Goal: Task Accomplishment & Management: Manage account settings

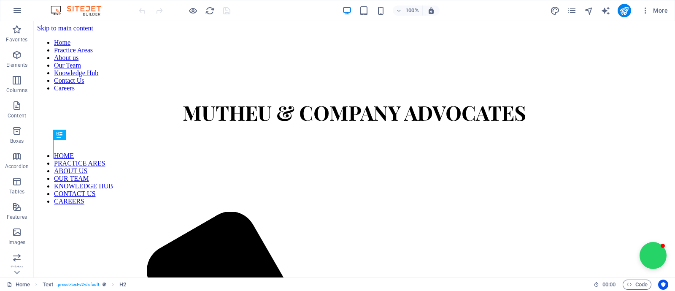
scroll to position [236, 0]
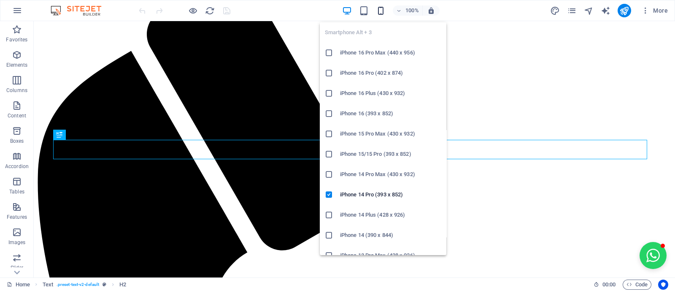
click at [379, 9] on icon "button" at bounding box center [381, 11] width 10 height 10
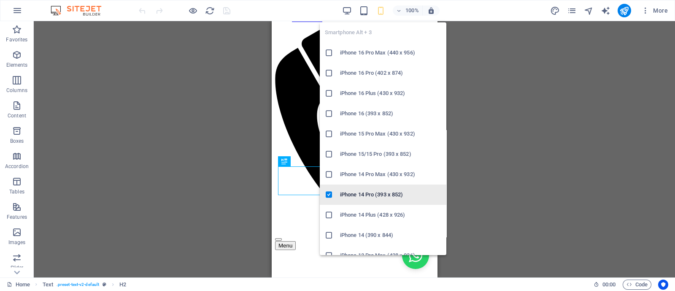
click at [367, 193] on h6 "iPhone 14 Pro (393 x 852)" at bounding box center [390, 194] width 101 height 10
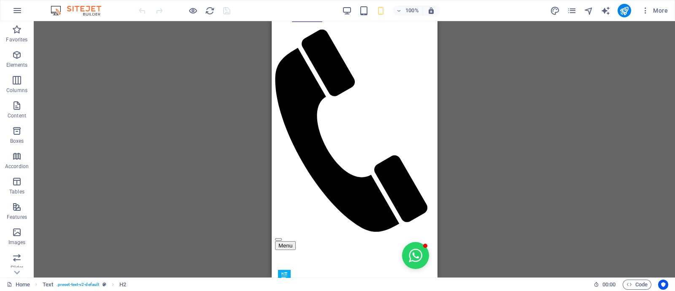
scroll to position [0, 0]
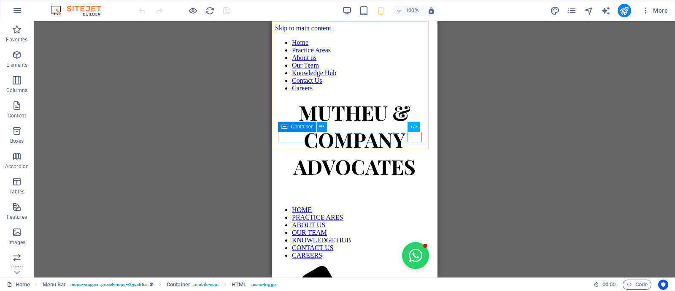
click at [322, 129] on icon at bounding box center [321, 126] width 5 height 9
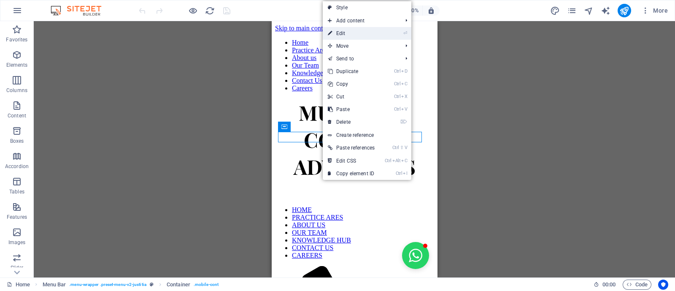
click at [338, 28] on link "⏎ Edit" at bounding box center [351, 33] width 57 height 13
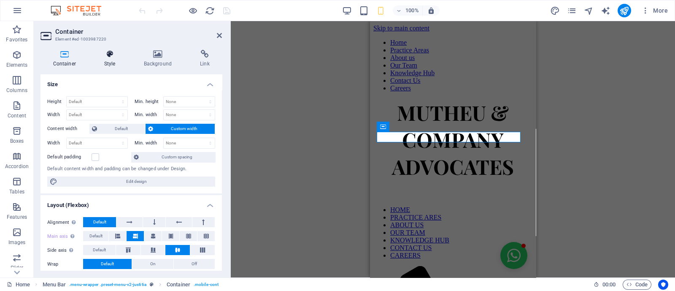
click at [116, 64] on h4 "Style" at bounding box center [112, 59] width 40 height 18
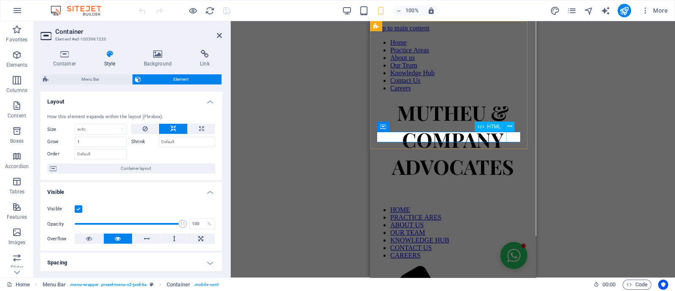
click at [507, 124] on button at bounding box center [510, 127] width 10 height 10
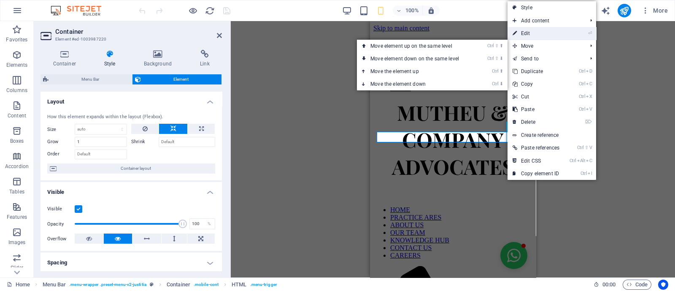
click at [531, 36] on link "⏎ Edit" at bounding box center [536, 33] width 57 height 13
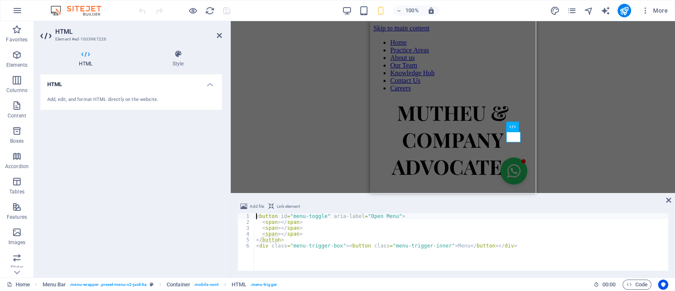
click at [185, 49] on div "HTML Style HTML Add, edit, and format HTML directly on the website. Menu Bar El…" at bounding box center [131, 160] width 195 height 234
click at [181, 58] on icon at bounding box center [178, 54] width 88 height 8
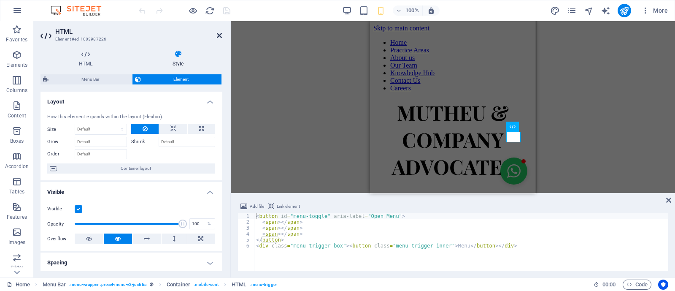
click at [220, 35] on icon at bounding box center [219, 35] width 5 height 7
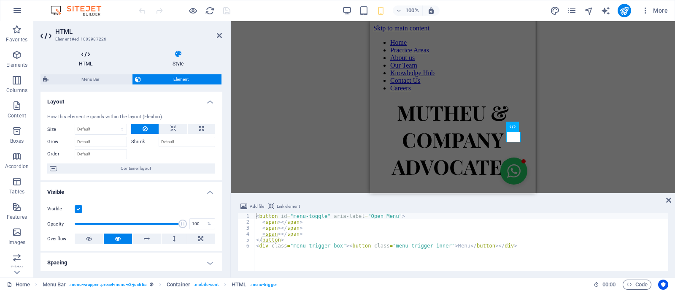
click at [87, 56] on icon at bounding box center [86, 54] width 90 height 8
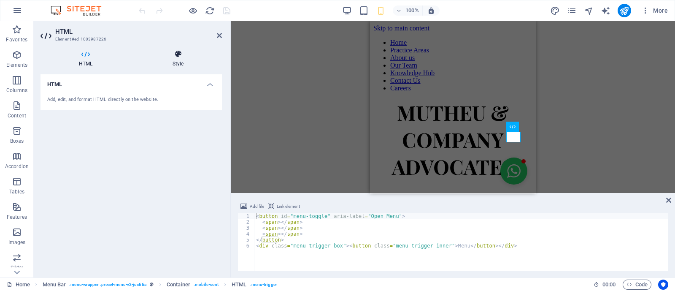
click at [160, 57] on icon at bounding box center [178, 54] width 88 height 8
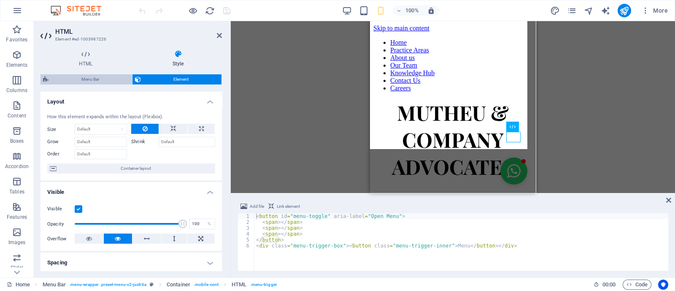
click at [114, 76] on span "Menu Bar" at bounding box center [90, 79] width 78 height 10
select select "rem"
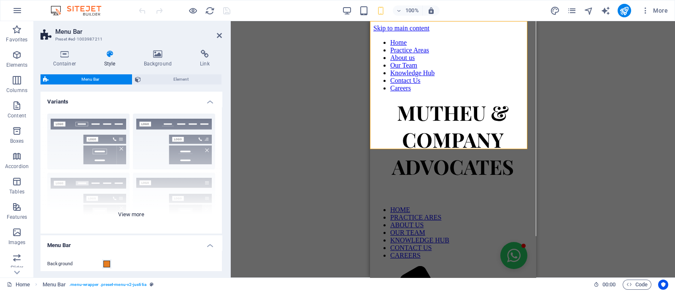
click at [124, 210] on div "Border Centered Default Fixed Loki Trigger Wide XXL" at bounding box center [131, 170] width 181 height 127
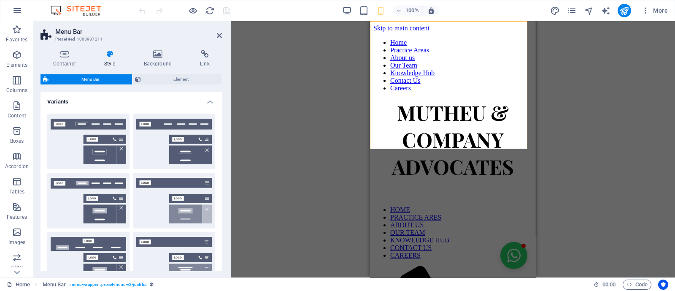
drag, startPoint x: 219, startPoint y: 135, endPoint x: 217, endPoint y: 192, distance: 56.6
click at [217, 192] on div "Border Centered Default Fixed Loki Trigger Wide XXL" at bounding box center [131, 230] width 181 height 246
click at [218, 180] on div "Border Centered Default Fixed Loki Trigger Wide XXL" at bounding box center [131, 230] width 181 height 246
click at [222, 181] on div "Container Style Background Link Size Height Default px rem % vh vw Min. height …" at bounding box center [131, 160] width 195 height 234
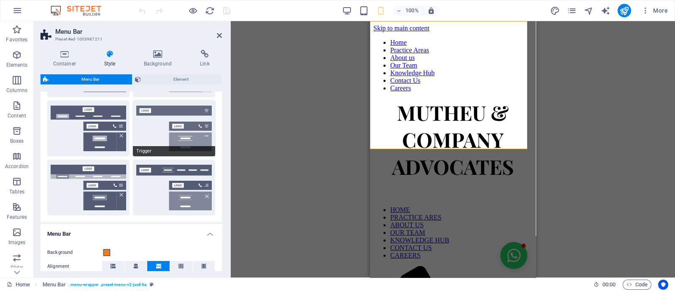
scroll to position [130, 0]
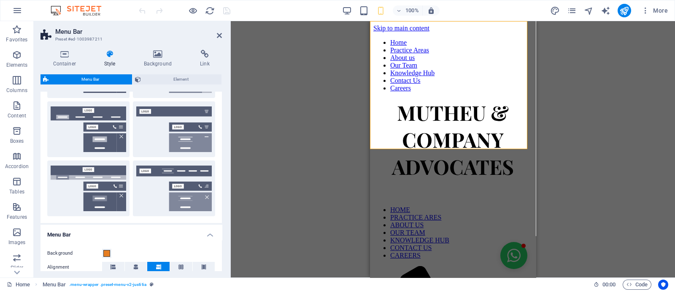
drag, startPoint x: 219, startPoint y: 164, endPoint x: 221, endPoint y: 149, distance: 15.2
click at [221, 149] on div "Variants Border Centered Default Fixed Loki Trigger Wide XXL Menu Bar Backgroun…" at bounding box center [131, 181] width 181 height 179
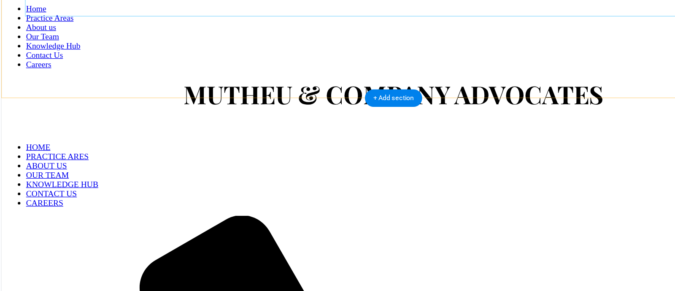
click at [93, 6] on nav "Home Practice Areas About us Our Team Knowledge Hub Contact Us Careers" at bounding box center [322, 26] width 635 height 53
click at [49, 3] on nav "Home Practice Areas About us Our Team Knowledge Hub Contact Us Careers" at bounding box center [322, 26] width 635 height 53
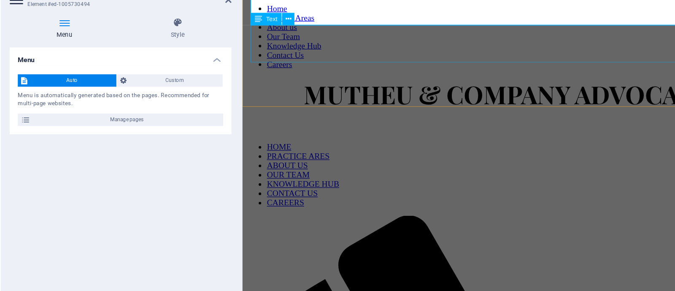
click at [257, 60] on div "MUTHEU & COMPANY ADVOCATES" at bounding box center [465, 73] width 438 height 27
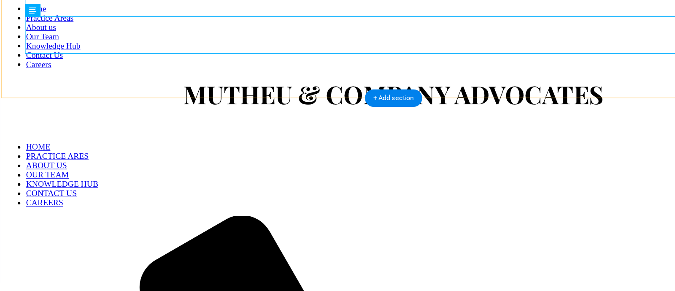
click at [58, 2] on nav "Home Practice Areas About us Our Team Knowledge Hub Contact Us Careers" at bounding box center [322, 26] width 635 height 53
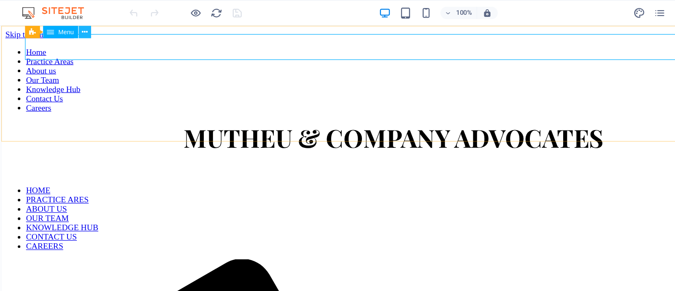
click at [101, 27] on icon at bounding box center [102, 26] width 5 height 9
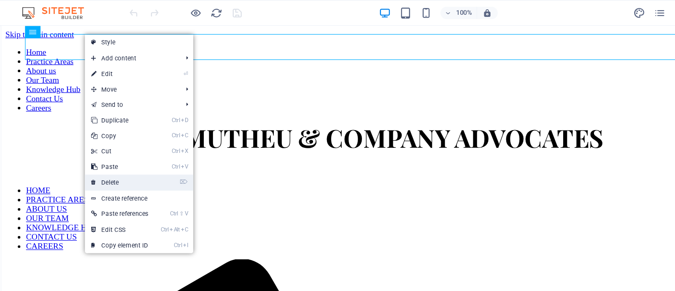
click at [132, 150] on link "⌦ Delete" at bounding box center [130, 149] width 57 height 13
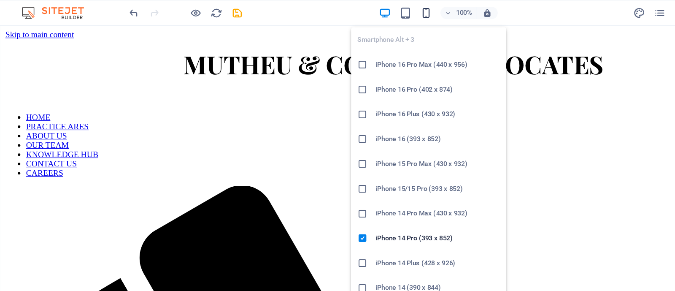
click at [383, 10] on icon "button" at bounding box center [381, 11] width 10 height 10
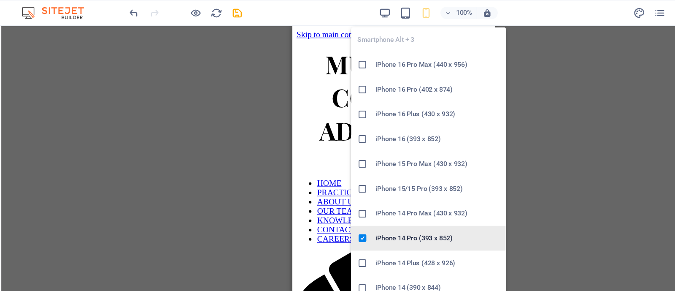
click at [376, 192] on h6 "iPhone 14 Pro (393 x 852)" at bounding box center [390, 194] width 101 height 10
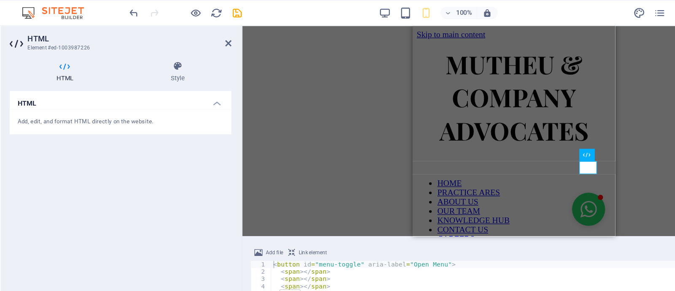
click at [307, 141] on div "H2 Text Text Menu Menu Bar Spacer Text Menu Bar Menu HTML Container" at bounding box center [453, 107] width 444 height 172
click at [192, 54] on icon at bounding box center [178, 54] width 88 height 8
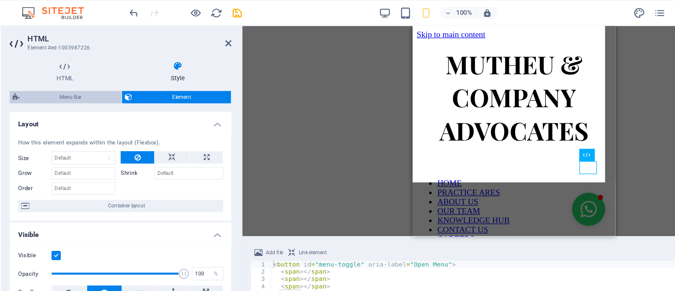
click at [105, 83] on span "Menu Bar" at bounding box center [90, 79] width 78 height 10
select select "rem"
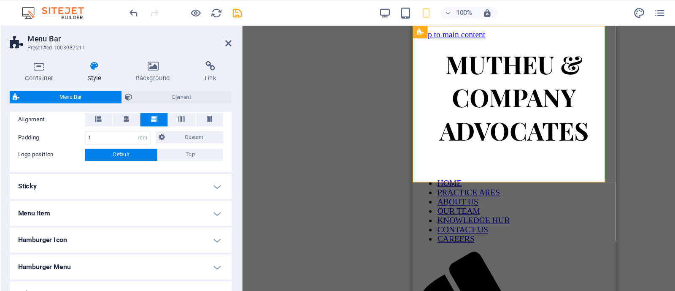
scroll to position [192, 0]
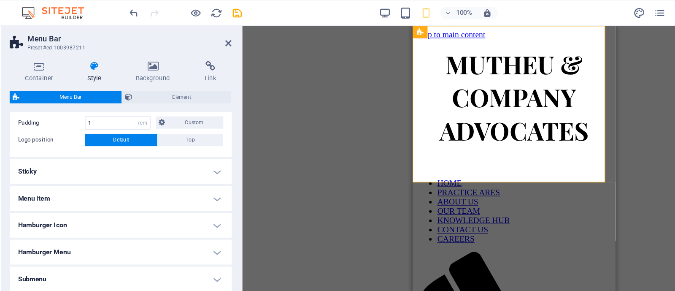
click at [160, 188] on h4 "Hamburger Icon" at bounding box center [131, 184] width 181 height 20
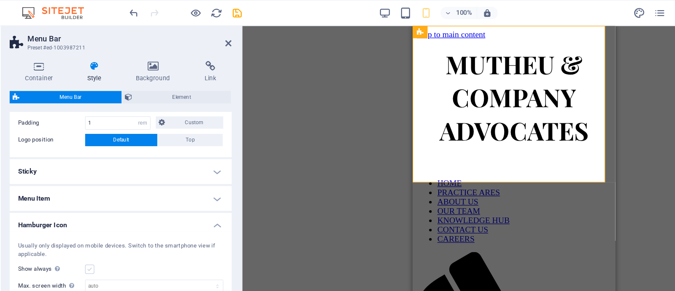
click at [105, 219] on label at bounding box center [106, 220] width 8 height 8
click at [0, 0] on input "Show always Shows the trigger for all viewports." at bounding box center [0, 0] width 0 height 0
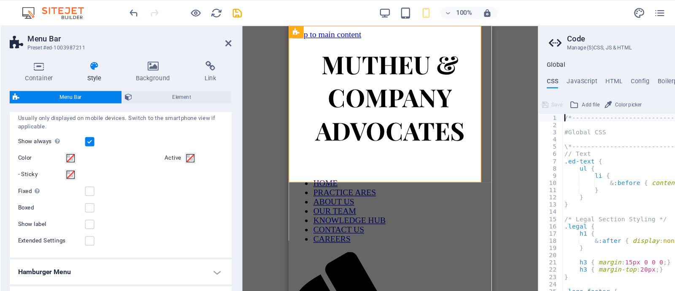
scroll to position [311, 0]
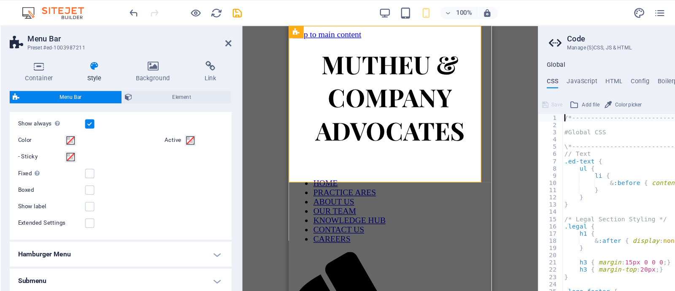
click at [175, 209] on h4 "Hamburger Menu" at bounding box center [131, 207] width 181 height 20
click at [105, 142] on label at bounding box center [106, 142] width 8 height 8
click at [0, 0] on input "Fixed Positions the trigger in a fixed state so that it is constantly in the vi…" at bounding box center [0, 0] width 0 height 0
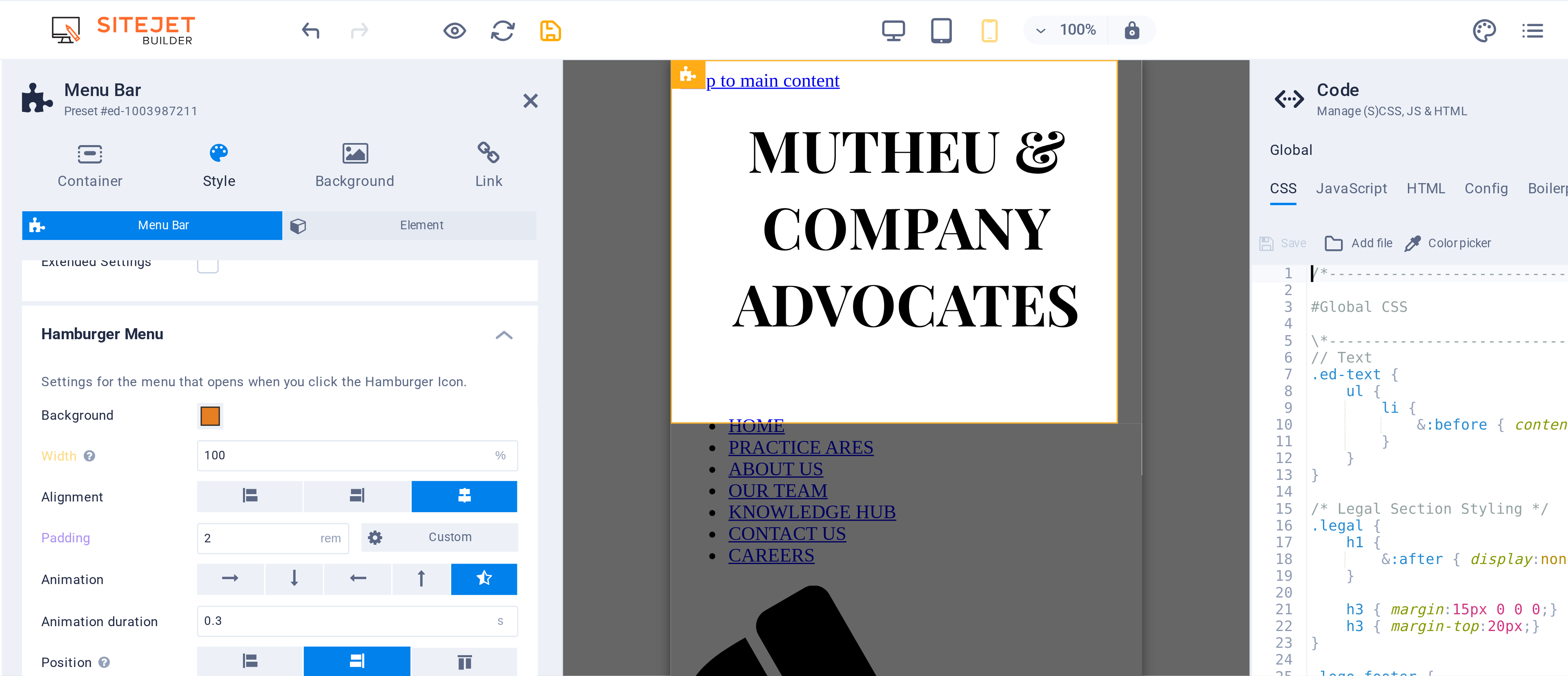
scroll to position [460, 0]
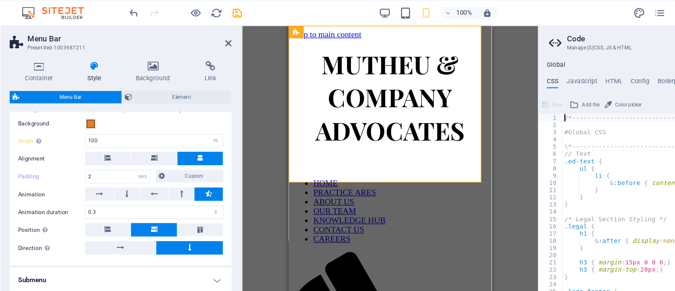
click at [224, 16] on div at bounding box center [184, 11] width 95 height 14
click at [223, 11] on icon "save" at bounding box center [227, 11] width 10 height 10
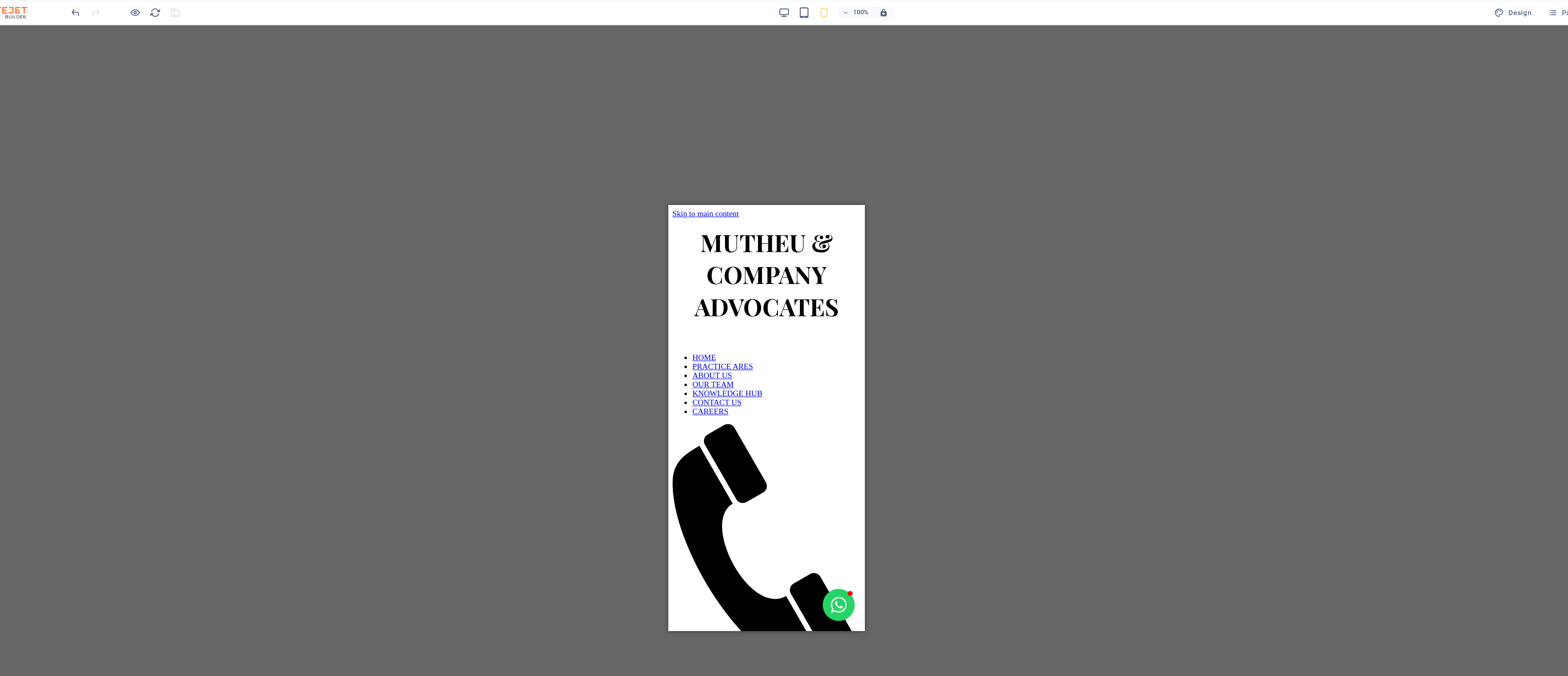
drag, startPoint x: 551, startPoint y: 2, endPoint x: 921, endPoint y: 16, distance: 370.3
click at [653, 16] on div "100% Design Pages Navigator AI Writer Publish More" at bounding box center [849, 11] width 1432 height 14
drag, startPoint x: 922, startPoint y: 15, endPoint x: 967, endPoint y: 50, distance: 57.0
click at [653, 67] on section "Favorites Elements Columns Content Boxes Accordion Tables Features Images Slide…" at bounding box center [686, 341] width 1372 height 642
click at [653, 7] on span "Pages" at bounding box center [1356, 10] width 29 height 8
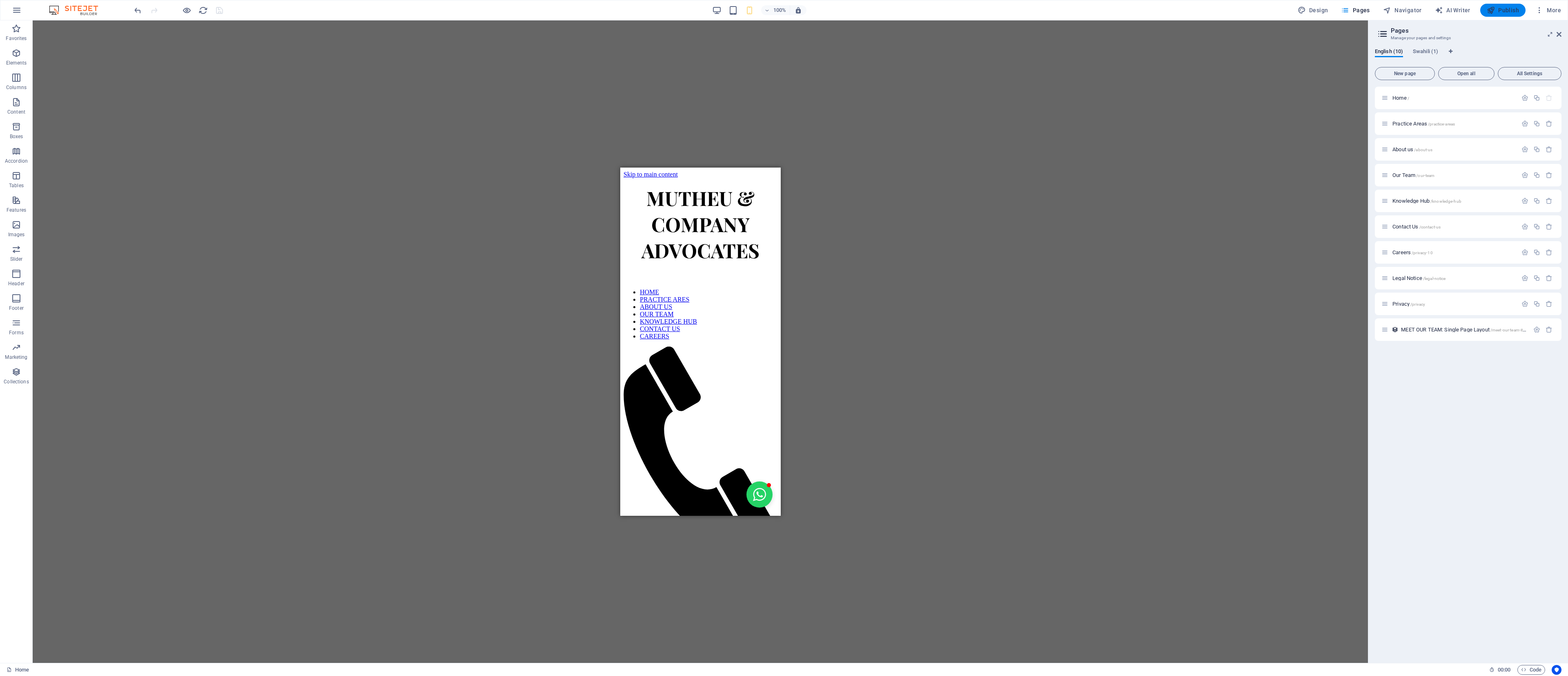
click at [653, 7] on span "Publish" at bounding box center [1502, 10] width 32 height 8
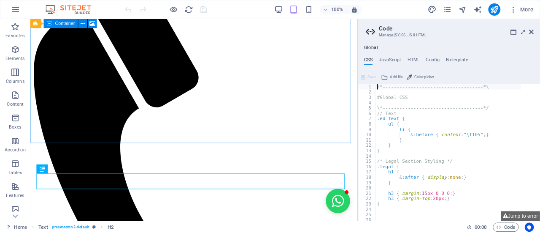
scroll to position [186, 0]
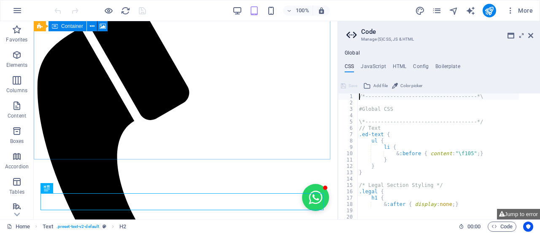
drag, startPoint x: 1620, startPoint y: 11, endPoint x: 387, endPoint y: 4, distance: 1233.1
click at [387, 4] on div "100% More" at bounding box center [295, 11] width 484 height 14
click at [530, 37] on icon at bounding box center [530, 35] width 5 height 7
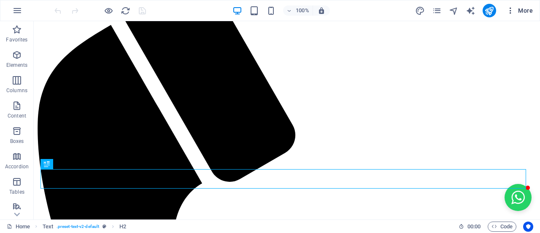
click at [512, 11] on icon "button" at bounding box center [510, 10] width 8 height 8
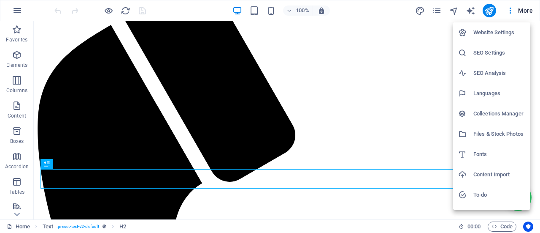
click at [506, 41] on li "Website Settings" at bounding box center [491, 32] width 77 height 20
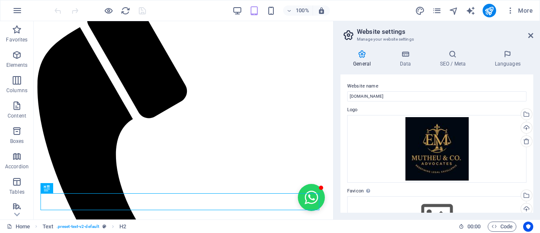
drag, startPoint x: 534, startPoint y: 78, endPoint x: 533, endPoint y: 107, distance: 28.7
click at [533, 107] on div "General Data SEO / Meta Languages Website name mutheulawgroup.com Logo Drag fil…" at bounding box center [437, 131] width 206 height 176
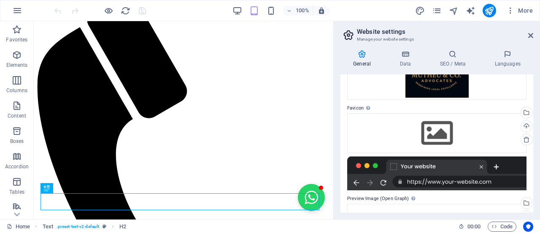
scroll to position [74, 0]
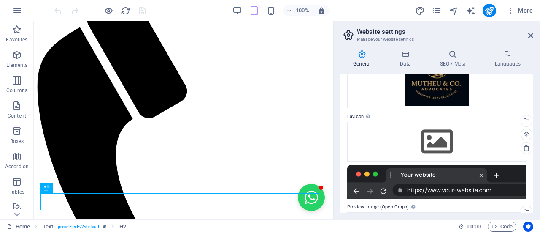
click at [360, 54] on icon at bounding box center [362, 54] width 43 height 8
drag, startPoint x: 535, startPoint y: 135, endPoint x: 538, endPoint y: 164, distance: 29.6
click at [538, 164] on div "General Data SEO / Meta Languages Website name mutheulawgroup.com Logo Drag fil…" at bounding box center [437, 131] width 206 height 176
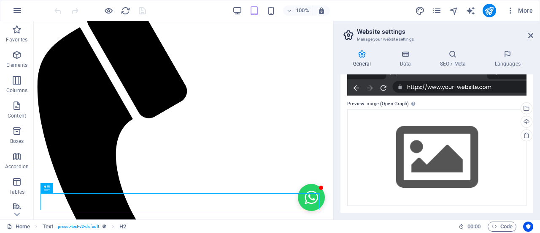
click at [529, 188] on div "Website name mutheulawgroup.com Logo Drag files here, click to choose files or …" at bounding box center [437, 143] width 193 height 138
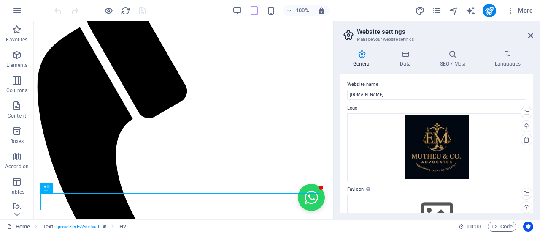
scroll to position [0, 0]
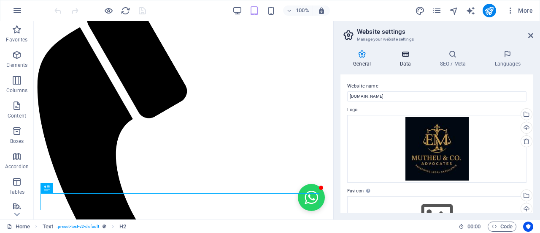
click at [414, 54] on icon at bounding box center [405, 54] width 37 height 8
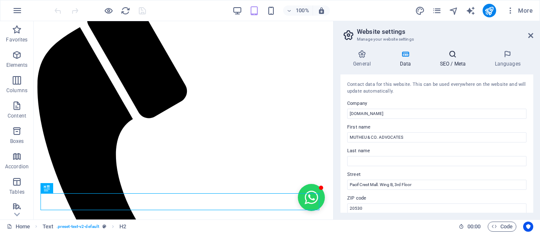
click at [457, 57] on icon at bounding box center [452, 54] width 51 height 8
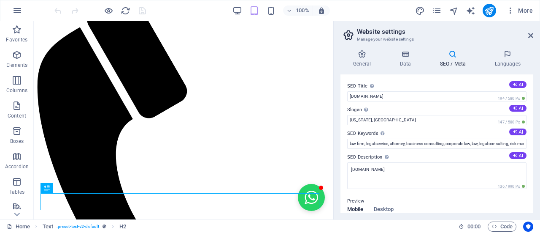
drag, startPoint x: 530, startPoint y: 124, endPoint x: 530, endPoint y: 143, distance: 18.6
click at [530, 143] on div "SEO Title The title of your website - make it something that stands out in sear…" at bounding box center [437, 143] width 193 height 138
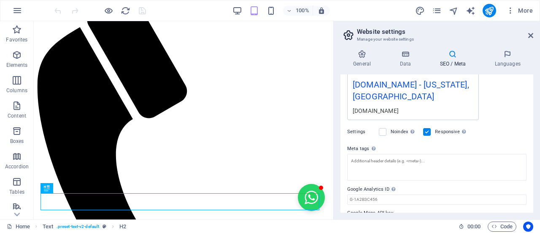
scroll to position [183, 0]
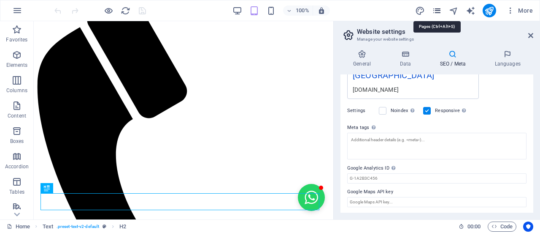
click at [440, 9] on icon "pages" at bounding box center [437, 11] width 10 height 10
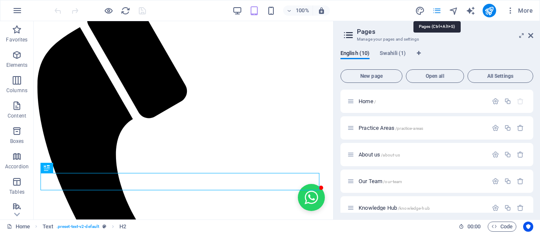
scroll to position [206, 0]
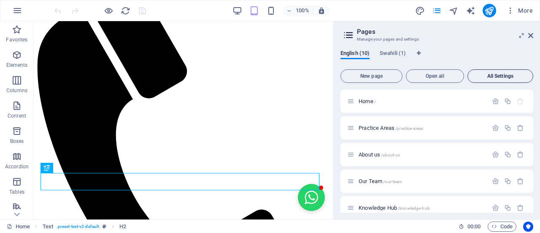
click at [499, 82] on button "All Settings" at bounding box center [501, 76] width 66 height 14
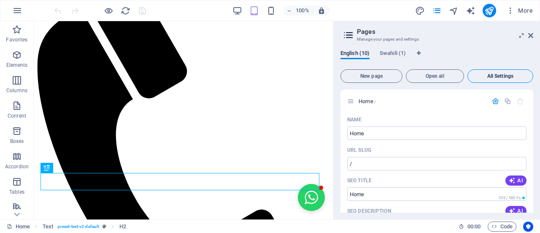
scroll to position [3111, 0]
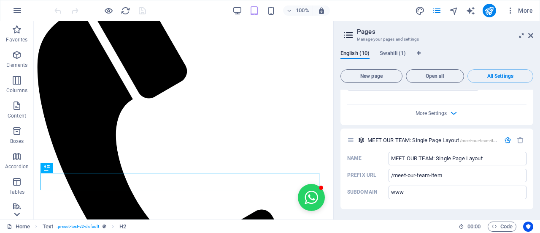
click at [14, 214] on icon at bounding box center [17, 214] width 12 height 12
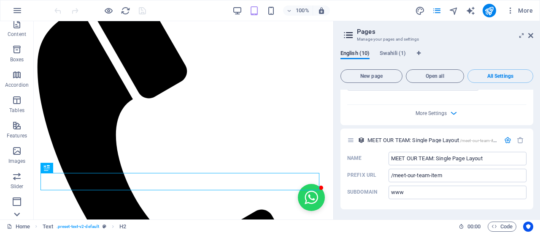
scroll to position [181, 0]
click at [13, 11] on icon "button" at bounding box center [17, 10] width 10 height 10
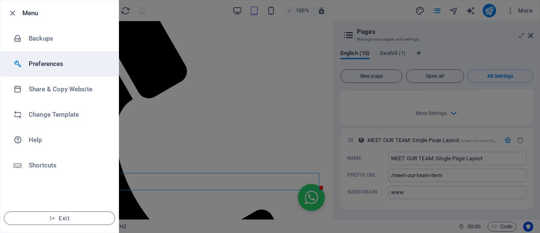
click at [34, 66] on h6 "Preferences" at bounding box center [68, 64] width 78 height 10
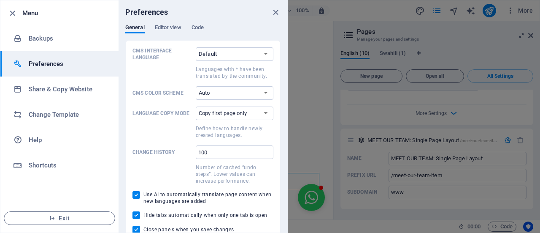
drag, startPoint x: 289, startPoint y: 98, endPoint x: 286, endPoint y: 115, distance: 17.1
click at [290, 116] on div at bounding box center [270, 116] width 540 height 233
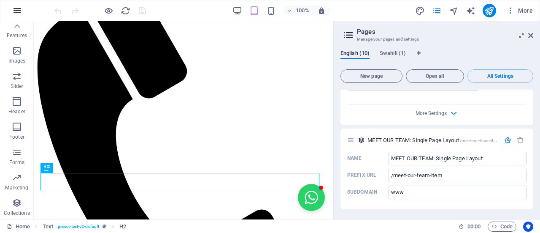
click at [14, 10] on icon "button" at bounding box center [17, 10] width 10 height 10
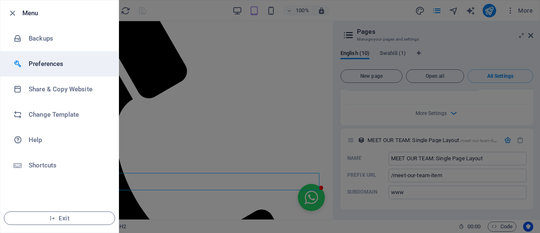
click at [44, 65] on h6 "Preferences" at bounding box center [68, 64] width 78 height 10
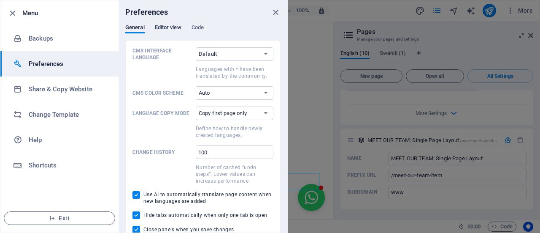
click at [181, 30] on span "Editor view" at bounding box center [168, 28] width 27 height 12
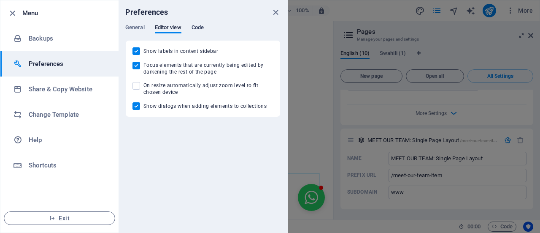
click at [196, 31] on span "Code" at bounding box center [198, 28] width 12 height 12
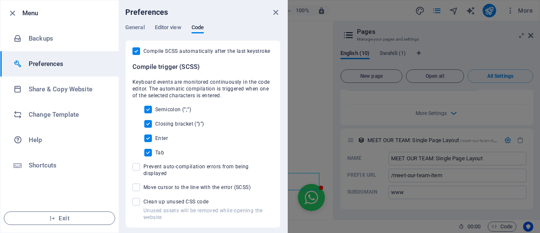
click at [146, 30] on div "General Editor view Code" at bounding box center [202, 32] width 155 height 16
click at [143, 30] on span "General" at bounding box center [134, 28] width 19 height 12
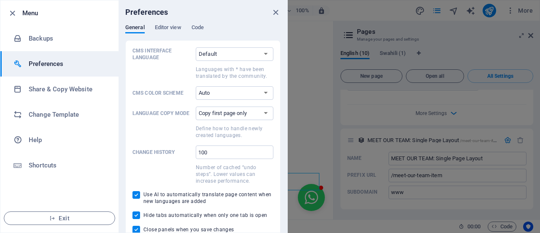
scroll to position [5, 0]
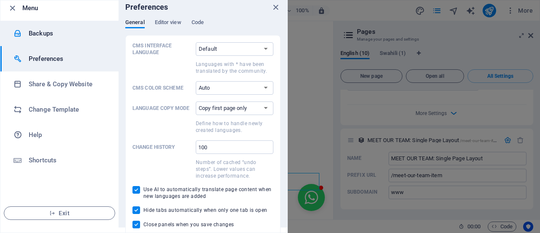
click at [48, 36] on h6 "Backups" at bounding box center [68, 33] width 78 height 10
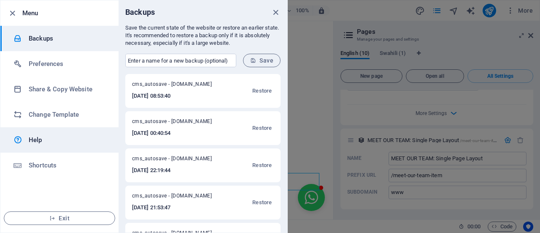
click at [38, 134] on link "Help" at bounding box center [59, 139] width 118 height 25
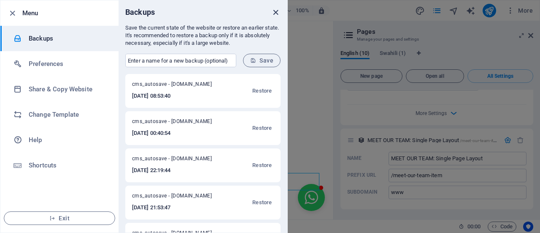
click at [274, 15] on icon "close" at bounding box center [276, 13] width 10 height 10
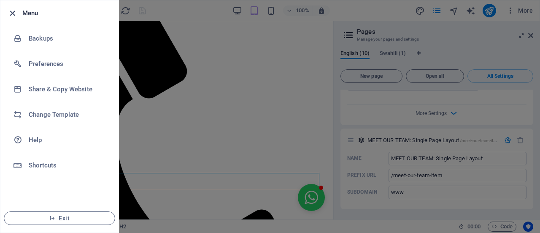
click at [16, 13] on icon "button" at bounding box center [13, 13] width 10 height 10
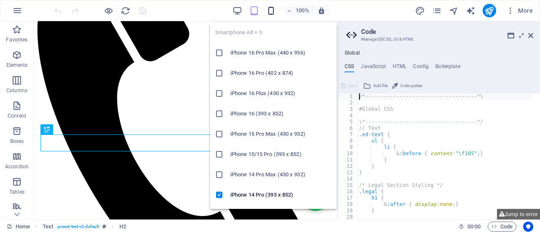
click at [273, 14] on icon "button" at bounding box center [271, 11] width 10 height 10
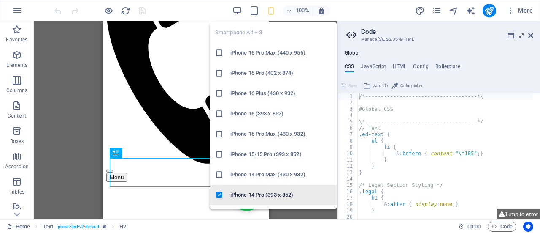
click at [263, 190] on h6 "iPhone 14 Pro (393 x 852)" at bounding box center [280, 194] width 101 height 10
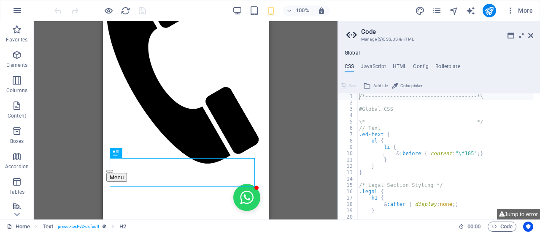
click at [534, 38] on aside "Code Manage (S)CSS, JS & HTML Global CSS JavaScript HTML Config Boilerplate /*-…" at bounding box center [439, 120] width 203 height 198
click at [533, 35] on aside "Code Manage (S)CSS, JS & HTML Global CSS JavaScript HTML Config Boilerplate /*-…" at bounding box center [439, 120] width 203 height 198
click at [530, 37] on icon at bounding box center [530, 35] width 5 height 7
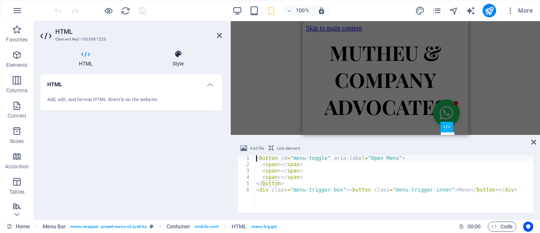
click at [176, 57] on icon at bounding box center [178, 54] width 88 height 8
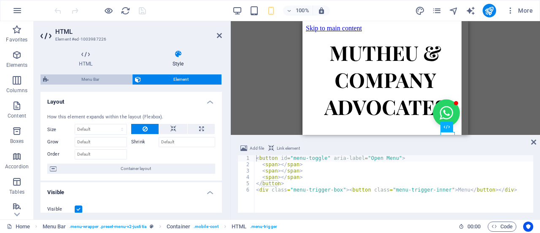
click at [72, 76] on span "Menu Bar" at bounding box center [90, 79] width 78 height 10
select select "rem"
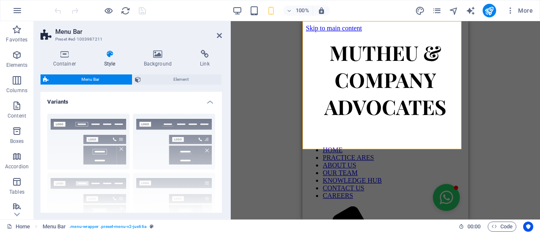
drag, startPoint x: 220, startPoint y: 97, endPoint x: 220, endPoint y: 124, distance: 26.2
click at [220, 120] on div "Variants Border Centered Default Fixed Loki Trigger Wide XXL Menu Bar Backgroun…" at bounding box center [131, 152] width 181 height 121
drag, startPoint x: 222, startPoint y: 132, endPoint x: 223, endPoint y: 173, distance: 41.4
click at [224, 173] on div "Container Style Background Link Size Height Default px rem % vh vw Min. height …" at bounding box center [131, 131] width 195 height 176
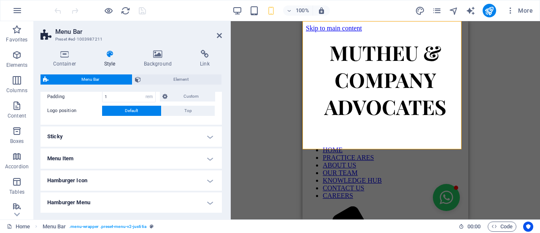
scroll to position [201, 0]
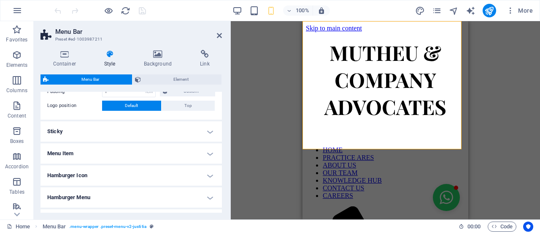
click at [121, 176] on h4 "Hamburger Icon" at bounding box center [131, 175] width 181 height 20
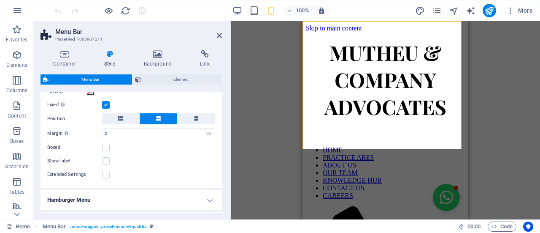
scroll to position [400, 0]
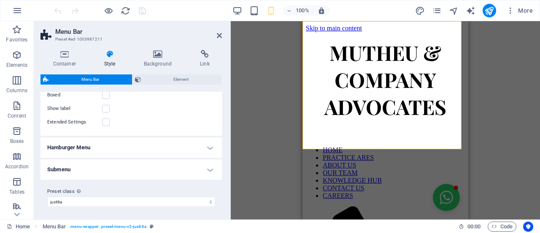
click at [158, 153] on h4 "Hamburger Menu" at bounding box center [131, 147] width 181 height 20
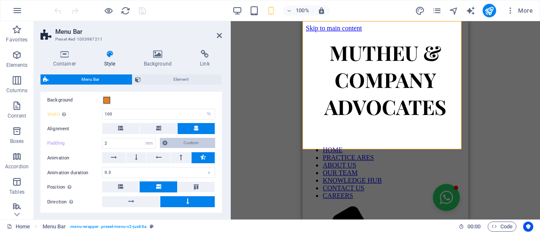
scroll to position [533, 0]
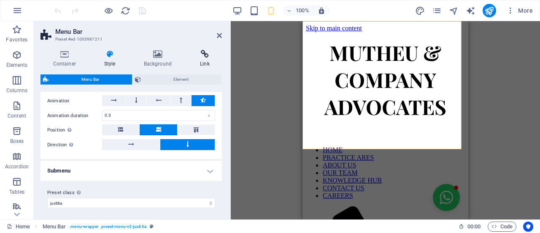
click at [204, 57] on icon at bounding box center [205, 54] width 35 height 8
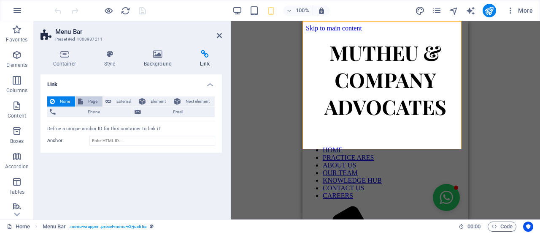
click at [84, 103] on button "Page" at bounding box center [89, 101] width 27 height 10
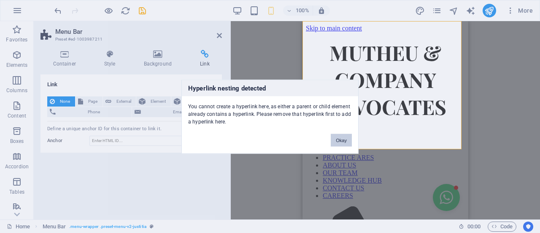
click at [341, 136] on button "Okay" at bounding box center [341, 139] width 21 height 13
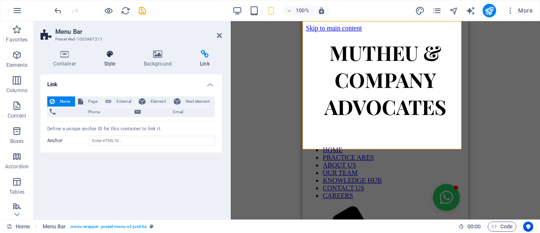
click at [116, 60] on h4 "Style" at bounding box center [112, 59] width 40 height 18
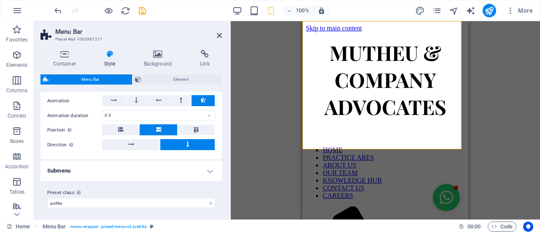
drag, startPoint x: 219, startPoint y: 202, endPoint x: 220, endPoint y: 181, distance: 20.7
click at [220, 181] on div "Variants Border Centered Default Fixed Loki Trigger Wide XXL Menu Bar Backgroun…" at bounding box center [131, 152] width 181 height 121
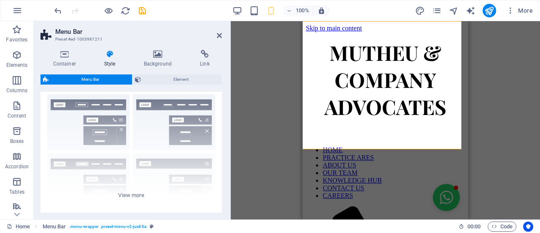
scroll to position [38, 0]
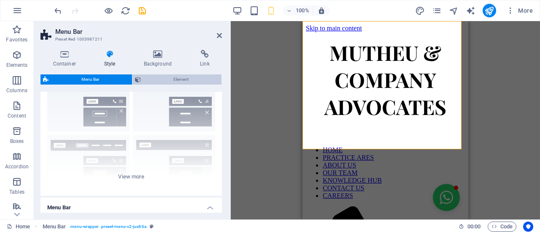
click at [208, 82] on span "Element" at bounding box center [181, 79] width 76 height 10
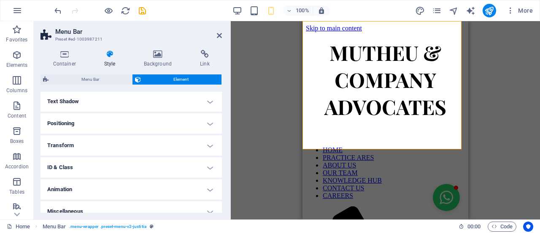
scroll to position [145, 0]
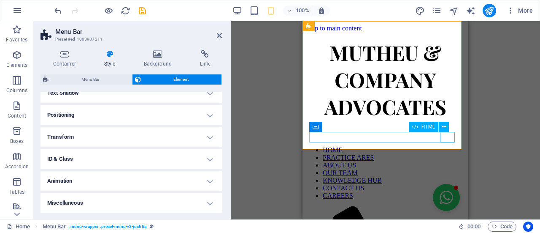
click at [447, 125] on button at bounding box center [444, 127] width 10 height 10
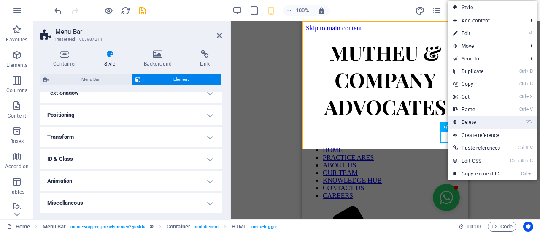
drag, startPoint x: 466, startPoint y: 122, endPoint x: 159, endPoint y: 104, distance: 307.7
click at [466, 122] on link "⌦ Delete" at bounding box center [476, 122] width 57 height 13
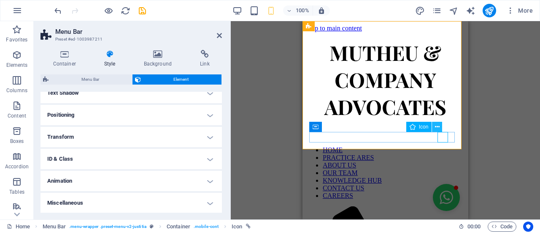
click at [438, 124] on icon at bounding box center [437, 126] width 5 height 9
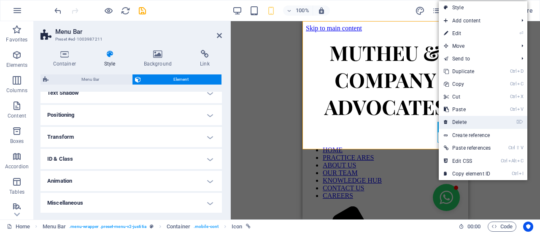
click at [452, 123] on link "⌦ Delete" at bounding box center [467, 122] width 57 height 13
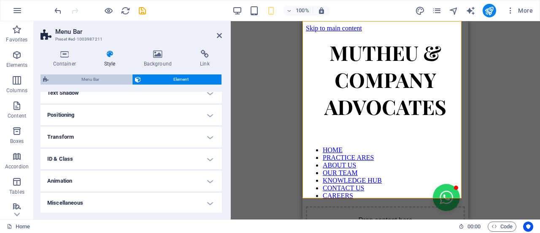
click at [99, 76] on span "Menu Bar" at bounding box center [90, 79] width 78 height 10
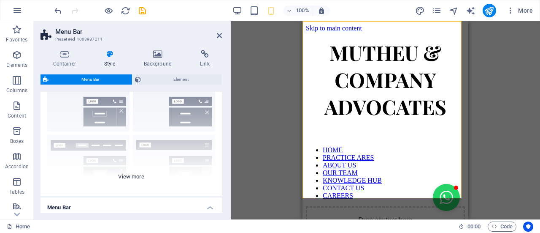
click at [135, 176] on div "Border Centered Default Fixed Loki Trigger Wide XXL" at bounding box center [131, 132] width 181 height 127
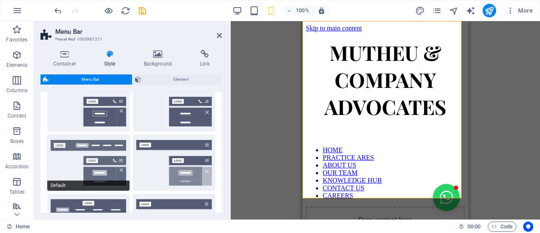
click at [99, 157] on button "Default" at bounding box center [88, 163] width 82 height 56
type input "1"
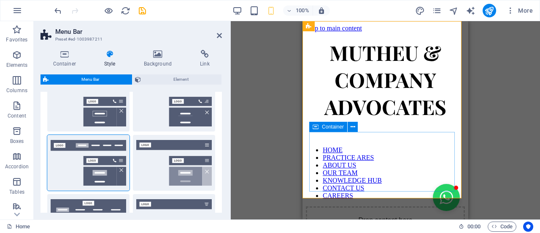
click at [353, 206] on div "Drop content here or Add elements Paste clipboard" at bounding box center [385, 236] width 159 height 60
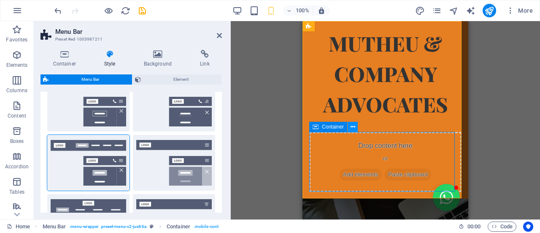
click at [356, 129] on button at bounding box center [353, 127] width 10 height 10
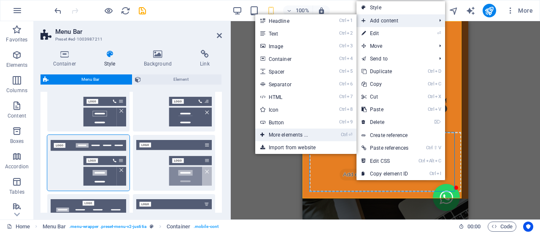
click at [306, 130] on link "Ctrl ⏎ More elements ..." at bounding box center [290, 134] width 70 height 13
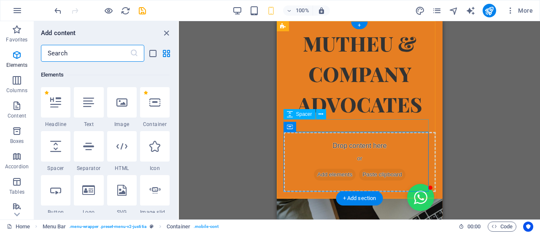
scroll to position [89, 0]
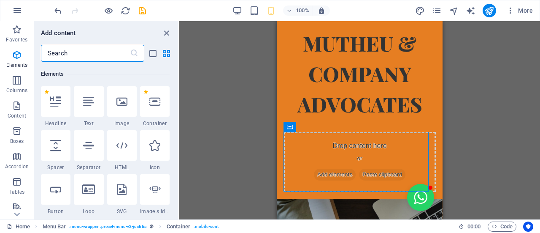
click at [106, 48] on input "text" at bounding box center [85, 53] width 89 height 17
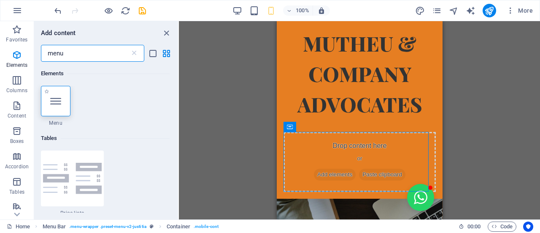
type input "menu"
click at [52, 124] on span "Menu" at bounding box center [56, 122] width 30 height 7
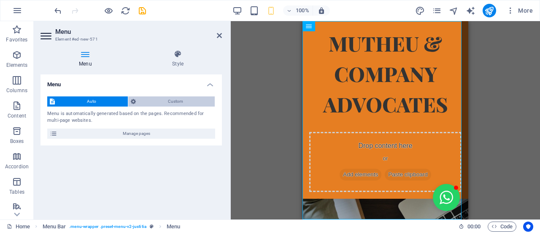
click at [143, 101] on span "Custom" at bounding box center [175, 101] width 74 height 10
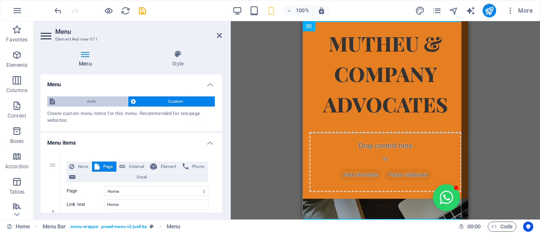
click at [90, 103] on span "Auto" at bounding box center [91, 101] width 68 height 10
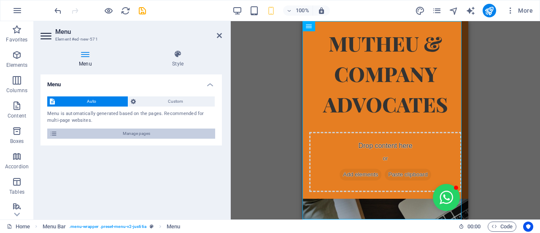
click at [91, 134] on span "Manage pages" at bounding box center [136, 133] width 153 height 10
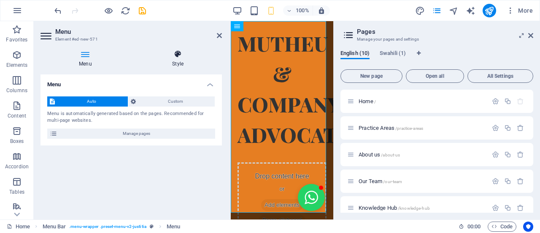
click at [184, 61] on h4 "Style" at bounding box center [178, 59] width 88 height 18
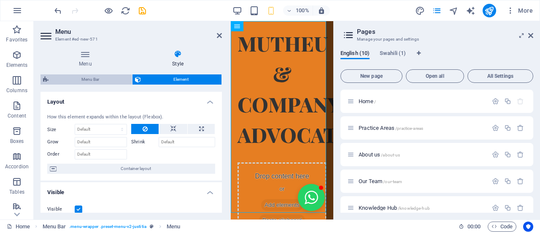
click at [110, 80] on span "Menu Bar" at bounding box center [90, 79] width 78 height 10
select select "rem"
select select "%"
select select "rem"
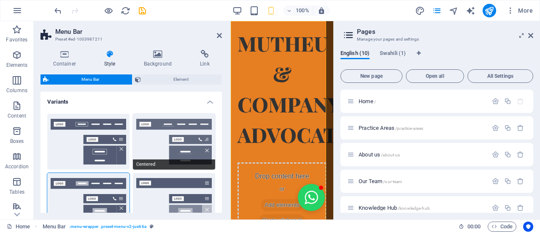
click at [164, 148] on button "Centered" at bounding box center [174, 142] width 82 height 56
type input "0.5"
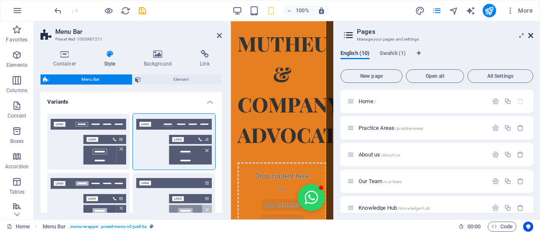
click at [530, 36] on icon at bounding box center [530, 35] width 5 height 7
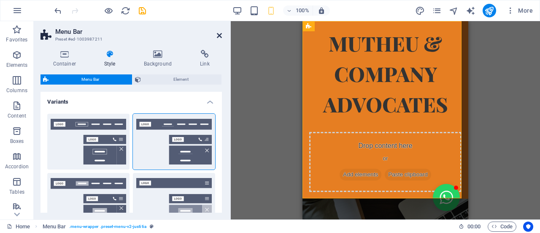
click at [219, 36] on icon at bounding box center [219, 35] width 5 height 7
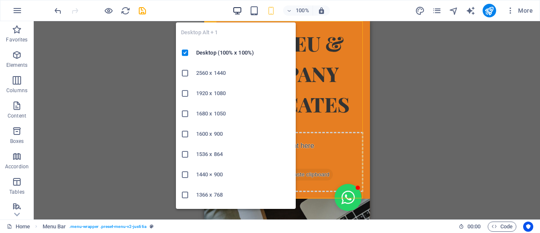
click at [241, 11] on icon "button" at bounding box center [238, 11] width 10 height 10
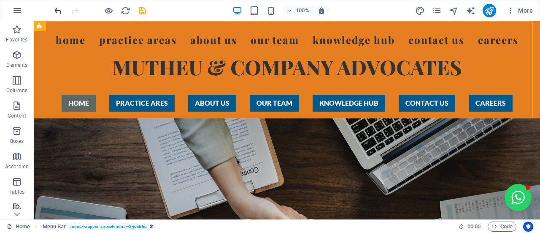
click at [61, 11] on icon "undo" at bounding box center [58, 11] width 10 height 10
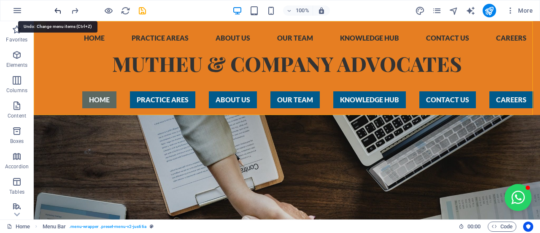
click at [61, 11] on icon "undo" at bounding box center [58, 11] width 10 height 10
click at [58, 12] on icon "undo" at bounding box center [58, 11] width 10 height 10
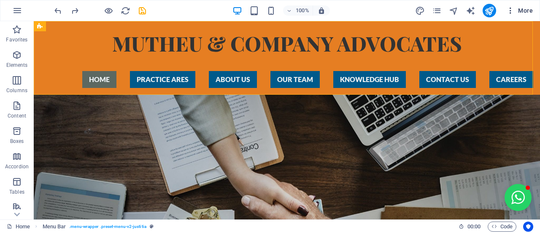
click at [508, 6] on icon "button" at bounding box center [510, 10] width 8 height 8
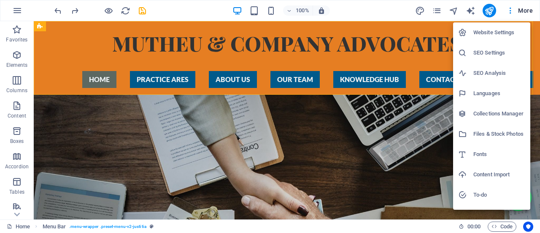
click at [511, 192] on h6 "To-do" at bounding box center [499, 194] width 52 height 10
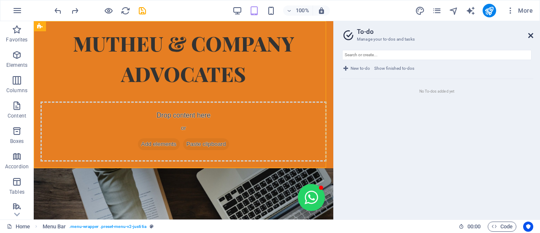
drag, startPoint x: 532, startPoint y: 35, endPoint x: 484, endPoint y: 2, distance: 57.9
click at [532, 35] on icon at bounding box center [530, 35] width 5 height 7
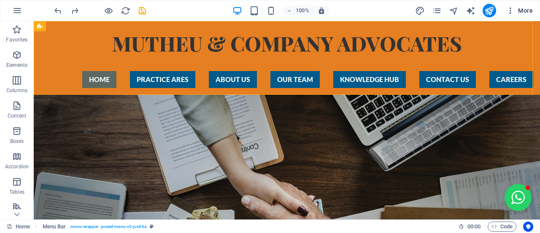
click at [525, 10] on span "More" at bounding box center [519, 10] width 27 height 8
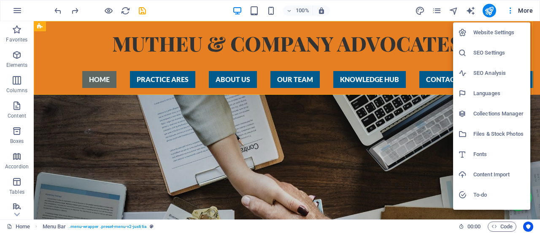
click at [480, 32] on h6 "Website Settings" at bounding box center [499, 32] width 52 height 10
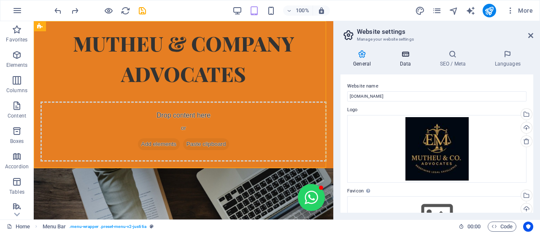
click at [403, 59] on h4 "Data" at bounding box center [407, 59] width 40 height 18
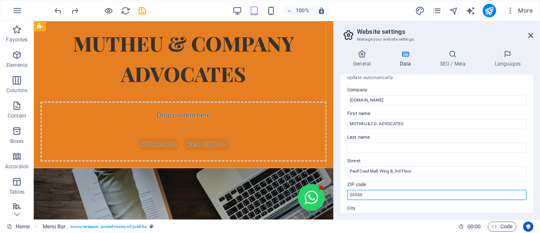
drag, startPoint x: 382, startPoint y: 204, endPoint x: 338, endPoint y: 209, distance: 44.2
click at [338, 209] on div "General Data SEO / Meta Languages Website name mutheulawgroup.com Logo Drag fil…" at bounding box center [437, 131] width 206 height 176
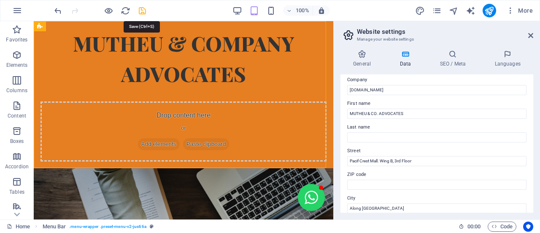
click at [143, 14] on icon "save" at bounding box center [143, 11] width 10 height 10
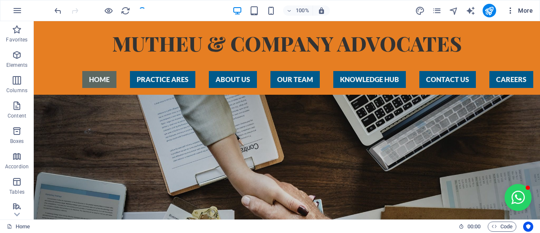
click at [523, 13] on span "More" at bounding box center [519, 10] width 27 height 8
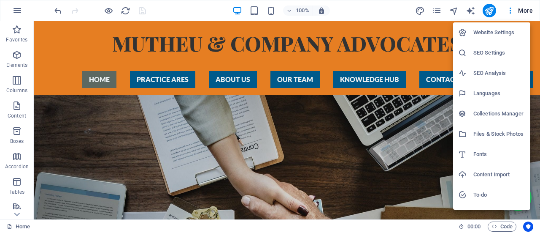
click at [438, 10] on div at bounding box center [270, 116] width 540 height 233
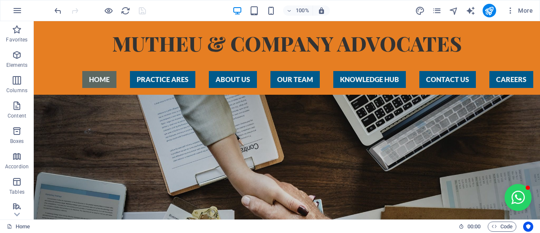
click at [438, 10] on icon "pages" at bounding box center [437, 11] width 10 height 10
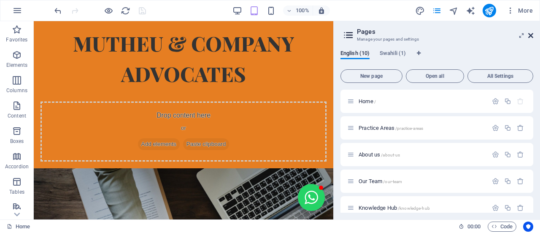
click at [529, 37] on icon at bounding box center [530, 35] width 5 height 7
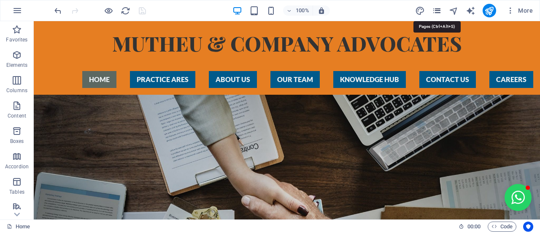
click at [434, 12] on icon "pages" at bounding box center [437, 11] width 10 height 10
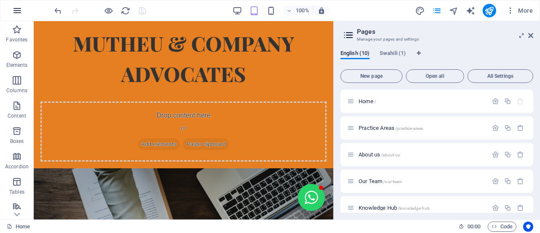
click at [24, 14] on button "button" at bounding box center [17, 10] width 20 height 20
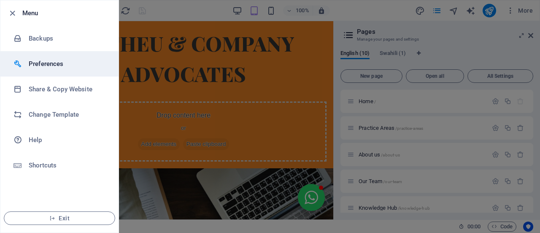
click at [57, 62] on h6 "Preferences" at bounding box center [68, 64] width 78 height 10
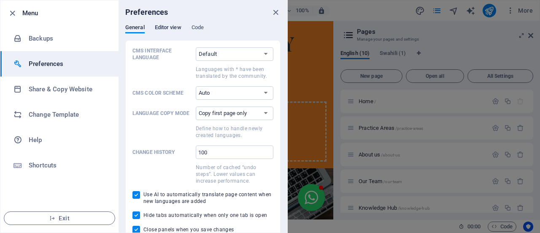
click at [168, 26] on span "Editor view" at bounding box center [168, 28] width 27 height 12
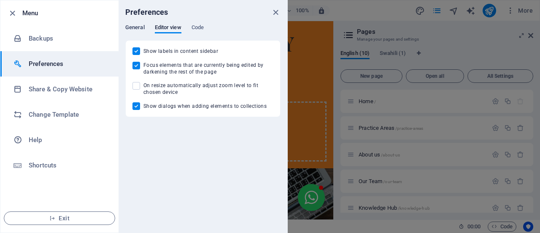
click at [139, 26] on span "General" at bounding box center [134, 28] width 19 height 12
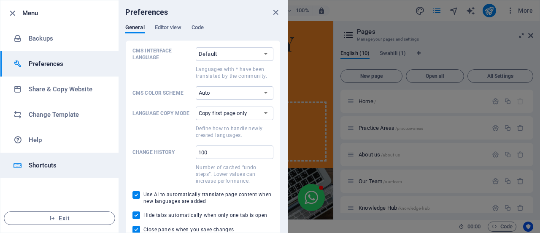
click at [62, 177] on li "Shortcuts" at bounding box center [59, 164] width 118 height 25
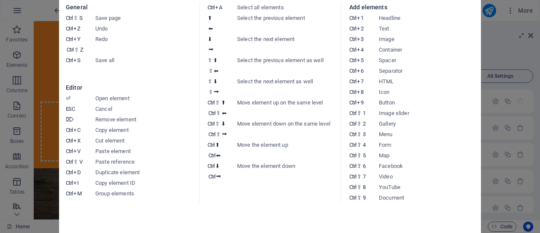
click at [522, 44] on aside "Keyboard cheatsheet General Ctrl ⇧ S Save page Ctrl Z Undo Ctrl Y Ctrl ⇧ Z Redo…" at bounding box center [270, 116] width 540 height 233
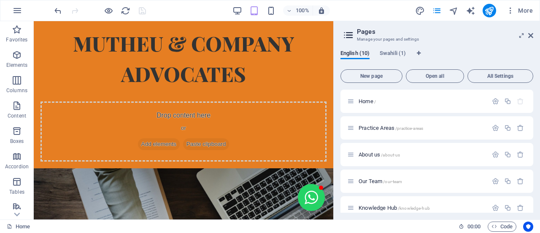
click at [271, 16] on div "100%" at bounding box center [281, 11] width 97 height 14
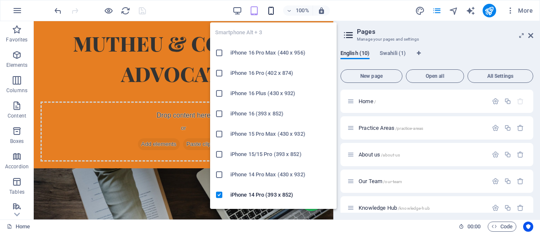
click at [273, 12] on icon "button" at bounding box center [271, 11] width 10 height 10
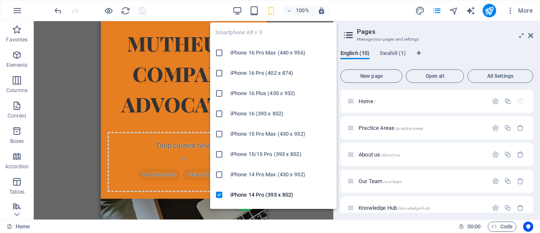
click at [273, 12] on icon "button" at bounding box center [271, 11] width 10 height 10
click at [272, 12] on icon "button" at bounding box center [271, 11] width 10 height 10
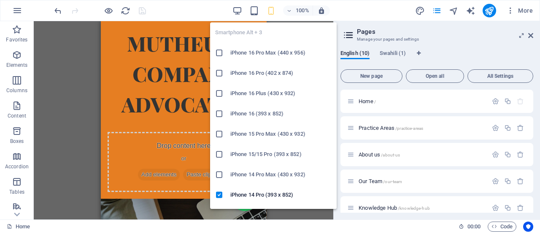
click at [272, 12] on icon "button" at bounding box center [271, 11] width 10 height 10
drag, startPoint x: 220, startPoint y: 174, endPoint x: 136, endPoint y: 154, distance: 86.8
click at [220, 174] on icon at bounding box center [219, 174] width 8 height 8
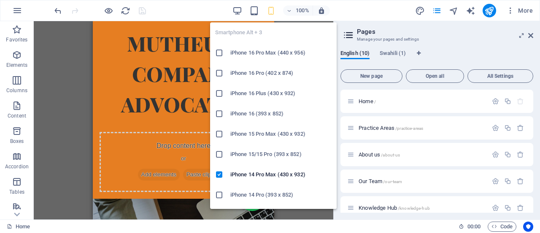
click at [270, 12] on icon "button" at bounding box center [271, 11] width 10 height 10
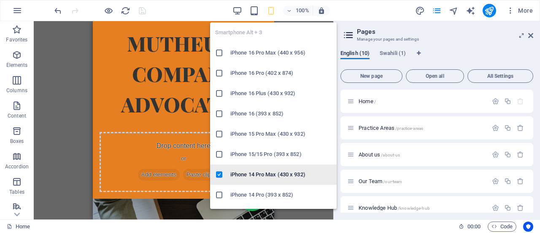
click at [249, 179] on h6 "iPhone 14 Pro Max (430 x 932)" at bounding box center [280, 174] width 101 height 10
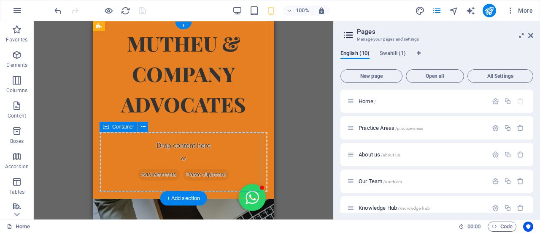
click at [249, 179] on div "Drop content here or Add elements Paste clipboard" at bounding box center [184, 162] width 168 height 60
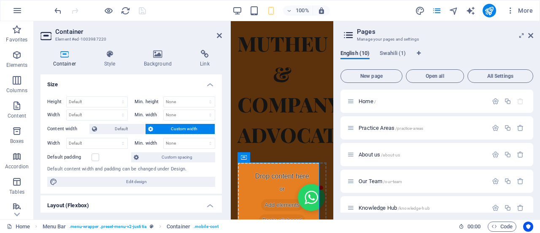
click at [534, 36] on aside "Pages Manage your pages and settings English (10) Swahili (1) New page Open all…" at bounding box center [436, 120] width 207 height 198
click at [534, 34] on aside "Pages Manage your pages and settings English (10) Swahili (1) New page Open all…" at bounding box center [436, 120] width 207 height 198
click at [532, 35] on icon at bounding box center [530, 35] width 5 height 7
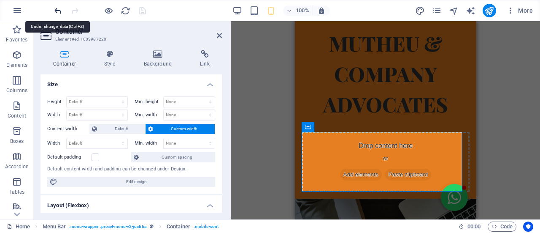
click at [58, 14] on icon "undo" at bounding box center [58, 11] width 10 height 10
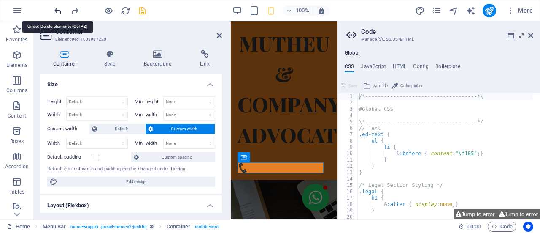
click at [58, 14] on icon "undo" at bounding box center [58, 11] width 10 height 10
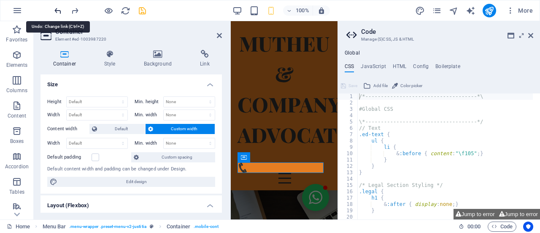
click at [58, 14] on icon "undo" at bounding box center [58, 11] width 10 height 10
click at [532, 34] on icon at bounding box center [530, 35] width 5 height 7
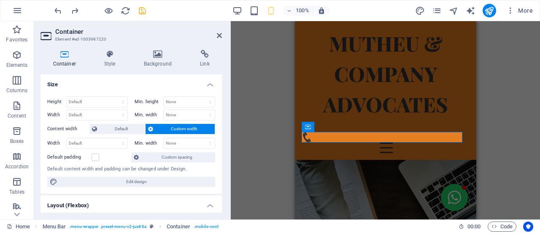
click at [245, 58] on div "H2 Text Menu Bar Menu Bar Text Spacer HTML Container Icon Placeholder Menu Bar …" at bounding box center [385, 120] width 309 height 198
click at [224, 33] on aside "Container Element #ed-1003987220 Container Style Background Link Size Height De…" at bounding box center [132, 120] width 197 height 198
drag, startPoint x: 220, startPoint y: 35, endPoint x: 23, endPoint y: 15, distance: 198.6
click at [220, 35] on icon at bounding box center [219, 35] width 5 height 7
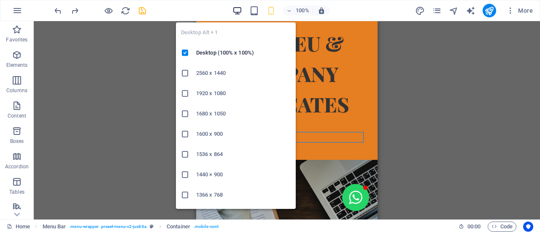
click at [241, 8] on icon "button" at bounding box center [238, 11] width 10 height 10
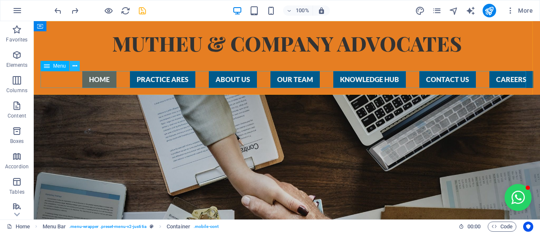
click at [76, 66] on icon at bounding box center [75, 66] width 5 height 9
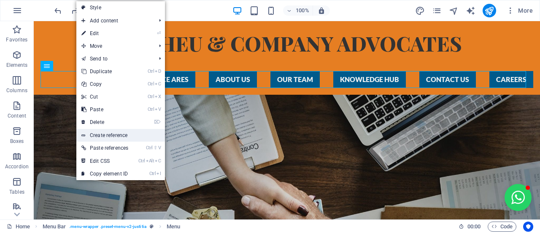
click at [111, 137] on link "Create reference" at bounding box center [120, 135] width 89 height 13
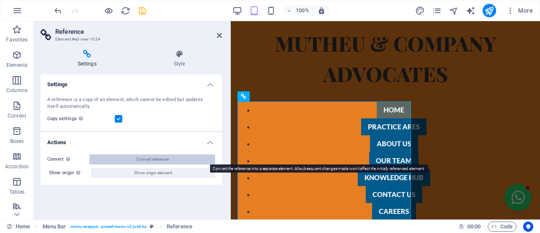
click at [134, 162] on button "Convert reference" at bounding box center [152, 159] width 126 height 10
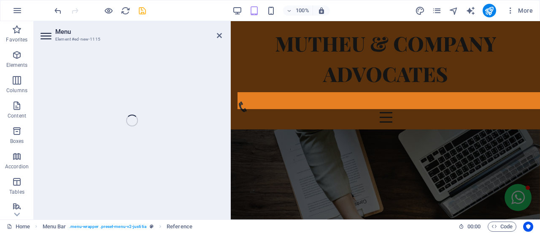
select select
select select "primary"
select select "1"
select select
select select "primary"
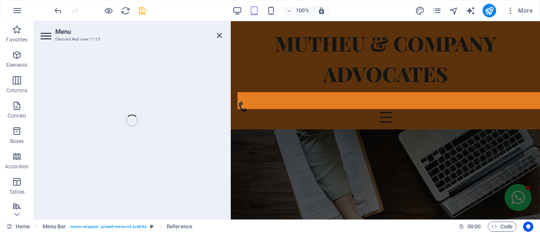
select select "2"
select select
select select "primary"
select select "3"
select select
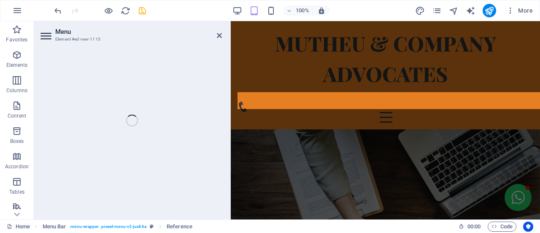
select select "primary"
select select "4"
select select
select select "primary"
select select "5"
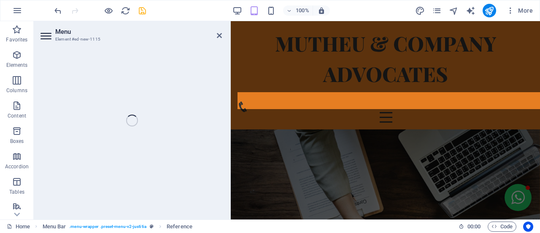
select select
select select "primary"
select select "6"
select select
select select "primary"
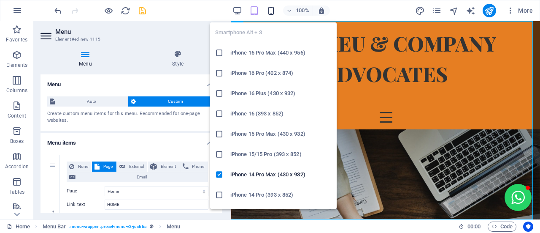
click at [272, 9] on icon "button" at bounding box center [271, 11] width 10 height 10
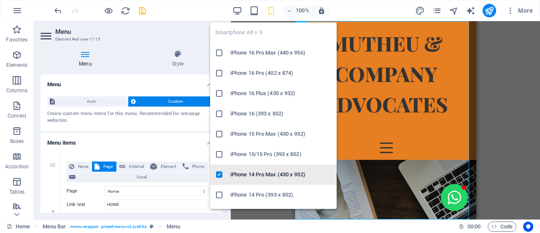
click at [245, 170] on h6 "iPhone 14 Pro Max (430 x 932)" at bounding box center [280, 174] width 101 height 10
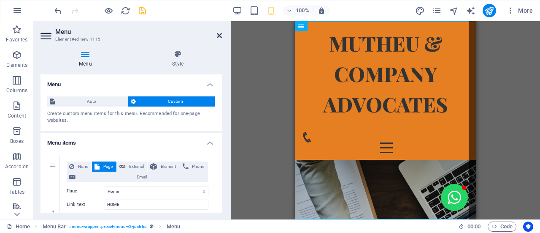
click at [219, 35] on icon at bounding box center [219, 35] width 5 height 7
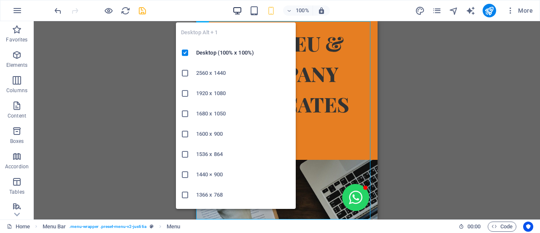
click at [235, 11] on icon "button" at bounding box center [238, 11] width 10 height 10
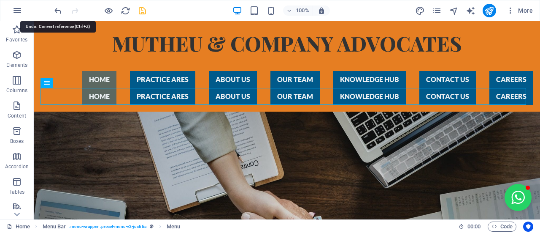
click at [53, 10] on icon "undo" at bounding box center [58, 11] width 10 height 10
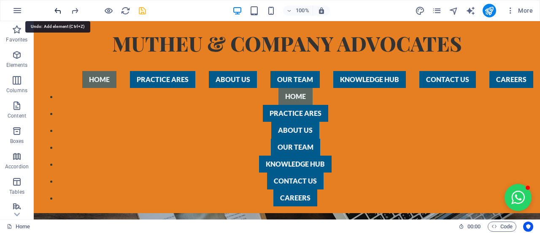
click at [54, 11] on icon "undo" at bounding box center [58, 11] width 10 height 10
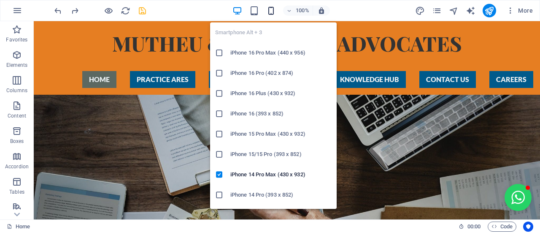
click at [272, 11] on icon "button" at bounding box center [271, 11] width 10 height 10
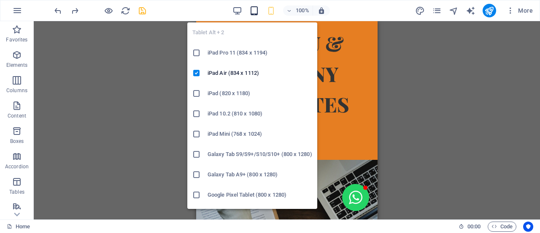
click at [253, 14] on icon "button" at bounding box center [254, 11] width 10 height 10
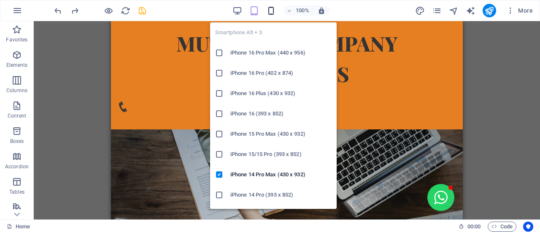
click at [273, 11] on icon "button" at bounding box center [271, 11] width 10 height 10
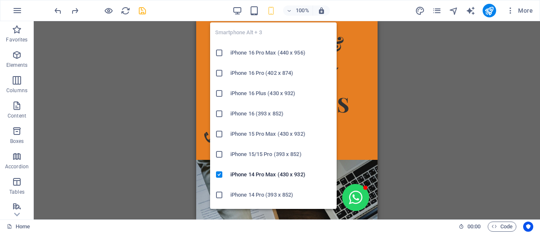
click at [268, 12] on icon "button" at bounding box center [271, 11] width 10 height 10
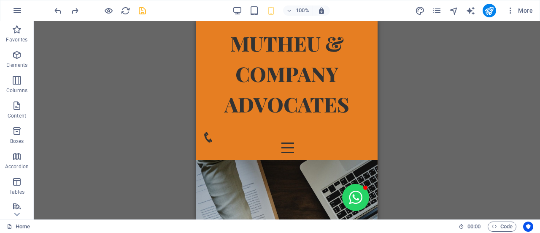
click at [36, 6] on div "100% More" at bounding box center [269, 10] width 539 height 20
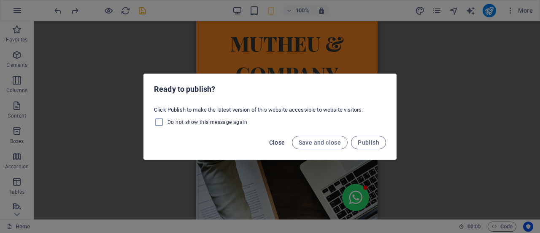
click at [278, 148] on button "Close" at bounding box center [277, 142] width 23 height 14
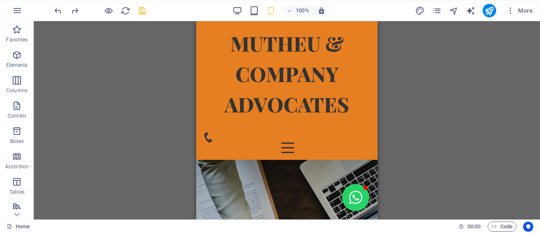
click at [259, 16] on div "100%" at bounding box center [281, 11] width 97 height 14
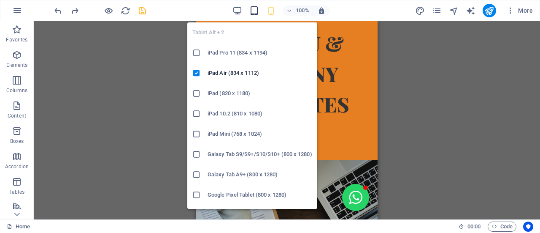
click at [258, 12] on icon "button" at bounding box center [254, 11] width 10 height 10
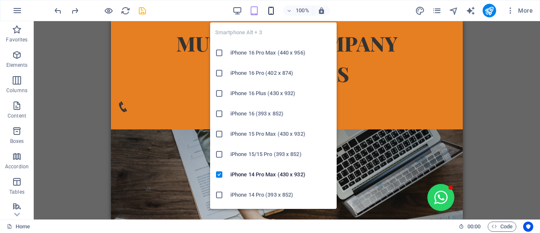
click at [268, 12] on icon "button" at bounding box center [271, 11] width 10 height 10
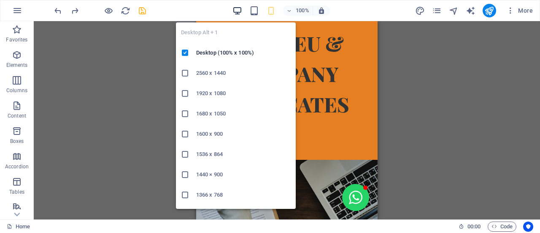
click at [236, 13] on icon "button" at bounding box center [238, 11] width 10 height 10
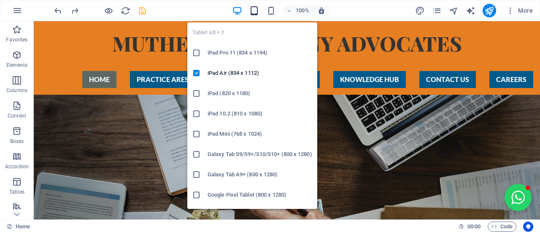
click at [252, 11] on icon "button" at bounding box center [254, 11] width 10 height 10
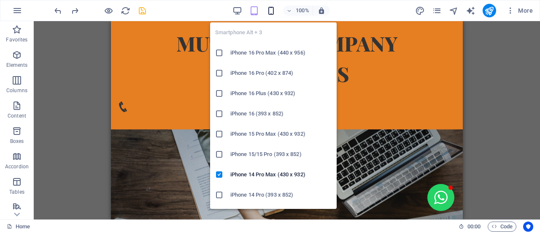
click at [275, 10] on icon "button" at bounding box center [271, 11] width 10 height 10
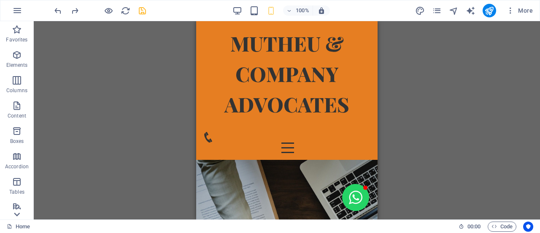
click at [15, 212] on icon at bounding box center [17, 214] width 12 height 12
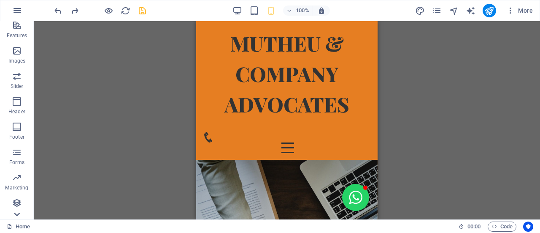
scroll to position [181, 0]
click at [15, 212] on p "Collections" at bounding box center [17, 212] width 26 height 7
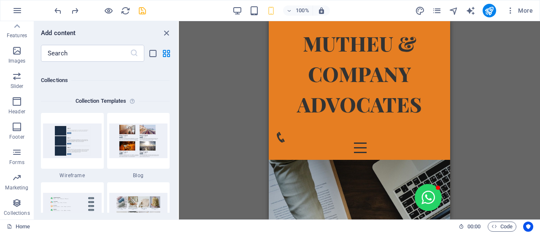
scroll to position [7725, 0]
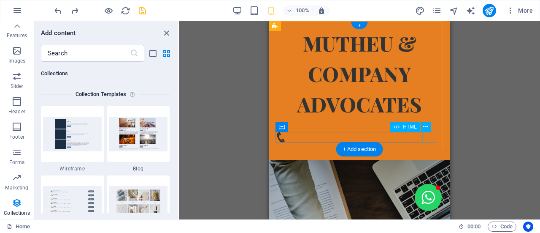
click at [433, 142] on div "Menu" at bounding box center [360, 147] width 168 height 11
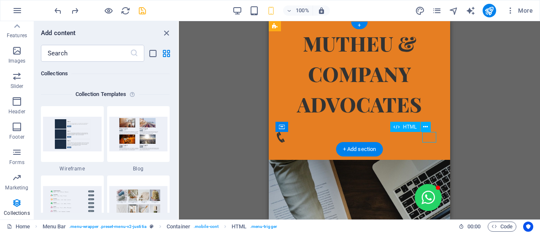
click at [433, 142] on div "Menu" at bounding box center [360, 147] width 168 height 11
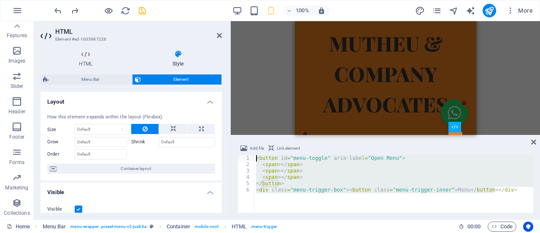
drag, startPoint x: 494, startPoint y: 189, endPoint x: 246, endPoint y: 155, distance: 250.1
click at [246, 155] on div "<button id="menu-toggle" aria-label="Open Menu"> 1 2 3 4 5 6 < button id = "men…" at bounding box center [386, 183] width 296 height 57
drag, startPoint x: 257, startPoint y: 160, endPoint x: 494, endPoint y: 192, distance: 239.0
click at [494, 192] on div "< button id = "menu-toggle" aria-label = "Open Menu" > < span > </ span > < spa…" at bounding box center [393, 190] width 279 height 70
type textarea "</button> <div class="menu-trigger-box"><button class="menu-trigger-inner">Menu…"
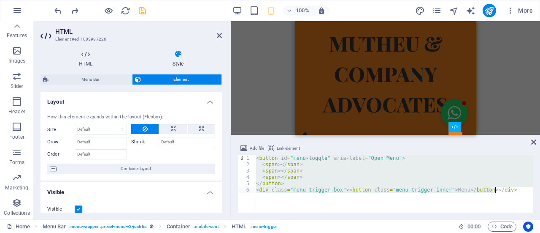
paste textarea
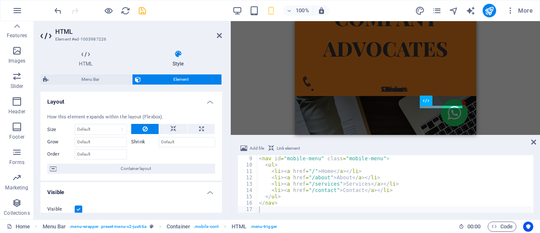
scroll to position [59, 0]
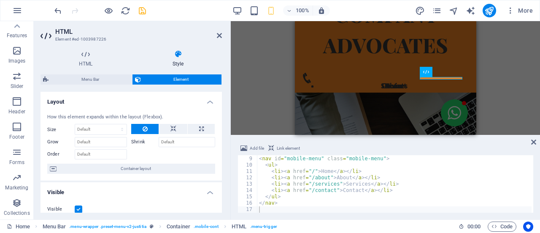
drag, startPoint x: 533, startPoint y: 204, endPoint x: 532, endPoint y: 191, distance: 12.8
click at [532, 191] on div "Add file Link element 8 9 10 11 12 13 14 15 16 17 <!-- Mobile Menu --> < nav id…" at bounding box center [385, 177] width 309 height 83
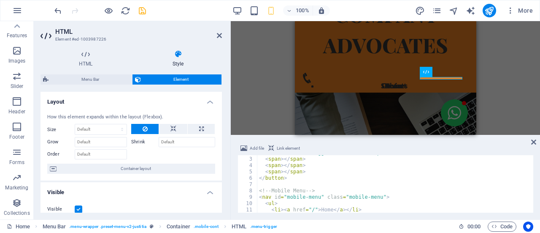
scroll to position [0, 0]
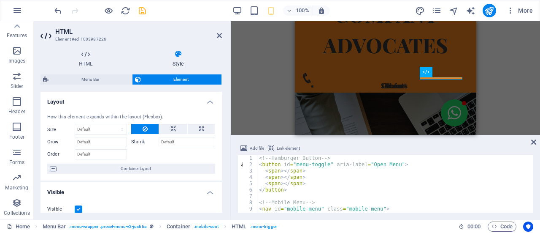
click at [146, 9] on icon "save" at bounding box center [143, 11] width 10 height 10
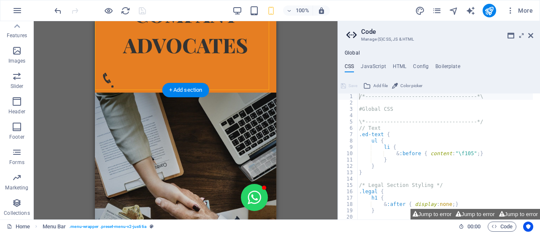
drag, startPoint x: 244, startPoint y: 79, endPoint x: 241, endPoint y: 87, distance: 9.3
click at [241, 87] on div "MUTHEU & COMPANY ADVOCATES HOME PRACTICE ARES ABOUT US OUR TEAM KNOWLEDGE HUB C…" at bounding box center [185, 27] width 181 height 130
click at [243, 83] on div "Home About Services Contact" at bounding box center [186, 84] width 168 height 3
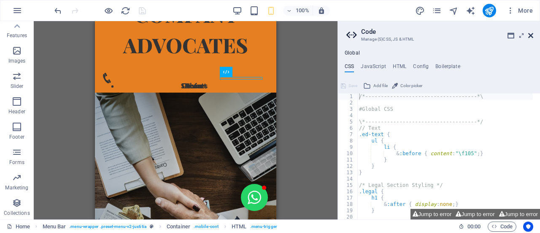
click at [530, 37] on icon at bounding box center [530, 35] width 5 height 7
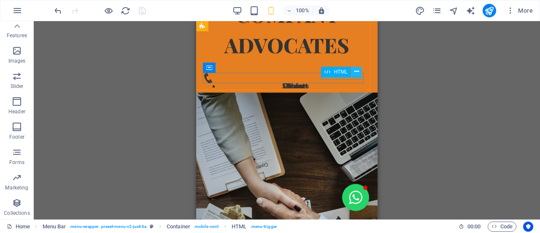
click at [356, 75] on icon at bounding box center [356, 71] width 5 height 9
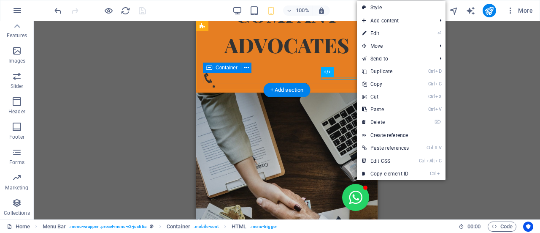
click at [347, 81] on div "Home About Services Contact" at bounding box center [287, 79] width 168 height 13
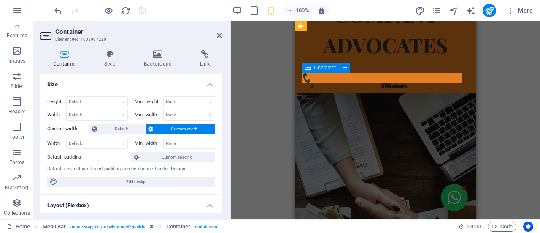
drag, startPoint x: 447, startPoint y: 79, endPoint x: 742, endPoint y: 98, distance: 295.2
click at [447, 83] on div "Home About Services Contact" at bounding box center [385, 84] width 168 height 3
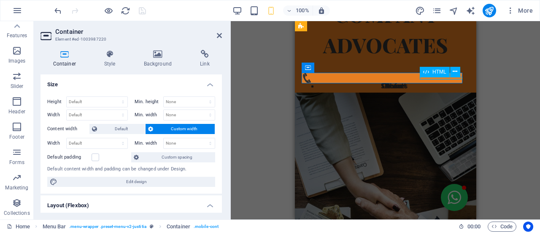
click at [447, 83] on div "Home About Services Contact" at bounding box center [385, 84] width 168 height 3
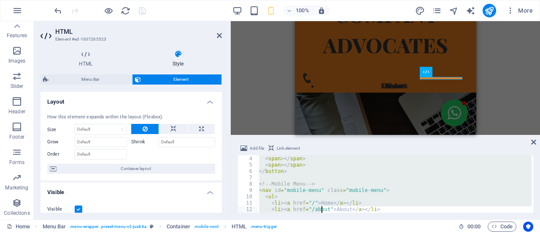
scroll to position [50, 0]
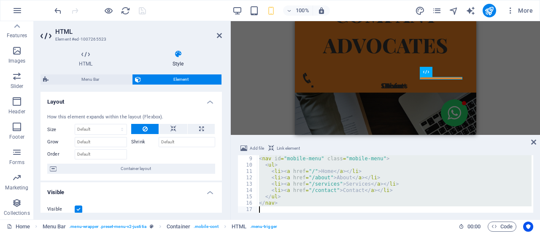
drag, startPoint x: 257, startPoint y: 157, endPoint x: 327, endPoint y: 225, distance: 97.9
click at [327, 219] on section "Favorites Elements Columns Content Boxes Accordion Tables Features Images Slide…" at bounding box center [270, 120] width 540 height 198
type textarea "</nav>"
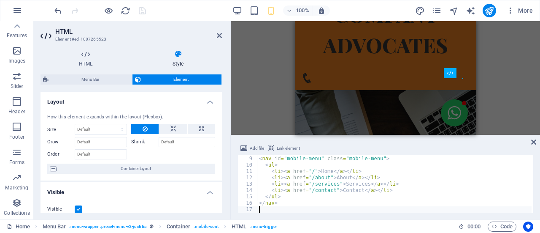
type textarea "</nav>"
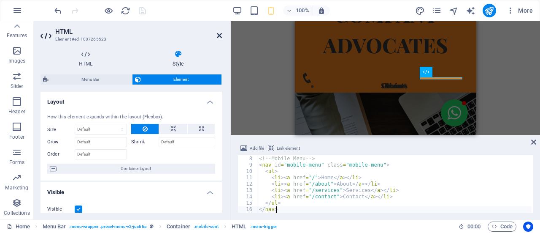
click at [219, 35] on icon at bounding box center [219, 35] width 5 height 7
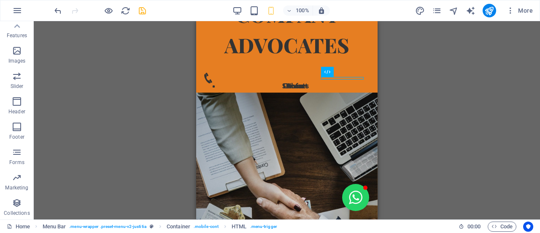
click at [143, 9] on icon "save" at bounding box center [143, 11] width 10 height 10
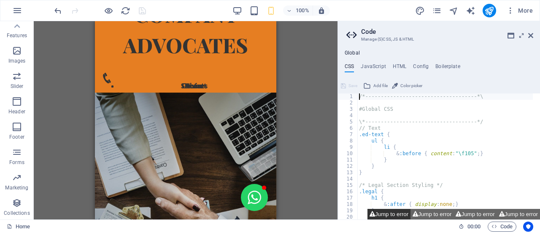
click at [397, 214] on button "Jump to error" at bounding box center [389, 213] width 43 height 11
type textarea "$menu-wrapper-sticky: sticky_reverse,"
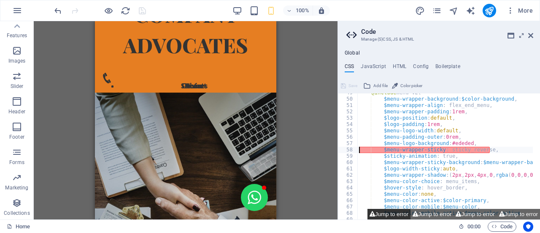
scroll to position [257, 0]
click at [423, 215] on button "Jump to error" at bounding box center [432, 213] width 43 height 11
click at [465, 215] on button "Jump to error" at bounding box center [475, 213] width 43 height 11
click at [512, 215] on button "Jump to error" at bounding box center [518, 213] width 43 height 11
click at [531, 32] on icon at bounding box center [530, 35] width 5 height 7
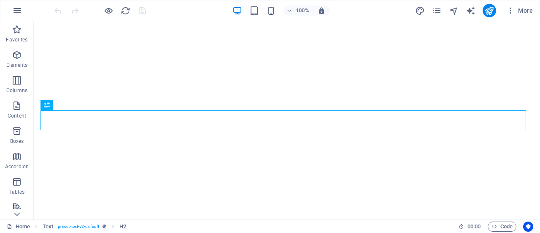
click at [240, 16] on div "100%" at bounding box center [281, 11] width 97 height 14
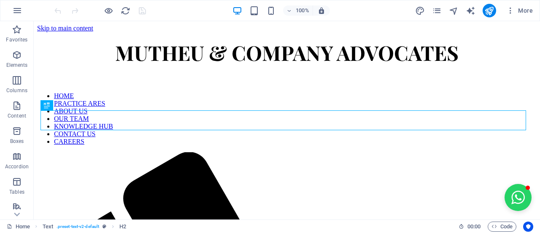
scroll to position [245, 0]
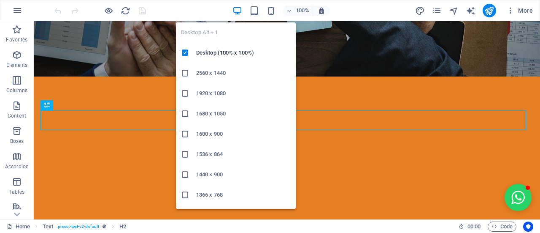
click at [240, 14] on icon "button" at bounding box center [238, 11] width 10 height 10
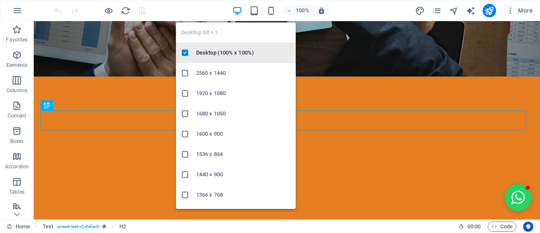
drag, startPoint x: 208, startPoint y: 53, endPoint x: 176, endPoint y: 32, distance: 39.1
click at [208, 53] on h6 "Desktop (100% x 100%)" at bounding box center [243, 53] width 95 height 10
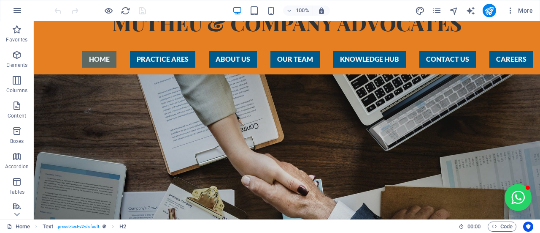
scroll to position [0, 0]
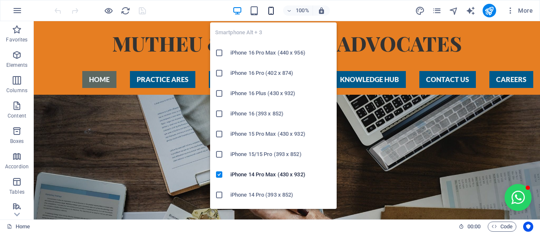
click at [273, 9] on icon "button" at bounding box center [271, 11] width 10 height 10
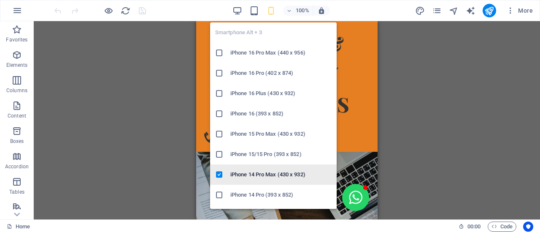
click at [243, 177] on h6 "iPhone 14 Pro Max (430 x 932)" at bounding box center [280, 174] width 101 height 10
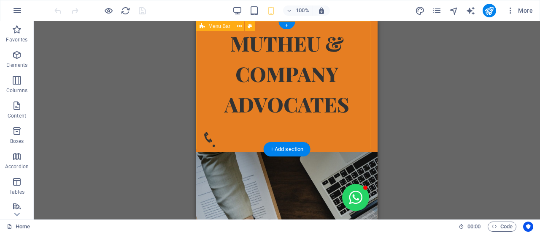
drag, startPoint x: 352, startPoint y: 136, endPoint x: 352, endPoint y: 143, distance: 6.3
click at [352, 143] on div "MUTHEU & COMPANY ADVOCATES HOME PRACTICE ARES ABOUT US OUR TEAM KNOWLEDGE HUB C…" at bounding box center [286, 86] width 181 height 130
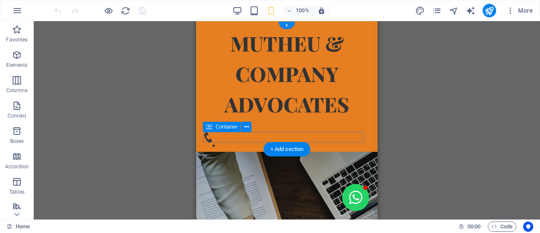
click at [350, 140] on div "Home About Services Contact" at bounding box center [287, 138] width 168 height 13
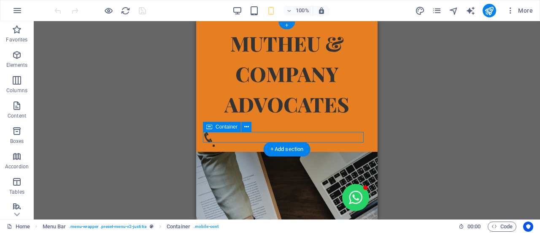
click at [350, 140] on div "Home About Services Contact" at bounding box center [287, 138] width 168 height 13
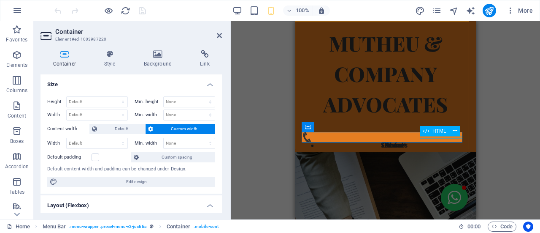
click at [444, 142] on div "Home About Services Contact" at bounding box center [385, 143] width 168 height 3
click at [443, 132] on span "HTML" at bounding box center [440, 130] width 14 height 5
click at [444, 132] on span "HTML" at bounding box center [440, 130] width 14 height 5
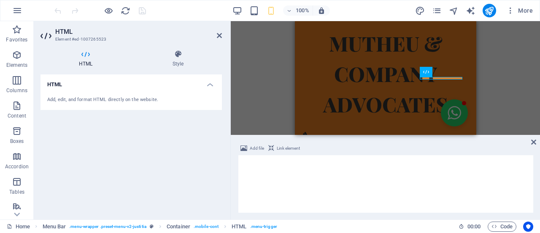
scroll to position [59, 0]
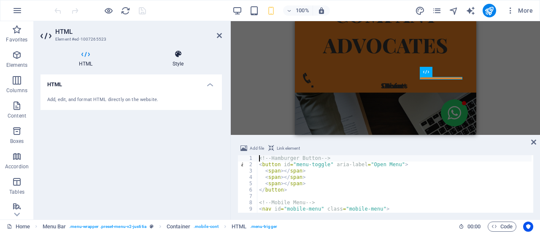
click at [177, 53] on icon at bounding box center [178, 54] width 88 height 8
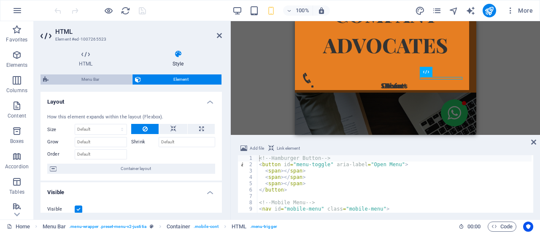
click at [92, 82] on span "Menu Bar" at bounding box center [90, 79] width 78 height 10
select select "rem"
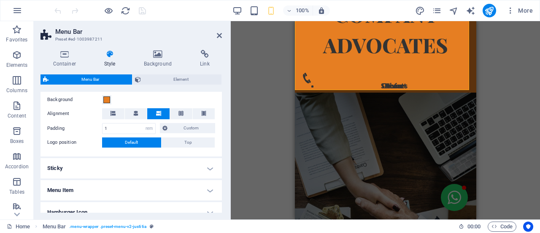
scroll to position [251, 0]
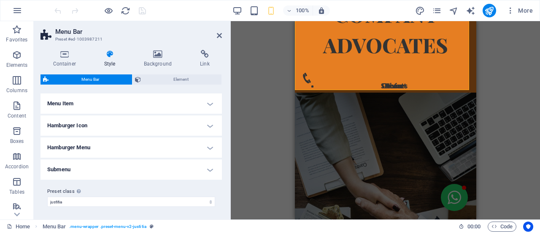
click at [141, 125] on h4 "Hamburger Icon" at bounding box center [131, 125] width 181 height 20
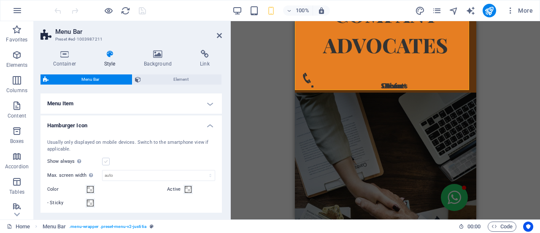
click at [106, 161] on label at bounding box center [106, 161] width 8 height 8
click at [0, 0] on input "Show always Shows the trigger for all viewports." at bounding box center [0, 0] width 0 height 0
drag, startPoint x: 220, startPoint y: 171, endPoint x: 218, endPoint y: 187, distance: 16.1
click at [218, 187] on div "Usually only displayed on mobile devices. Switch to the smartphone view if appl…" at bounding box center [131, 192] width 185 height 125
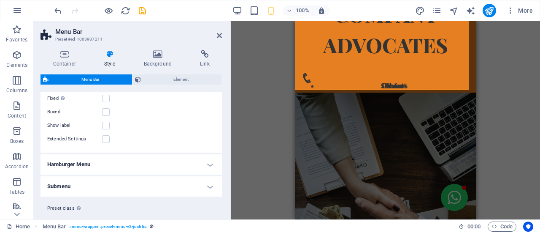
scroll to position [361, 0]
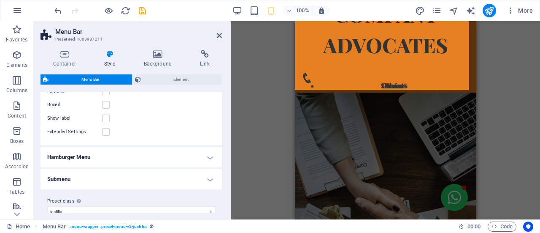
click at [165, 160] on h4 "Hamburger Menu" at bounding box center [131, 157] width 181 height 20
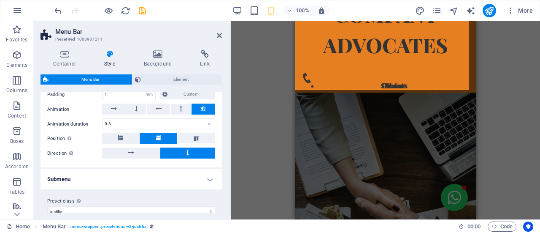
scroll to position [497, 0]
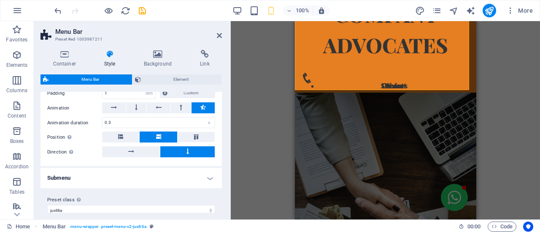
click at [176, 176] on h4 "Submenu" at bounding box center [131, 178] width 181 height 20
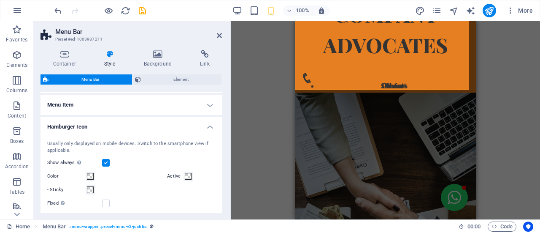
scroll to position [297, 0]
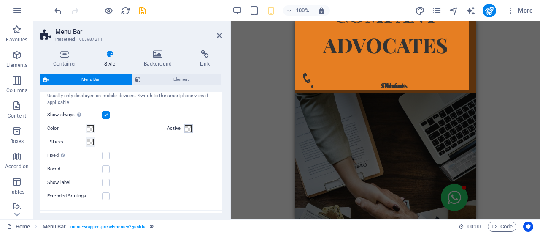
click at [190, 131] on button "Active" at bounding box center [188, 128] width 9 height 9
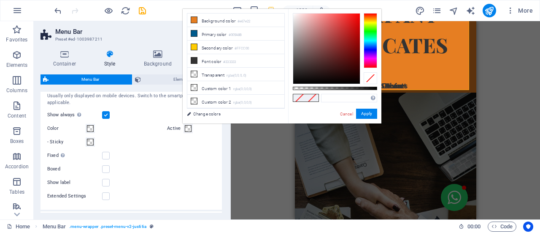
drag, startPoint x: 105, startPoint y: 154, endPoint x: 273, endPoint y: 124, distance: 170.6
click at [105, 154] on label at bounding box center [106, 155] width 8 height 8
click at [0, 0] on input "Fixed Positions the trigger in a fixed state so that it is constantly in the vi…" at bounding box center [0, 0] width 0 height 0
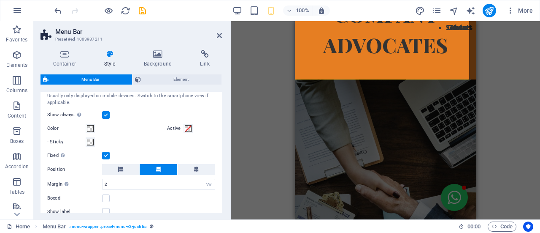
drag, startPoint x: 222, startPoint y: 146, endPoint x: 222, endPoint y: 151, distance: 5.1
click at [222, 151] on div "Container Style Background Link Size Height Default px rem % vh vw Min. height …" at bounding box center [131, 131] width 195 height 176
click at [188, 128] on span at bounding box center [188, 128] width 7 height 7
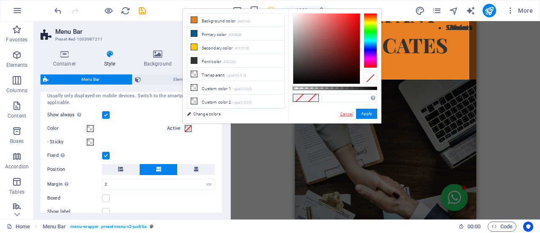
click at [350, 114] on link "Cancel" at bounding box center [346, 114] width 15 height 6
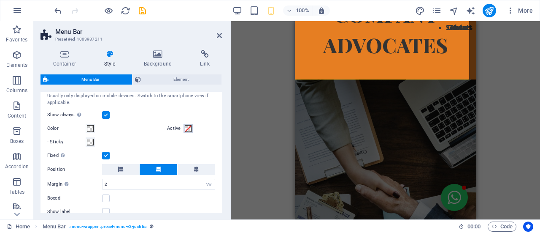
click at [186, 125] on span at bounding box center [188, 128] width 7 height 7
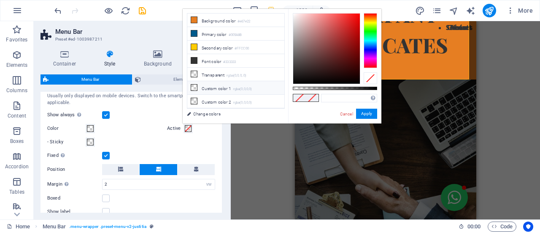
click at [199, 88] on li "Custom color 1 rgba(0,0,0,0)" at bounding box center [235, 88] width 97 height 14
type input "rgba(0, 0, 0, 0)"
click at [359, 115] on button "Apply" at bounding box center [366, 113] width 21 height 10
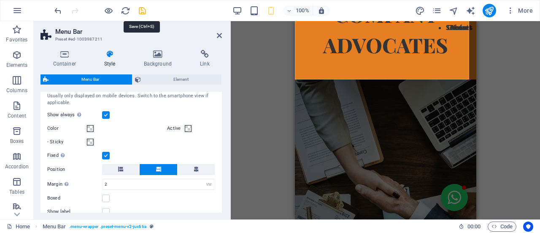
click at [141, 11] on icon "save" at bounding box center [143, 11] width 10 height 10
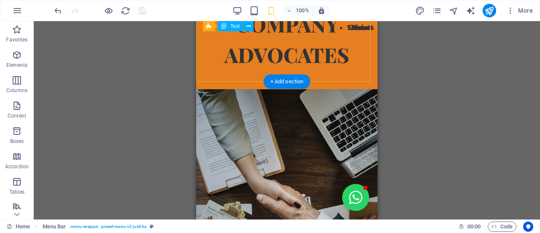
scroll to position [49, 0]
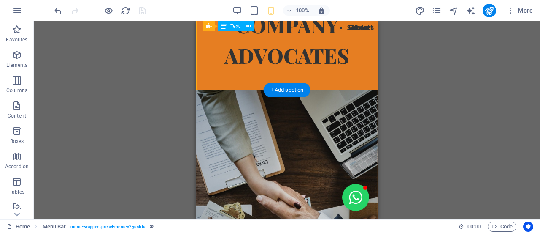
drag, startPoint x: 356, startPoint y: 28, endPoint x: 357, endPoint y: 73, distance: 45.2
click at [357, 73] on header "MUTHEU & COMPANY ADVOCATES HOME PRACTICE ARES ABOUT US OUR TEAM KNOWLEDGE HUB C…" at bounding box center [286, 31] width 181 height 117
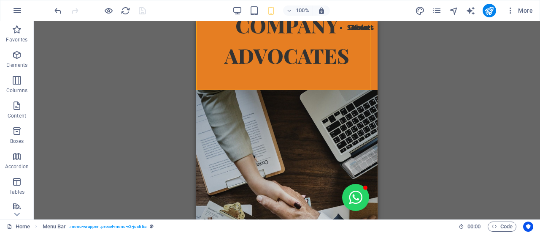
scroll to position [0, 0]
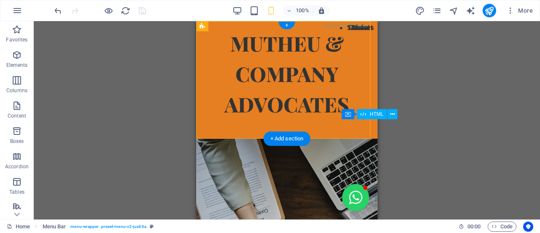
click at [359, 27] on div "Home About Services Contact" at bounding box center [351, 26] width 43 height 3
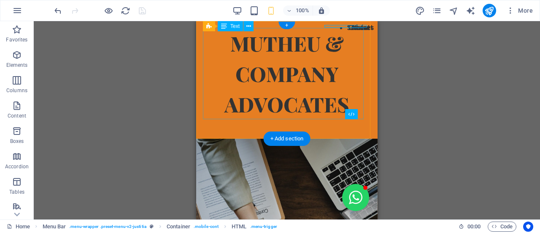
click at [357, 28] on div "MUTHEU & COMPANY ADVOCATES" at bounding box center [287, 73] width 168 height 91
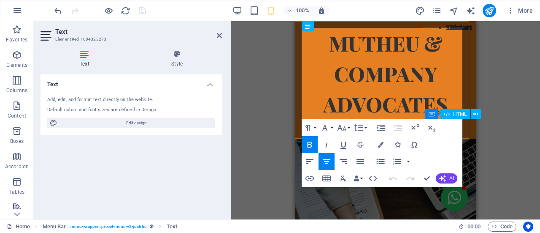
click at [446, 26] on div "Home About Services Contact" at bounding box center [450, 26] width 43 height 3
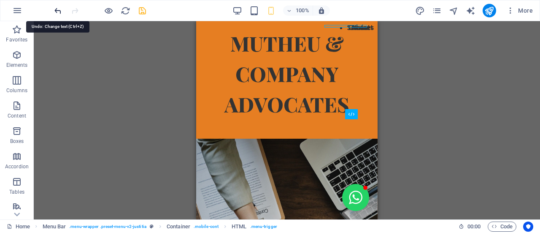
click at [58, 9] on icon "undo" at bounding box center [58, 11] width 10 height 10
click at [57, 9] on icon "undo" at bounding box center [58, 11] width 10 height 10
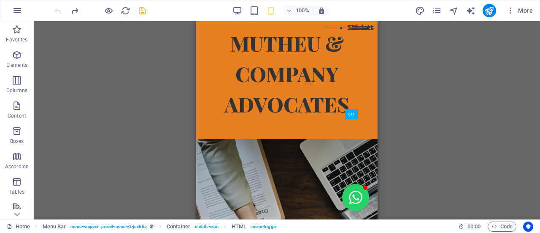
click at [57, 9] on div at bounding box center [100, 11] width 95 height 14
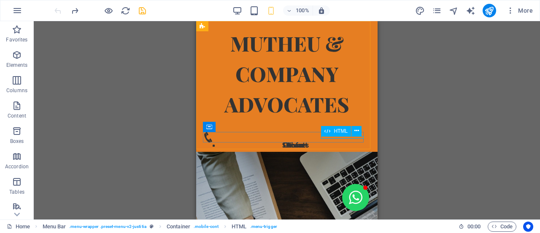
click at [339, 130] on span "HTML" at bounding box center [341, 130] width 14 height 5
click at [360, 133] on button at bounding box center [357, 131] width 10 height 10
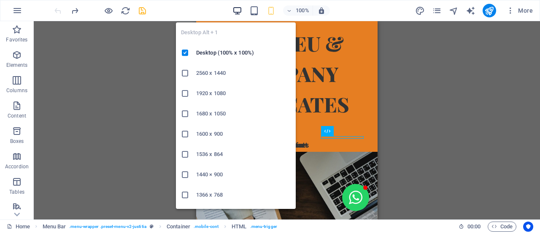
click at [234, 13] on icon "button" at bounding box center [238, 11] width 10 height 10
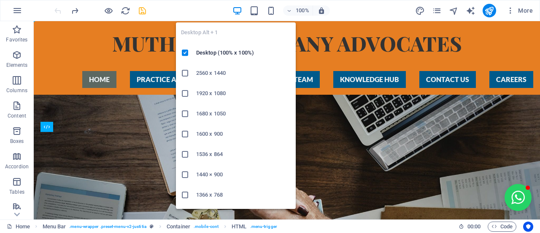
click at [236, 11] on icon "button" at bounding box center [238, 11] width 10 height 10
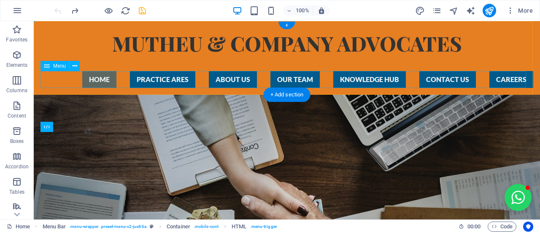
click at [104, 76] on nav "HOME PRACTICE ARES ABOUT US OUR TEAM KNOWLEDGE HUB CONTACT US CAREERS" at bounding box center [287, 79] width 493 height 17
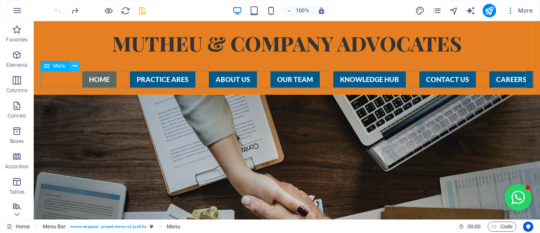
click at [73, 65] on icon at bounding box center [75, 66] width 5 height 9
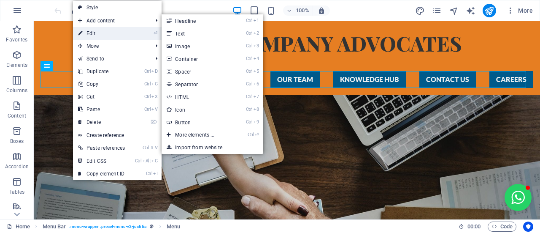
click at [100, 29] on link "⏎ Edit" at bounding box center [101, 33] width 57 height 13
select select
select select "primary"
select select "1"
select select
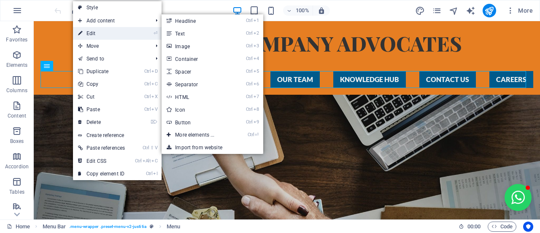
select select "primary"
select select "2"
select select
select select "primary"
select select "3"
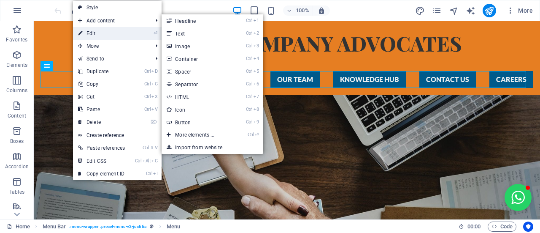
select select
select select "primary"
select select "4"
select select
select select "primary"
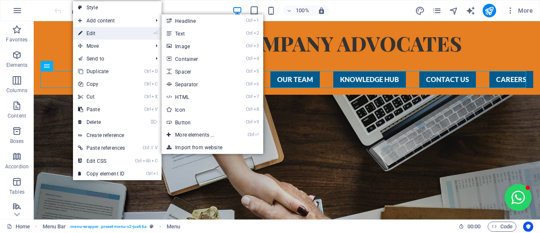
select select "5"
select select
select select "primary"
select select "6"
select select
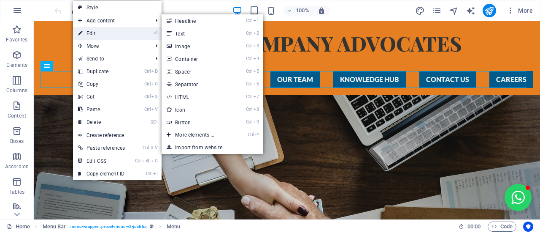
select select "primary"
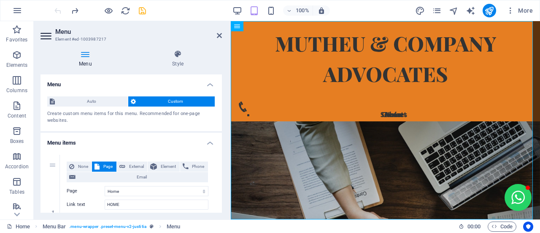
click at [176, 68] on div "Menu Style Menu Auto Custom Create custom menu items for this menu. Recommended…" at bounding box center [131, 131] width 181 height 162
click at [180, 64] on h4 "Style" at bounding box center [178, 59] width 88 height 18
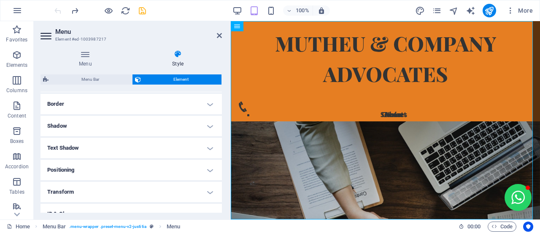
scroll to position [187, 0]
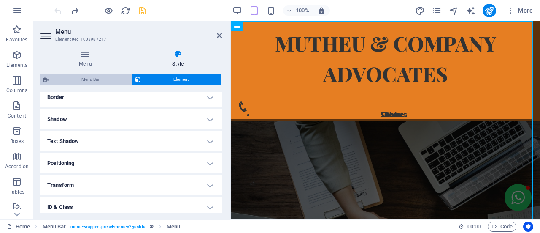
click at [122, 82] on span "Menu Bar" at bounding box center [90, 79] width 78 height 10
select select "rem"
select select "%"
select select "rem"
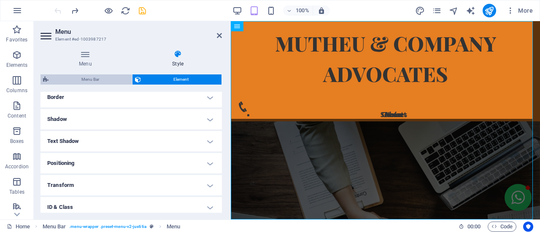
select select "px"
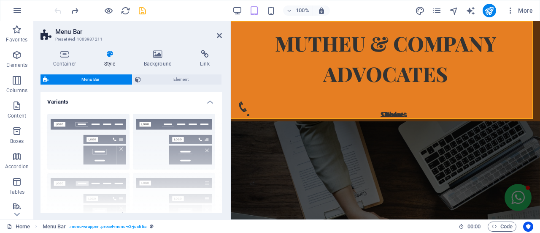
drag, startPoint x: 222, startPoint y: 104, endPoint x: 227, endPoint y: 132, distance: 28.2
click at [227, 133] on div "Container Style Background Link Size Height Default px rem % vh vw Min. height …" at bounding box center [131, 131] width 195 height 176
drag, startPoint x: 219, startPoint y: 107, endPoint x: 220, endPoint y: 124, distance: 17.3
click at [220, 124] on div "Variants Border Centered Default Fixed Loki Trigger Wide XXL Menu Bar Backgroun…" at bounding box center [131, 152] width 181 height 121
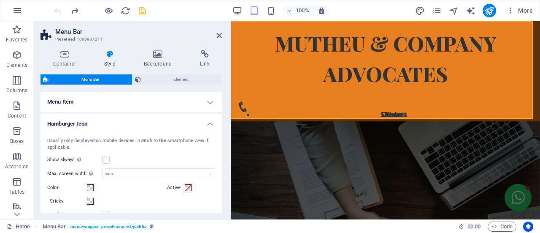
scroll to position [249, 0]
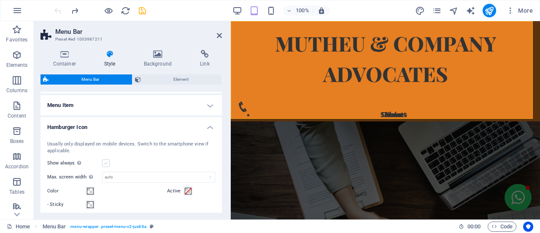
click at [104, 162] on label at bounding box center [106, 163] width 8 height 8
click at [0, 0] on input "Show always Shows the trigger for all viewports." at bounding box center [0, 0] width 0 height 0
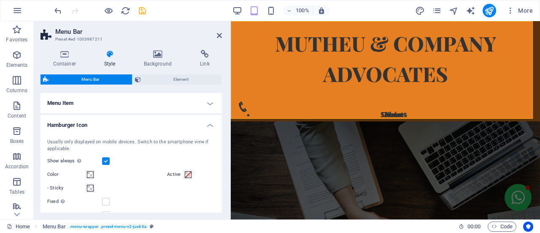
scroll to position [214, 0]
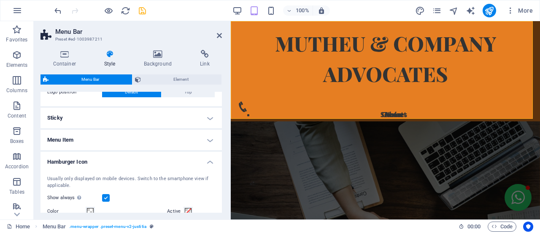
click at [147, 11] on div "100% More" at bounding box center [295, 11] width 484 height 14
click at [143, 10] on icon "save" at bounding box center [143, 11] width 10 height 10
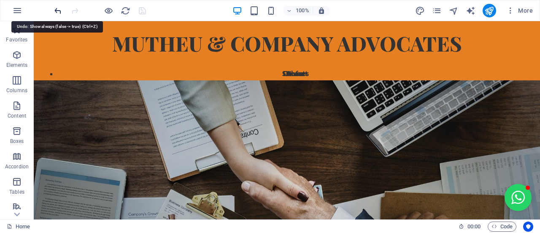
click at [58, 10] on icon "undo" at bounding box center [58, 11] width 10 height 10
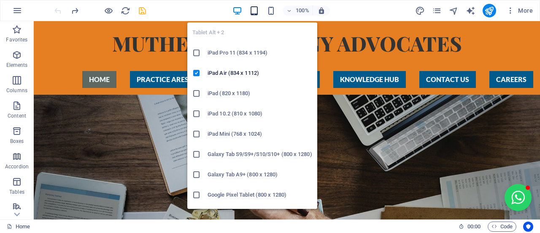
click at [254, 10] on icon "button" at bounding box center [254, 11] width 10 height 10
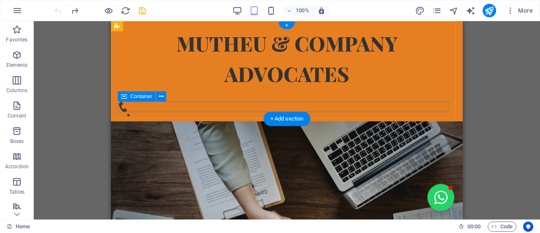
click at [439, 109] on div "Home About Services Contact" at bounding box center [287, 107] width 338 height 13
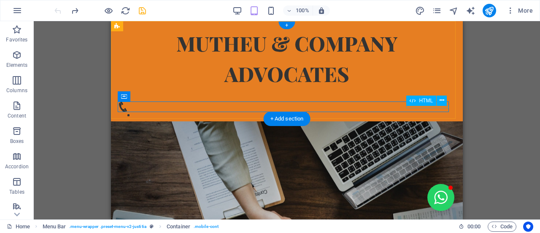
click at [426, 112] on div "Home About Services Contact" at bounding box center [287, 113] width 338 height 3
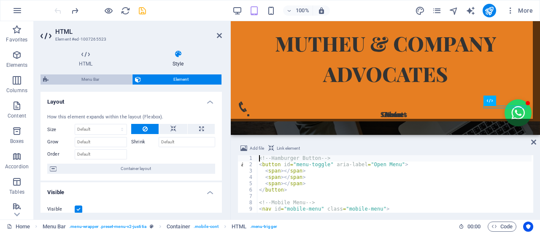
click at [114, 82] on span "Menu Bar" at bounding box center [90, 79] width 78 height 10
select select "rem"
select select "%"
select select "rem"
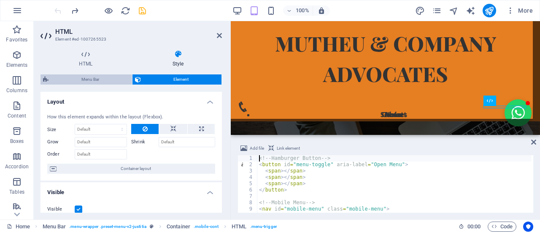
select select "px"
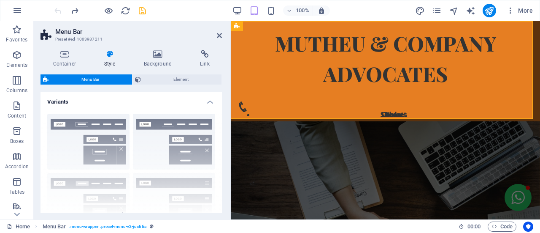
drag, startPoint x: 222, startPoint y: 103, endPoint x: 221, endPoint y: 117, distance: 13.5
click at [221, 117] on div "Container Style Background Link Size Height Default px rem % vh vw Min. height …" at bounding box center [131, 131] width 195 height 176
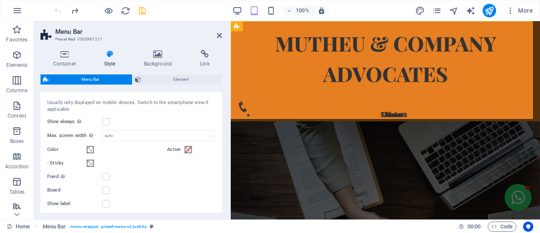
scroll to position [249, 0]
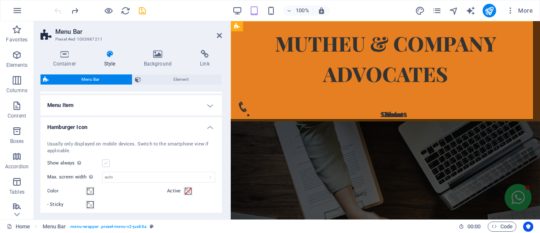
click at [109, 161] on label at bounding box center [106, 163] width 8 height 8
click at [0, 0] on input "Show always Shows the trigger for all viewports." at bounding box center [0, 0] width 0 height 0
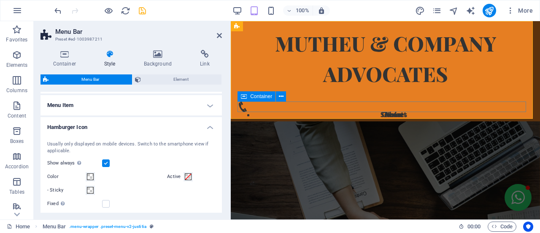
click at [517, 109] on div "Home About Services Contact" at bounding box center [386, 107] width 296 height 13
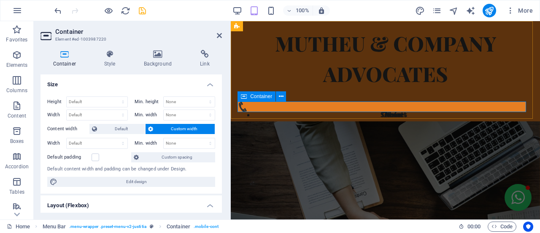
click at [519, 110] on div "Home About Services Contact" at bounding box center [386, 107] width 296 height 13
click at [518, 109] on div "Home About Services Contact" at bounding box center [386, 107] width 296 height 13
click at [515, 112] on div "Home About Services Contact" at bounding box center [386, 113] width 296 height 3
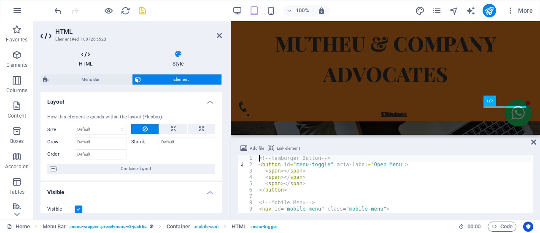
click at [85, 57] on icon at bounding box center [86, 54] width 90 height 8
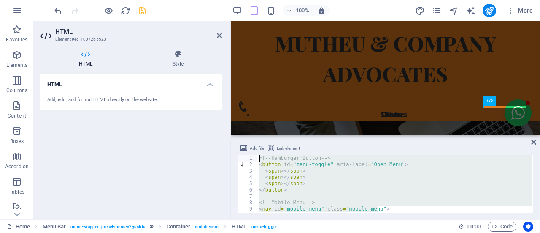
drag, startPoint x: 385, startPoint y: 208, endPoint x: 239, endPoint y: 156, distance: 155.1
click at [239, 156] on div "<nav id="mobile-menu" class="mobile-menu"> 1 2 3 4 5 6 7 8 9 10 11 <!-- Hamburg…" at bounding box center [386, 183] width 296 height 57
paste textarea "button id="menu-toggle" aria-label="Open Menu"> <span></span> <span></span> <sp…"
type textarea "<button id="menu-toggle" aria-label="Open Menu"> <span></span> <span></span> <s…"
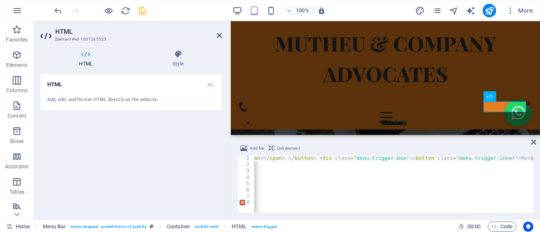
click at [144, 36] on h3 "Element #ed-1007265523" at bounding box center [130, 39] width 150 height 8
click at [218, 36] on icon at bounding box center [219, 35] width 5 height 7
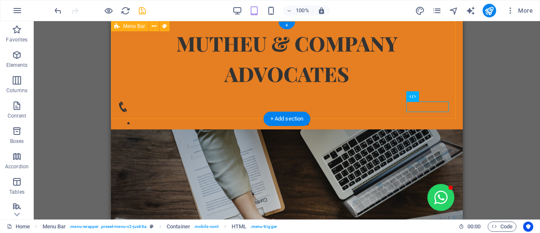
click at [423, 114] on div "MUTHEU & COMPANY ADVOCATES HOME PRACTICE ARES ABOUT US OUR TEAM KNOWLEDGE HUB C…" at bounding box center [287, 75] width 352 height 108
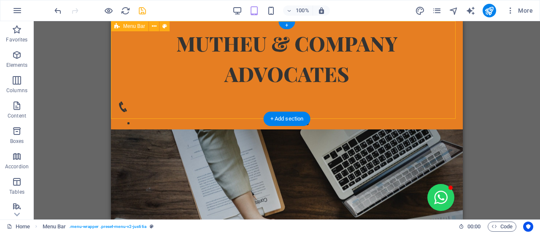
click at [425, 114] on div "MUTHEU & COMPANY ADVOCATES HOME PRACTICE ARES ABOUT US OUR TEAM KNOWLEDGE HUB C…" at bounding box center [287, 75] width 352 height 108
click at [437, 113] on div "MUTHEU & COMPANY ADVOCATES HOME PRACTICE ARES ABOUT US OUR TEAM KNOWLEDGE HUB C…" at bounding box center [287, 75] width 352 height 108
select select "rem"
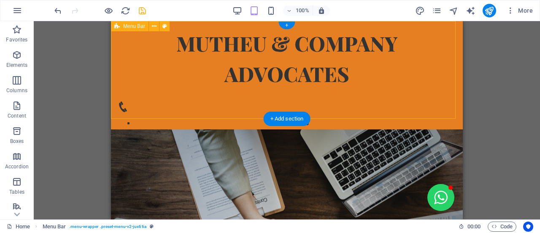
select select "%"
select select "rem"
select select "px"
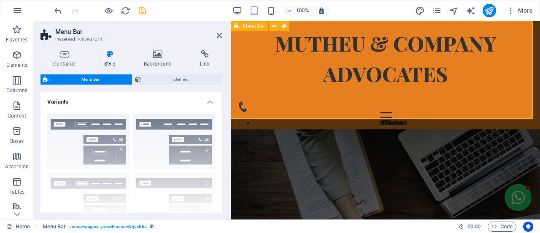
click at [509, 112] on div "MUTHEU & COMPANY ADVOCATES HOME PRACTICE ARES ABOUT US OUR TEAM KNOWLEDGE HUB C…" at bounding box center [385, 75] width 309 height 108
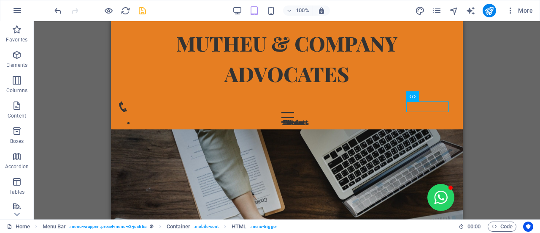
drag, startPoint x: 384, startPoint y: 105, endPoint x: 501, endPoint y: 89, distance: 118.4
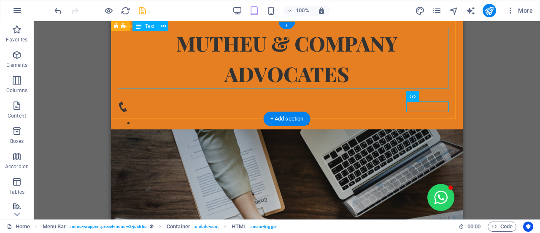
drag, startPoint x: 431, startPoint y: 103, endPoint x: 419, endPoint y: 76, distance: 29.3
click at [419, 76] on header "MUTHEU & COMPANY ADVOCATES HOME PRACTICE ARES ABOUT US OUR TEAM KNOWLEDGE HUB C…" at bounding box center [287, 75] width 352 height 108
click at [432, 113] on div "MUTHEU & COMPANY ADVOCATES HOME PRACTICE ARES ABOUT US OUR TEAM KNOWLEDGE HUB C…" at bounding box center [287, 75] width 352 height 108
select select "rem"
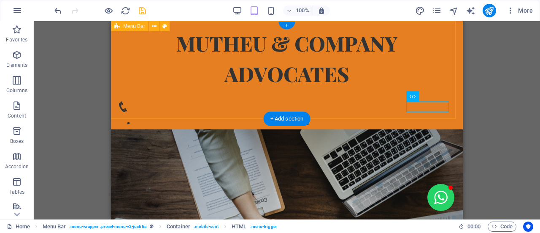
select select "%"
select select "rem"
select select "px"
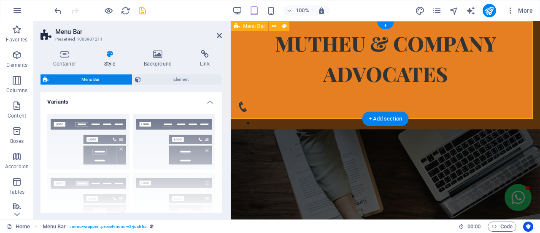
click at [432, 113] on div "MUTHEU & COMPANY ADVOCATES HOME PRACTICE ARES ABOUT US OUR TEAM KNOWLEDGE HUB C…" at bounding box center [385, 75] width 309 height 108
click at [511, 113] on div "MUTHEU & COMPANY ADVOCATES HOME PRACTICE ARES ABOUT US OUR TEAM KNOWLEDGE HUB C…" at bounding box center [385, 75] width 309 height 108
click at [503, 112] on div "Menu Home About Services Contact" at bounding box center [386, 117] width 296 height 11
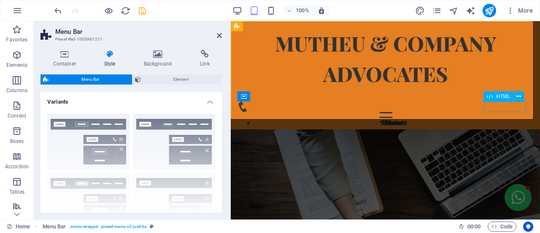
click at [503, 112] on div "Menu Home About Services Contact" at bounding box center [386, 117] width 296 height 11
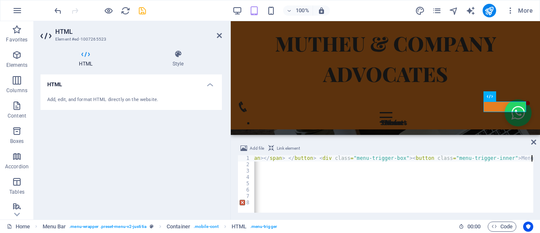
click at [378, 160] on div "< button id = "menu-toggle" aria-label = "Open Menu" > < span > </ span > < spa…" at bounding box center [269, 189] width 530 height 68
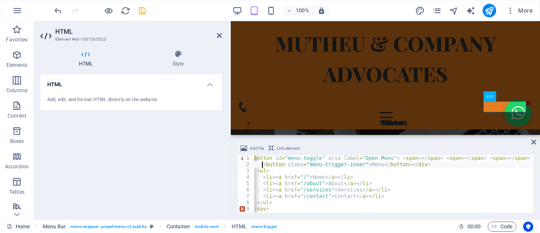
scroll to position [0, 0]
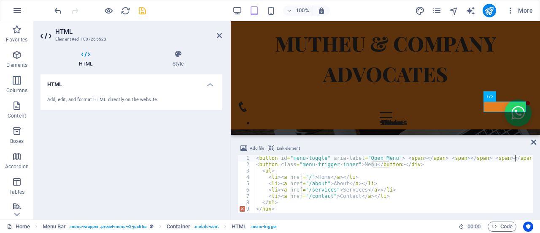
click at [515, 159] on div "< button id = "menu-toggle" aria-label = "Open Menu" > < span > </ span > < spa…" at bounding box center [442, 189] width 376 height 68
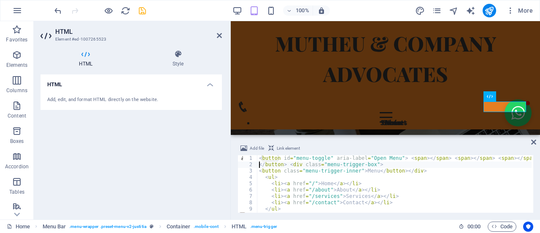
click at [262, 177] on div "< button id = "menu-toggle" aria-label = "Open Menu" > < span > </ span > < spa…" at bounding box center [394, 190] width 275 height 70
type textarea "<ul>"
click at [109, 148] on div "HTML Add, edit, and format HTML directly on the website." at bounding box center [131, 143] width 181 height 138
click at [216, 38] on header "HTML Element #ed-1007265523" at bounding box center [131, 32] width 181 height 22
click at [220, 36] on icon at bounding box center [219, 35] width 5 height 7
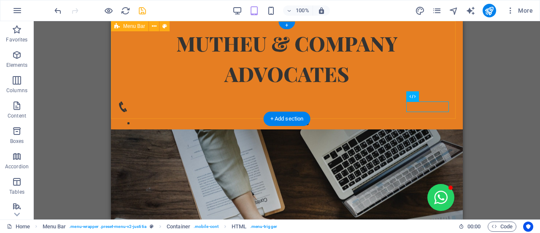
click at [433, 113] on div "MUTHEU & COMPANY ADVOCATES HOME PRACTICE ARES ABOUT US OUR TEAM KNOWLEDGE HUB C…" at bounding box center [287, 75] width 352 height 108
select select "rem"
select select "%"
select select "rem"
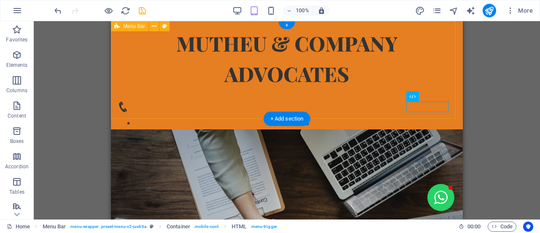
select select "rem"
select select "px"
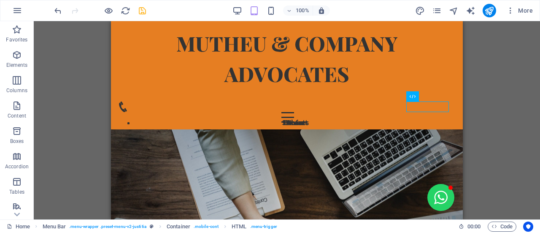
drag, startPoint x: 384, startPoint y: 106, endPoint x: 502, endPoint y: 97, distance: 118.1
click at [430, 112] on div "Menu Home About Services Contact" at bounding box center [287, 117] width 338 height 11
click at [488, 11] on icon "publish" at bounding box center [489, 11] width 10 height 10
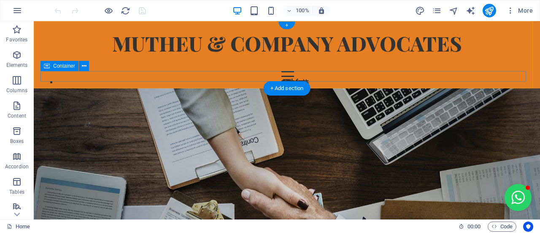
click at [471, 73] on div "Menu Home About Services Contact" at bounding box center [287, 76] width 493 height 11
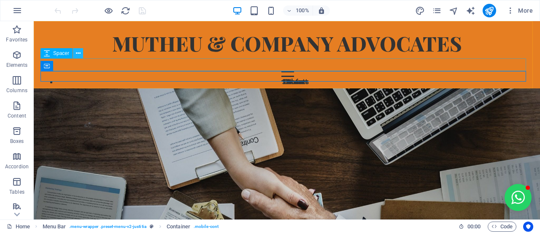
click at [77, 54] on icon at bounding box center [78, 53] width 5 height 9
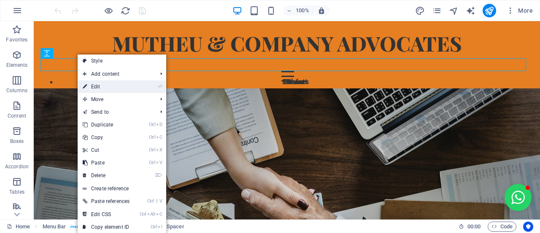
click at [85, 87] on icon at bounding box center [85, 86] width 4 height 13
select select "px"
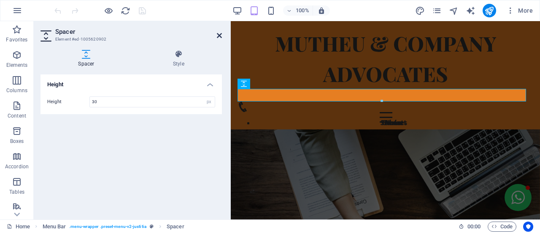
click at [220, 35] on icon at bounding box center [219, 35] width 5 height 7
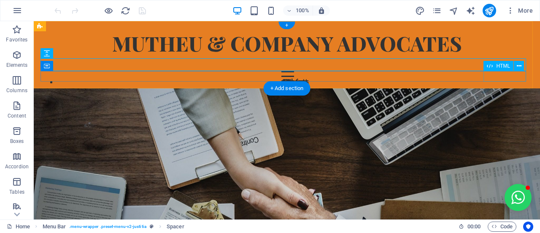
click at [519, 73] on div "Menu Home About Services Contact" at bounding box center [287, 76] width 493 height 11
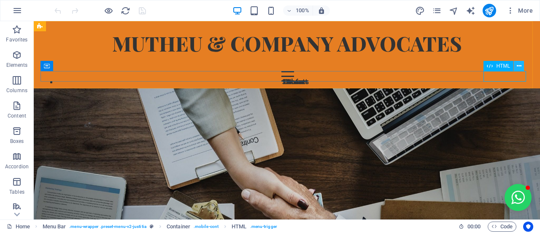
click at [519, 67] on icon at bounding box center [519, 66] width 5 height 9
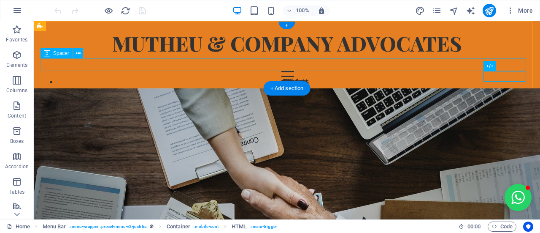
click at [190, 65] on div at bounding box center [287, 64] width 493 height 13
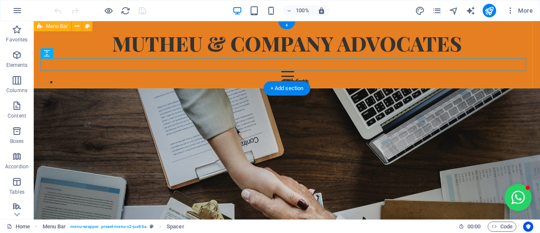
click at [186, 83] on div "MUTHEU & COMPANY ADVOCATES HOME PRACTICE ARES ABOUT US OUR TEAM KNOWLEDGE HUB C…" at bounding box center [287, 54] width 506 height 67
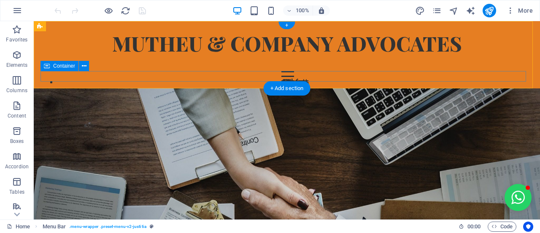
click at [189, 79] on div "Menu Home About Services Contact" at bounding box center [287, 76] width 493 height 11
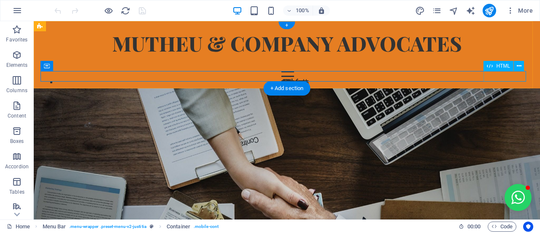
click at [502, 76] on div "Menu Home About Services Contact" at bounding box center [287, 76] width 493 height 11
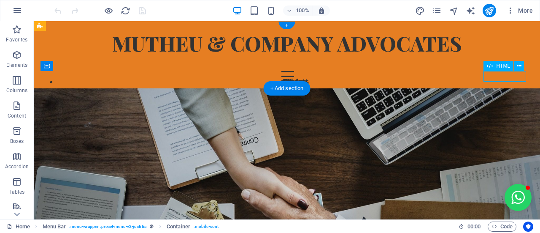
click at [502, 76] on div "Menu Home About Services Contact" at bounding box center [287, 76] width 493 height 11
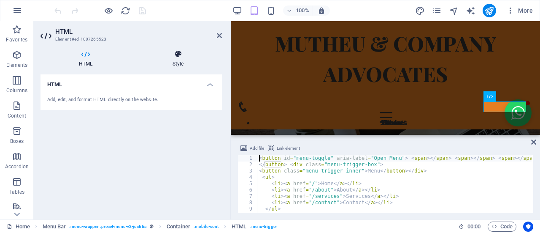
click at [181, 64] on h4 "Style" at bounding box center [178, 59] width 88 height 18
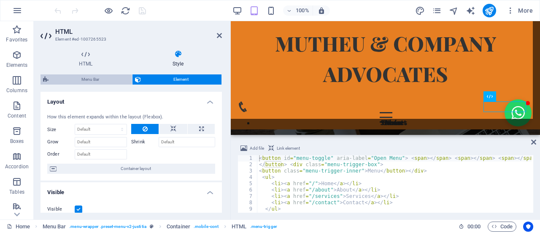
click at [111, 78] on span "Menu Bar" at bounding box center [90, 79] width 78 height 10
select select "rem"
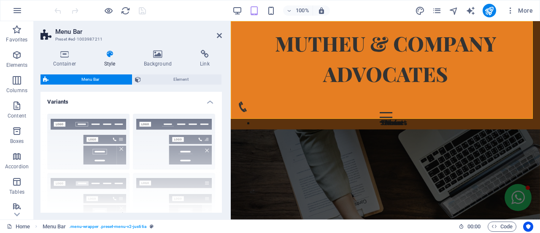
click at [99, 130] on div "Border Centered Default Fixed Loki Trigger Wide XXL" at bounding box center [131, 170] width 181 height 127
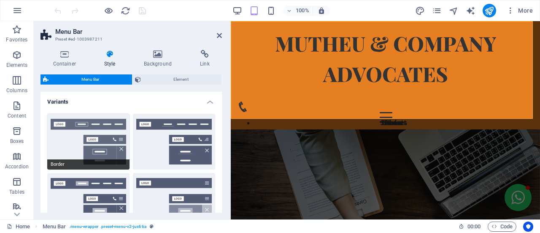
click at [95, 149] on button "Border" at bounding box center [88, 142] width 82 height 56
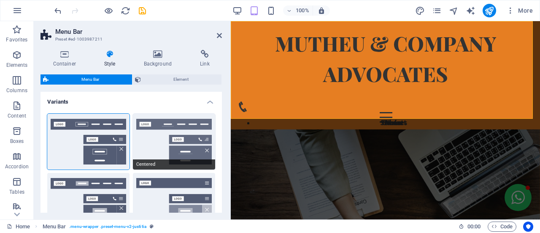
click at [169, 146] on button "Centered" at bounding box center [174, 142] width 82 height 56
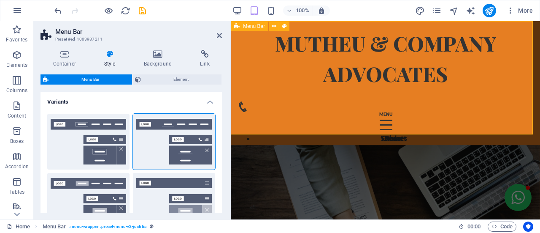
click at [504, 129] on div "MUTHEU & COMPANY ADVOCATES HOME PRACTICE ARES ABOUT US OUR TEAM KNOWLEDGE HUB C…" at bounding box center [385, 83] width 309 height 124
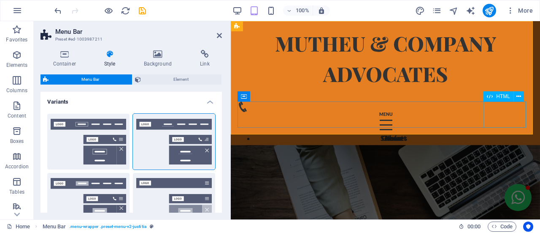
click at [505, 126] on div "Menu Home About Services Contact" at bounding box center [386, 125] width 296 height 26
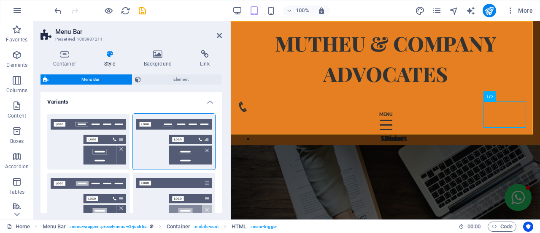
drag, startPoint x: 220, startPoint y: 108, endPoint x: 221, endPoint y: 122, distance: 14.8
click at [221, 122] on div "Variants Border Centered Default Fixed Loki Trigger Wide XXL Menu Bar Backgroun…" at bounding box center [131, 152] width 181 height 121
drag, startPoint x: 222, startPoint y: 133, endPoint x: 225, endPoint y: 141, distance: 8.3
click at [224, 141] on div "Container Style Background Link Size Height Default px rem % vh vw Min. height …" at bounding box center [131, 131] width 195 height 176
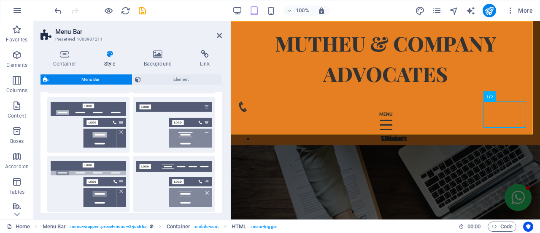
scroll to position [128, 0]
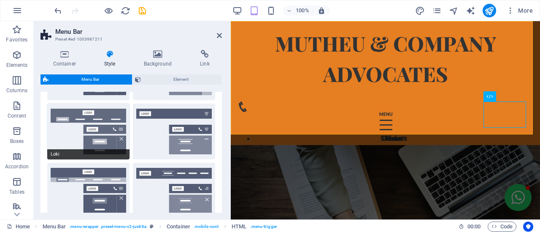
click at [62, 126] on button "Loki" at bounding box center [88, 131] width 82 height 56
select select "DISABLED_OPTION_VALUE"
type input "2"
type input "1"
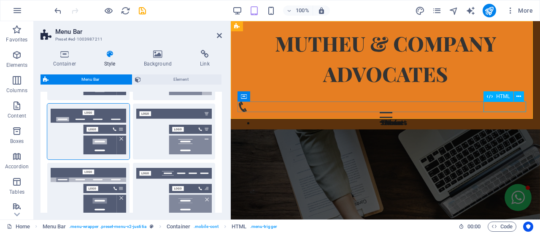
click at [516, 112] on div "Menu Home About Services Contact" at bounding box center [386, 117] width 296 height 11
click at [516, 98] on button at bounding box center [519, 96] width 10 height 10
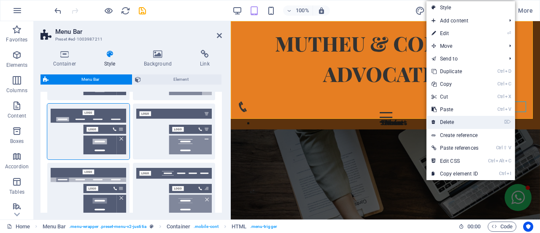
click at [471, 125] on link "⌦ Delete" at bounding box center [455, 122] width 57 height 13
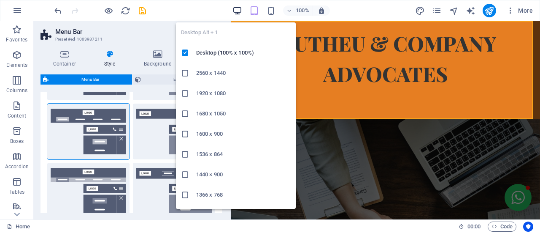
click at [241, 9] on icon "button" at bounding box center [238, 11] width 10 height 10
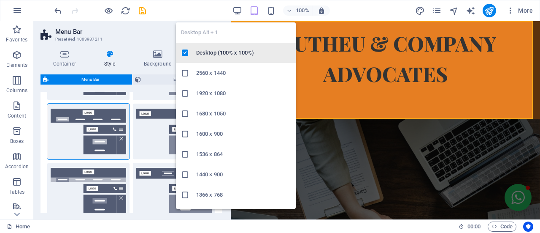
click at [234, 50] on h6 "Desktop (100% x 100%)" at bounding box center [243, 53] width 95 height 10
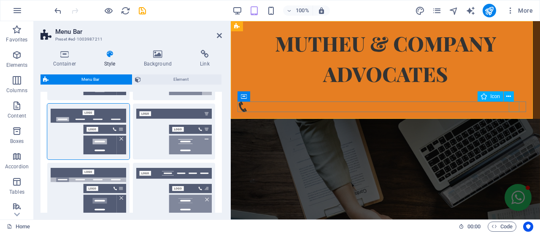
click at [511, 104] on figure at bounding box center [382, 106] width 289 height 11
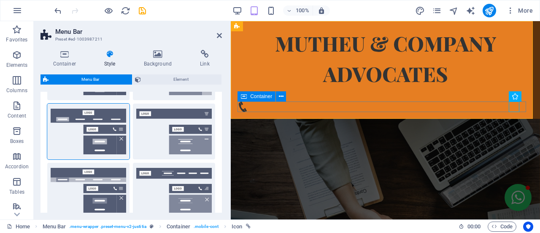
click at [483, 108] on div at bounding box center [386, 106] width 296 height 11
click at [283, 97] on icon at bounding box center [281, 96] width 5 height 9
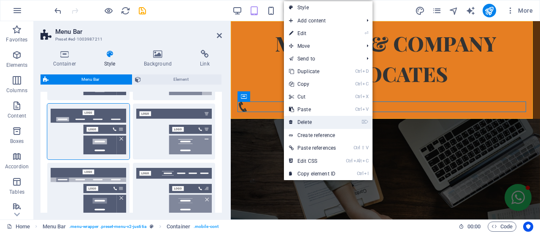
click at [301, 118] on link "⌦ Delete" at bounding box center [312, 122] width 57 height 13
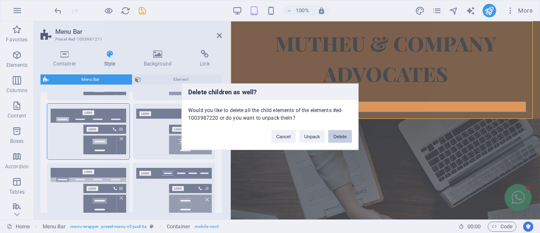
drag, startPoint x: 336, startPoint y: 132, endPoint x: 105, endPoint y: 111, distance: 231.8
click at [337, 132] on button "Delete" at bounding box center [340, 136] width 24 height 13
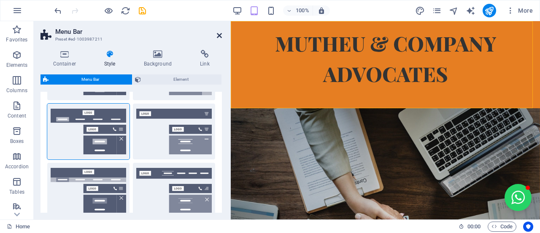
click at [217, 35] on icon at bounding box center [219, 35] width 5 height 7
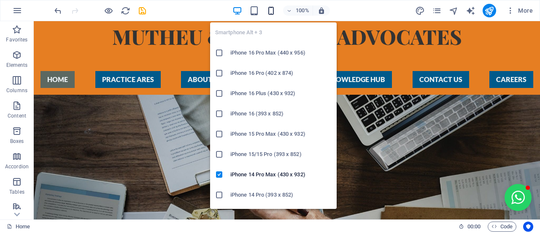
click at [270, 10] on icon "button" at bounding box center [271, 11] width 10 height 10
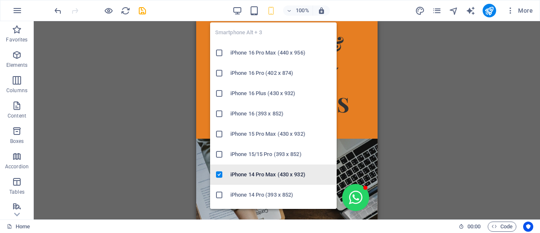
click at [240, 175] on h6 "iPhone 14 Pro Max (430 x 932)" at bounding box center [280, 174] width 101 height 10
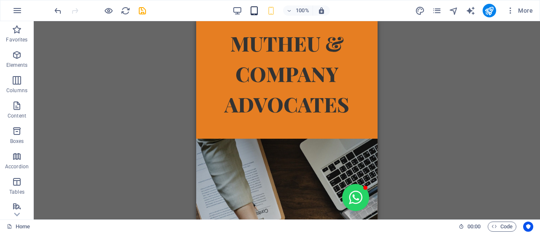
click at [260, 12] on span "button" at bounding box center [254, 11] width 10 height 10
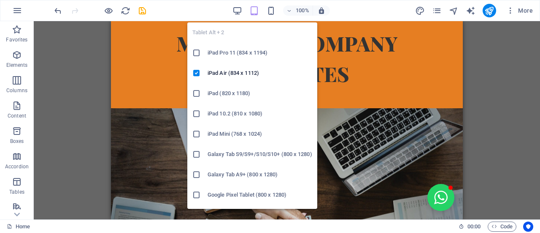
click at [257, 11] on icon "button" at bounding box center [254, 11] width 10 height 10
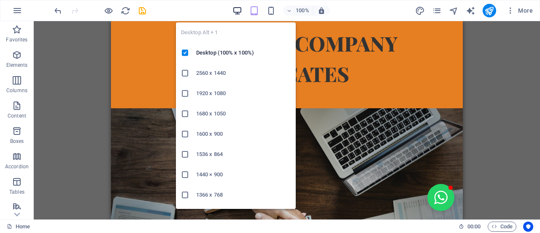
click at [241, 9] on icon "button" at bounding box center [238, 11] width 10 height 10
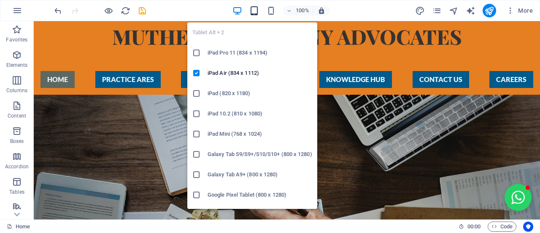
click at [256, 11] on icon "button" at bounding box center [254, 11] width 10 height 10
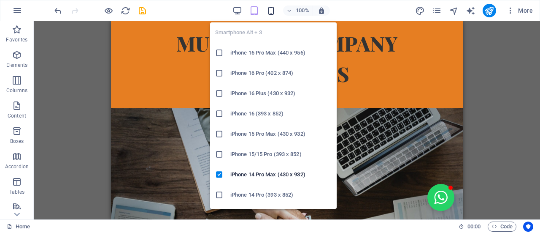
click at [267, 15] on icon "button" at bounding box center [271, 11] width 10 height 10
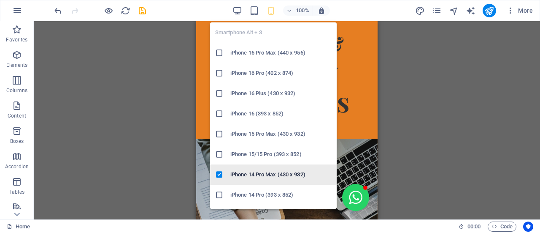
click at [255, 170] on h6 "iPhone 14 Pro Max (430 x 932)" at bounding box center [280, 174] width 101 height 10
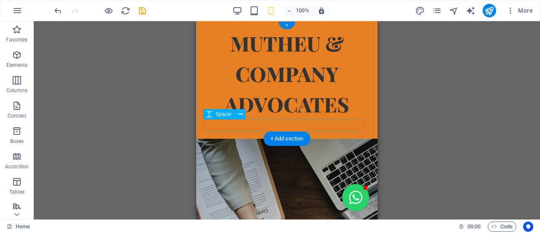
click at [330, 131] on div at bounding box center [287, 125] width 168 height 13
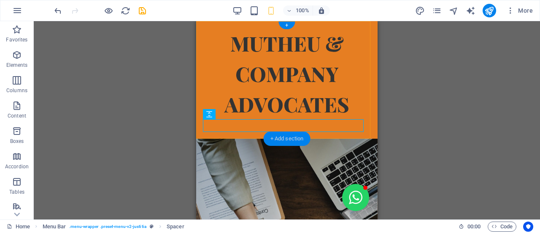
click at [280, 138] on div "+ Add section" at bounding box center [287, 138] width 47 height 14
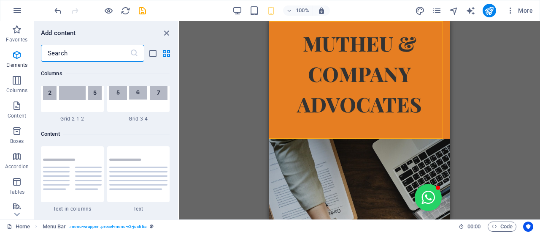
scroll to position [1476, 0]
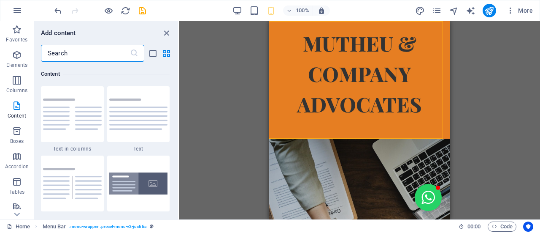
click at [115, 56] on input "text" at bounding box center [85, 53] width 89 height 17
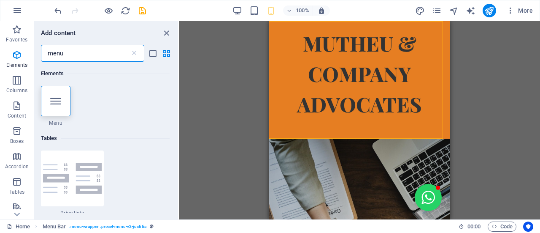
scroll to position [0, 0]
type input "menu"
click at [54, 124] on span "Menu" at bounding box center [56, 122] width 30 height 7
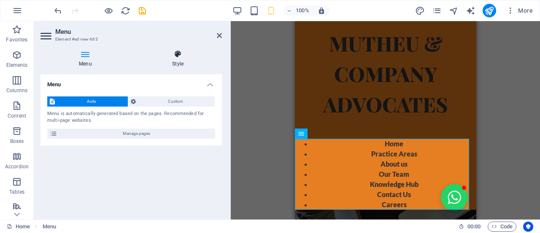
click at [176, 60] on h4 "Style" at bounding box center [178, 59] width 88 height 18
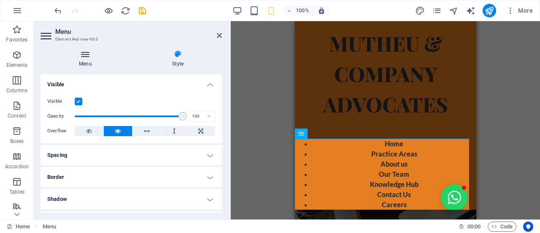
click at [93, 61] on h4 "Menu" at bounding box center [87, 59] width 93 height 18
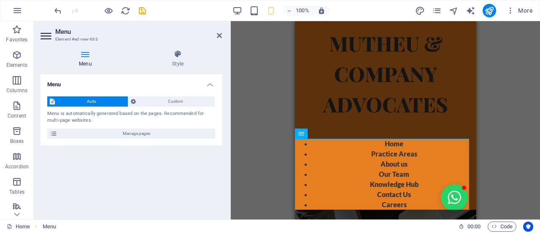
click at [527, 127] on div "Drag here to replace the existing content. Press “Ctrl” if you want to create a…" at bounding box center [385, 120] width 309 height 198
click at [192, 99] on span "Custom" at bounding box center [175, 101] width 74 height 10
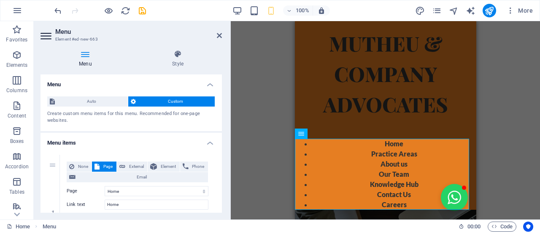
click at [514, 118] on div "Drag here to replace the existing content. Press “Ctrl” if you want to create a…" at bounding box center [385, 120] width 309 height 198
drag, startPoint x: 220, startPoint y: 86, endPoint x: 218, endPoint y: 105, distance: 19.5
click at [218, 105] on li "Menu Auto Custom Create custom menu items for this menu. Recommended for one-pa…" at bounding box center [131, 102] width 181 height 57
drag, startPoint x: 219, startPoint y: 90, endPoint x: 220, endPoint y: 97, distance: 6.4
click at [220, 97] on div "Auto Custom Create custom menu items for this menu. Recommended for one-page we…" at bounding box center [131, 109] width 181 height 41
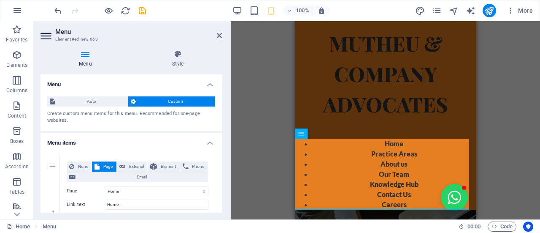
drag, startPoint x: 220, startPoint y: 87, endPoint x: 221, endPoint y: 99, distance: 12.7
click at [221, 99] on div "Menu Auto Custom Create custom menu items for this menu. Recommended for one-pa…" at bounding box center [131, 143] width 181 height 138
drag, startPoint x: 220, startPoint y: 89, endPoint x: 223, endPoint y: 101, distance: 12.6
click at [223, 101] on div "Menu Style Menu Auto Custom Create custom menu items for this menu. Recommended…" at bounding box center [131, 131] width 195 height 176
click at [183, 56] on icon at bounding box center [178, 54] width 88 height 8
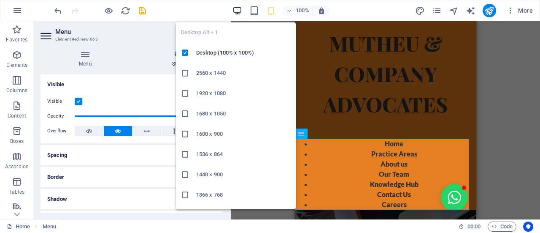
click at [241, 10] on icon "button" at bounding box center [238, 11] width 10 height 10
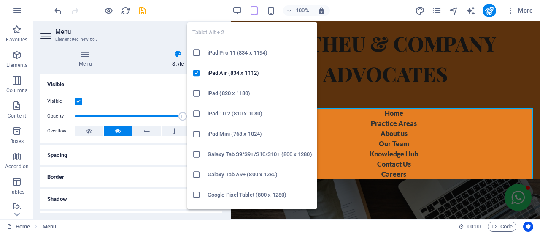
click at [258, 9] on icon "button" at bounding box center [254, 11] width 10 height 10
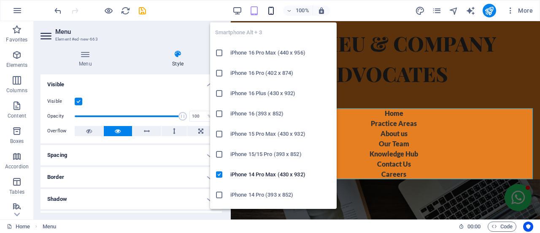
click at [270, 11] on icon "button" at bounding box center [271, 11] width 10 height 10
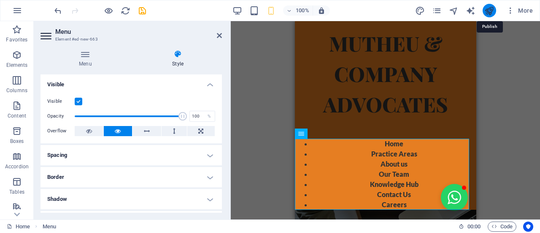
click at [492, 11] on icon "publish" at bounding box center [489, 11] width 10 height 10
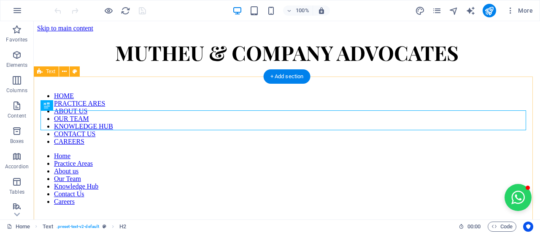
scroll to position [316, 0]
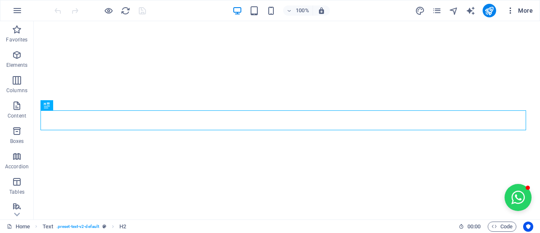
click at [527, 10] on span "More" at bounding box center [519, 10] width 27 height 8
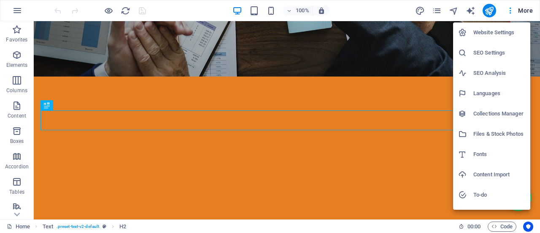
click at [498, 50] on h6 "SEO Settings" at bounding box center [499, 53] width 52 height 10
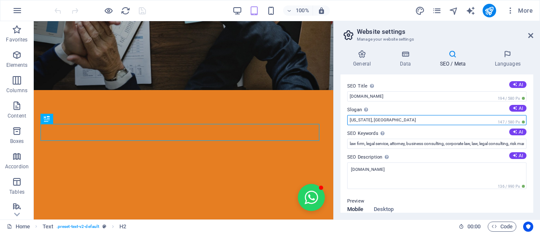
drag, startPoint x: 420, startPoint y: 117, endPoint x: 352, endPoint y: 114, distance: 68.0
click at [352, 114] on div "Slogan The slogan of your website. AI [US_STATE], [GEOGRAPHIC_DATA] 147 / 580 Px" at bounding box center [436, 115] width 179 height 20
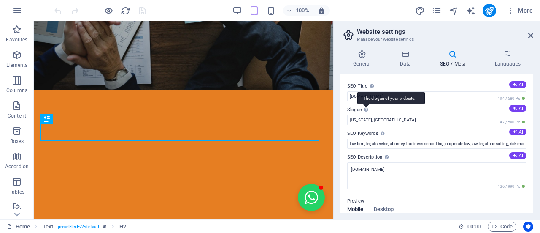
click at [365, 111] on div "The slogan of your website." at bounding box center [366, 109] width 8 height 10
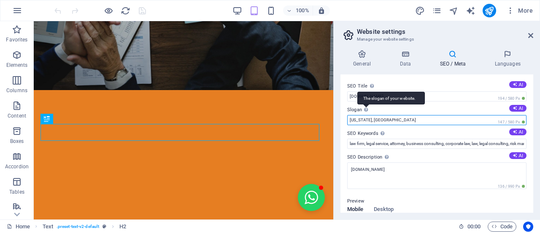
click at [365, 115] on input "[US_STATE], [GEOGRAPHIC_DATA]" at bounding box center [436, 120] width 179 height 10
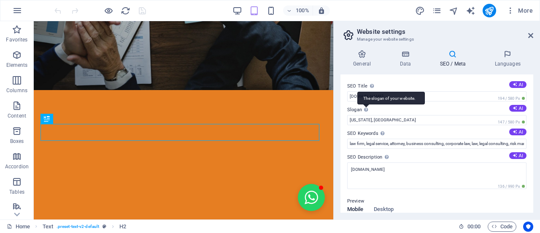
click at [365, 104] on div "The slogan of your website." at bounding box center [391, 98] width 68 height 13
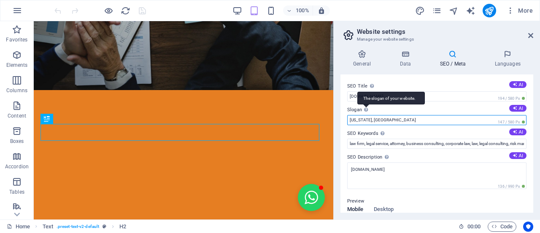
click at [365, 115] on input "[US_STATE], [GEOGRAPHIC_DATA]" at bounding box center [436, 120] width 179 height 10
click at [379, 119] on input "[US_STATE], [GEOGRAPHIC_DATA]" at bounding box center [436, 120] width 179 height 10
drag, startPoint x: 418, startPoint y: 139, endPoint x: 325, endPoint y: 117, distance: 95.9
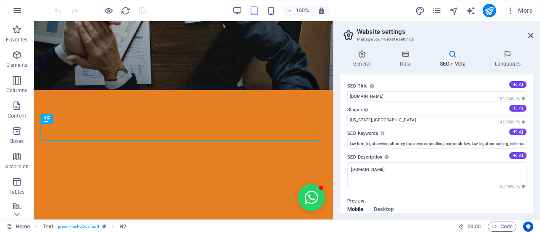
click at [518, 106] on button "AI" at bounding box center [517, 108] width 17 height 7
type input "Trusted Legal Solutions, Built on Integrity"
drag, startPoint x: 533, startPoint y: 123, endPoint x: 533, endPoint y: 132, distance: 9.3
click at [533, 132] on div "General Data SEO / Meta Languages Website name [DOMAIN_NAME] Logo Drag files he…" at bounding box center [437, 131] width 206 height 176
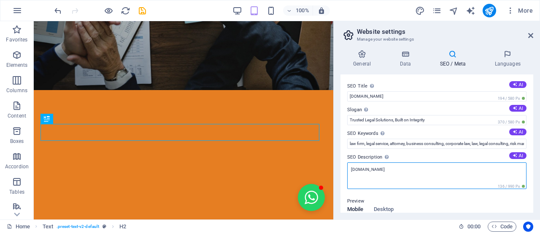
click at [420, 178] on textarea "[DOMAIN_NAME]" at bounding box center [436, 175] width 179 height 27
click at [419, 178] on textarea "[DOMAIN_NAME]" at bounding box center [436, 178] width 179 height 33
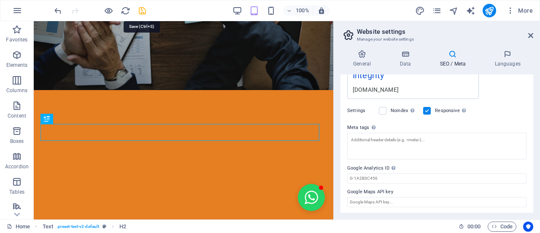
scroll to position [195, 0]
click at [138, 11] on icon "save" at bounding box center [143, 11] width 10 height 10
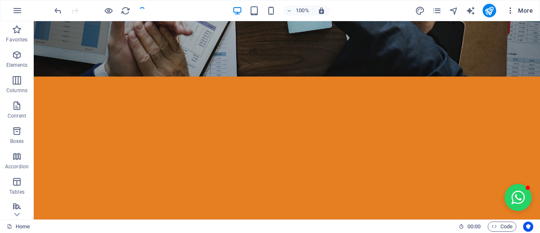
click at [529, 13] on span "More" at bounding box center [519, 10] width 27 height 8
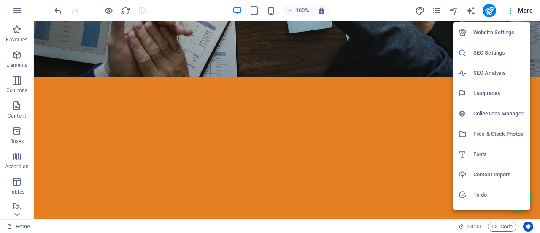
click at [499, 37] on h6 "Website Settings" at bounding box center [499, 32] width 52 height 10
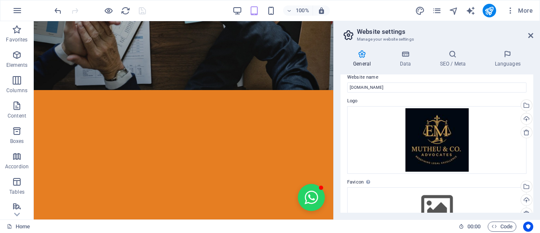
scroll to position [0, 0]
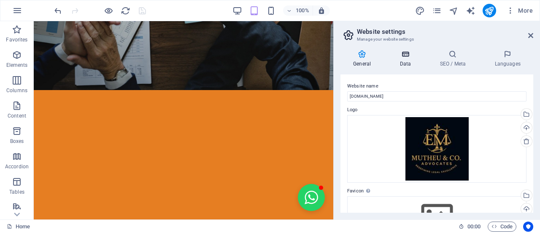
click at [403, 54] on icon at bounding box center [405, 54] width 37 height 8
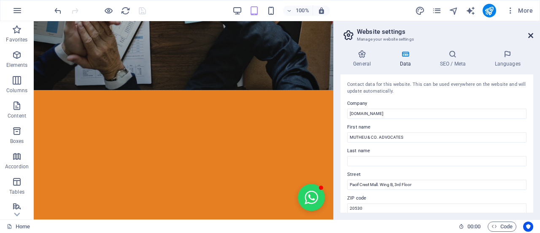
click at [532, 38] on icon at bounding box center [530, 35] width 5 height 7
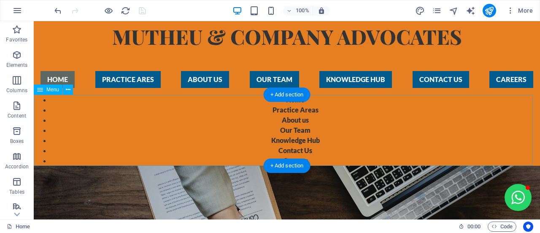
click at [304, 126] on nav "Home Practice Areas About us Our Team Knowledge Hub Contact Us Careers" at bounding box center [287, 130] width 506 height 71
click at [72, 105] on nav "Home Practice Areas About us Our Team Knowledge Hub Contact Us Careers" at bounding box center [287, 130] width 506 height 71
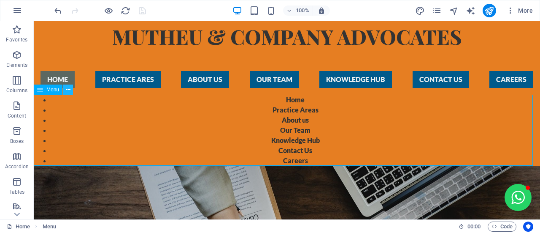
click at [68, 91] on icon at bounding box center [68, 89] width 5 height 9
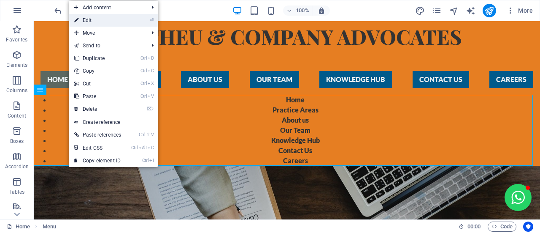
click at [80, 23] on link "⏎ Edit" at bounding box center [97, 20] width 57 height 13
select select
select select "1"
select select
select select "2"
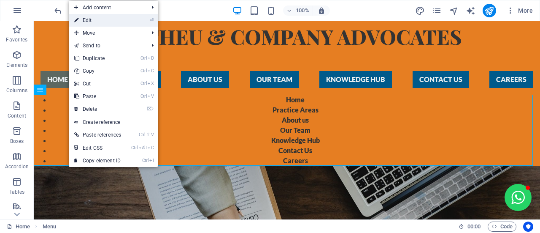
select select
select select "3"
select select
select select "4"
select select
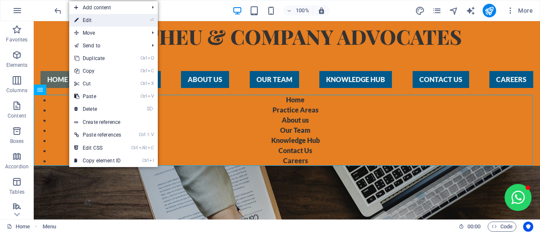
select select "5"
select select
select select "6"
select select
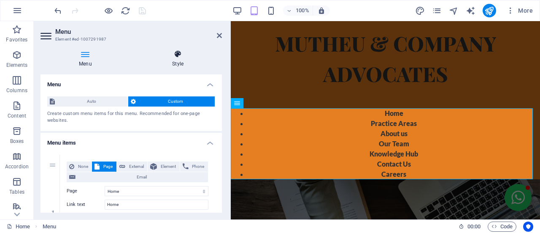
click at [186, 61] on h4 "Style" at bounding box center [178, 59] width 88 height 18
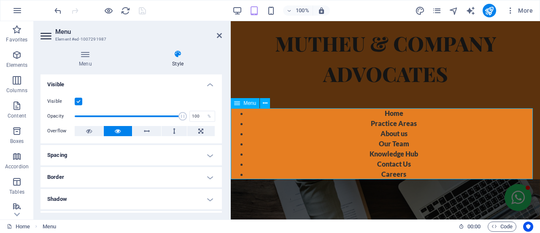
click at [245, 122] on nav "Home Practice Areas About us Our Team Knowledge Hub Contact Us Careers" at bounding box center [385, 143] width 309 height 71
click at [262, 103] on button at bounding box center [265, 103] width 10 height 10
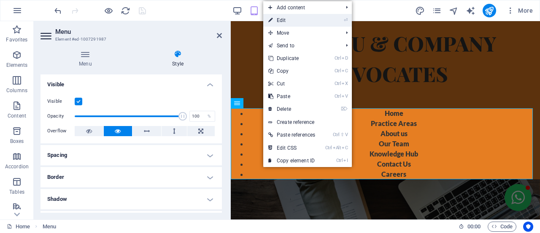
click at [276, 23] on link "⏎ Edit" at bounding box center [291, 20] width 57 height 13
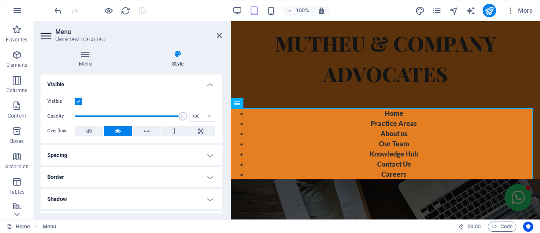
click at [183, 60] on h4 "Style" at bounding box center [178, 59] width 88 height 18
click at [90, 60] on h4 "Menu" at bounding box center [87, 59] width 93 height 18
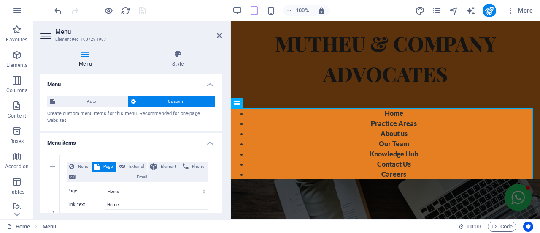
click at [92, 109] on div "Auto Custom Create custom menu items for this menu. Recommended for one-page we…" at bounding box center [131, 109] width 181 height 41
click at [93, 105] on span "Auto" at bounding box center [91, 101] width 68 height 10
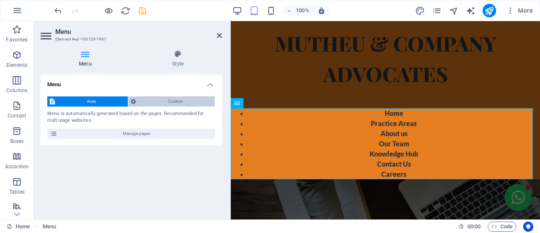
click at [144, 102] on span "Custom" at bounding box center [175, 101] width 74 height 10
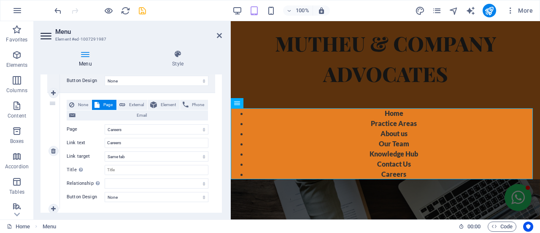
scroll to position [766, 0]
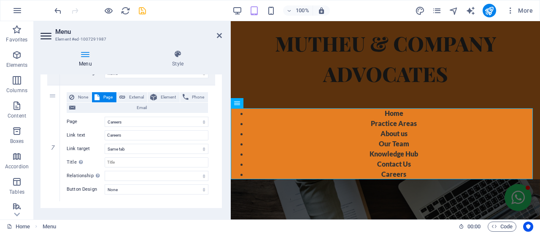
click at [176, 49] on div "Menu Style Menu Auto Custom Create custom menu items for this menu. Recommended…" at bounding box center [131, 131] width 195 height 176
click at [176, 55] on icon at bounding box center [178, 54] width 88 height 8
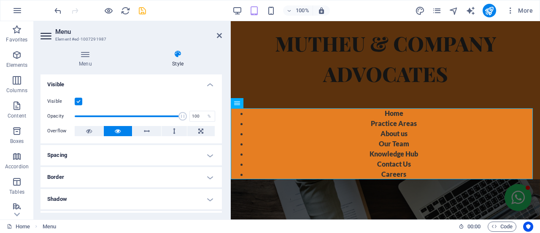
drag, startPoint x: 219, startPoint y: 139, endPoint x: 212, endPoint y: 168, distance: 29.6
click at [212, 168] on ul "Layout How this element expands within the layout (Flexbox). Size Default auto …" at bounding box center [131, 207] width 181 height 266
click at [220, 159] on h4 "Spacing" at bounding box center [131, 155] width 181 height 20
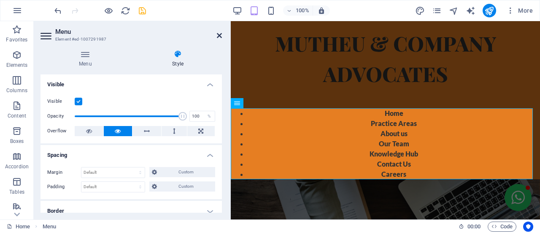
click at [220, 34] on icon at bounding box center [219, 35] width 5 height 7
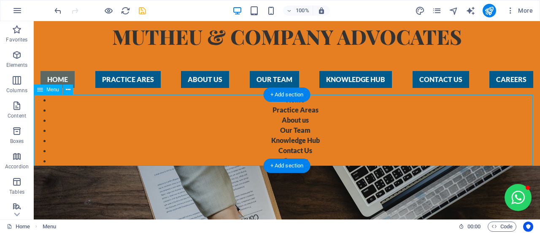
click at [72, 117] on nav "Home Practice Areas About us Our Team Knowledge Hub Contact Us Careers" at bounding box center [287, 130] width 506 height 71
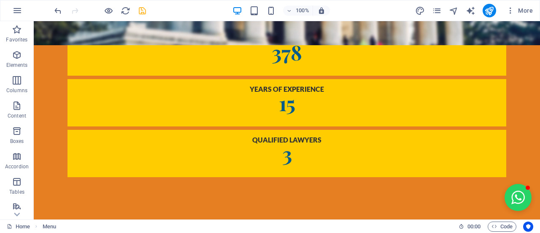
scroll to position [1533, 0]
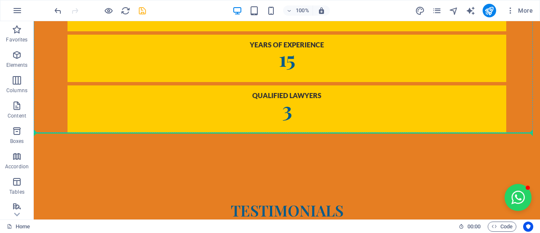
drag, startPoint x: 73, startPoint y: 101, endPoint x: 88, endPoint y: 108, distance: 15.7
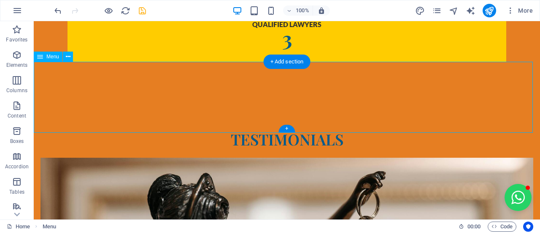
click at [67, 57] on icon at bounding box center [68, 56] width 5 height 9
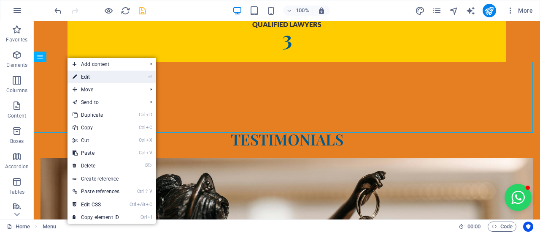
click at [85, 72] on link "⏎ Edit" at bounding box center [96, 76] width 57 height 13
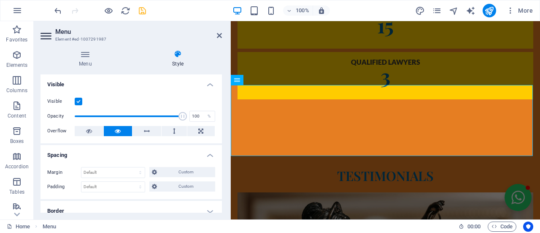
scroll to position [1693, 0]
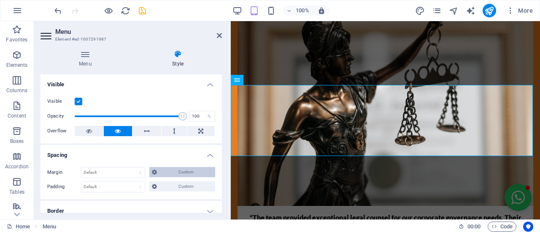
click at [163, 171] on span "Custom" at bounding box center [187, 172] width 54 height 10
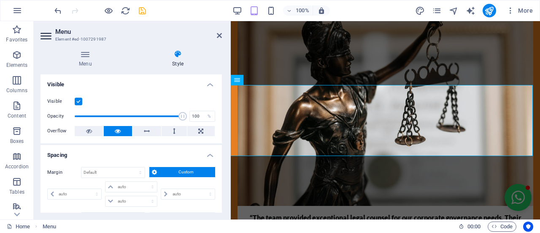
click at [184, 60] on h4 "Style" at bounding box center [178, 59] width 88 height 18
click at [176, 57] on icon at bounding box center [178, 54] width 88 height 8
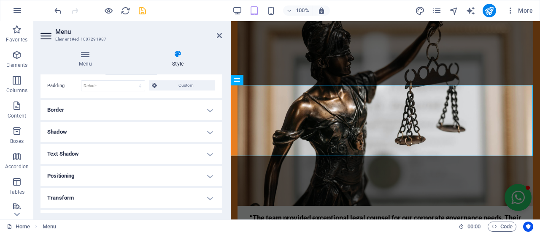
scroll to position [141, 0]
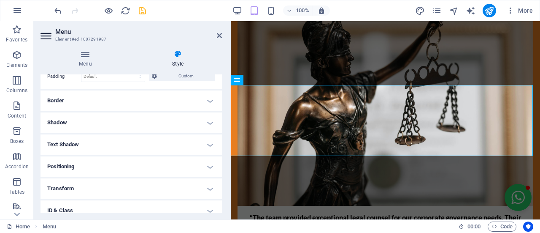
click at [181, 168] on h4 "Positioning" at bounding box center [131, 166] width 181 height 20
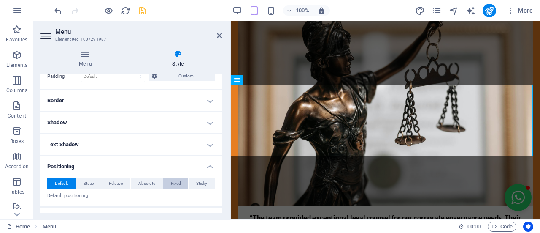
click at [175, 182] on span "Fixed" at bounding box center [176, 183] width 10 height 10
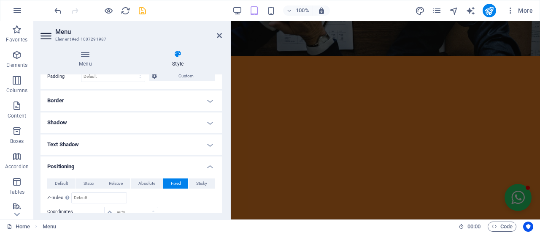
scroll to position [0, 0]
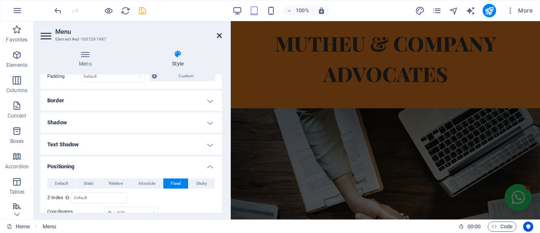
click at [220, 35] on icon at bounding box center [219, 35] width 5 height 7
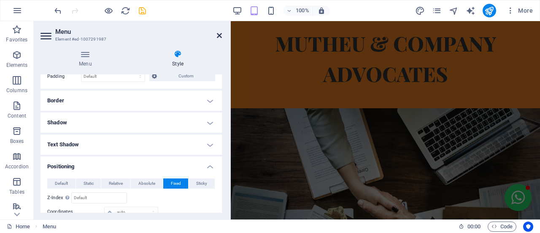
scroll to position [1514, 0]
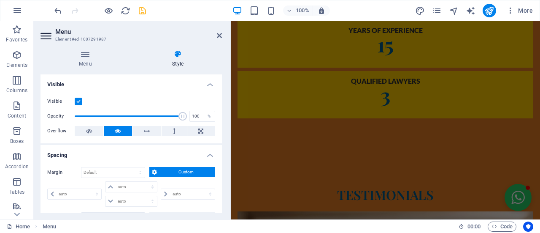
scroll to position [1665, 0]
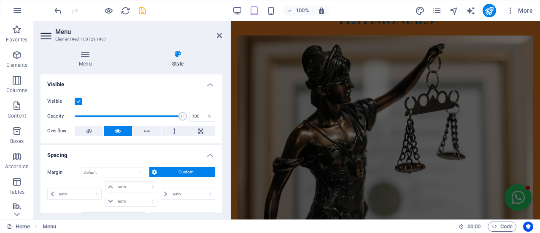
drag, startPoint x: 225, startPoint y: 108, endPoint x: 225, endPoint y: 125, distance: 16.5
click at [225, 125] on div "Menu Style Menu Auto Custom Create custom menu items for this menu. Recommended…" at bounding box center [131, 131] width 195 height 176
drag, startPoint x: 220, startPoint y: 126, endPoint x: 219, endPoint y: 144, distance: 18.2
click at [219, 145] on h4 "Spacing" at bounding box center [131, 152] width 181 height 15
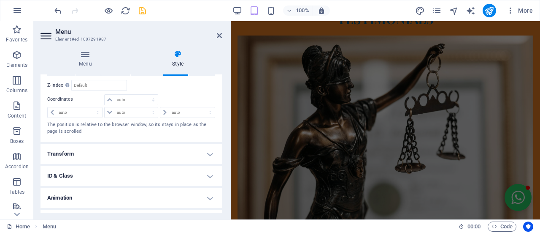
scroll to position [205, 0]
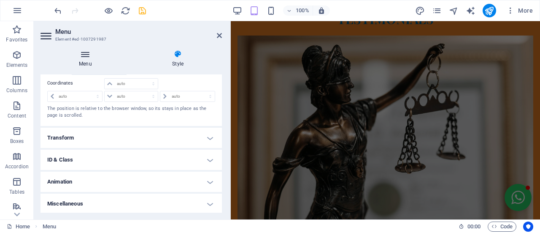
click at [91, 54] on icon at bounding box center [86, 54] width 90 height 8
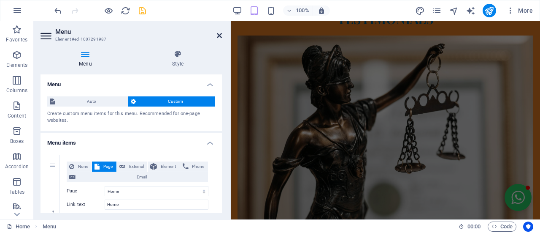
click at [219, 33] on icon at bounding box center [219, 35] width 5 height 7
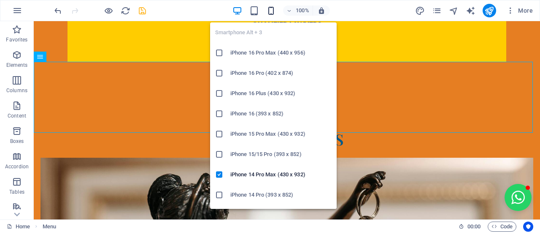
click at [273, 10] on icon "button" at bounding box center [271, 11] width 10 height 10
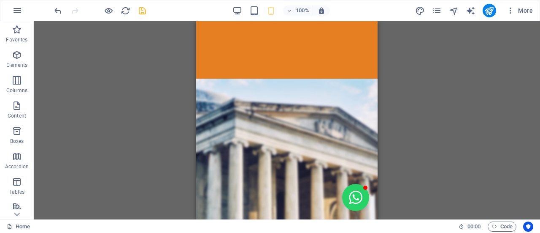
scroll to position [1201, 0]
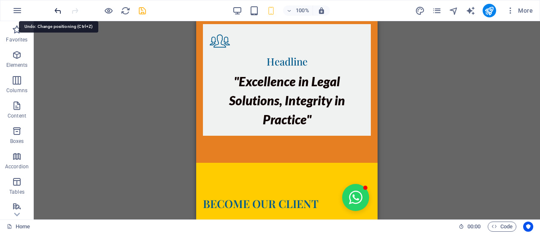
click at [58, 11] on icon "undo" at bounding box center [58, 11] width 10 height 10
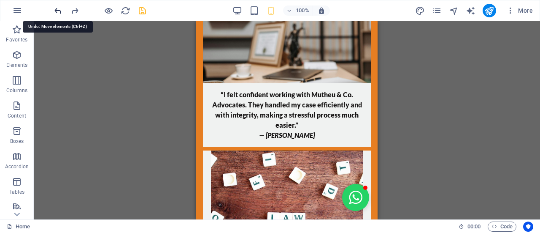
scroll to position [2486, 0]
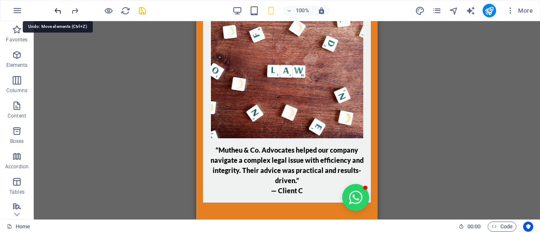
click at [58, 11] on icon "undo" at bounding box center [58, 11] width 10 height 10
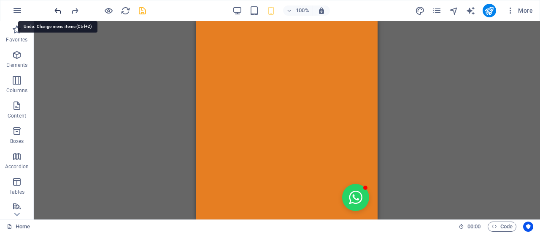
scroll to position [54, 0]
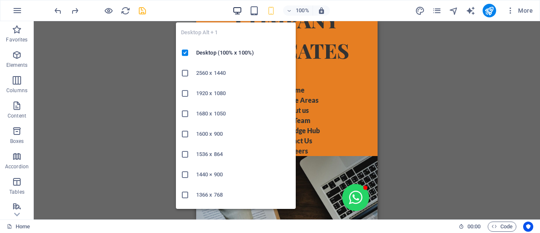
click at [235, 7] on icon "button" at bounding box center [238, 11] width 10 height 10
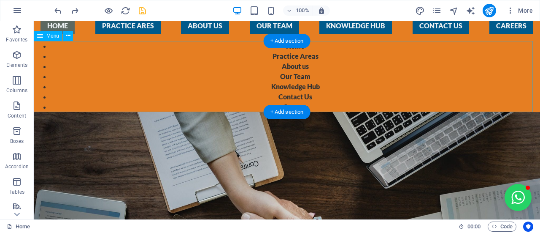
click at [265, 70] on nav "Home Practice Areas About us Our Team Knowledge Hub Contact Us Careers" at bounding box center [287, 76] width 506 height 71
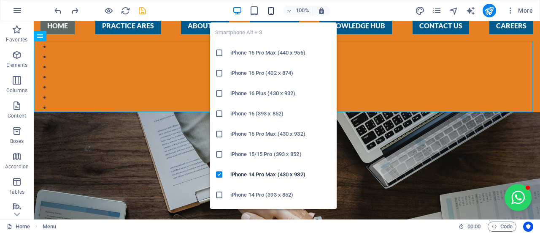
click at [274, 11] on icon "button" at bounding box center [271, 11] width 10 height 10
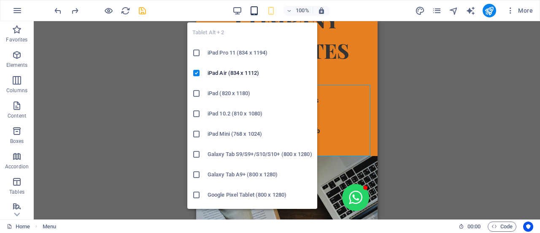
click at [253, 13] on icon "button" at bounding box center [254, 11] width 10 height 10
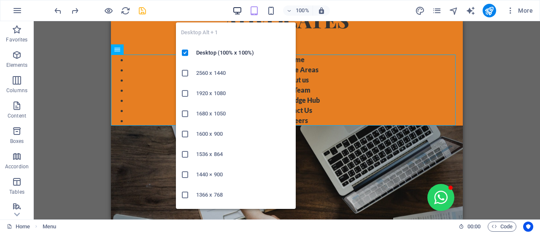
click at [241, 6] on icon "button" at bounding box center [238, 11] width 10 height 10
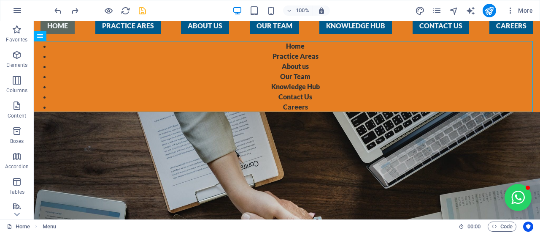
scroll to position [0, 0]
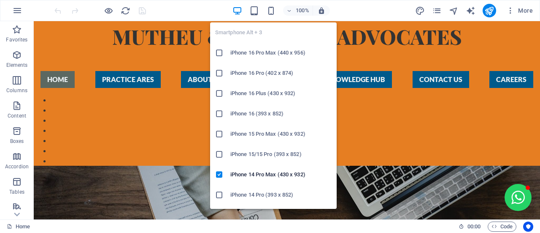
click at [265, 5] on div "100%" at bounding box center [281, 11] width 97 height 14
click at [268, 12] on icon "button" at bounding box center [271, 11] width 10 height 10
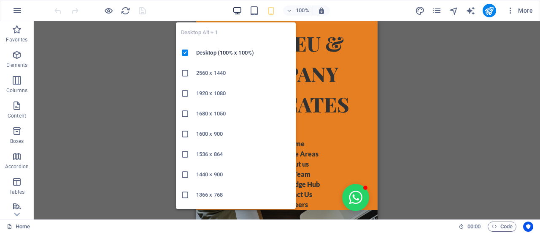
click at [238, 12] on icon "button" at bounding box center [238, 11] width 10 height 10
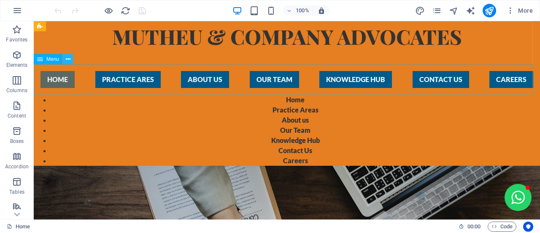
click at [70, 58] on icon at bounding box center [68, 59] width 5 height 9
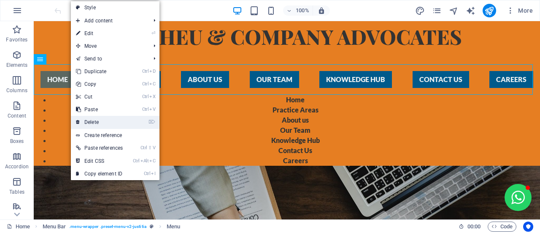
click at [88, 119] on link "⌦ Delete" at bounding box center [99, 122] width 57 height 13
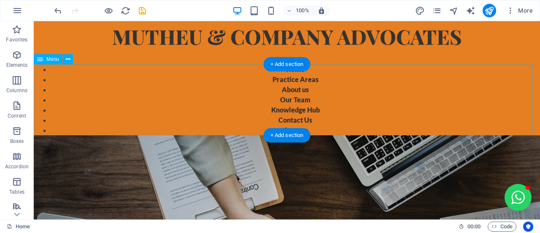
click at [169, 82] on nav "Home Practice Areas About us Our Team Knowledge Hub Contact Us Careers" at bounding box center [287, 99] width 506 height 71
click at [80, 92] on nav "Home Practice Areas About us Our Team Knowledge Hub Contact Us Careers" at bounding box center [287, 99] width 506 height 71
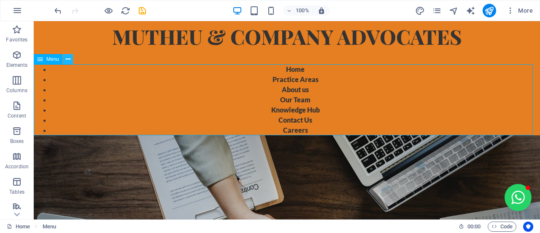
click at [73, 56] on button at bounding box center [68, 59] width 10 height 10
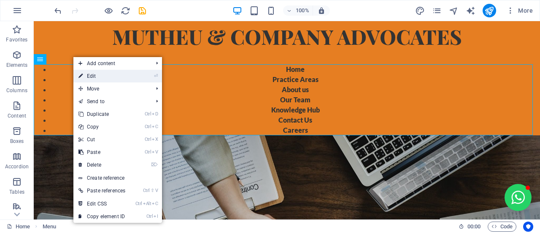
click at [87, 74] on link "⏎ Edit" at bounding box center [101, 76] width 57 height 13
select select
select select "1"
select select
select select "2"
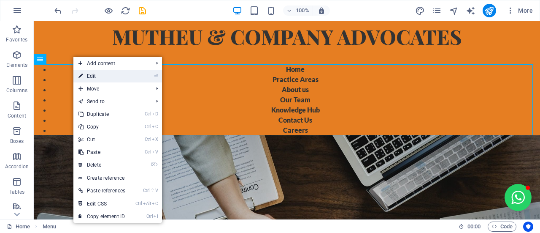
select select
select select "3"
select select
select select "4"
select select
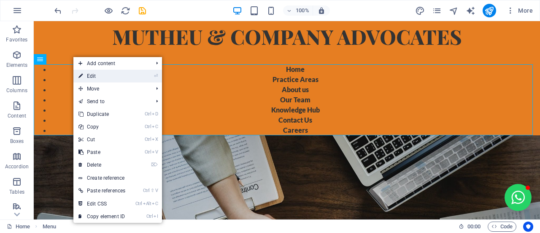
select select "5"
select select
select select "6"
select select
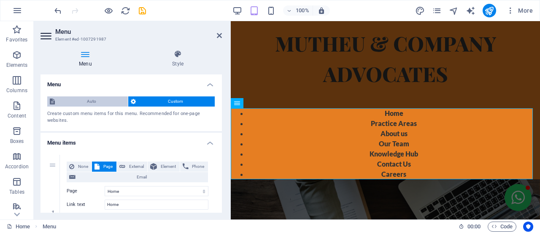
click at [101, 101] on span "Auto" at bounding box center [91, 101] width 68 height 10
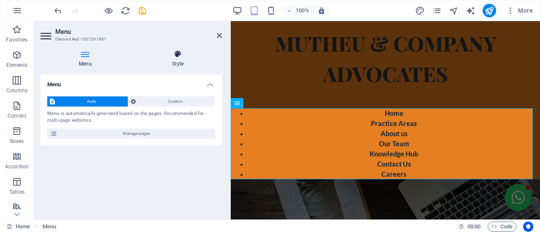
click at [177, 61] on h4 "Style" at bounding box center [178, 59] width 88 height 18
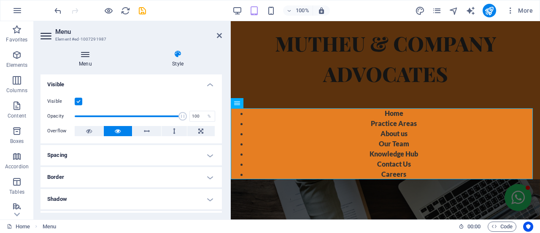
click at [91, 60] on h4 "Menu" at bounding box center [87, 59] width 93 height 18
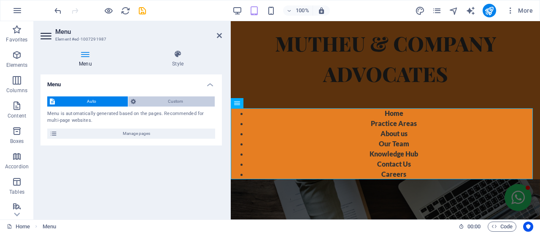
click at [173, 101] on span "Custom" at bounding box center [175, 101] width 74 height 10
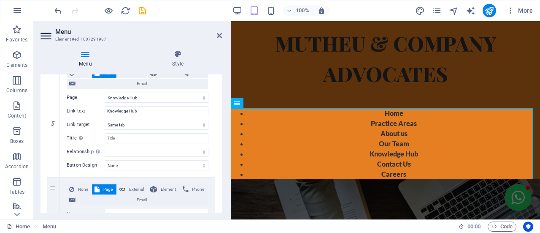
scroll to position [609, 0]
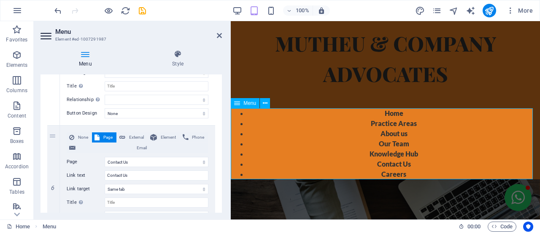
click at [297, 165] on nav "Home Practice Areas About us Our Team Knowledge Hub Contact Us Careers" at bounding box center [385, 143] width 309 height 71
click at [218, 34] on icon at bounding box center [219, 35] width 5 height 7
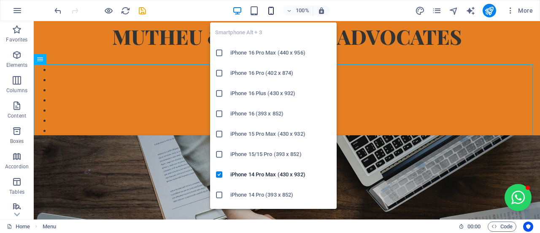
click at [272, 11] on icon "button" at bounding box center [271, 11] width 10 height 10
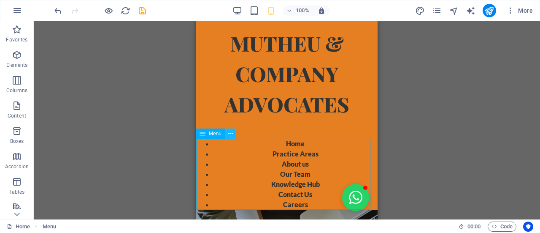
click at [230, 134] on icon at bounding box center [230, 133] width 5 height 9
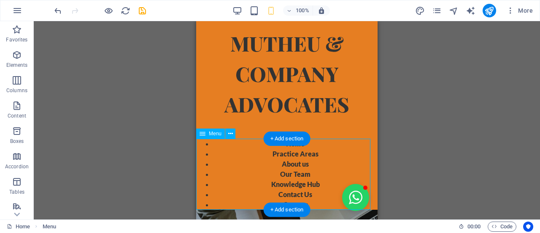
click at [249, 150] on nav "Home Practice Areas About us Our Team Knowledge Hub Contact Us Careers" at bounding box center [286, 173] width 181 height 71
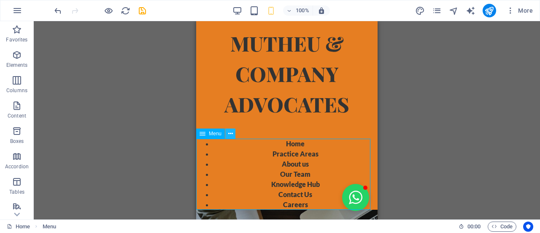
click at [230, 135] on icon at bounding box center [230, 133] width 5 height 9
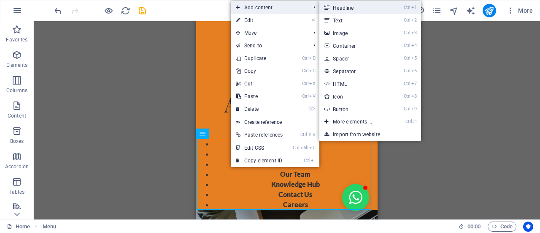
click at [348, 10] on link "Ctrl 1 Headline" at bounding box center [354, 7] width 70 height 13
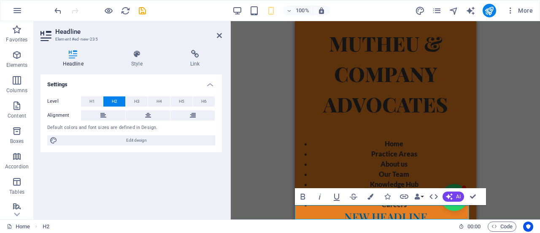
scroll to position [4, 0]
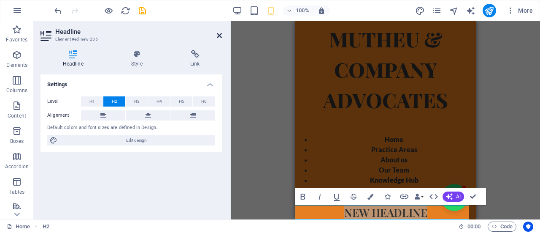
click at [217, 37] on icon at bounding box center [219, 35] width 5 height 7
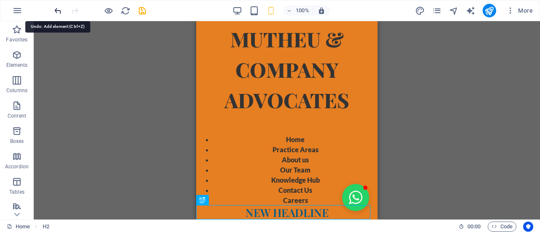
click at [58, 10] on icon "undo" at bounding box center [58, 11] width 10 height 10
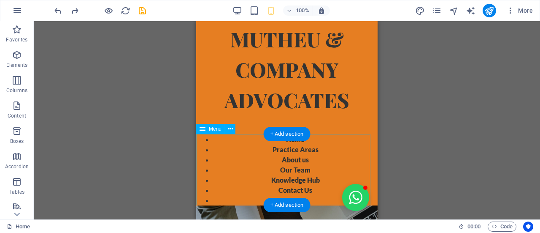
click at [282, 151] on nav "Home Practice Areas About us Our Team Knowledge Hub Contact Us Careers" at bounding box center [286, 169] width 181 height 71
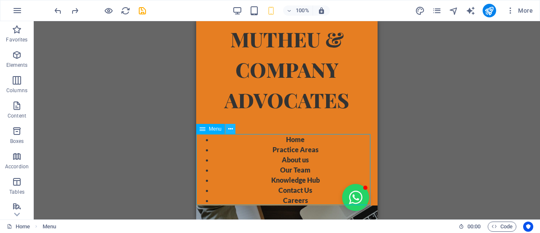
click at [232, 130] on icon at bounding box center [230, 128] width 5 height 9
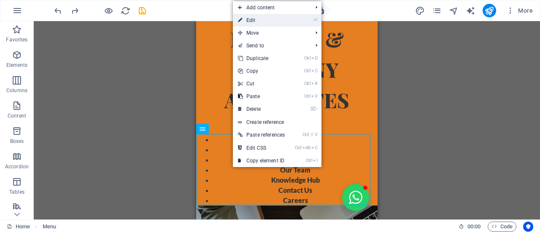
click at [273, 24] on link "⏎ Edit" at bounding box center [261, 20] width 57 height 13
select select
select select "1"
select select
select select "2"
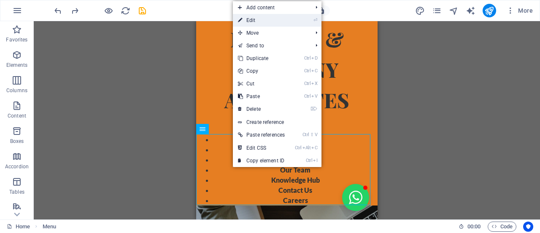
select select
select select "3"
select select
select select "4"
select select
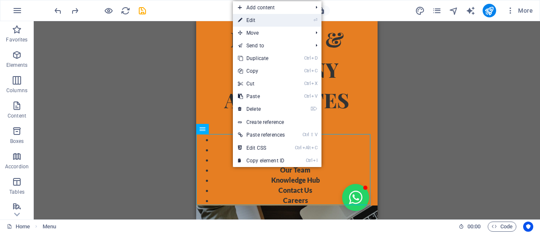
select select "5"
select select
select select "6"
select select
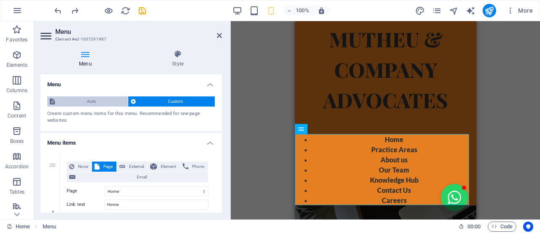
click at [103, 100] on span "Auto" at bounding box center [91, 101] width 68 height 10
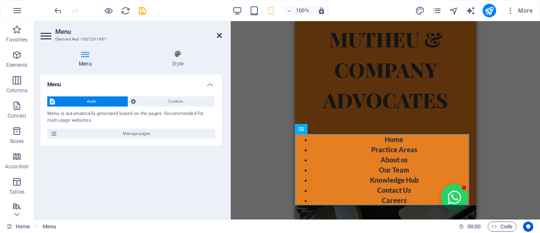
click at [219, 35] on icon at bounding box center [219, 35] width 5 height 7
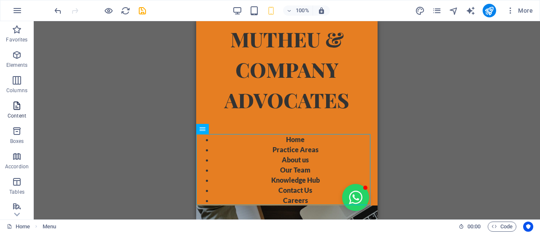
click at [18, 106] on icon "button" at bounding box center [17, 105] width 10 height 10
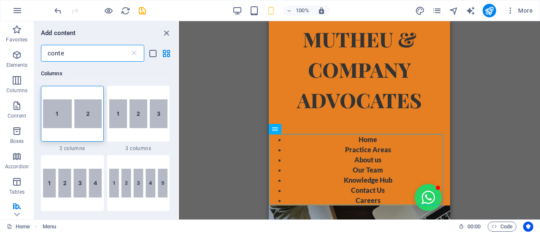
scroll to position [0, 0]
type input "contents"
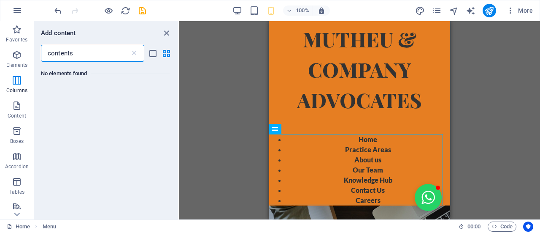
drag, startPoint x: 77, startPoint y: 52, endPoint x: 45, endPoint y: 52, distance: 32.1
click at [45, 52] on input "contents" at bounding box center [85, 53] width 89 height 17
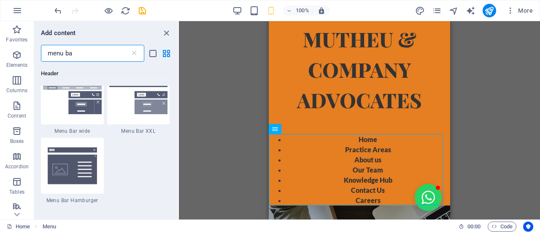
scroll to position [249, 0]
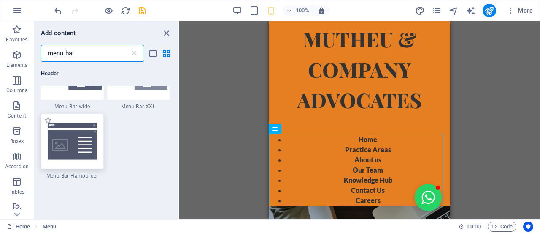
type input "menu ba"
click at [72, 153] on img at bounding box center [72, 141] width 59 height 39
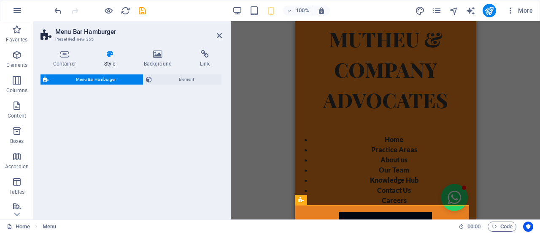
select select "rem"
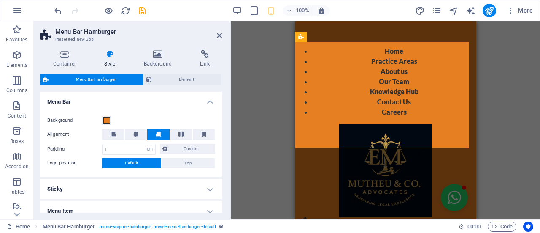
scroll to position [0, 0]
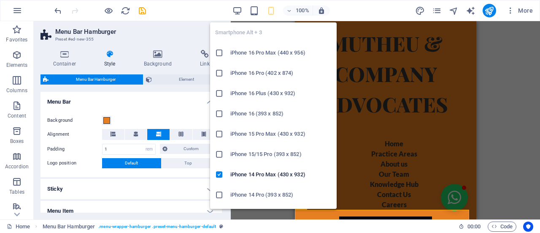
click at [270, 11] on icon "button" at bounding box center [271, 11] width 10 height 10
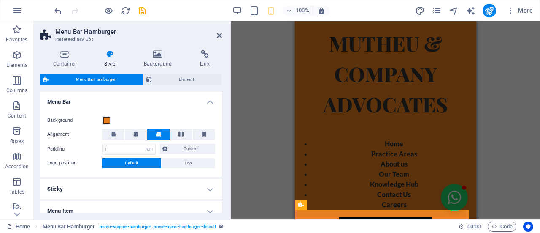
drag, startPoint x: 540, startPoint y: 119, endPoint x: 540, endPoint y: 130, distance: 11.8
click at [540, 130] on div "Drag here to replace the existing content. Press “Ctrl” if you want to create a…" at bounding box center [385, 120] width 309 height 198
click at [393, 172] on nav "Home Practice Areas About us Our Team Knowledge Hub Contact Us Careers" at bounding box center [385, 173] width 181 height 71
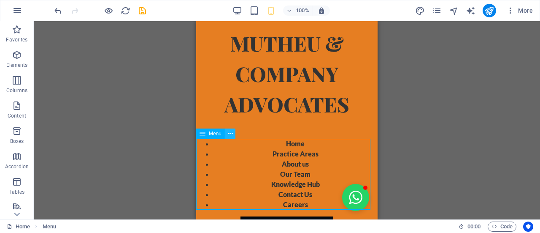
click at [230, 133] on icon at bounding box center [230, 133] width 5 height 9
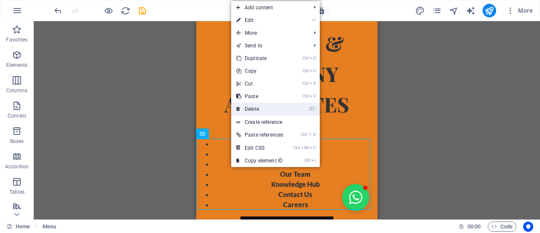
click at [251, 108] on link "⌦ Delete" at bounding box center [259, 109] width 57 height 13
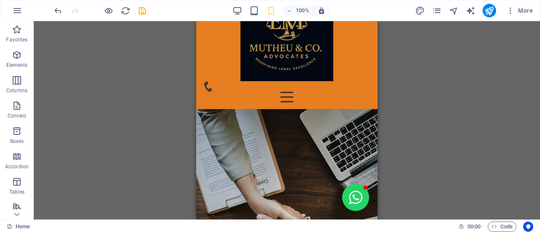
scroll to position [161, 0]
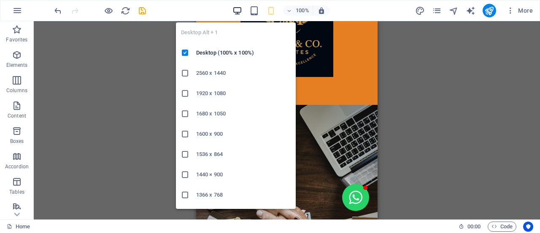
click at [242, 7] on icon "button" at bounding box center [238, 11] width 10 height 10
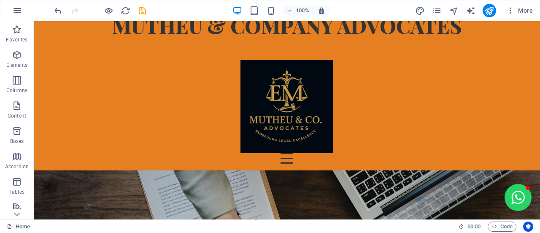
scroll to position [0, 0]
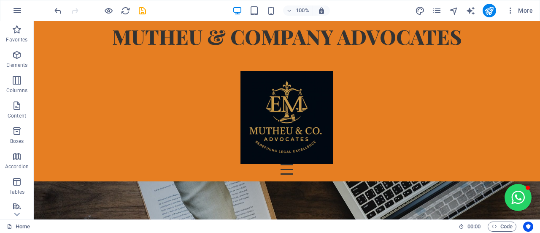
click at [501, 11] on div "More" at bounding box center [475, 11] width 121 height 14
click at [493, 11] on icon "publish" at bounding box center [489, 11] width 10 height 10
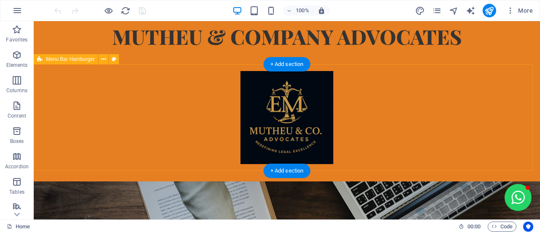
click at [214, 111] on div "Menu Drop content here or Add elements Paste clipboard 01. STARTPAGE 02. SUBPAG…" at bounding box center [287, 122] width 506 height 117
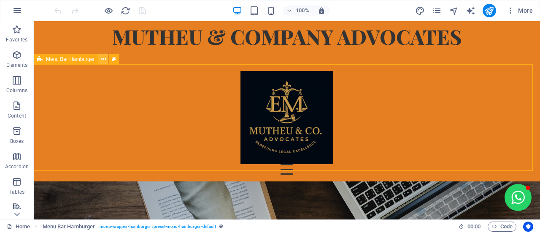
click at [103, 59] on icon at bounding box center [103, 59] width 5 height 9
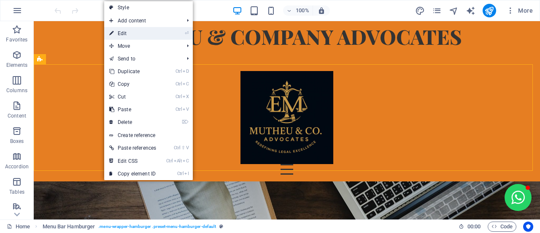
click at [117, 33] on link "⏎ Edit" at bounding box center [132, 33] width 57 height 13
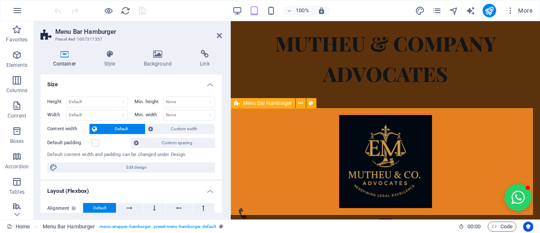
click at [378, 122] on div "Menu Drop content here or Add elements Paste clipboard 01. STARTPAGE 02. SUBPAG…" at bounding box center [385, 171] width 309 height 127
click at [531, 158] on div "Menu Drop content here or Add elements Paste clipboard 01. STARTPAGE 02. SUBPAG…" at bounding box center [385, 171] width 309 height 127
click at [527, 160] on div "Menu Drop content here or Add elements Paste clipboard 01. STARTPAGE 02. SUBPAG…" at bounding box center [385, 171] width 309 height 127
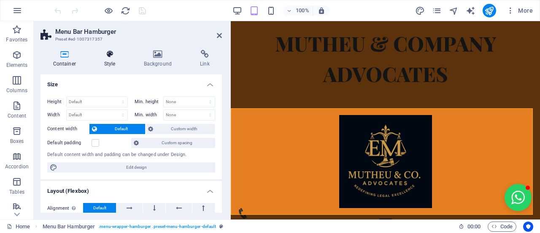
click at [104, 56] on icon at bounding box center [110, 54] width 36 height 8
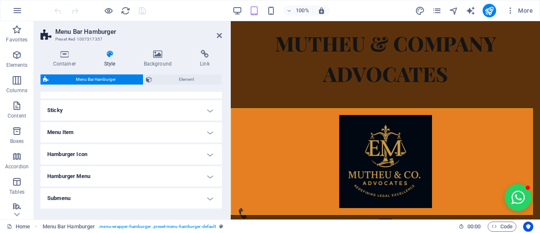
scroll to position [107, 0]
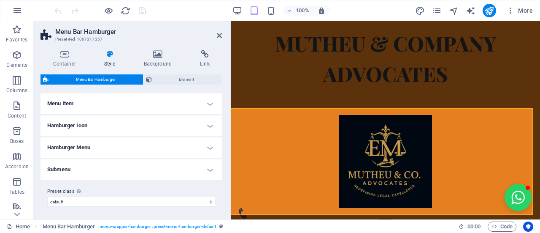
click at [100, 121] on h4 "Hamburger Icon" at bounding box center [131, 125] width 181 height 20
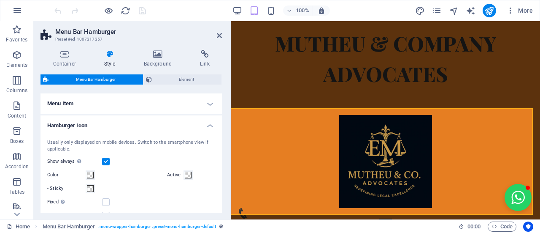
drag, startPoint x: 222, startPoint y: 143, endPoint x: 225, endPoint y: 157, distance: 14.2
click at [225, 157] on div "Container Style Background Link Size Height Default px rem % vh vw Min. height …" at bounding box center [131, 131] width 195 height 176
drag, startPoint x: 223, startPoint y: 157, endPoint x: 225, endPoint y: 173, distance: 16.2
click at [225, 173] on div "Container Style Background Link Size Height Default px rem % vh vw Min. height …" at bounding box center [131, 131] width 195 height 176
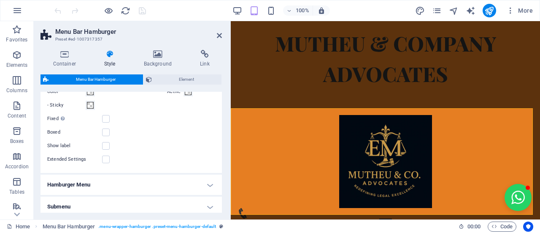
scroll to position [215, 0]
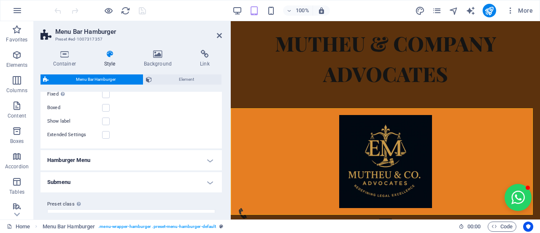
click at [97, 163] on h4 "Hamburger Menu" at bounding box center [131, 160] width 181 height 20
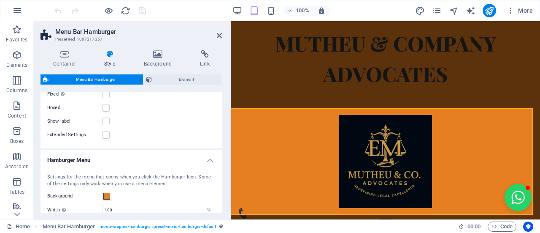
click at [222, 37] on aside "Menu Bar Hamburger Preset #ed-1007317357 Container Style Background Link Size H…" at bounding box center [132, 120] width 197 height 198
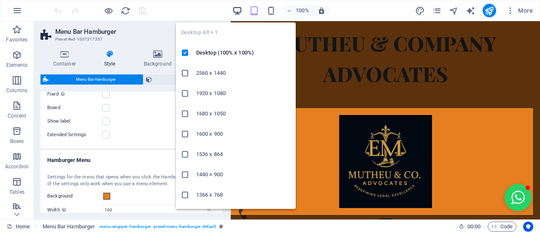
click at [241, 11] on icon "button" at bounding box center [238, 11] width 10 height 10
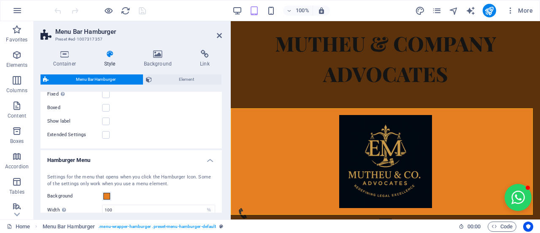
click at [229, 13] on div "100% More" at bounding box center [295, 11] width 484 height 14
click at [235, 14] on icon "button" at bounding box center [238, 11] width 10 height 10
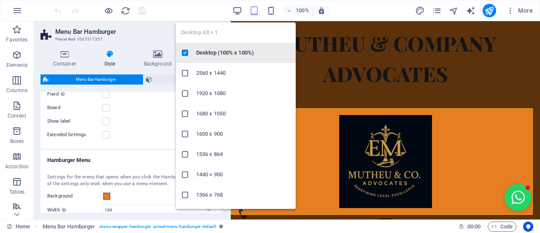
click at [232, 46] on li "Desktop (100% x 100%)" at bounding box center [236, 53] width 120 height 20
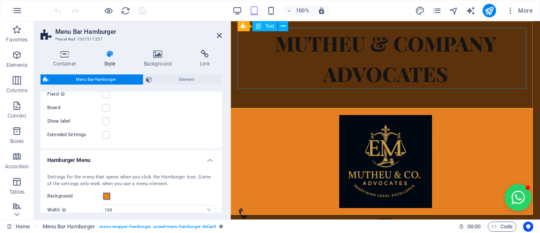
click at [330, 80] on div "MUTHEU & COMPANY ADVOCATES" at bounding box center [386, 58] width 296 height 61
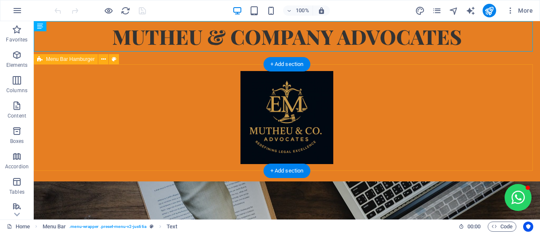
click at [205, 102] on div "Menu Drop content here or Add elements Paste clipboard 01. STARTPAGE 02. SUBPAG…" at bounding box center [287, 122] width 506 height 117
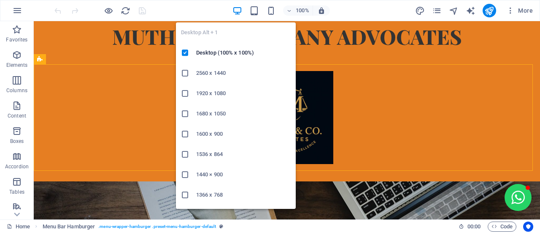
click at [239, 11] on icon "button" at bounding box center [238, 11] width 10 height 10
click at [240, 11] on icon "button" at bounding box center [238, 11] width 10 height 10
click at [222, 95] on h6 "1920 x 1080" at bounding box center [243, 93] width 95 height 10
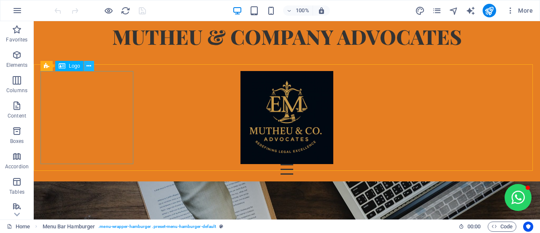
click at [89, 64] on icon at bounding box center [89, 66] width 5 height 9
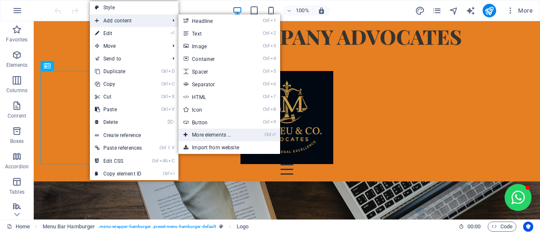
click at [232, 137] on link "Ctrl ⏎ More elements ..." at bounding box center [214, 134] width 70 height 13
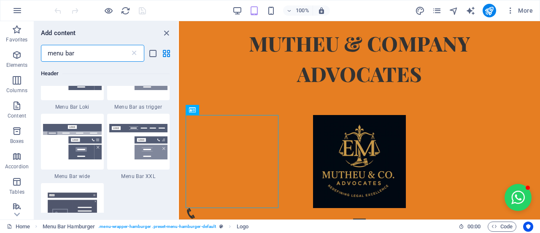
scroll to position [179, 0]
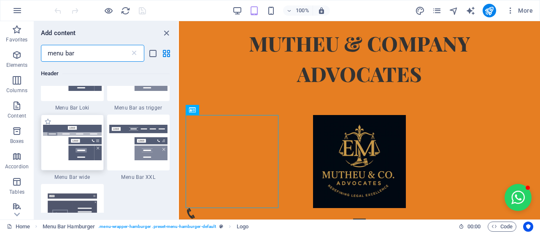
type input "menu bar"
click at [55, 146] on img at bounding box center [72, 141] width 59 height 35
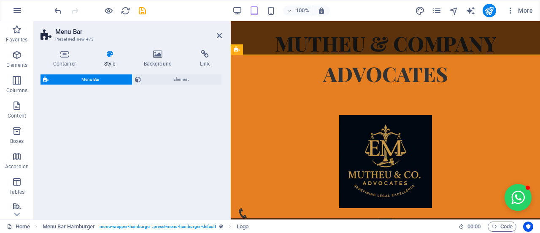
select select "rem"
select select "preset-menu-v2-wide"
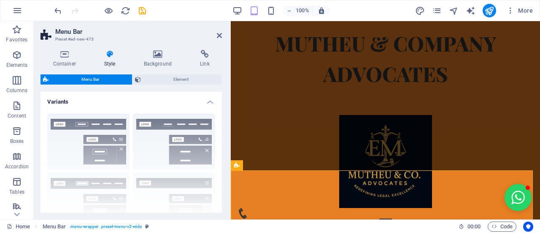
scroll to position [44, 0]
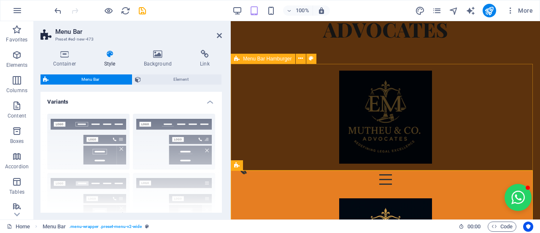
click at [454, 89] on div "Menu Drop content here or Add elements Paste clipboard 01. STARTPAGE 02. SUBPAG…" at bounding box center [385, 127] width 309 height 127
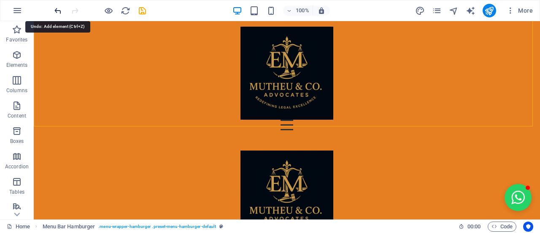
click at [58, 11] on icon "undo" at bounding box center [58, 11] width 10 height 10
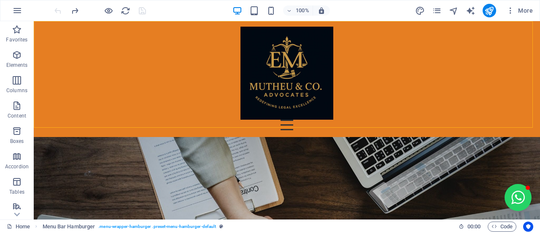
scroll to position [0, 0]
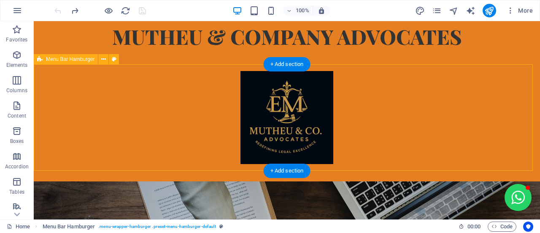
click at [415, 87] on div "Menu Drop content here or Add elements Paste clipboard 01. STARTPAGE 02. SUBPAG…" at bounding box center [287, 122] width 506 height 117
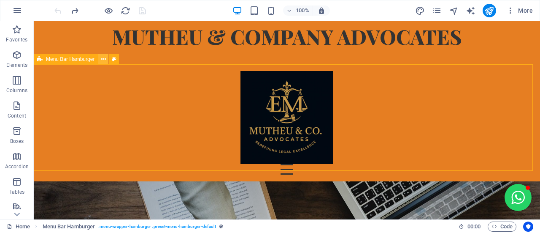
click at [103, 60] on icon at bounding box center [103, 59] width 5 height 9
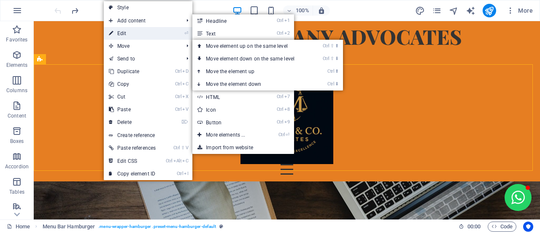
click at [137, 30] on link "⏎ Edit" at bounding box center [132, 33] width 57 height 13
select select "rem"
select select "%"
select select "rem"
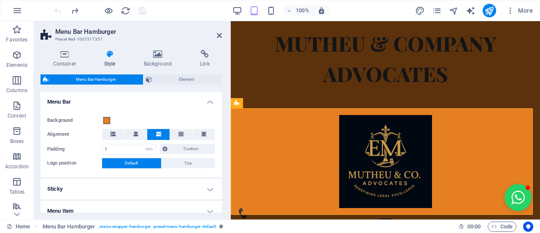
drag, startPoint x: 220, startPoint y: 103, endPoint x: 216, endPoint y: 114, distance: 11.5
click at [216, 114] on li "Menu Bar Background Alignment Padding 1 px rem % vh vw Custom Custom 1 px rem %…" at bounding box center [131, 134] width 181 height 85
click at [75, 76] on span "Menu Bar Hamburger" at bounding box center [95, 79] width 89 height 10
click at [220, 36] on icon at bounding box center [219, 35] width 5 height 7
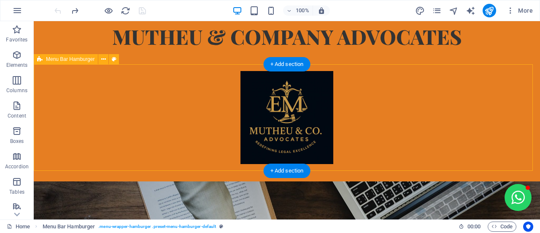
click at [97, 70] on div "Menu Drop content here or Add elements Paste clipboard 01. STARTPAGE 02. SUBPAG…" at bounding box center [287, 122] width 506 height 117
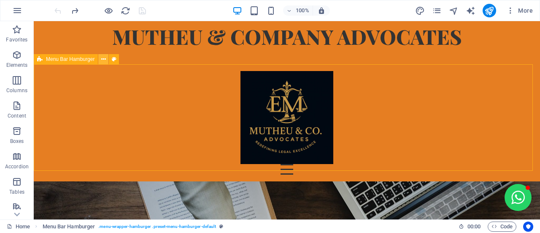
click at [105, 57] on icon at bounding box center [103, 59] width 5 height 9
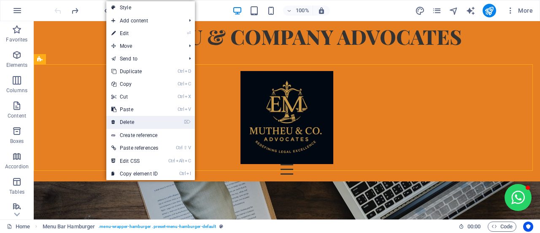
click at [141, 121] on link "⌦ Delete" at bounding box center [134, 122] width 57 height 13
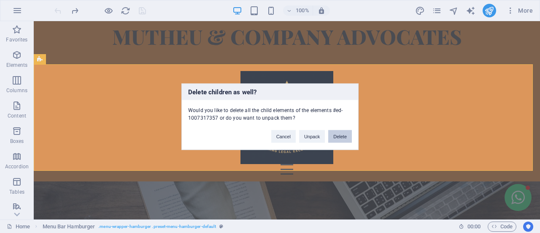
click at [333, 130] on button "Delete" at bounding box center [340, 136] width 24 height 13
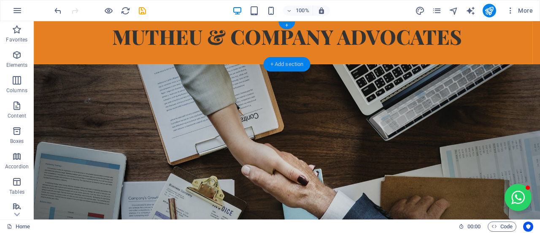
click at [299, 62] on div "+ Add section" at bounding box center [287, 64] width 47 height 14
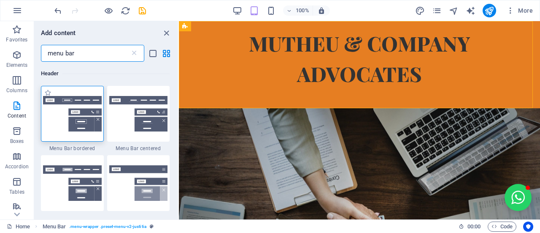
click at [68, 129] on img at bounding box center [72, 113] width 59 height 35
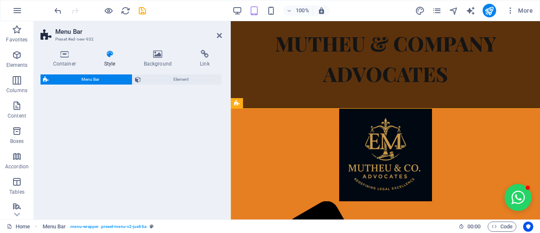
select select "rem"
select select "preset-menu-v2-border"
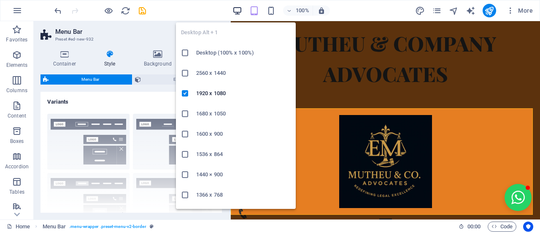
click at [241, 11] on icon "button" at bounding box center [238, 11] width 10 height 10
click at [193, 53] on div at bounding box center [188, 53] width 15 height 8
click at [238, 11] on icon "button" at bounding box center [238, 11] width 10 height 10
click at [208, 16] on div "Desktop Alt + 1 Desktop (100% x 100%) 2560 x 1440 1920 x 1080 1680 x 1050 1600 …" at bounding box center [236, 112] width 120 height 193
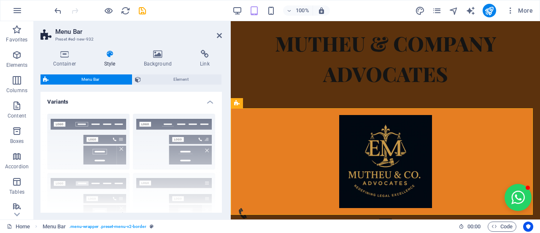
click at [223, 36] on aside "Menu Bar Preset #ed-new-932 Container Style Background Link Size Height Default…" at bounding box center [132, 120] width 197 height 198
click at [219, 35] on icon at bounding box center [219, 35] width 5 height 7
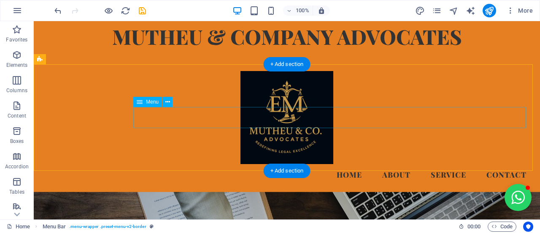
click at [441, 164] on nav "Home About Service Contact" at bounding box center [287, 174] width 493 height 21
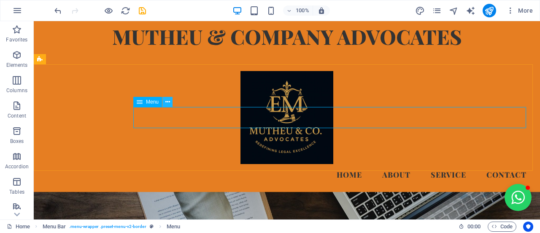
click at [167, 102] on icon at bounding box center [167, 101] width 5 height 9
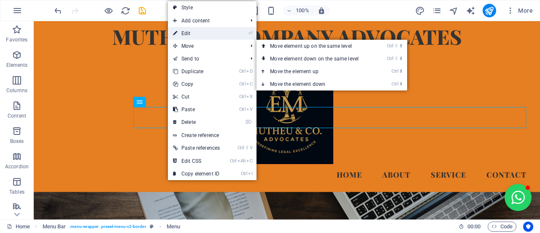
click at [190, 32] on link "⏎ Edit" at bounding box center [196, 33] width 57 height 13
select select
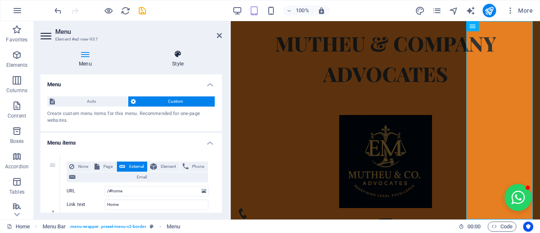
click at [180, 61] on h4 "Style" at bounding box center [178, 59] width 88 height 18
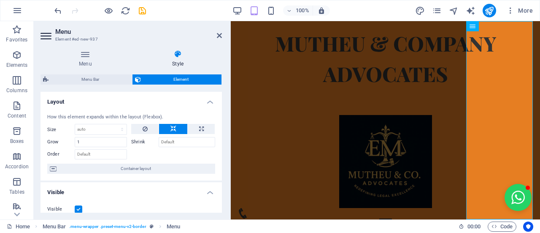
click at [101, 87] on div "Menu Bar Element Layout How this element expands within the layout (Flexbox). S…" at bounding box center [131, 143] width 181 height 138
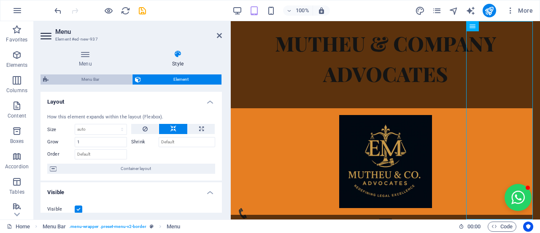
click at [107, 78] on span "Menu Bar" at bounding box center [90, 79] width 78 height 10
select select "rem"
select select "preset-menu-v2-border"
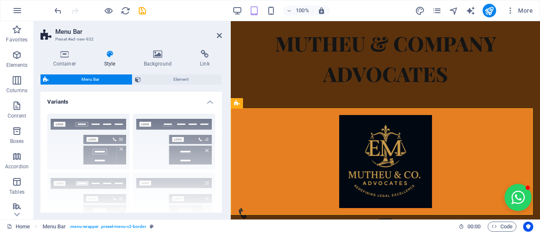
click at [159, 148] on div "Border Centered Default Fixed Loki Trigger Wide XXL" at bounding box center [131, 170] width 181 height 127
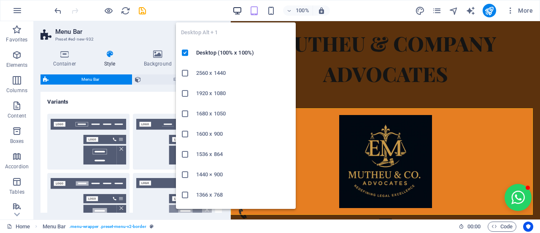
click at [241, 8] on icon "button" at bounding box center [238, 11] width 10 height 10
click at [237, 9] on icon "button" at bounding box center [238, 11] width 10 height 10
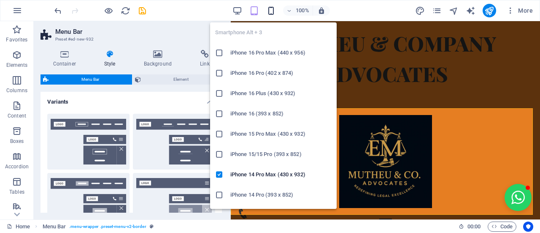
click at [274, 10] on icon "button" at bounding box center [271, 11] width 10 height 10
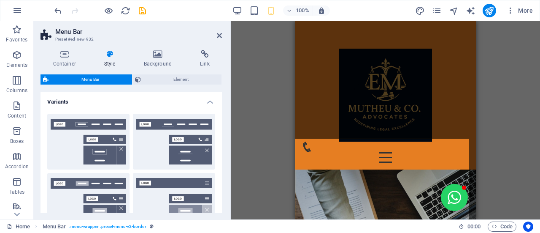
scroll to position [157, 0]
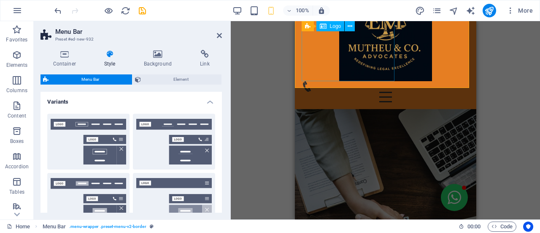
click at [390, 61] on div at bounding box center [385, 34] width 168 height 93
click at [353, 25] on button at bounding box center [350, 26] width 10 height 10
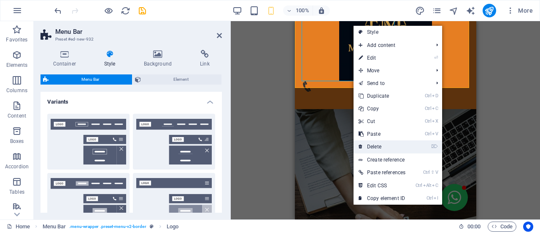
click at [381, 141] on link "⌦ Delete" at bounding box center [382, 146] width 57 height 13
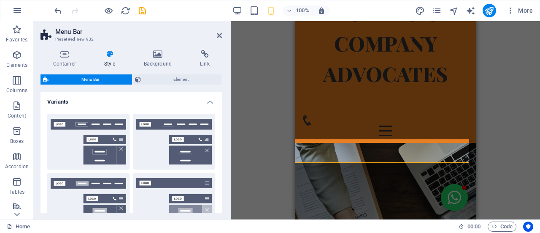
scroll to position [0, 0]
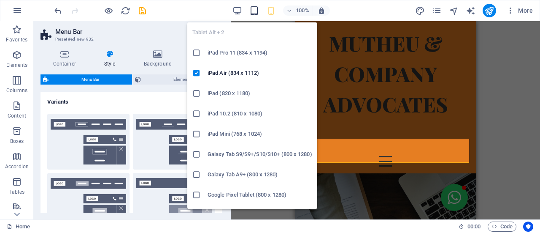
click at [259, 11] on icon "button" at bounding box center [254, 11] width 10 height 10
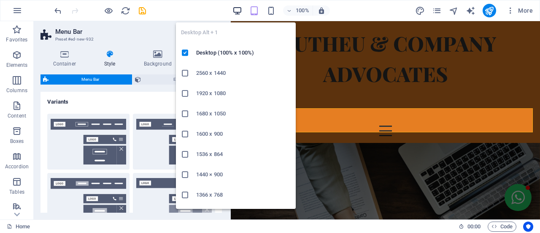
click at [240, 8] on icon "button" at bounding box center [238, 11] width 10 height 10
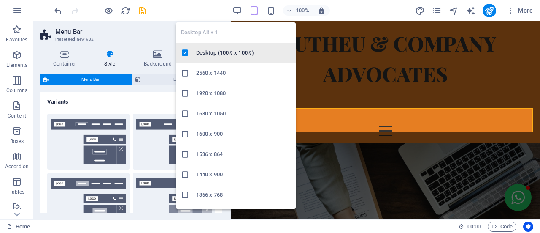
click at [227, 52] on h6 "Desktop (100% x 100%)" at bounding box center [243, 53] width 95 height 10
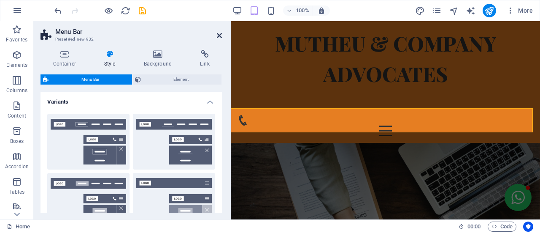
click at [219, 35] on icon at bounding box center [219, 35] width 5 height 7
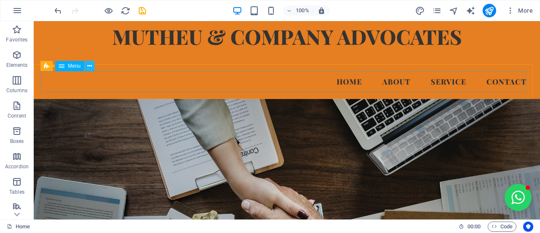
click at [86, 68] on button at bounding box center [89, 66] width 10 height 10
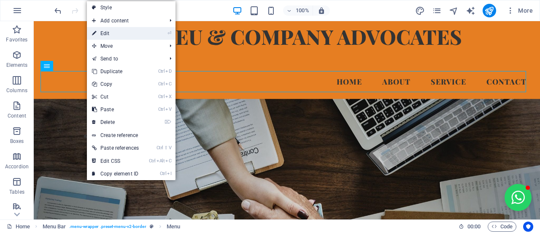
click at [97, 37] on link "⏎ Edit" at bounding box center [115, 33] width 57 height 13
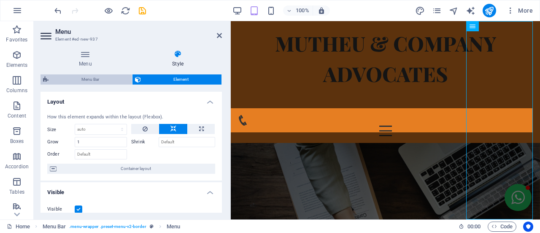
click at [89, 80] on span "Menu Bar" at bounding box center [90, 79] width 78 height 10
select select "rem"
select select "preset-menu-v2-border"
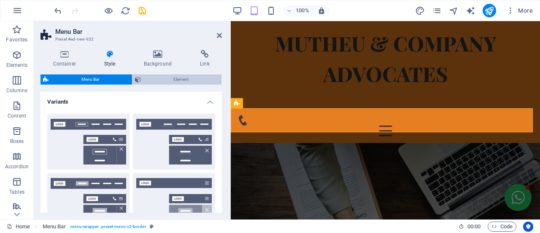
click at [157, 79] on span "Element" at bounding box center [181, 79] width 76 height 10
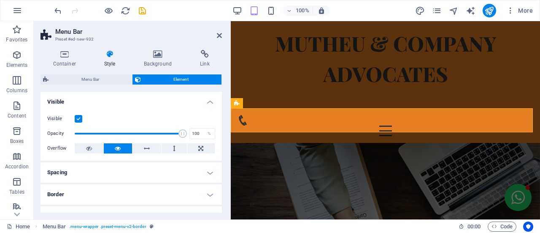
click at [111, 57] on icon at bounding box center [110, 54] width 36 height 8
click at [104, 77] on span "Menu Bar" at bounding box center [90, 79] width 78 height 10
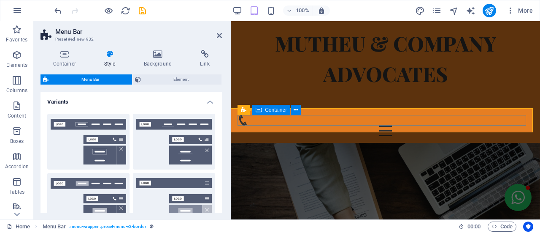
click at [511, 121] on div "Menu" at bounding box center [386, 125] width 296 height 21
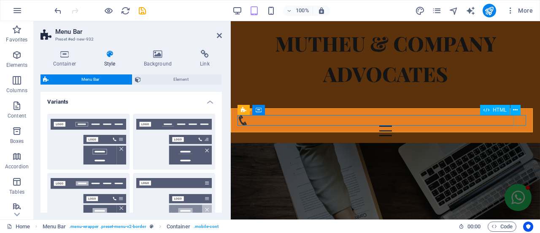
click at [519, 125] on div "Menu" at bounding box center [386, 130] width 296 height 11
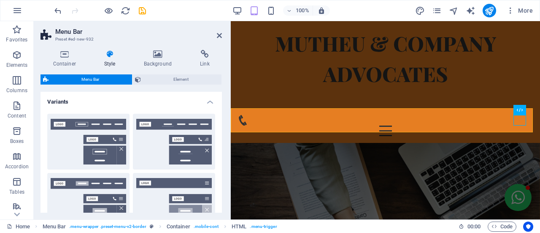
click at [221, 31] on h2 "Menu Bar" at bounding box center [138, 32] width 167 height 8
click at [221, 34] on icon at bounding box center [219, 35] width 5 height 7
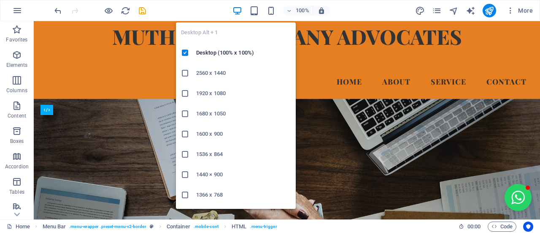
click at [235, 12] on icon "button" at bounding box center [238, 11] width 10 height 10
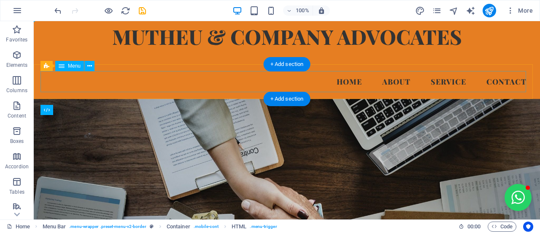
click at [353, 79] on nav "Home About Service Contact" at bounding box center [287, 81] width 493 height 21
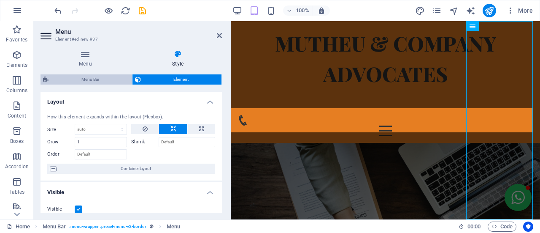
click at [82, 81] on span "Menu Bar" at bounding box center [90, 79] width 78 height 10
select select "rem"
select select "preset-menu-v2-border"
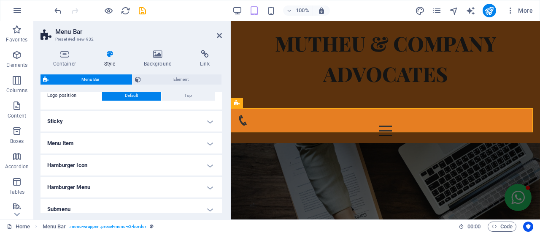
scroll to position [371, 0]
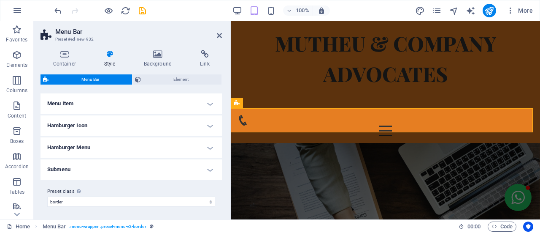
click at [151, 126] on h4 "Hamburger Icon" at bounding box center [131, 125] width 181 height 20
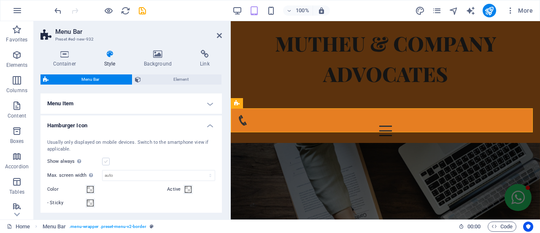
click at [106, 162] on label at bounding box center [106, 161] width 8 height 8
click at [0, 0] on input "Show always Shows the trigger for all viewports." at bounding box center [0, 0] width 0 height 0
click at [222, 33] on aside "Menu Bar Preset #ed-new-932 Container Style Background Link Size Height Default…" at bounding box center [132, 120] width 197 height 198
click at [219, 35] on icon at bounding box center [219, 35] width 5 height 7
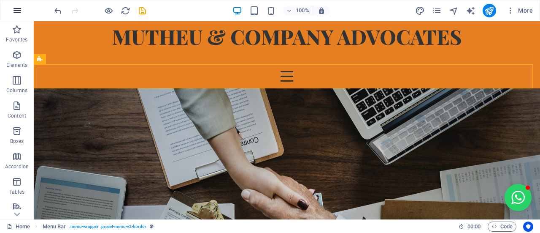
click at [23, 11] on button "button" at bounding box center [17, 10] width 20 height 20
click at [22, 11] on icon "button" at bounding box center [17, 10] width 10 height 10
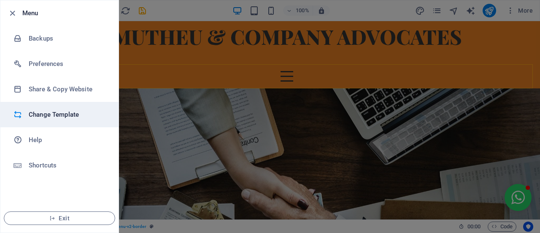
click at [46, 122] on li "Change Template" at bounding box center [59, 114] width 118 height 25
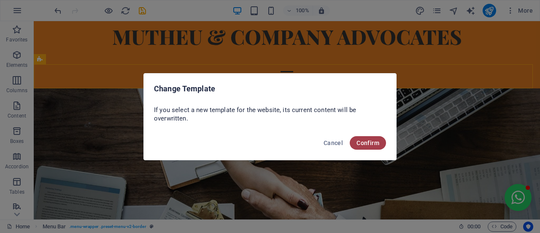
click at [356, 142] on button "Confirm" at bounding box center [368, 143] width 36 height 14
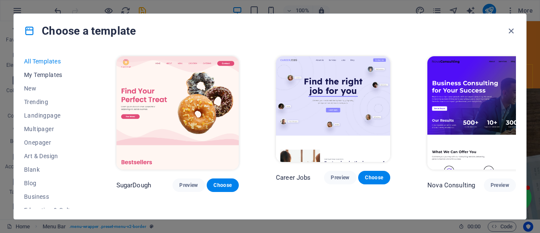
click at [43, 73] on span "My Templates" at bounding box center [51, 74] width 55 height 7
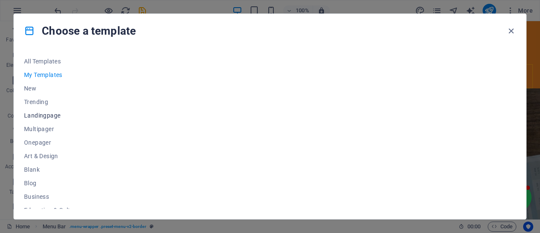
click at [42, 112] on span "Landingpage" at bounding box center [51, 115] width 55 height 7
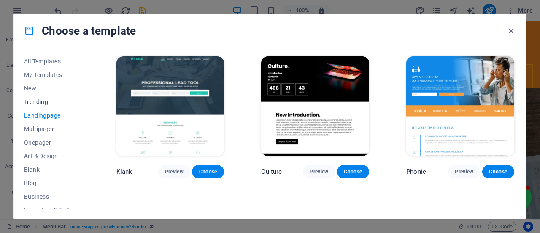
click at [41, 98] on span "Trending" at bounding box center [51, 101] width 55 height 7
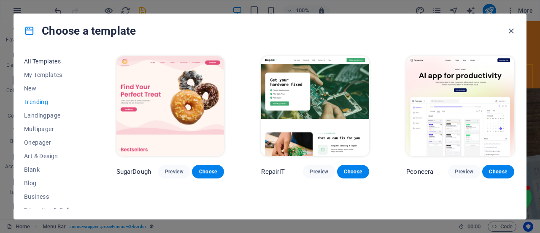
click at [65, 59] on span "All Templates" at bounding box center [51, 61] width 55 height 7
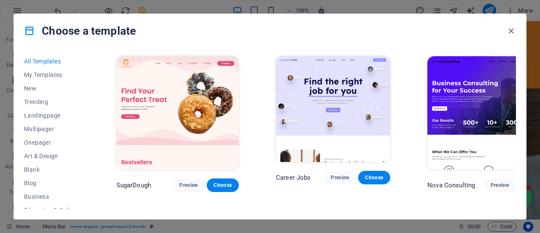
drag, startPoint x: 87, startPoint y: 96, endPoint x: 85, endPoint y: 102, distance: 6.3
click at [85, 102] on div "All Templates My Templates New Trending Landingpage Multipager Onepager Art & D…" at bounding box center [56, 131] width 65 height 154
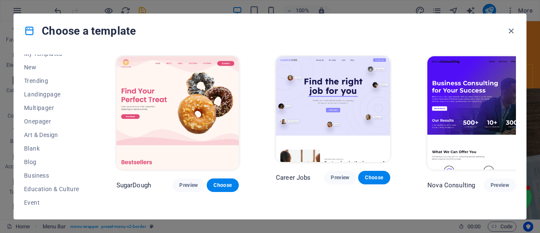
scroll to position [22, 0]
drag, startPoint x: 87, startPoint y: 123, endPoint x: 89, endPoint y: 142, distance: 19.1
click at [89, 142] on div "All Templates My Templates New Trending Landingpage Multipager Onepager Art & D…" at bounding box center [56, 131] width 65 height 154
click at [48, 149] on span "Blank" at bounding box center [51, 147] width 55 height 7
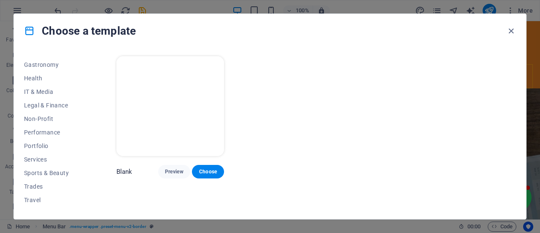
scroll to position [173, 0]
click at [58, 157] on span "Services" at bounding box center [51, 158] width 55 height 7
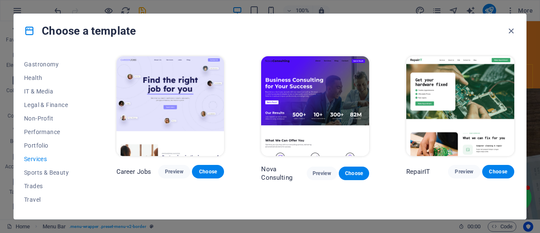
drag, startPoint x: 514, startPoint y: 69, endPoint x: 512, endPoint y: 76, distance: 7.8
click at [512, 76] on div "RepairIT Preview Choose" at bounding box center [460, 117] width 111 height 127
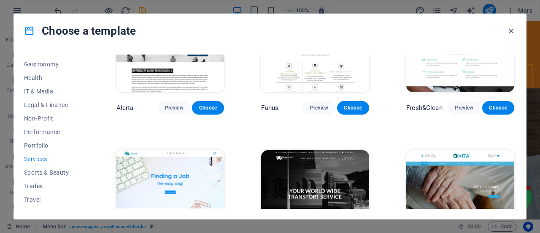
scroll to position [920, 0]
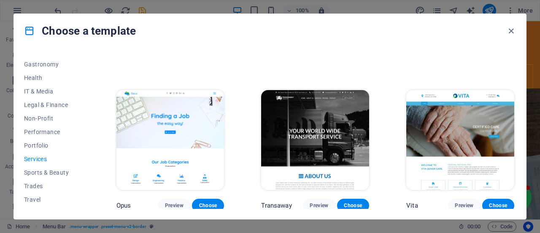
click at [311, 146] on img at bounding box center [315, 140] width 108 height 100
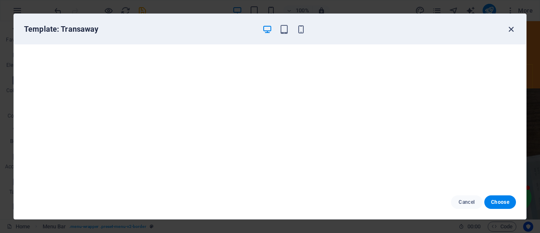
click at [513, 33] on icon "button" at bounding box center [511, 29] width 10 height 10
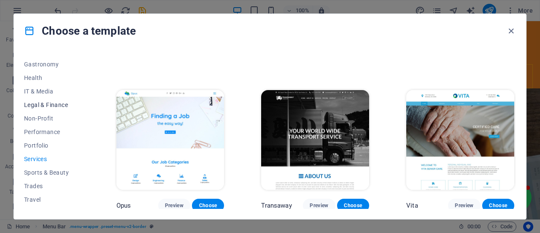
click at [49, 110] on button "Legal & Finance" at bounding box center [51, 105] width 55 height 14
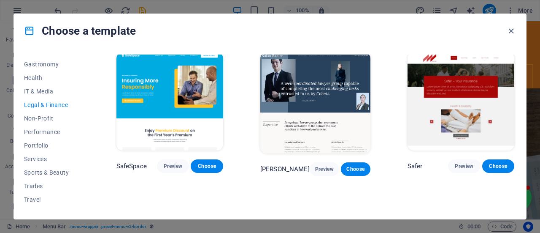
scroll to position [0, 0]
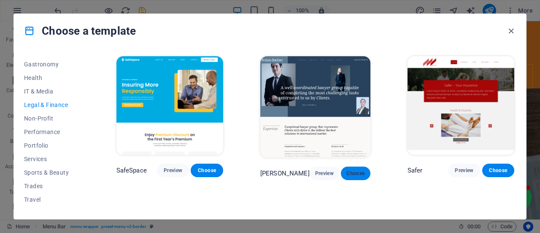
click at [358, 170] on span "Choose" at bounding box center [356, 173] width 16 height 7
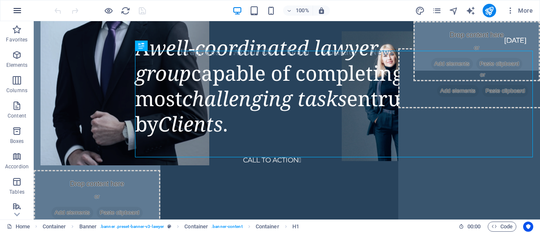
click at [21, 11] on icon "button" at bounding box center [17, 10] width 10 height 10
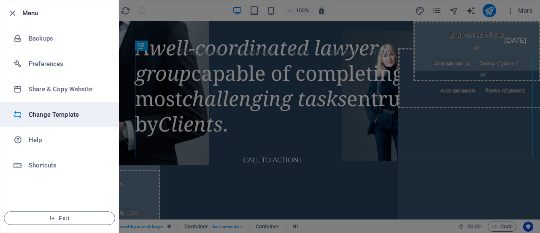
click at [36, 119] on h6 "Change Template" at bounding box center [68, 114] width 78 height 10
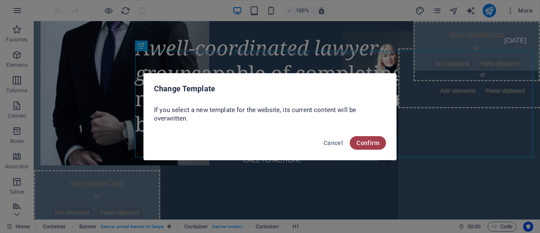
click at [365, 143] on span "Confirm" at bounding box center [368, 142] width 23 height 7
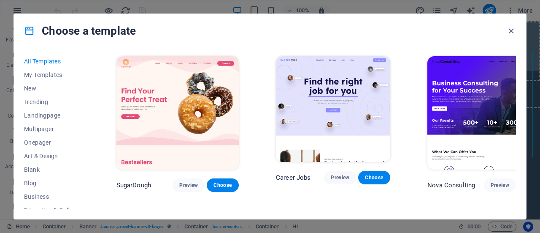
drag, startPoint x: 89, startPoint y: 134, endPoint x: 91, endPoint y: 147, distance: 13.3
click at [91, 147] on div "All Templates My Templates New Trending Landingpage Multipager Onepager Art & D…" at bounding box center [270, 133] width 512 height 171
click at [91, 146] on div "All Templates My Templates New Trending Landingpage Multipager Onepager Art & D…" at bounding box center [270, 133] width 512 height 171
drag, startPoint x: 66, startPoint y: 141, endPoint x: 72, endPoint y: 141, distance: 5.5
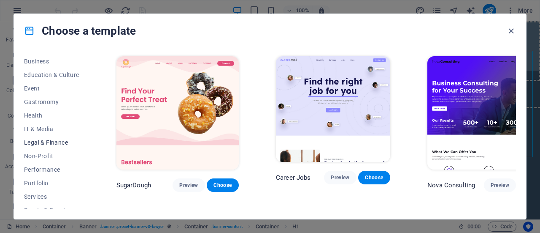
click at [66, 141] on span "Legal & Finance" at bounding box center [51, 142] width 55 height 7
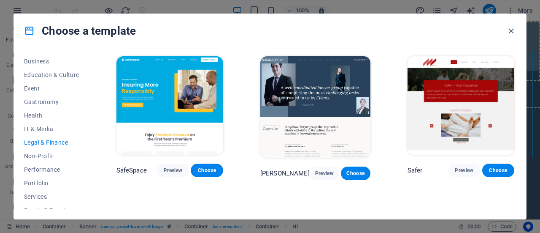
drag, startPoint x: 514, startPoint y: 133, endPoint x: 513, endPoint y: 141, distance: 8.5
click at [513, 141] on div "Safer Preview Choose" at bounding box center [461, 116] width 110 height 125
click at [517, 141] on div "All Templates My Templates New Trending Landingpage Multipager Onepager Art & D…" at bounding box center [270, 133] width 512 height 171
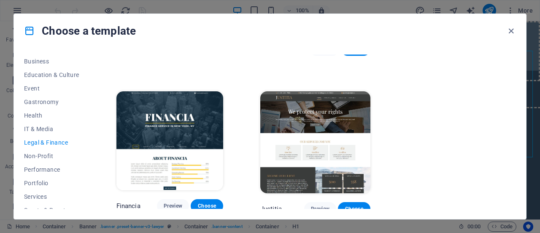
click at [341, 155] on img at bounding box center [315, 141] width 110 height 101
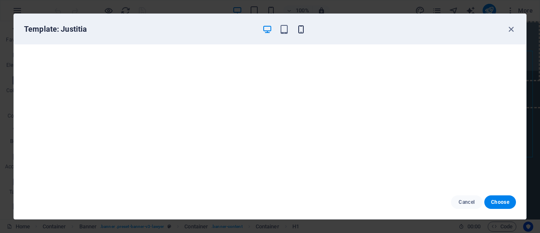
click at [304, 26] on icon "button" at bounding box center [301, 29] width 10 height 10
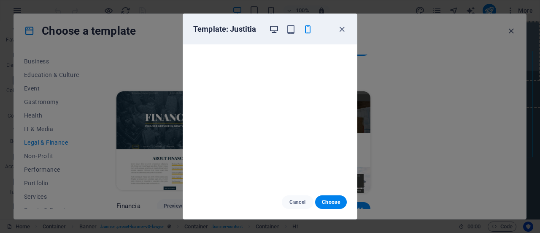
click at [273, 27] on icon "button" at bounding box center [274, 29] width 10 height 10
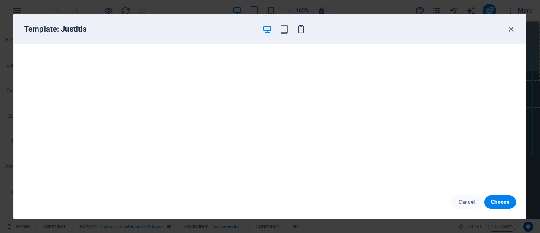
click at [303, 26] on icon "button" at bounding box center [301, 29] width 10 height 10
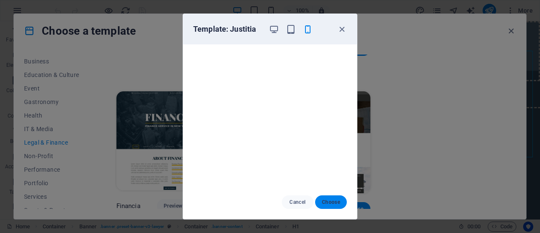
click at [339, 202] on span "Choose" at bounding box center [331, 201] width 18 height 7
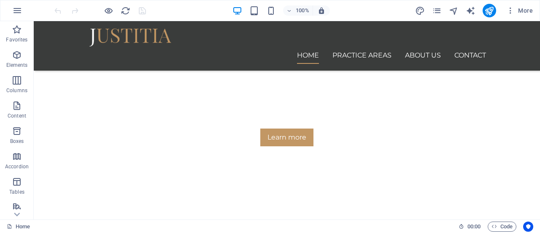
scroll to position [214, 0]
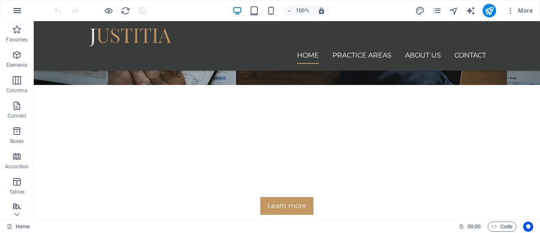
click at [13, 12] on icon "button" at bounding box center [17, 10] width 10 height 10
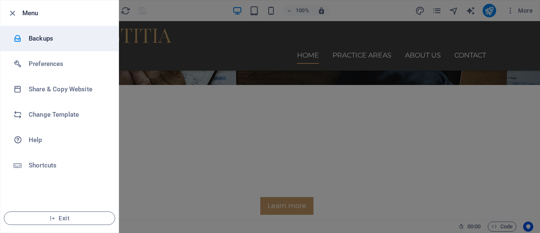
click at [29, 37] on h6 "Backups" at bounding box center [68, 38] width 78 height 10
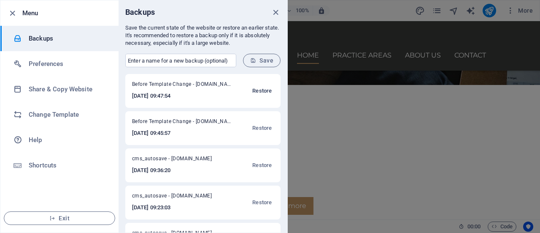
click at [259, 91] on span "Restore" at bounding box center [261, 91] width 19 height 10
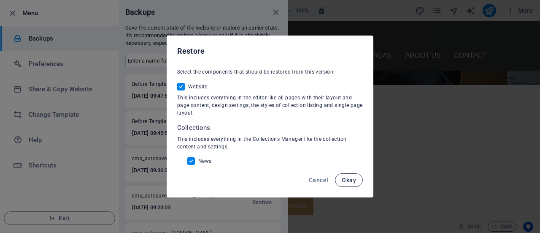
click at [354, 184] on button "Okay" at bounding box center [349, 180] width 28 height 14
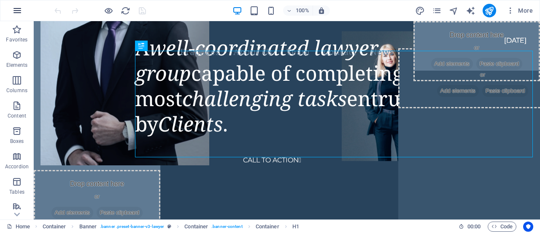
click at [16, 11] on icon "button" at bounding box center [17, 10] width 10 height 10
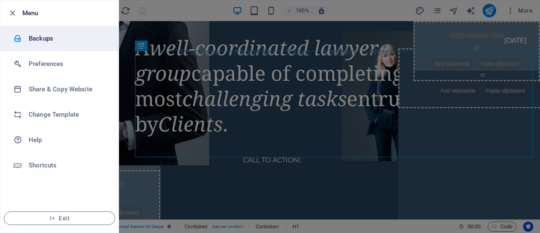
drag, startPoint x: 49, startPoint y: 65, endPoint x: 57, endPoint y: 41, distance: 25.5
click at [56, 43] on ul "Menu Backups Preferences Share & Copy Website Change Template Help Shortcuts Ex…" at bounding box center [59, 116] width 118 height 232
click at [57, 39] on h6 "Backups" at bounding box center [68, 38] width 78 height 10
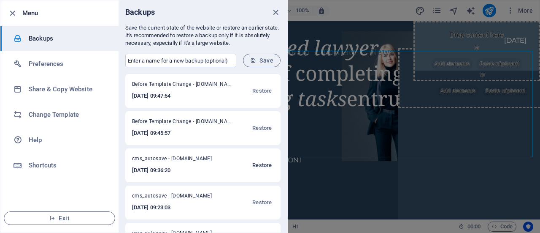
click at [260, 162] on span "Restore" at bounding box center [261, 165] width 19 height 10
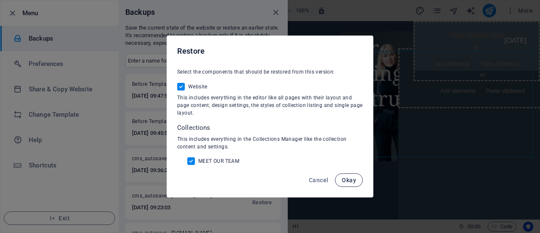
click at [361, 177] on button "Okay" at bounding box center [349, 180] width 28 height 14
click at [361, 177] on div "Restore Select the components that should be restored from this version: Websit…" at bounding box center [270, 116] width 540 height 233
checkbox input "false"
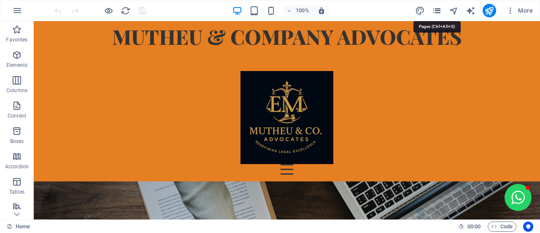
click at [435, 14] on icon "pages" at bounding box center [437, 11] width 10 height 10
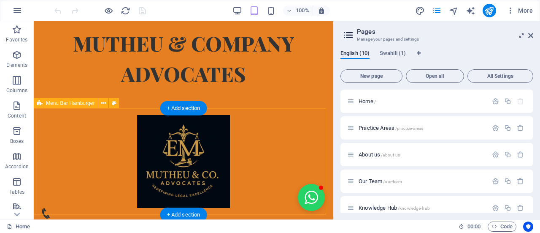
click at [178, 142] on div "Menu Drop content here or Add elements Paste clipboard 01. STARTPAGE 02. SUBPAG…" at bounding box center [184, 171] width 300 height 127
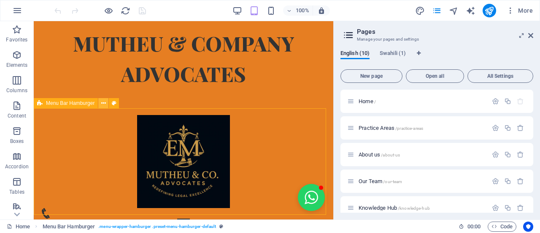
click at [100, 105] on button at bounding box center [103, 103] width 10 height 10
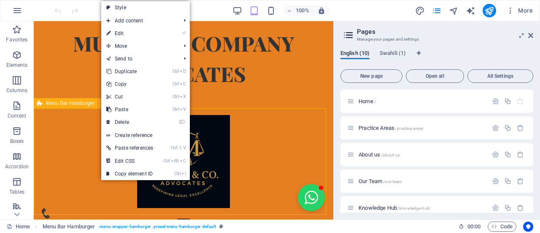
click at [89, 105] on span "Menu Bar Hamburger" at bounding box center [70, 102] width 49 height 5
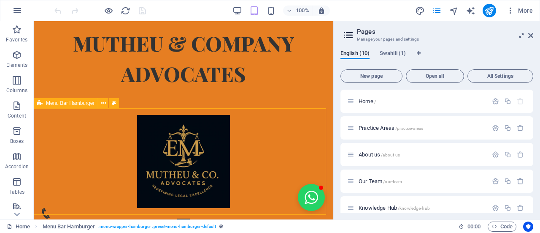
click at [89, 105] on span "Menu Bar Hamburger" at bounding box center [70, 102] width 49 height 5
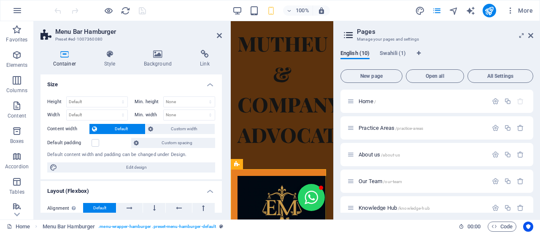
click at [104, 67] on div "Container Style Background Link Size Height Default px rem % vh vw Min. height …" at bounding box center [131, 131] width 181 height 162
click at [109, 61] on h4 "Style" at bounding box center [112, 59] width 40 height 18
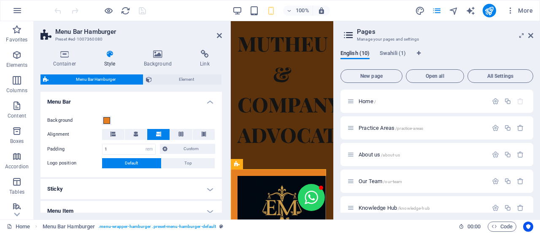
click at [128, 79] on span "Menu Bar Hamburger" at bounding box center [95, 79] width 89 height 10
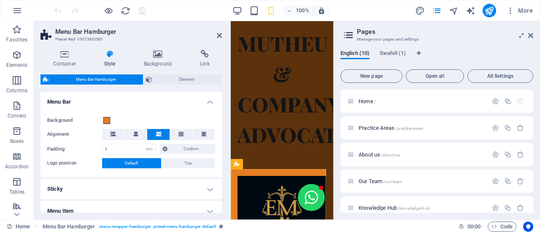
click at [128, 79] on span "Menu Bar Hamburger" at bounding box center [95, 79] width 89 height 10
drag, startPoint x: 221, startPoint y: 36, endPoint x: 207, endPoint y: 15, distance: 25.3
click at [221, 36] on icon at bounding box center [219, 35] width 5 height 7
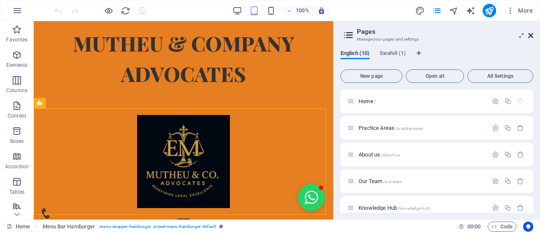
click at [531, 38] on icon at bounding box center [530, 35] width 5 height 7
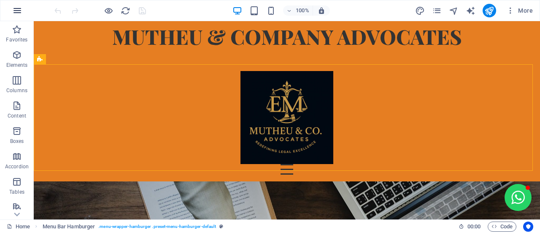
click at [19, 13] on icon "button" at bounding box center [17, 10] width 10 height 10
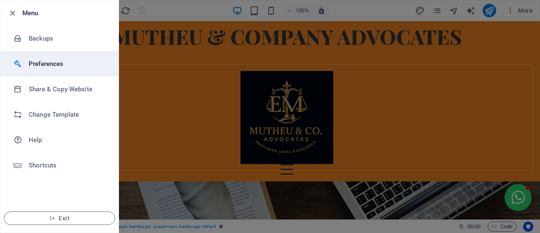
click at [33, 63] on h6 "Preferences" at bounding box center [68, 64] width 78 height 10
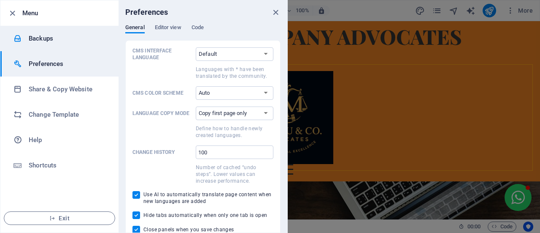
click at [38, 39] on h6 "Backups" at bounding box center [68, 38] width 78 height 10
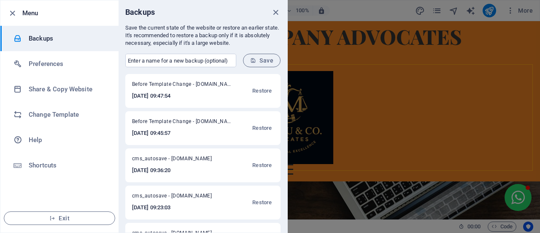
click at [241, 164] on div "cms_autosave - [DOMAIN_NAME] [DATE] 09:36:20 Restore" at bounding box center [202, 165] width 155 height 34
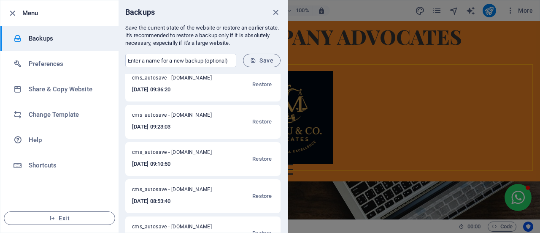
scroll to position [81, 0]
drag, startPoint x: 197, startPoint y: 134, endPoint x: 164, endPoint y: 190, distance: 65.1
click at [164, 190] on span "cms_autosave - [DOMAIN_NAME]" at bounding box center [177, 190] width 91 height 10
click at [265, 198] on span "Restore" at bounding box center [261, 195] width 19 height 10
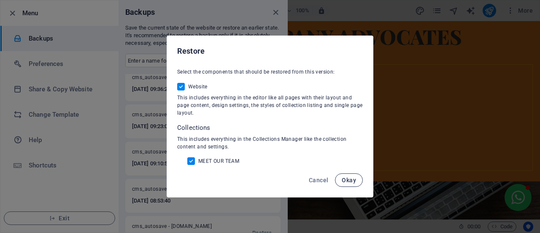
click at [346, 183] on span "Okay" at bounding box center [349, 179] width 14 height 7
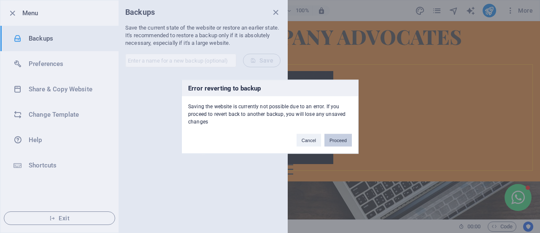
click at [334, 141] on button "Proceed" at bounding box center [338, 139] width 27 height 13
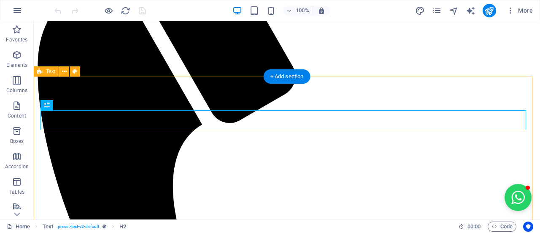
scroll to position [245, 0]
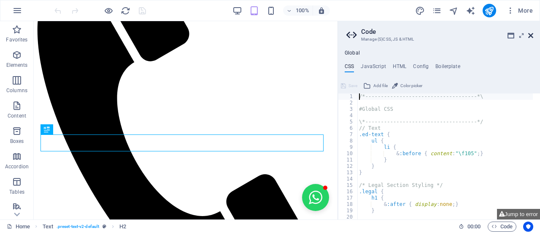
drag, startPoint x: 529, startPoint y: 35, endPoint x: 495, endPoint y: 15, distance: 39.6
click at [529, 35] on icon at bounding box center [530, 35] width 5 height 7
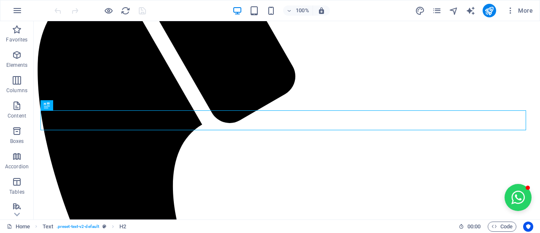
scroll to position [0, 0]
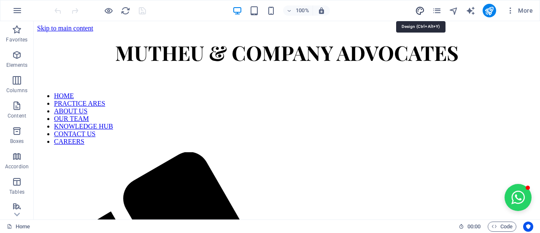
click at [421, 13] on icon "design" at bounding box center [420, 11] width 10 height 10
select select "px"
select select "800"
select select "px"
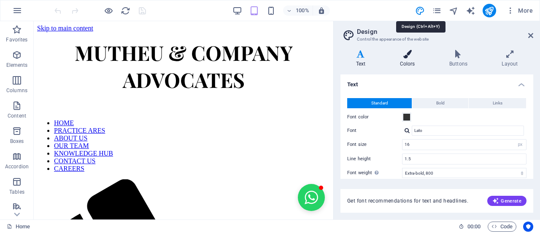
click at [414, 62] on h4 "Colors" at bounding box center [408, 59] width 49 height 18
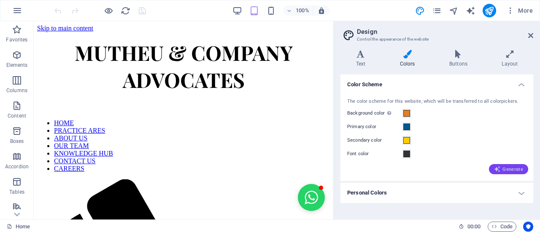
click at [517, 173] on button "Generate" at bounding box center [508, 169] width 39 height 10
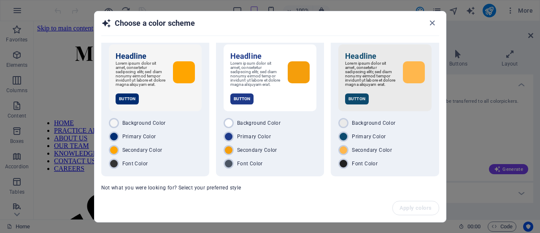
scroll to position [8, 0]
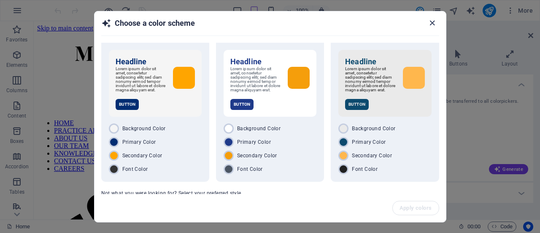
click at [432, 22] on icon "button" at bounding box center [432, 23] width 10 height 10
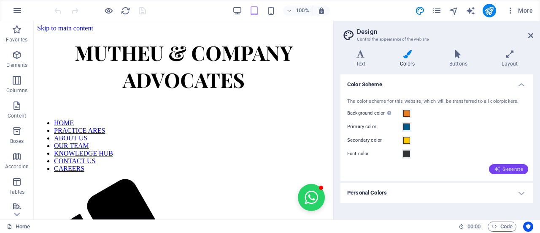
click at [513, 169] on span "Generate" at bounding box center [508, 168] width 29 height 7
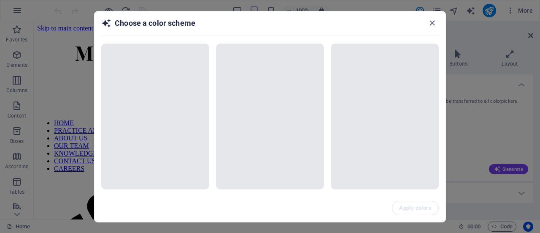
drag, startPoint x: 444, startPoint y: 130, endPoint x: 450, endPoint y: 161, distance: 31.9
click at [450, 161] on div "Choose a color scheme Not what you were looking for? Select your preferred styl…" at bounding box center [270, 116] width 540 height 233
click at [442, 165] on div "Not what you were looking for? Select your preferred style Random Clean Vibrant…" at bounding box center [270, 118] width 351 height 151
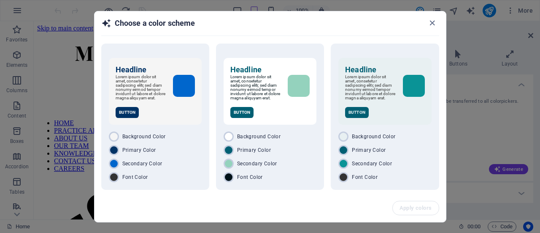
drag, startPoint x: 447, startPoint y: 154, endPoint x: 447, endPoint y: 160, distance: 5.5
click at [447, 160] on div "Choose a color scheme Headline Lorem ipsum dolor sit amet, consetetur sadipscin…" at bounding box center [270, 116] width 540 height 233
drag, startPoint x: 446, startPoint y: 157, endPoint x: 448, endPoint y: 168, distance: 10.3
click at [448, 168] on div "Choose a color scheme Headline Lorem ipsum dolor sit amet, consetetur sadipscin…" at bounding box center [270, 116] width 540 height 233
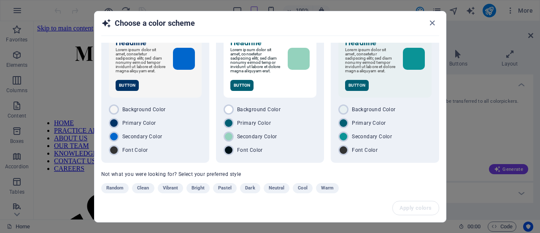
scroll to position [41, 0]
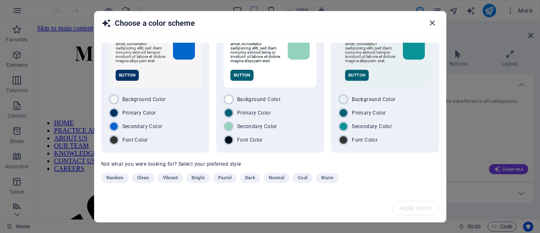
click at [431, 22] on icon "button" at bounding box center [432, 23] width 10 height 10
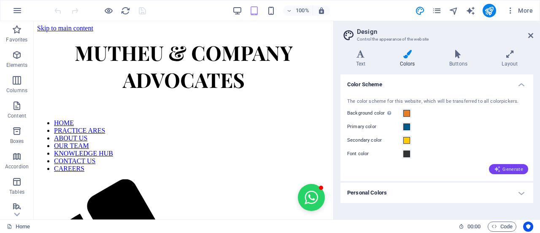
click at [502, 164] on button "Generate" at bounding box center [508, 169] width 39 height 10
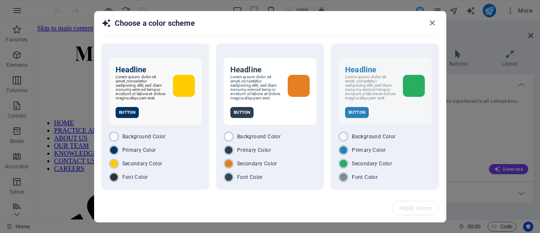
drag, startPoint x: 446, startPoint y: 155, endPoint x: 441, endPoint y: 178, distance: 23.3
click at [441, 178] on div "Choose a color scheme Headline Lorem ipsum dolor sit amet, consetetur sadipscin…" at bounding box center [270, 116] width 352 height 211
click at [457, 171] on div "Choose a color scheme Headline Lorem ipsum dolor sit amet, consetetur sadipscin…" at bounding box center [270, 116] width 540 height 233
click at [433, 24] on icon "button" at bounding box center [432, 23] width 10 height 10
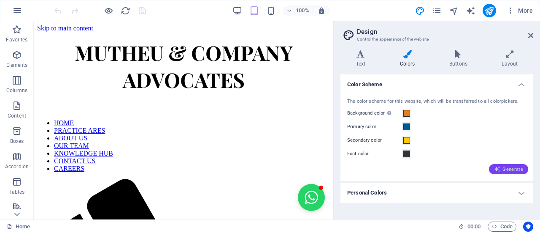
click at [506, 166] on span "Generate" at bounding box center [508, 168] width 29 height 7
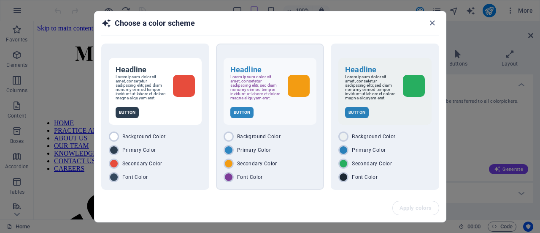
click at [316, 113] on div "Headline Lorem ipsum dolor sit amet, consetetur sadipscing elitr, sed diam nonu…" at bounding box center [270, 116] width 108 height 146
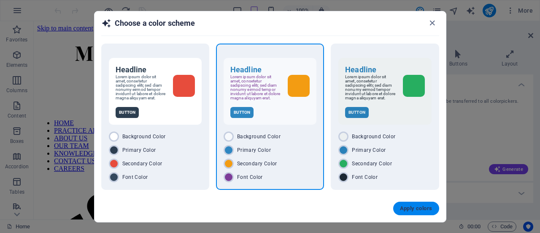
click at [408, 206] on span "Apply colors" at bounding box center [416, 208] width 32 height 7
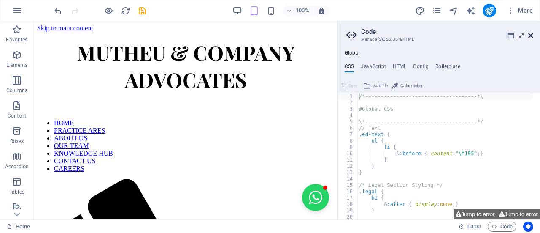
click at [529, 33] on icon at bounding box center [530, 35] width 5 height 7
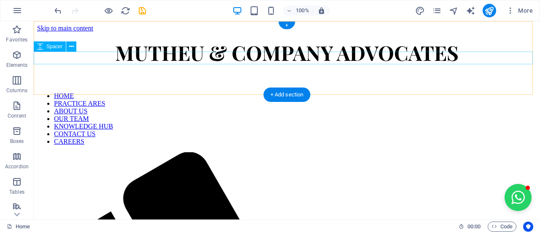
click at [488, 73] on div at bounding box center [287, 79] width 500 height 13
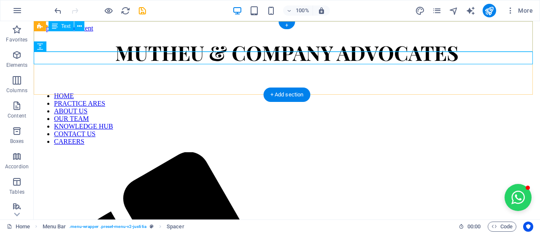
click at [76, 39] on div "MUTHEU & COMPANY ADVOCATES" at bounding box center [287, 52] width 500 height 27
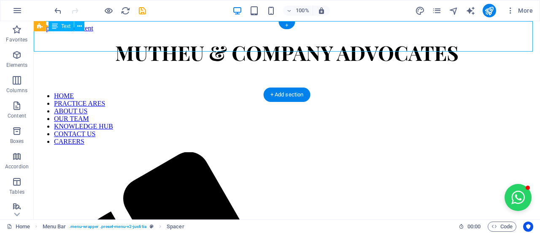
click at [76, 39] on div "MUTHEU & COMPANY ADVOCATES" at bounding box center [287, 52] width 500 height 27
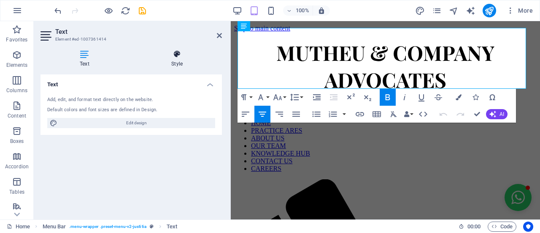
click at [166, 52] on icon at bounding box center [177, 54] width 90 height 8
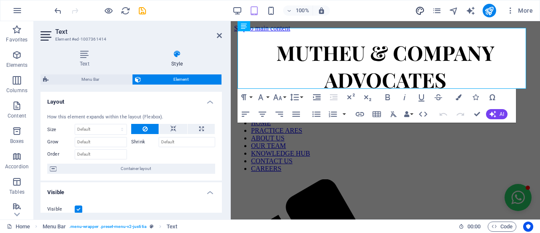
click at [422, 11] on icon "design" at bounding box center [420, 11] width 10 height 10
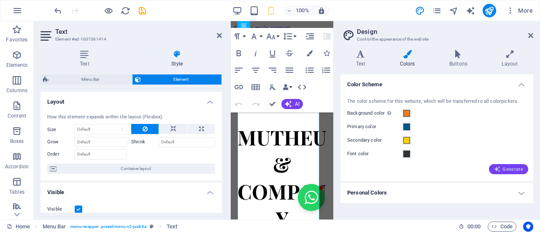
click at [509, 168] on span "Generate" at bounding box center [508, 168] width 29 height 7
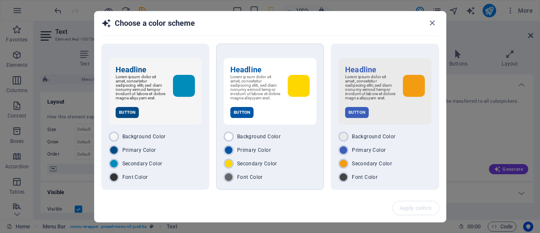
click at [263, 148] on div "Background Color Primary Color Secondary Color Font Color" at bounding box center [270, 156] width 93 height 51
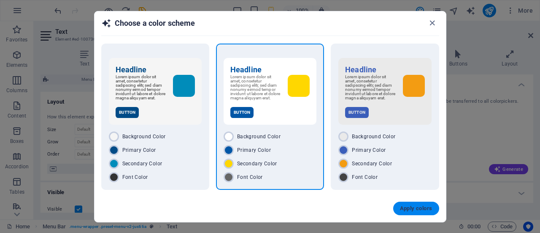
click at [415, 209] on span "Apply colors" at bounding box center [416, 208] width 32 height 7
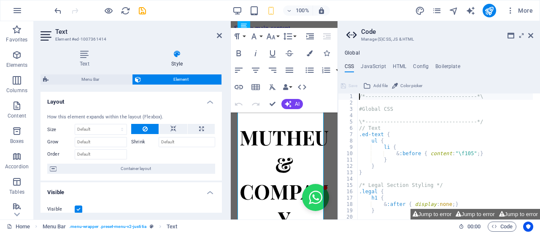
click at [527, 34] on h2 "Code" at bounding box center [447, 32] width 172 height 8
click at [533, 38] on aside "Code Manage (S)CSS, JS & HTML Global CSS JavaScript HTML Config Boilerplate /*-…" at bounding box center [439, 120] width 203 height 198
click at [533, 34] on aside "Code Manage (S)CSS, JS & HTML Global CSS JavaScript HTML Config Boilerplate /*-…" at bounding box center [439, 120] width 203 height 198
click at [531, 34] on icon at bounding box center [530, 35] width 5 height 7
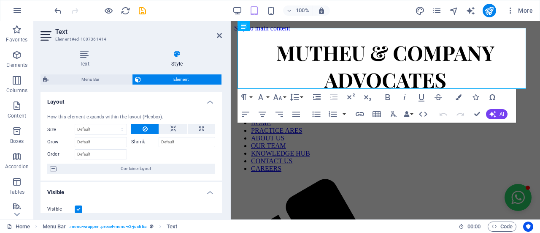
click at [216, 35] on h2 "Text" at bounding box center [138, 32] width 167 height 8
click at [220, 36] on icon at bounding box center [219, 35] width 5 height 7
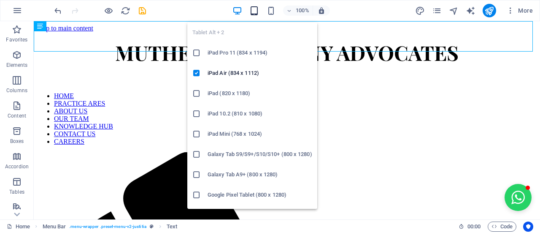
click at [258, 9] on icon "button" at bounding box center [254, 11] width 10 height 10
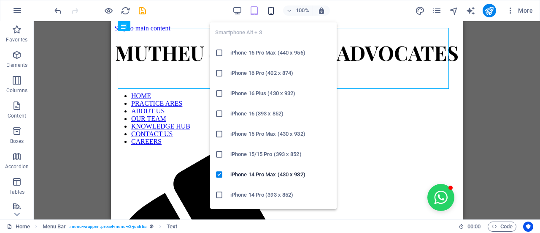
click at [276, 13] on span "button" at bounding box center [271, 11] width 10 height 10
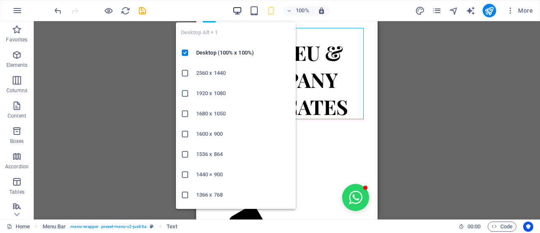
click at [237, 12] on icon "button" at bounding box center [238, 11] width 10 height 10
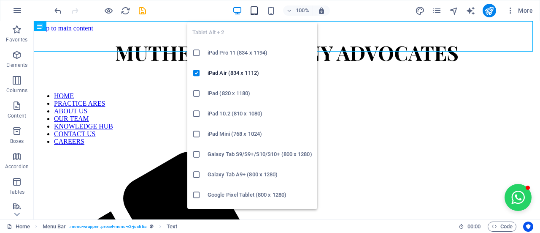
click at [251, 10] on icon "button" at bounding box center [254, 11] width 10 height 10
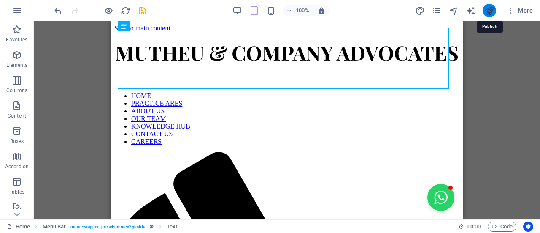
click at [490, 10] on icon "publish" at bounding box center [489, 11] width 10 height 10
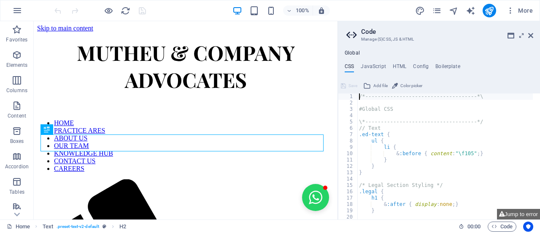
scroll to position [245, 0]
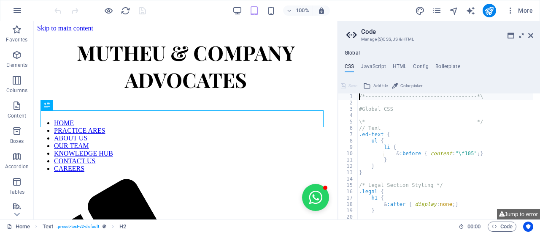
scroll to position [269, 0]
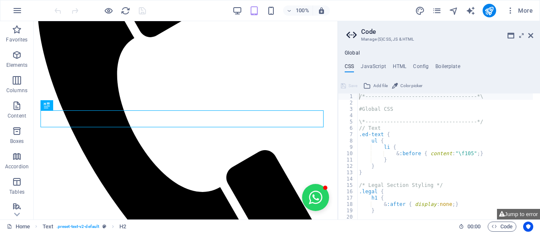
click at [532, 32] on h2 "Code" at bounding box center [447, 32] width 172 height 8
click at [533, 34] on icon at bounding box center [530, 35] width 5 height 7
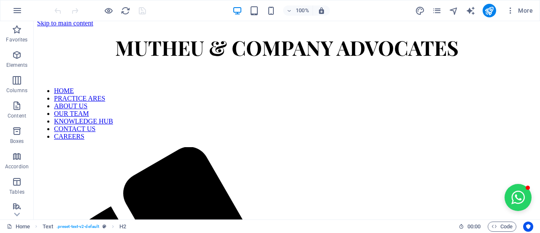
scroll to position [0, 0]
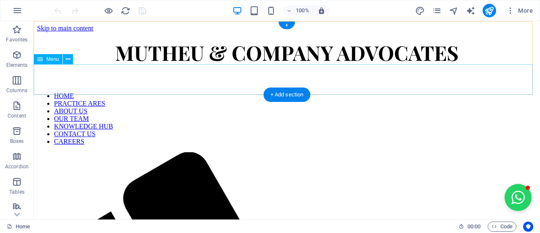
click at [454, 92] on nav "HOME PRACTICE ARES ABOUT US OUR TEAM KNOWLEDGE HUB CONTACT US CAREERS" at bounding box center [287, 118] width 500 height 53
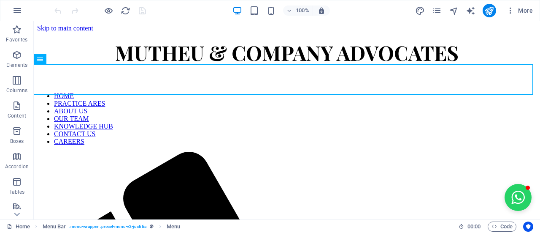
click at [429, 8] on div "More" at bounding box center [475, 11] width 121 height 14
click at [433, 11] on icon "pages" at bounding box center [437, 11] width 10 height 10
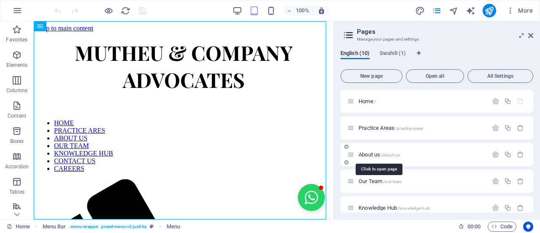
click at [381, 155] on span "About us /about-us" at bounding box center [379, 154] width 41 height 6
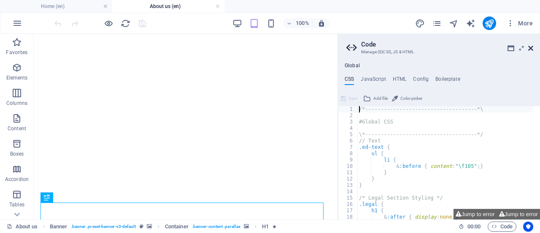
click at [530, 47] on icon at bounding box center [530, 48] width 5 height 7
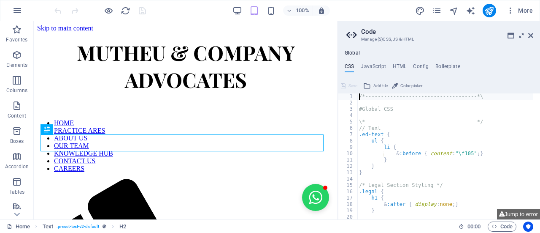
scroll to position [245, 0]
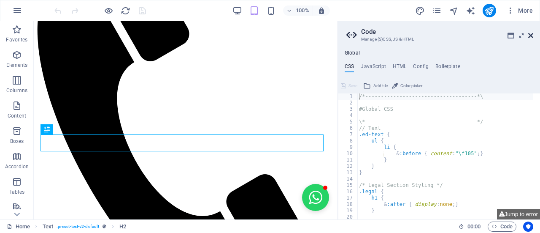
click at [531, 38] on icon at bounding box center [530, 35] width 5 height 7
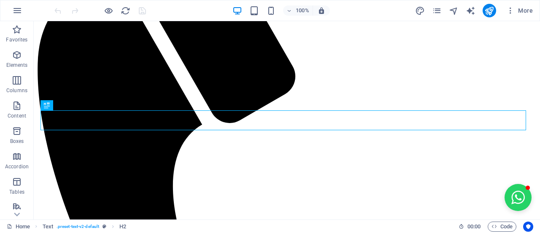
scroll to position [0, 0]
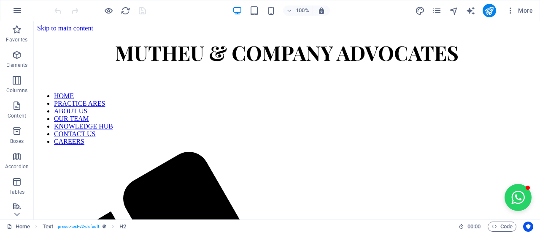
drag, startPoint x: 540, startPoint y: 61, endPoint x: 570, endPoint y: 40, distance: 36.6
click at [433, 6] on icon "pages" at bounding box center [437, 11] width 10 height 10
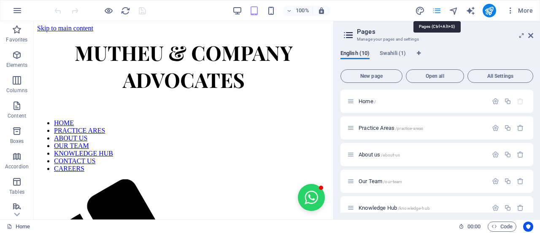
click at [436, 9] on icon "pages" at bounding box center [437, 11] width 10 height 10
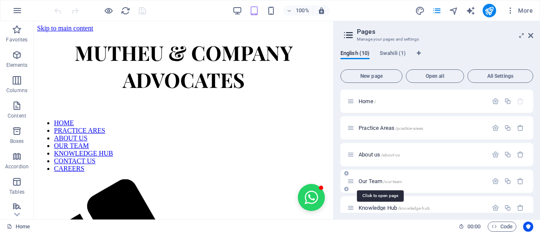
click at [391, 183] on span "/our-team" at bounding box center [392, 181] width 19 height 5
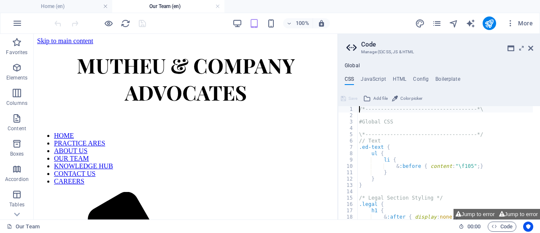
click at [533, 49] on aside "Code Manage (S)CSS, JS & HTML Global CSS JavaScript HTML Config Boilerplate /*-…" at bounding box center [439, 126] width 203 height 185
click at [529, 49] on icon at bounding box center [530, 48] width 5 height 7
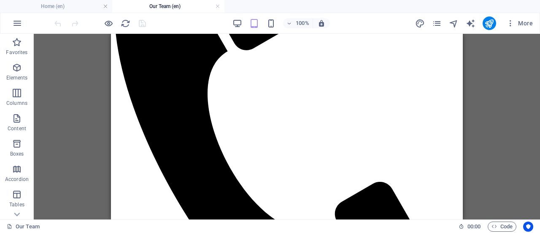
scroll to position [258, 0]
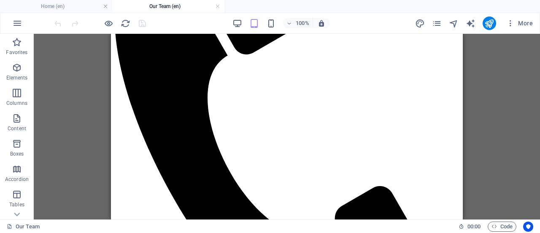
drag, startPoint x: 463, startPoint y: 54, endPoint x: 579, endPoint y: 123, distance: 134.7
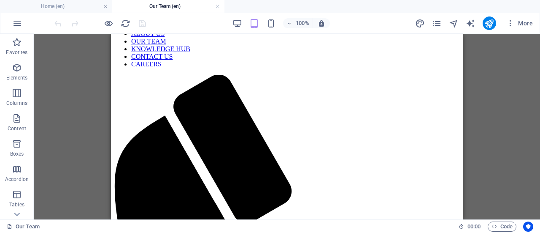
scroll to position [0, 0]
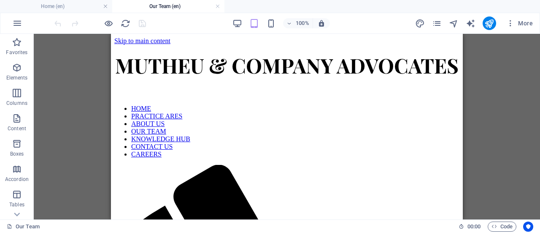
drag, startPoint x: 457, startPoint y: 90, endPoint x: 557, endPoint y: 60, distance: 104.7
click at [436, 22] on icon "pages" at bounding box center [437, 24] width 10 height 10
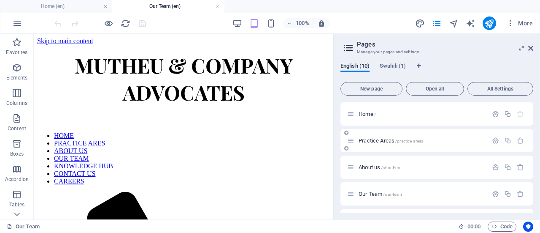
click at [396, 142] on span "/practice-areas" at bounding box center [409, 140] width 28 height 5
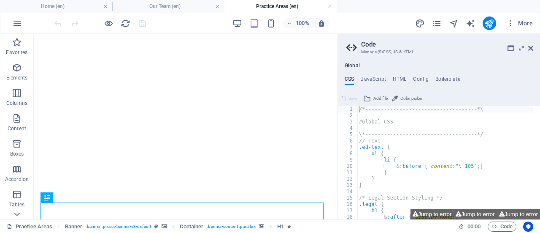
click at [529, 47] on icon at bounding box center [530, 48] width 5 height 7
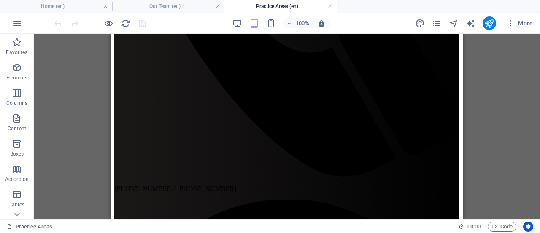
scroll to position [310, 0]
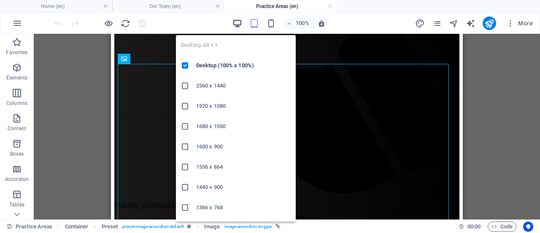
click at [234, 27] on icon "button" at bounding box center [238, 24] width 10 height 10
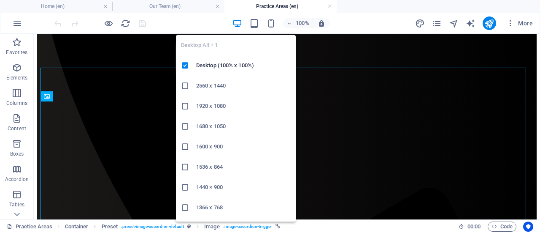
scroll to position [269, 0]
click at [237, 22] on icon "button" at bounding box center [238, 24] width 10 height 10
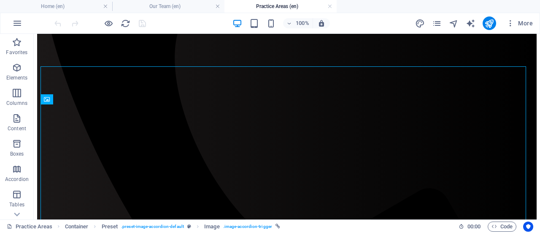
click at [159, 18] on div "100% More" at bounding box center [295, 23] width 484 height 14
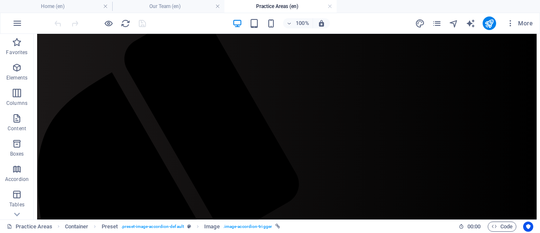
scroll to position [0, 0]
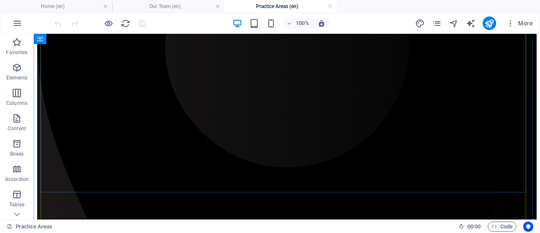
scroll to position [938, 0]
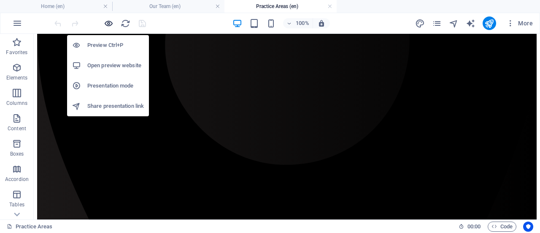
click at [108, 23] on icon "button" at bounding box center [109, 24] width 10 height 10
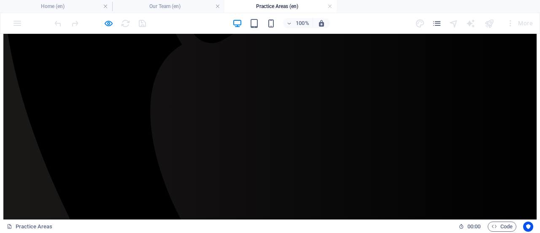
scroll to position [265, 0]
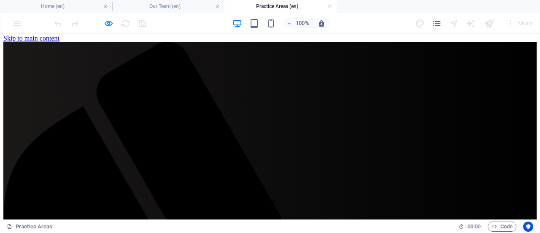
scroll to position [0, 0]
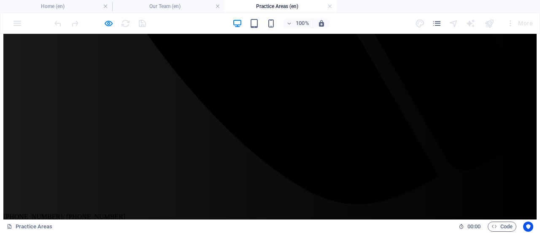
scroll to position [560, 0]
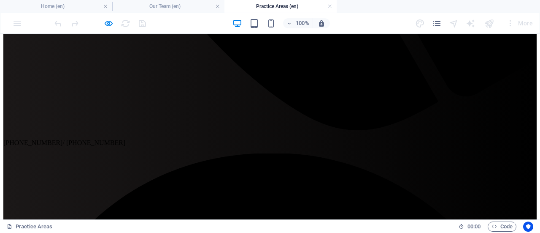
scroll to position [656, 0]
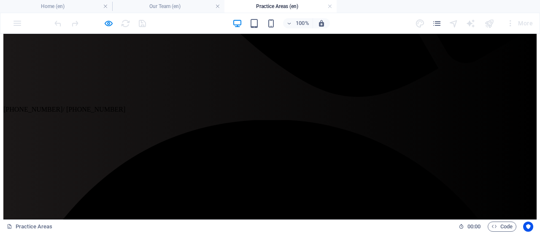
drag, startPoint x: 240, startPoint y: 163, endPoint x: 10, endPoint y: 112, distance: 236.1
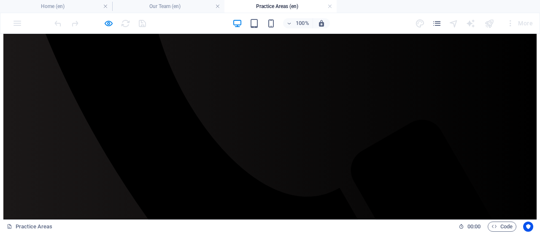
scroll to position [0, 0]
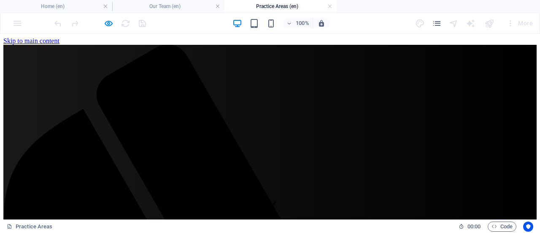
click at [37, 5] on h4 "Home (en)" at bounding box center [56, 6] width 112 height 9
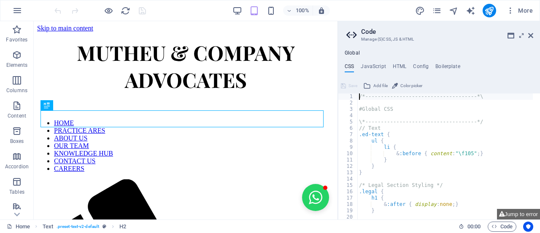
scroll to position [269, 0]
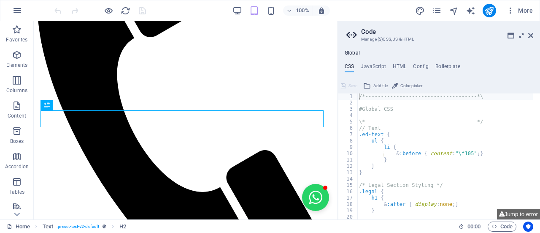
click at [533, 35] on aside "Code Manage (S)CSS, JS & HTML Global CSS JavaScript HTML Config Boilerplate /*-…" at bounding box center [439, 120] width 203 height 198
click at [531, 35] on icon at bounding box center [530, 35] width 5 height 7
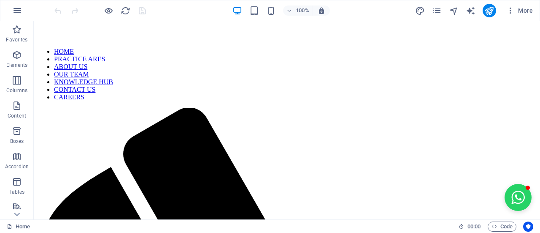
scroll to position [0, 0]
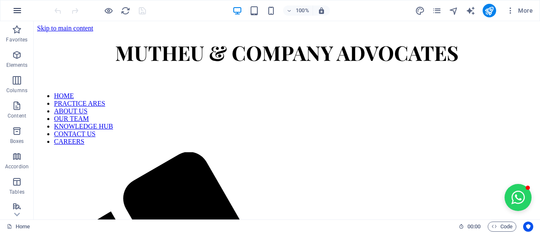
click at [16, 16] on button "button" at bounding box center [17, 10] width 20 height 20
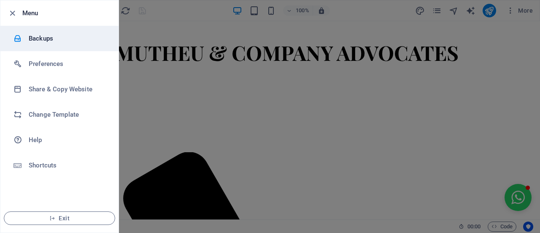
click at [39, 37] on h6 "Backups" at bounding box center [68, 38] width 78 height 10
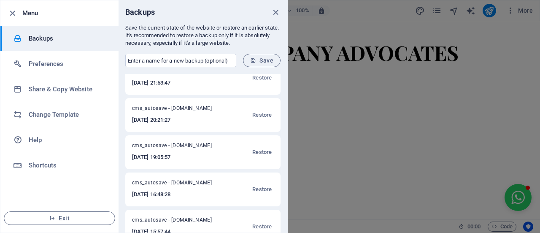
scroll to position [201, 0]
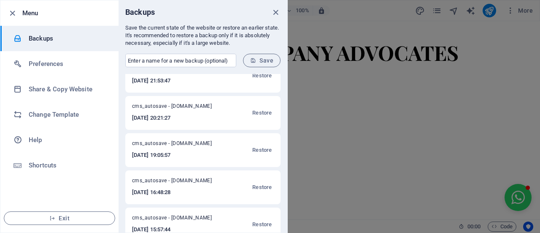
drag, startPoint x: 285, startPoint y: 170, endPoint x: 287, endPoint y: 187, distance: 16.5
click at [287, 187] on div "Before Template Change - mutheulawgroup.com 2025-10-03 09:47:54 Restore Before …" at bounding box center [203, 153] width 169 height 158
drag, startPoint x: 287, startPoint y: 173, endPoint x: 291, endPoint y: 197, distance: 23.9
click at [296, 194] on div at bounding box center [270, 116] width 540 height 233
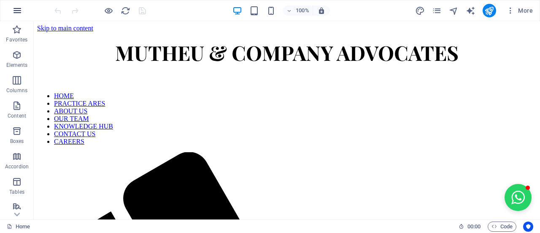
click at [15, 13] on icon "button" at bounding box center [17, 10] width 10 height 10
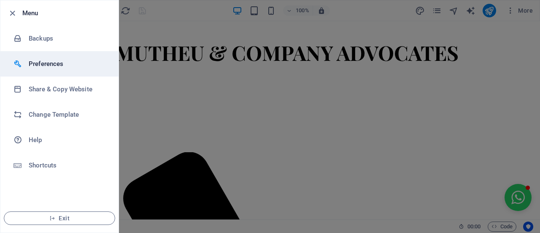
click at [54, 61] on h6 "Preferences" at bounding box center [68, 64] width 78 height 10
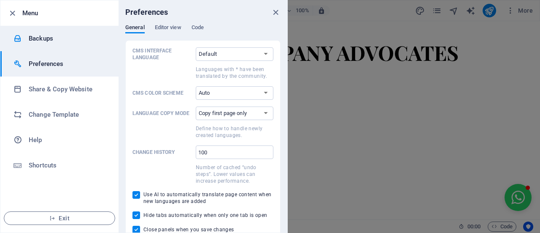
click at [81, 35] on h6 "Backups" at bounding box center [68, 38] width 78 height 10
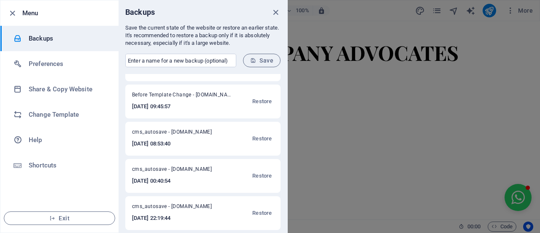
scroll to position [26, 0]
click at [199, 174] on span "cms_autosave - mutheulawgroup.com" at bounding box center [177, 171] width 91 height 10
click at [260, 176] on span "Restore" at bounding box center [261, 176] width 19 height 10
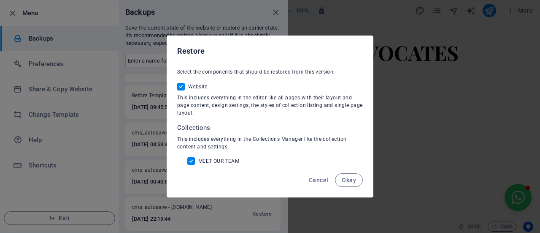
click at [365, 187] on div "Cancel Okay" at bounding box center [270, 182] width 206 height 29
click at [360, 182] on button "Okay" at bounding box center [349, 180] width 28 height 14
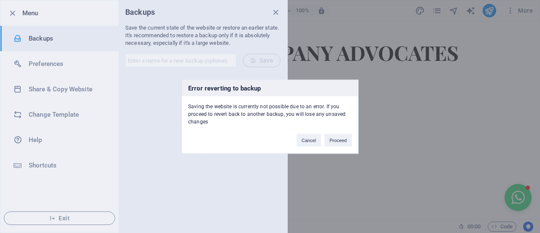
scroll to position [0, 0]
click at [335, 142] on button "Proceed" at bounding box center [338, 139] width 27 height 13
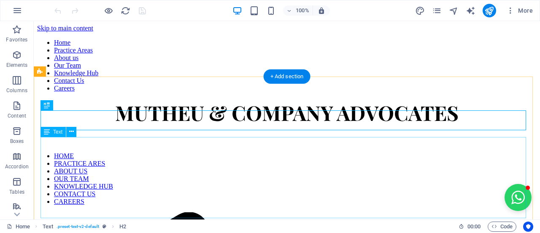
scroll to position [279, 0]
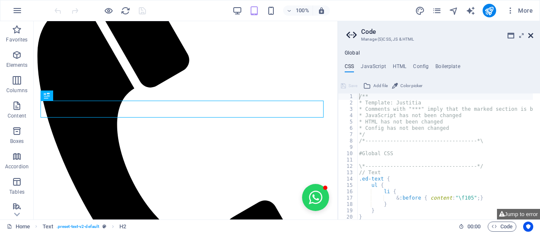
click at [532, 38] on icon at bounding box center [530, 35] width 5 height 7
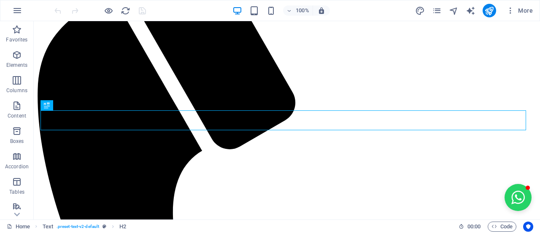
scroll to position [0, 0]
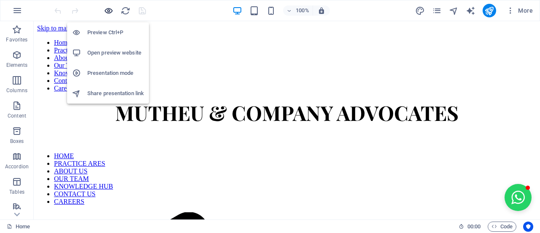
click at [110, 13] on icon "button" at bounding box center [109, 11] width 10 height 10
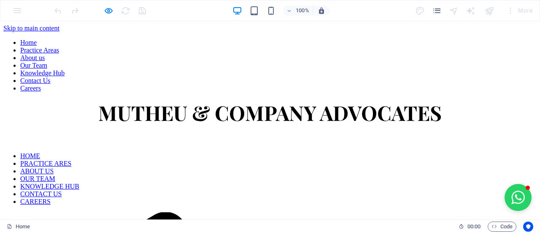
click at [54, 167] on link "ABOUT US" at bounding box center [36, 170] width 33 height 7
click at [62, 190] on link "CONTACT US" at bounding box center [40, 193] width 41 height 7
click at [108, 11] on icon "button" at bounding box center [109, 11] width 10 height 10
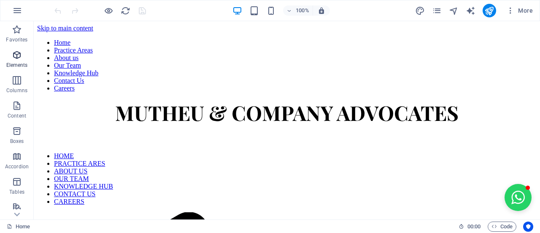
click at [20, 60] on span "Elements" at bounding box center [17, 60] width 34 height 20
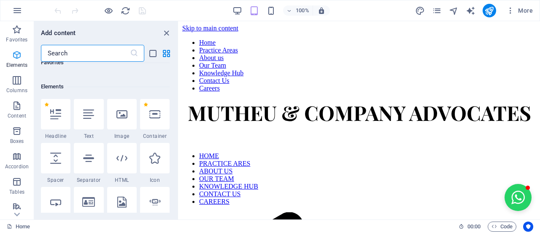
scroll to position [89, 0]
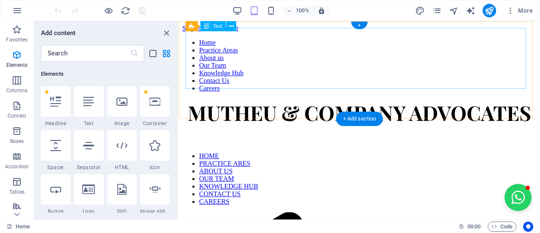
click at [306, 99] on div "MUTHEU & COMPANY ADVOCATES" at bounding box center [359, 112] width 354 height 27
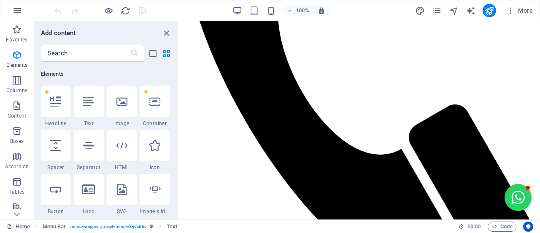
scroll to position [0, 0]
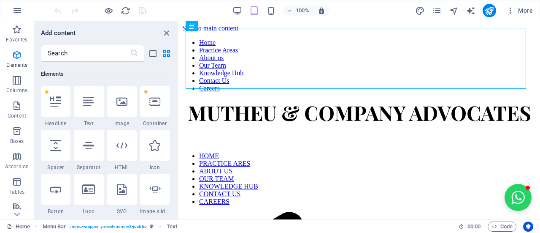
drag, startPoint x: 535, startPoint y: 42, endPoint x: 718, endPoint y: 38, distance: 183.6
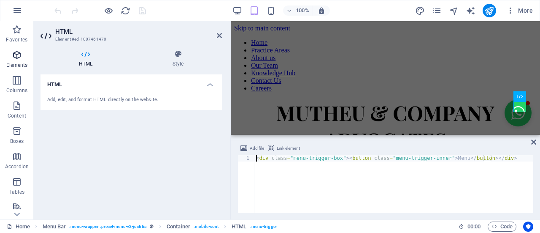
click at [11, 58] on span "Elements" at bounding box center [17, 60] width 34 height 20
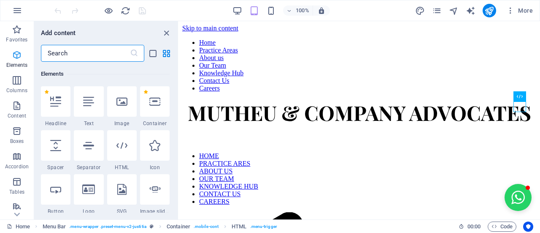
scroll to position [89, 0]
click at [18, 108] on icon "button" at bounding box center [17, 105] width 10 height 10
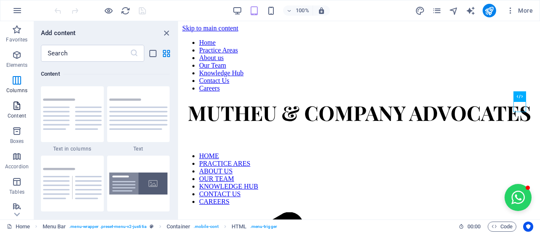
scroll to position [1476, 0]
click at [18, 7] on icon "button" at bounding box center [17, 10] width 10 height 10
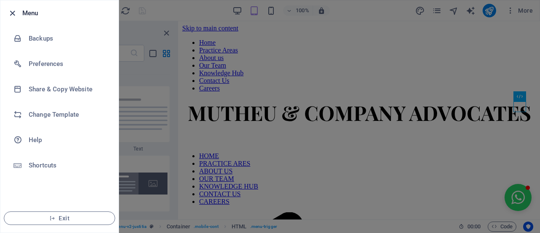
click at [14, 11] on icon "button" at bounding box center [13, 13] width 10 height 10
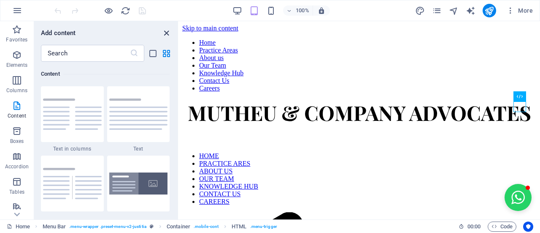
click at [165, 30] on icon "close panel" at bounding box center [167, 33] width 10 height 10
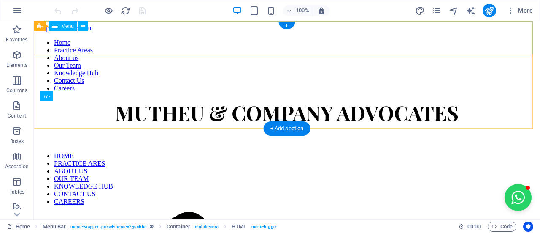
click at [127, 39] on nav "Home Practice Areas About us Our Team Knowledge Hub Contact Us Careers" at bounding box center [287, 65] width 500 height 53
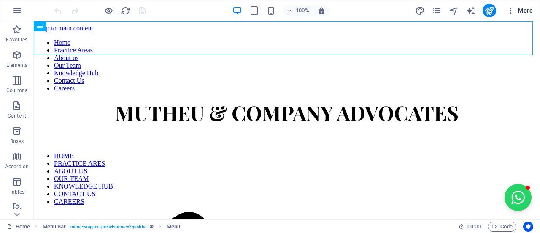
click at [528, 11] on span "More" at bounding box center [519, 10] width 27 height 8
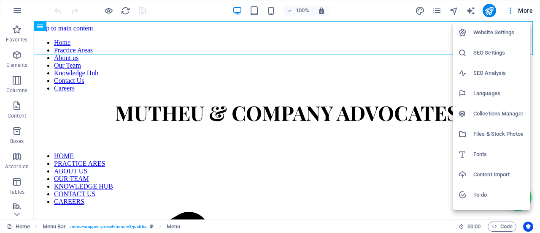
click at [503, 35] on h6 "Website Settings" at bounding box center [499, 32] width 52 height 10
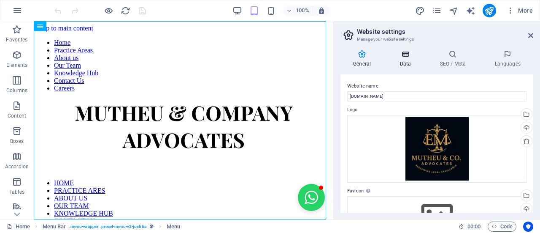
click at [410, 60] on h4 "Data" at bounding box center [407, 59] width 40 height 18
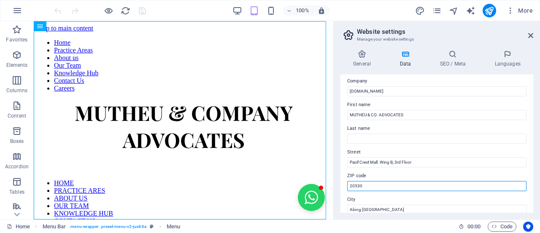
drag, startPoint x: 383, startPoint y: 206, endPoint x: 338, endPoint y: 210, distance: 44.9
click at [339, 210] on div "General Data SEO / Meta Languages Website name mutheulawgroup.com Logo Drag fil…" at bounding box center [437, 131] width 206 height 176
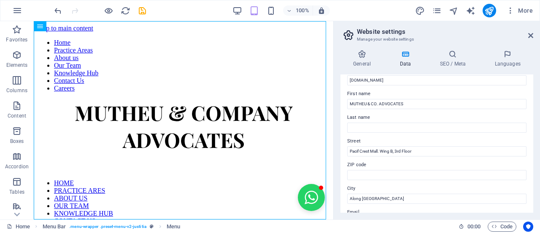
click at [145, 16] on div at bounding box center [100, 11] width 95 height 14
click at [145, 11] on icon "save" at bounding box center [143, 11] width 10 height 10
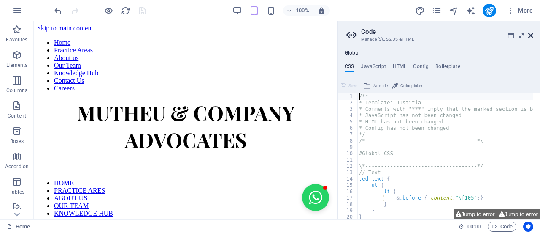
click at [528, 35] on icon at bounding box center [530, 35] width 5 height 7
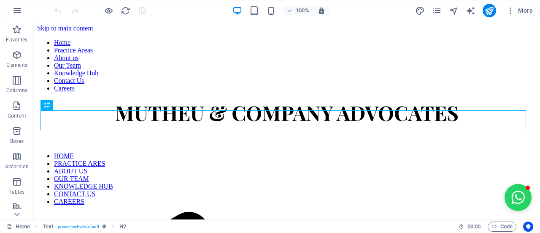
scroll to position [279, 0]
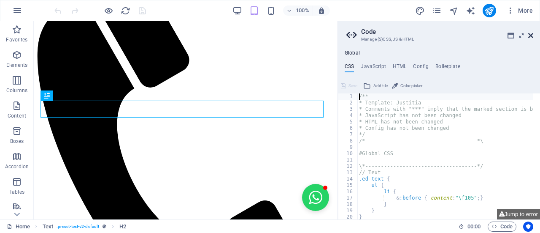
click at [533, 35] on icon at bounding box center [530, 35] width 5 height 7
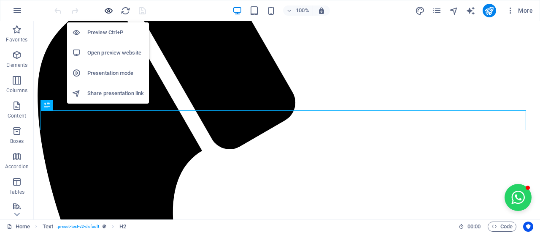
click at [110, 10] on icon "button" at bounding box center [109, 11] width 10 height 10
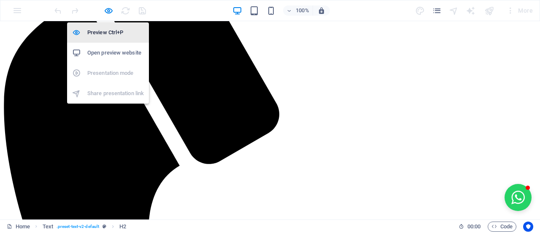
click at [111, 35] on h6 "Preview Ctrl+P" at bounding box center [115, 32] width 57 height 10
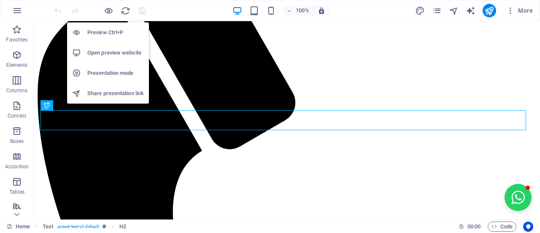
click at [111, 35] on h6 "Preview Ctrl+P" at bounding box center [115, 32] width 57 height 10
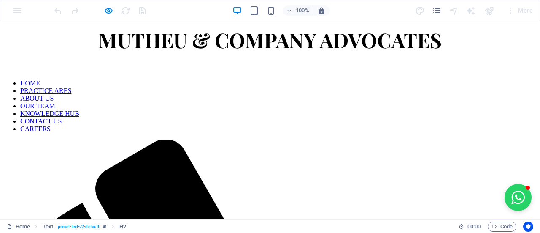
scroll to position [0, 0]
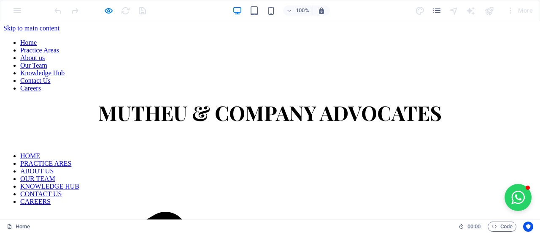
click at [51, 197] on link "CAREERS" at bounding box center [35, 200] width 30 height 7
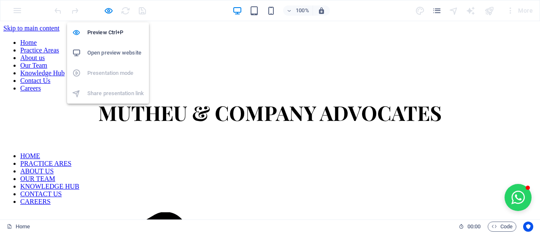
click at [110, 16] on body "[DOMAIN_NAME] Home (en) Favorites Elements Columns Content Boxes Accordion Tabl…" at bounding box center [270, 116] width 540 height 233
click at [107, 37] on h6 "Preview Ctrl+P" at bounding box center [115, 32] width 57 height 10
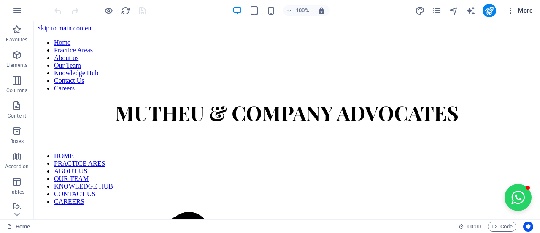
click at [526, 11] on span "More" at bounding box center [519, 10] width 27 height 8
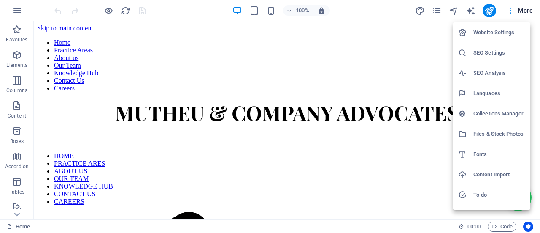
click at [512, 57] on h6 "SEO Settings" at bounding box center [499, 53] width 52 height 10
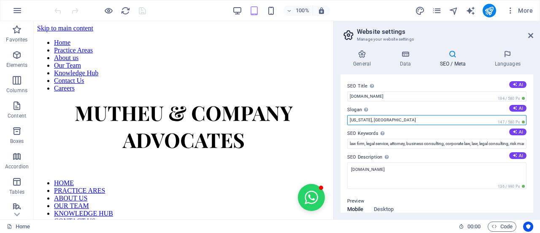
drag, startPoint x: 355, startPoint y: 120, endPoint x: 342, endPoint y: 119, distance: 13.1
click at [342, 119] on div "SEO Title The title of your website - make it something that stands out in sear…" at bounding box center [437, 143] width 193 height 138
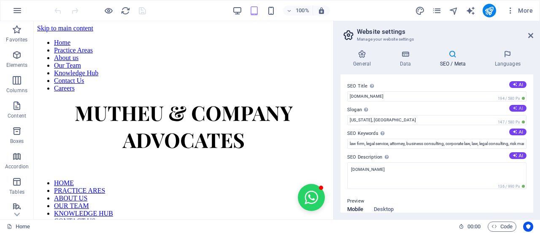
click at [514, 111] on button "AI" at bounding box center [517, 108] width 17 height 7
type input "Reliable Legal Solutions, Your Trusted Partners"
click at [530, 37] on icon at bounding box center [530, 35] width 5 height 7
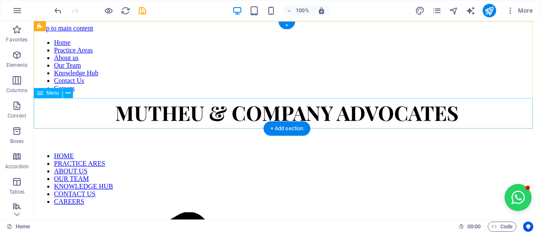
click at [67, 152] on nav "HOME PRACTICE ARES ABOUT US OUR TEAM KNOWLEDGE HUB CONTACT US CAREERS" at bounding box center [287, 178] width 500 height 53
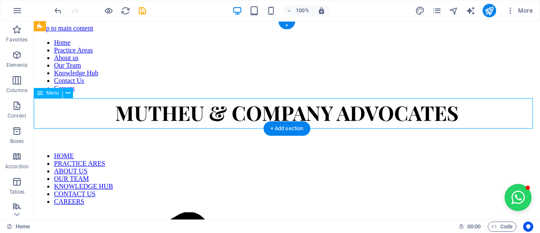
click at [67, 152] on nav "HOME PRACTICE ARES ABOUT US OUR TEAM KNOWLEDGE HUB CONTACT US CAREERS" at bounding box center [287, 178] width 500 height 53
select select
select select "primary"
select select
select select "primary"
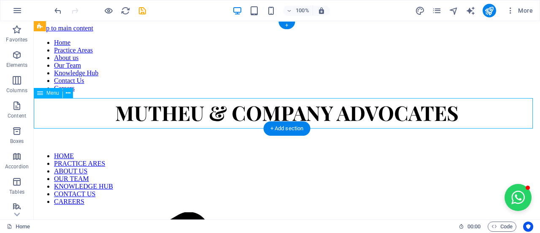
select select
select select "primary"
select select
select select "primary"
select select
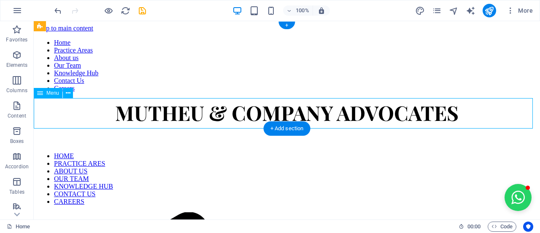
select select "primary"
select select
select select "primary"
select select
select select "primary"
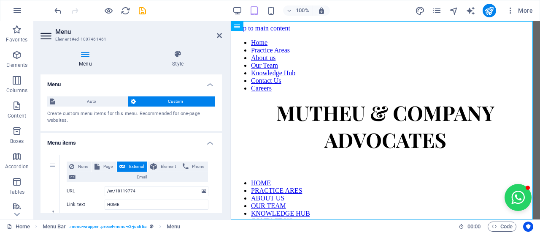
click at [94, 108] on div "Auto Custom Create custom menu items for this menu. Recommended for one-page we…" at bounding box center [131, 109] width 181 height 41
click at [95, 103] on span "Auto" at bounding box center [91, 101] width 68 height 10
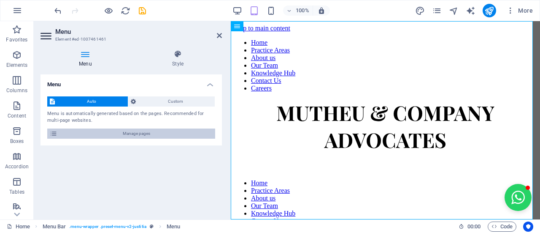
click at [107, 130] on span "Manage pages" at bounding box center [136, 133] width 153 height 10
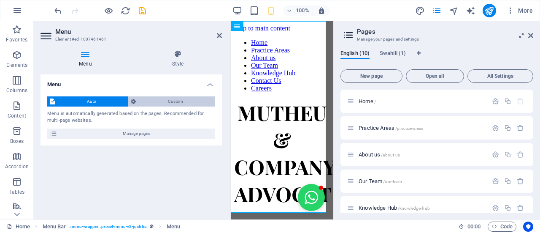
click at [200, 103] on span "Custom" at bounding box center [175, 101] width 74 height 10
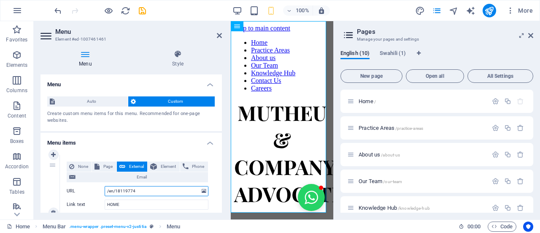
click at [126, 190] on input "/en/18119774" at bounding box center [157, 191] width 104 height 10
click at [113, 166] on span "Page" at bounding box center [107, 166] width 11 height 10
select select
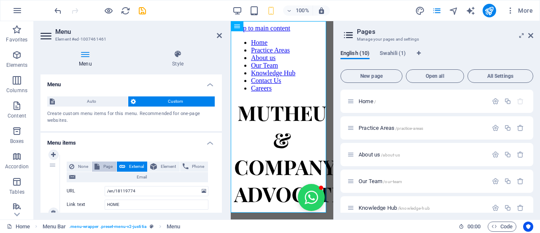
select select
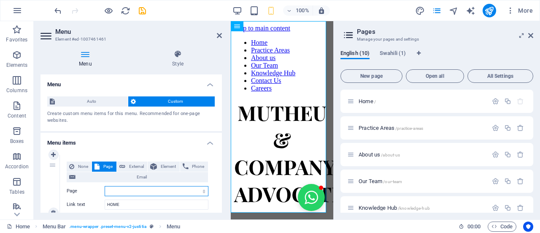
click at [119, 188] on select "Home Practice Areas About us Our Team Knowledge Hub Contact Us Careers Legal No…" at bounding box center [157, 191] width 104 height 10
select select "0"
click at [105, 186] on select "Home Practice Areas About us Our Team Knowledge Hub Contact Us Careers Legal No…" at bounding box center [157, 191] width 104 height 10
select select
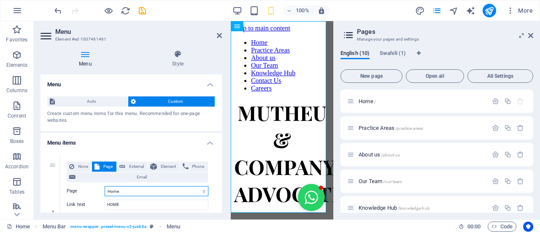
select select
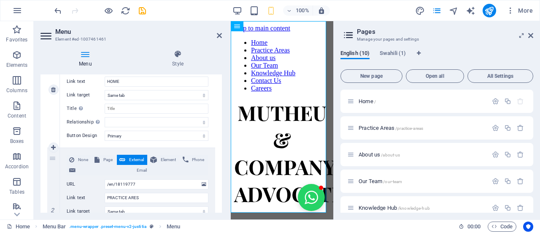
scroll to position [124, 0]
click at [104, 158] on span "Page" at bounding box center [107, 159] width 11 height 10
select select
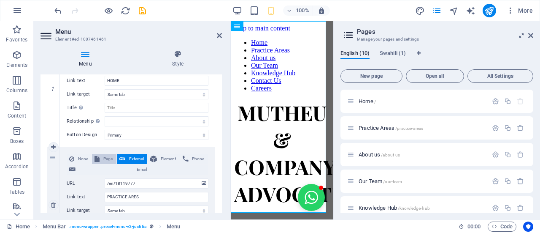
select select
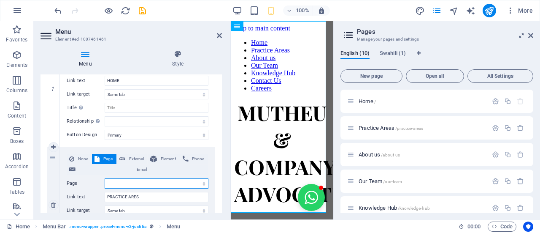
click at [122, 184] on select "Home Practice Areas About us Our Team Knowledge Hub Contact Us Careers Legal No…" at bounding box center [157, 183] width 104 height 10
select select "1"
click at [105, 178] on select "Home Practice Areas About us Our Team Knowledge Hub Contact Us Careers Legal No…" at bounding box center [157, 183] width 104 height 10
select select
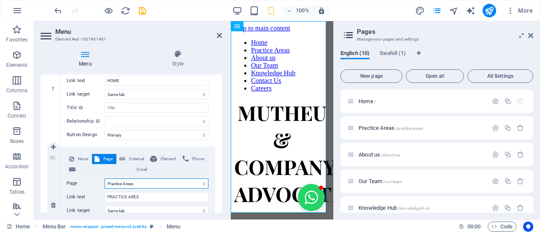
select select
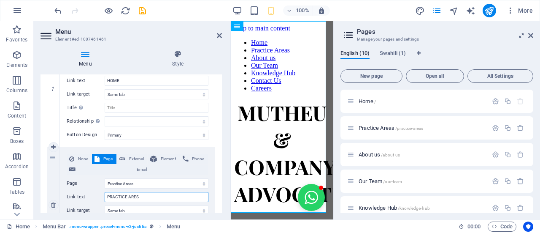
click at [135, 197] on input "PRACTICE ARES" at bounding box center [157, 197] width 104 height 10
type input "PRACTICE AREAS"
select select
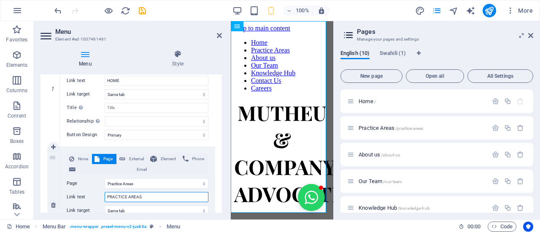
select select
type input "PRACTICE AREAS"
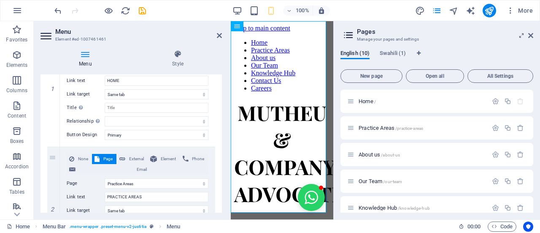
drag, startPoint x: 219, startPoint y: 107, endPoint x: 223, endPoint y: 114, distance: 8.3
click at [223, 114] on div "Menu Style Menu Auto Custom Create custom menu items for this menu. Recommended…" at bounding box center [131, 131] width 195 height 176
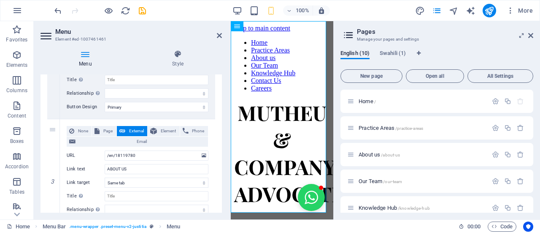
scroll to position [303, 0]
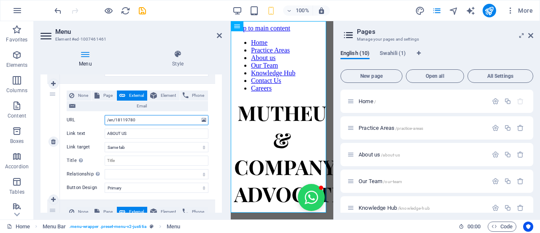
click at [131, 120] on input "/en/18119780" at bounding box center [157, 120] width 104 height 10
click at [113, 97] on span "Page" at bounding box center [107, 95] width 11 height 10
select select
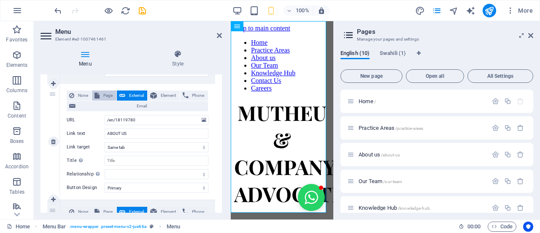
select select
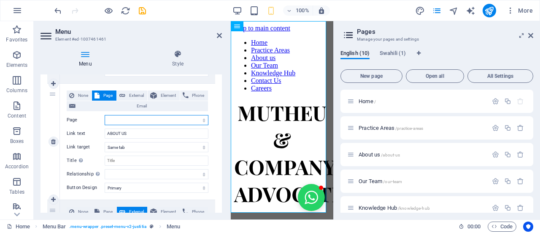
click at [123, 115] on select "Home Practice Areas About us Our Team Knowledge Hub Contact Us Careers Legal No…" at bounding box center [157, 120] width 104 height 10
select select "2"
click at [105, 115] on select "Home Practice Areas About us Our Team Knowledge Hub Contact Us Careers Legal No…" at bounding box center [157, 120] width 104 height 10
select select
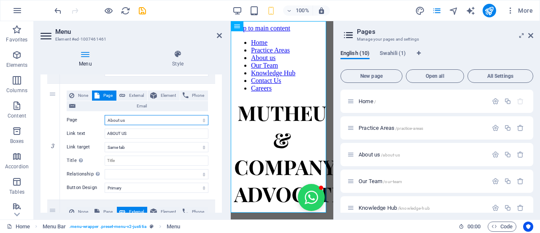
select select
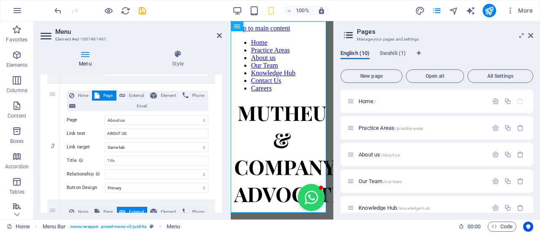
click at [222, 135] on div "Menu Style Menu Auto Custom Create custom menu items for this menu. Recommended…" at bounding box center [131, 131] width 195 height 176
drag, startPoint x: 219, startPoint y: 133, endPoint x: 224, endPoint y: 144, distance: 12.2
click at [224, 144] on div "Menu Style Menu Auto Custom Create custom menu items for this menu. Recommended…" at bounding box center [131, 131] width 195 height 176
drag, startPoint x: 222, startPoint y: 135, endPoint x: 222, endPoint y: 145, distance: 10.1
click at [222, 145] on div "Menu Style Menu Auto Custom Create custom menu items for this menu. Recommended…" at bounding box center [131, 131] width 195 height 176
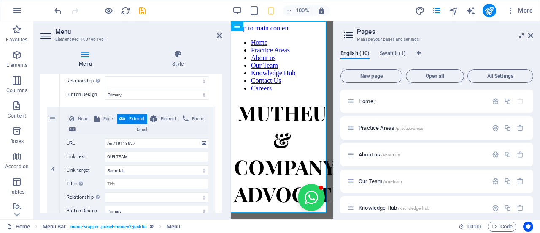
scroll to position [410, 0]
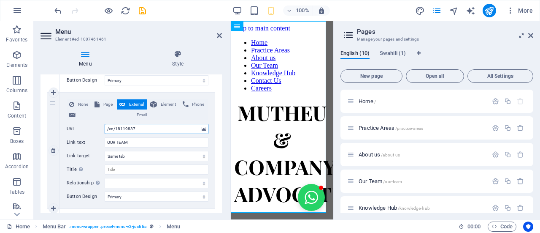
click at [127, 126] on input "/en/18119837" at bounding box center [157, 129] width 104 height 10
drag, startPoint x: 103, startPoint y: 103, endPoint x: 109, endPoint y: 106, distance: 7.2
click at [103, 104] on span "Page" at bounding box center [107, 104] width 11 height 10
select select
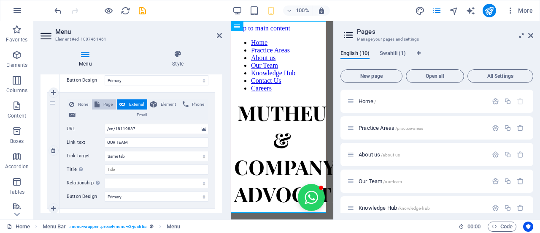
select select
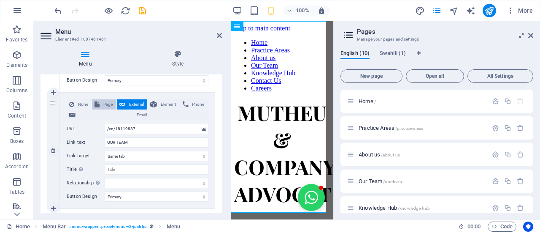
select select
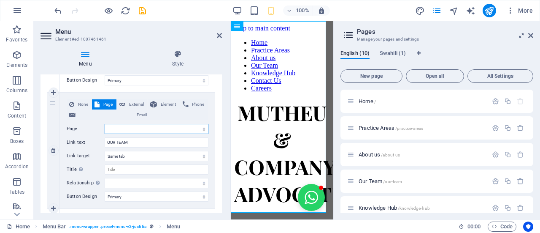
click at [134, 130] on select "Home Practice Areas About us Our Team Knowledge Hub Contact Us Careers Legal No…" at bounding box center [157, 129] width 104 height 10
select select "3"
click at [105, 124] on select "Home Practice Areas About us Our Team Knowledge Hub Contact Us Careers Legal No…" at bounding box center [157, 129] width 104 height 10
select select
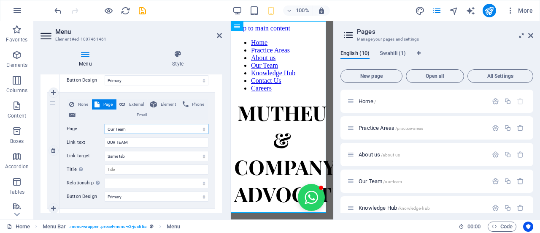
select select
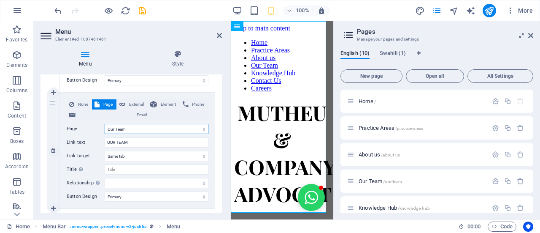
select select
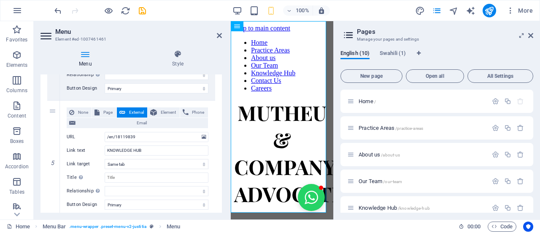
scroll to position [533, 0]
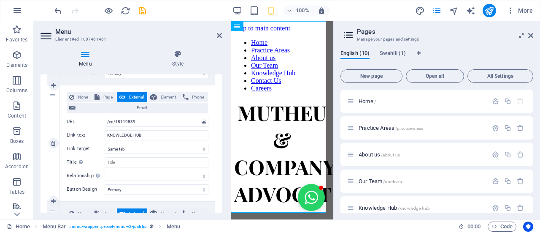
click at [153, 126] on div "None Page External Element Phone Email Page Home Practice Areas About us Our Te…" at bounding box center [138, 136] width 142 height 89
click at [141, 119] on input "/en/18119839" at bounding box center [157, 121] width 104 height 10
click at [106, 94] on span "Page" at bounding box center [107, 97] width 11 height 10
select select
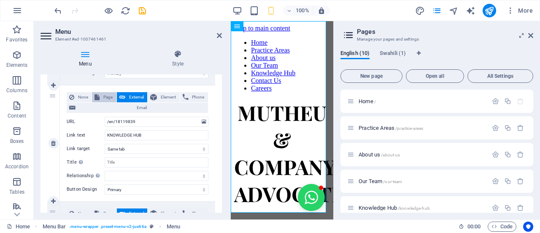
select select
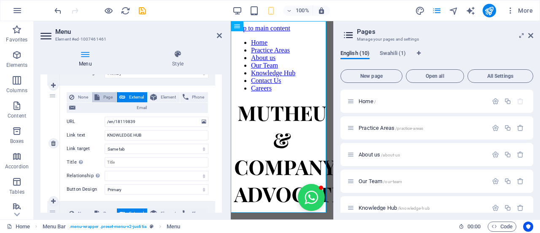
select select
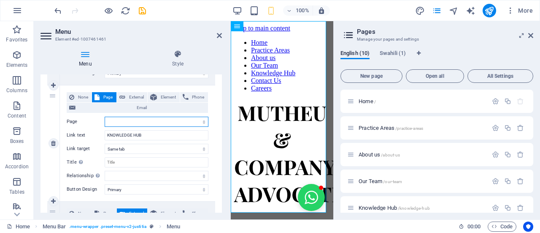
click at [123, 125] on select "Home Practice Areas About us Our Team Knowledge Hub Contact Us Careers Legal No…" at bounding box center [157, 121] width 104 height 10
select select "4"
click at [105, 116] on select "Home Practice Areas About us Our Team Knowledge Hub Contact Us Careers Legal No…" at bounding box center [157, 121] width 104 height 10
select select
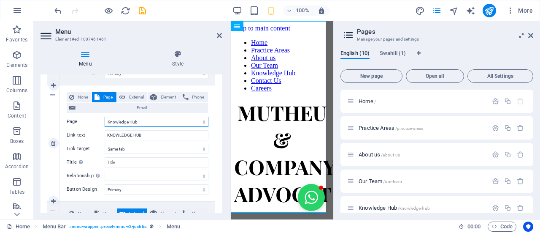
select select
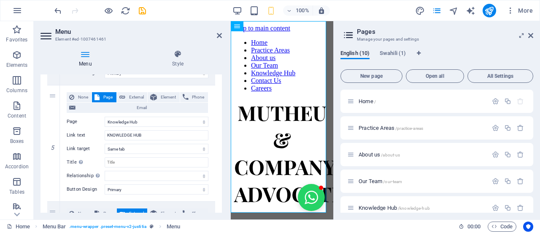
drag, startPoint x: 220, startPoint y: 167, endPoint x: 225, endPoint y: 179, distance: 12.7
click at [225, 179] on div "Menu Style Menu Auto Custom Create custom menu items for this menu. Recommended…" at bounding box center [131, 131] width 195 height 176
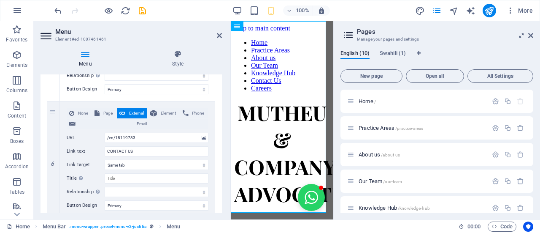
scroll to position [637, 0]
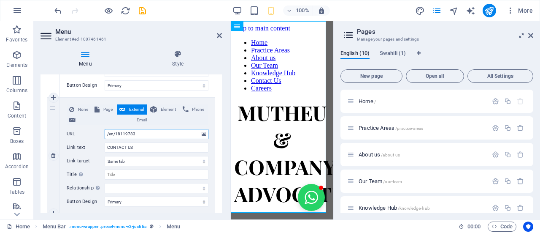
click at [140, 133] on input "/en/18119783" at bounding box center [157, 134] width 104 height 10
click at [108, 104] on span "Page" at bounding box center [107, 109] width 11 height 10
select select
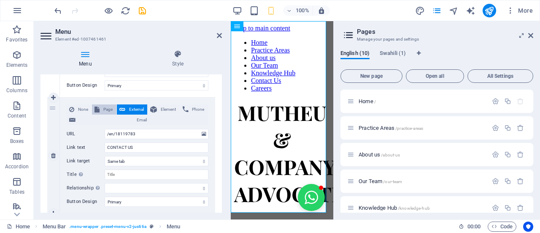
select select
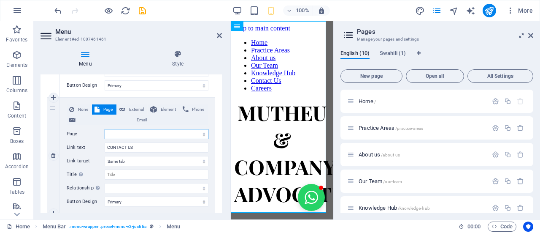
click at [115, 130] on select "Home Practice Areas About us Our Team Knowledge Hub Contact Us Careers Legal No…" at bounding box center [157, 134] width 104 height 10
select select "5"
click at [105, 129] on select "Home Practice Areas About us Our Team Knowledge Hub Contact Us Careers Legal No…" at bounding box center [157, 134] width 104 height 10
select select
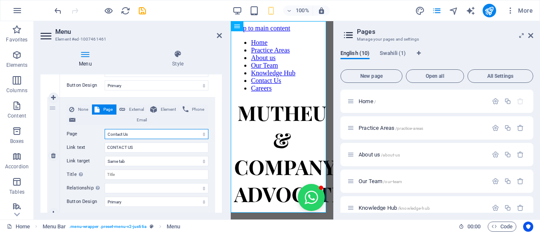
select select
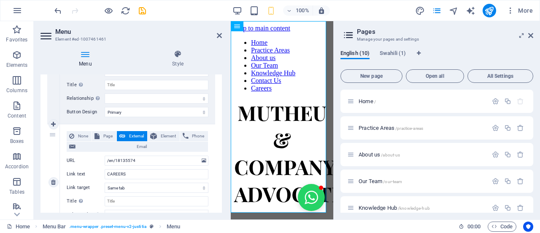
scroll to position [730, 0]
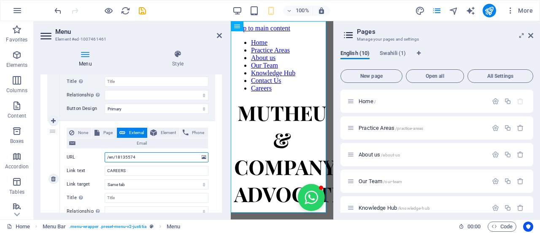
click at [162, 154] on input "/en/18135574" at bounding box center [157, 157] width 104 height 10
click at [107, 130] on span "Page" at bounding box center [107, 132] width 11 height 10
select select
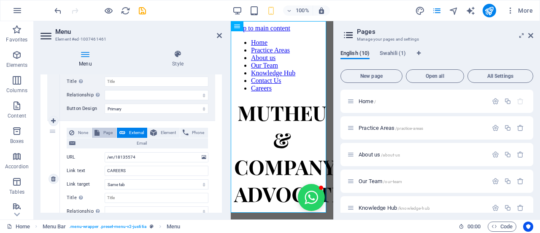
select select
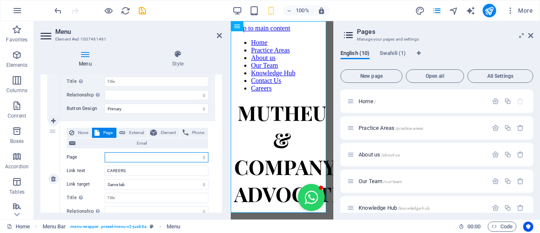
click at [126, 157] on select "Home Practice Areas About us Our Team Knowledge Hub Contact Us Careers Legal No…" at bounding box center [157, 157] width 104 height 10
select select "6"
click at [105, 152] on select "Home Practice Areas About us Our Team Knowledge Hub Contact Us Careers Legal No…" at bounding box center [157, 157] width 104 height 10
select select
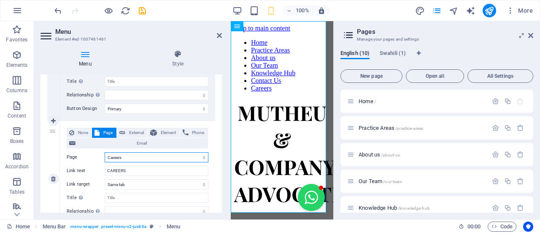
select select
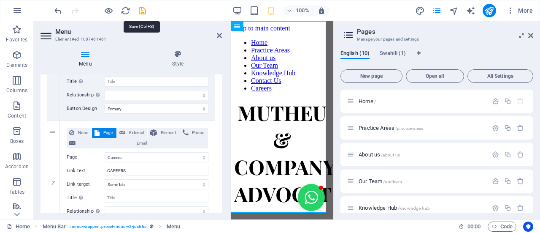
click at [147, 8] on div "100% More" at bounding box center [295, 11] width 484 height 14
click at [144, 10] on icon "save" at bounding box center [143, 11] width 10 height 10
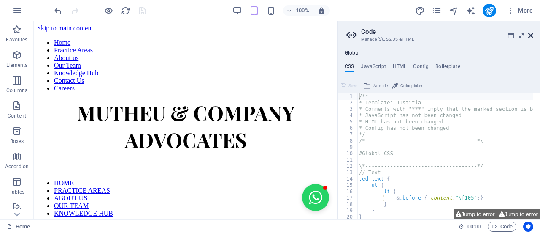
click at [528, 34] on icon at bounding box center [530, 35] width 5 height 7
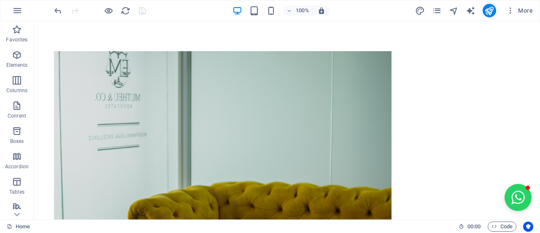
scroll to position [1439, 0]
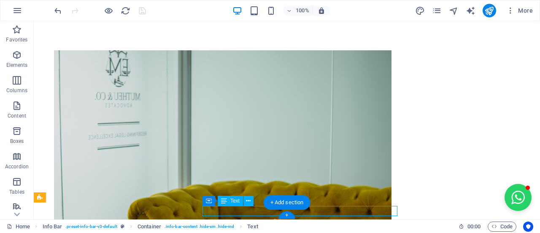
drag, startPoint x: 246, startPoint y: 233, endPoint x: 212, endPoint y: 211, distance: 39.8
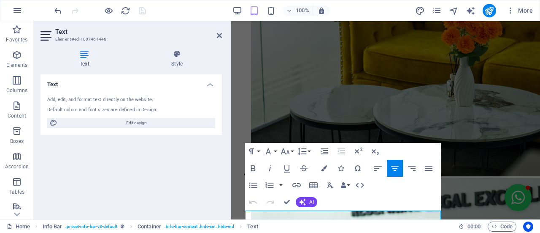
scroll to position [1605, 0]
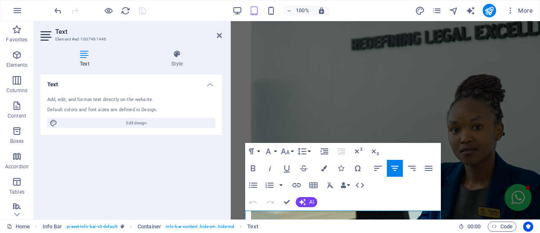
click at [82, 58] on icon at bounding box center [85, 54] width 88 height 8
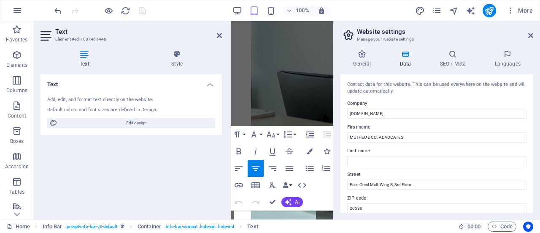
scroll to position [2813, 0]
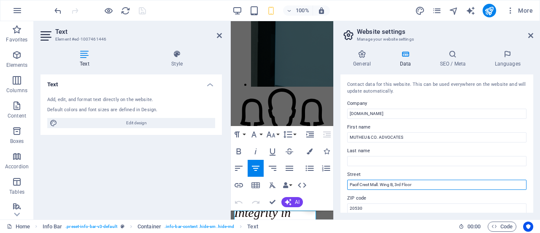
click at [361, 185] on input "Pacif Crest Mall. Wing B, 3rd Floor" at bounding box center [436, 184] width 179 height 10
type input "Pacific Crest Mall. Wing B, 3rd Floor"
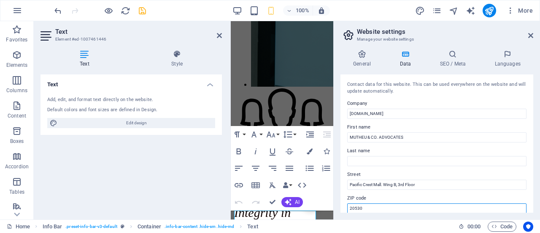
drag, startPoint x: 372, startPoint y: 203, endPoint x: 347, endPoint y: 206, distance: 25.0
click at [349, 206] on input "20530" at bounding box center [436, 208] width 179 height 10
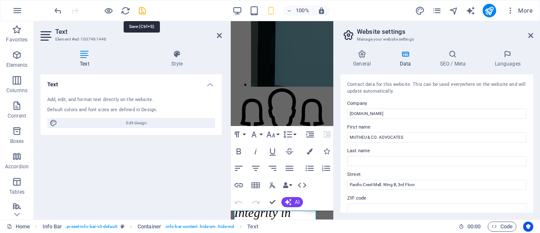
click at [144, 10] on icon "save" at bounding box center [143, 11] width 10 height 10
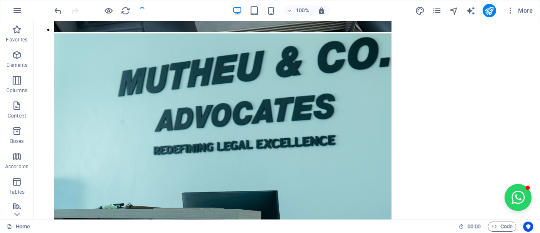
scroll to position [1439, 0]
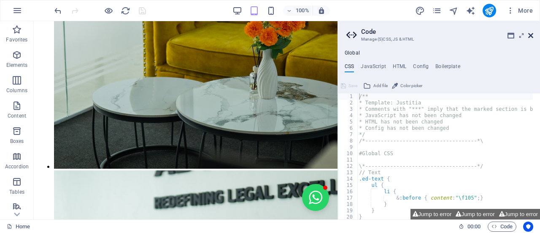
click at [532, 35] on icon at bounding box center [530, 35] width 5 height 7
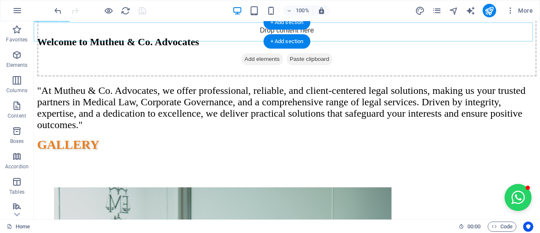
scroll to position [1302, 0]
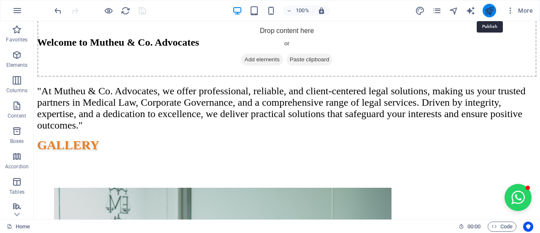
click at [489, 14] on icon "publish" at bounding box center [489, 11] width 10 height 10
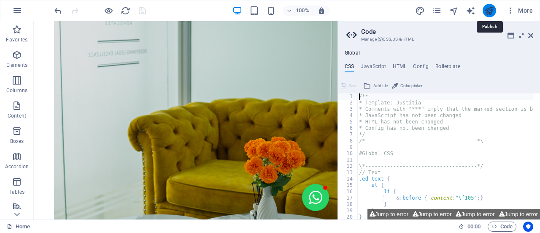
scroll to position [1439, 0]
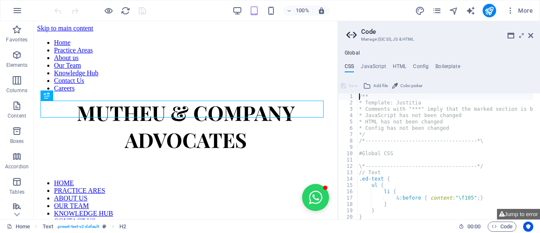
scroll to position [279, 0]
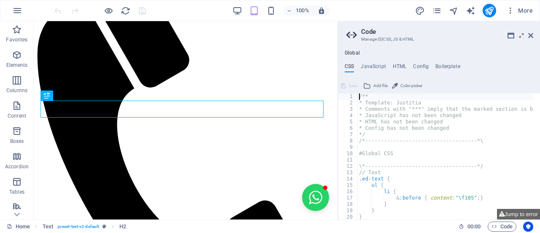
click at [533, 35] on aside "Code Manage (S)CSS, JS & HTML Global CSS JavaScript HTML Config Boilerplate /**…" at bounding box center [439, 120] width 203 height 198
click at [371, 40] on h3 "Manage (S)CSS, JS & HTML" at bounding box center [438, 39] width 155 height 8
click at [370, 39] on h3 "Manage (S)CSS, JS & HTML" at bounding box center [438, 39] width 155 height 8
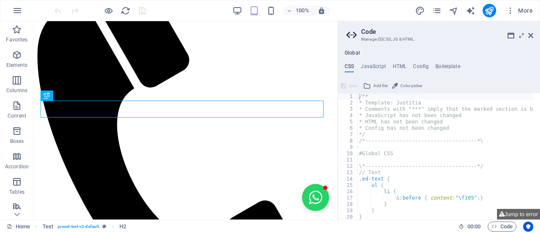
click at [527, 37] on header "Code Manage (S)CSS, JS & HTML" at bounding box center [439, 32] width 187 height 22
click at [533, 38] on icon at bounding box center [530, 35] width 5 height 7
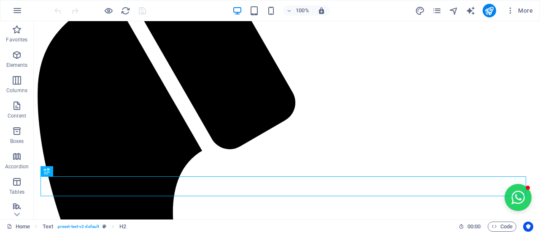
scroll to position [0, 0]
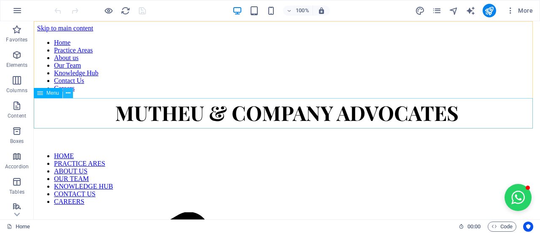
click at [70, 96] on icon at bounding box center [68, 93] width 5 height 9
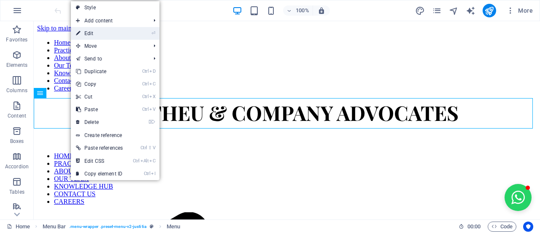
click at [95, 29] on link "⏎ Edit" at bounding box center [99, 33] width 57 height 13
select select
select select "primary"
select select
select select "primary"
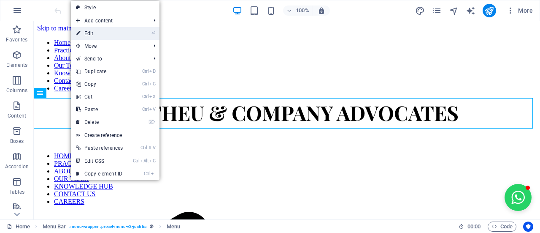
select select
select select "primary"
select select
select select "primary"
select select
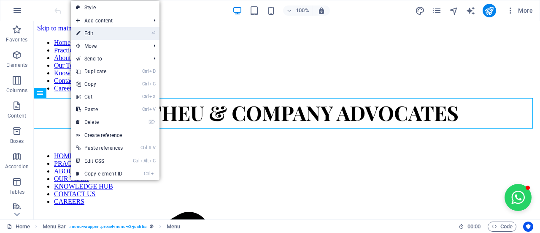
select select "primary"
select select
select select "primary"
select select
select select "primary"
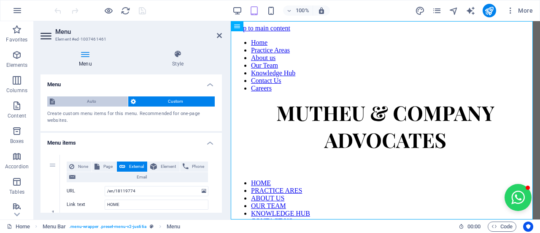
click at [82, 96] on span "Auto" at bounding box center [91, 101] width 68 height 10
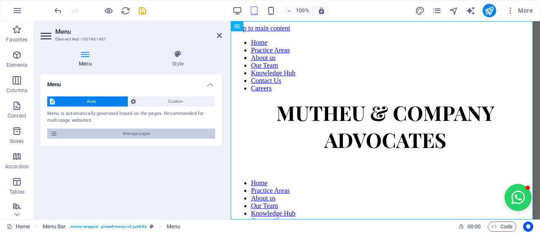
click at [140, 129] on span "Manage pages" at bounding box center [136, 133] width 153 height 10
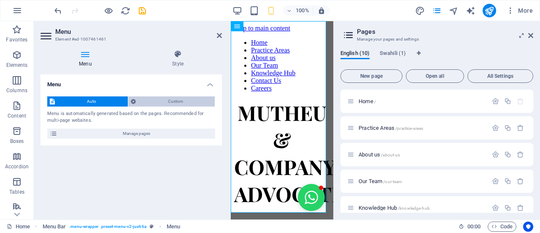
click at [170, 100] on span "Custom" at bounding box center [175, 101] width 74 height 10
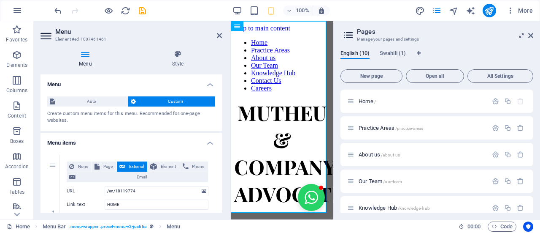
drag, startPoint x: 220, startPoint y: 90, endPoint x: 222, endPoint y: 100, distance: 9.9
click at [222, 100] on div "Menu Style Menu Auto Custom Create custom menu items for this menu. Recommended…" at bounding box center [131, 131] width 195 height 176
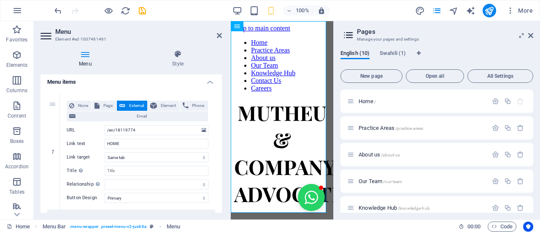
scroll to position [62, 0]
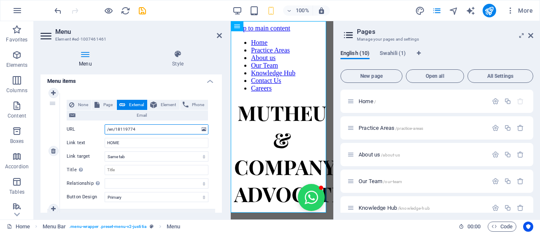
click at [139, 128] on input "/en/18119774" at bounding box center [157, 129] width 104 height 10
click at [105, 103] on span "Page" at bounding box center [107, 105] width 11 height 10
select select
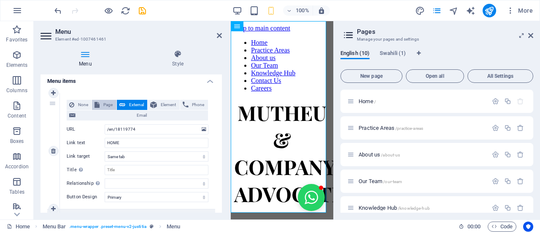
select select
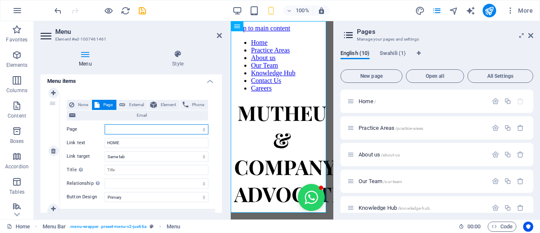
click at [125, 124] on select "Home Practice Areas About us Our Team Knowledge Hub Contact Us Careers Legal No…" at bounding box center [157, 129] width 104 height 10
select select "0"
click at [105, 124] on select "Home Practice Areas About us Our Team Knowledge Hub Contact Us Careers Legal No…" at bounding box center [157, 129] width 104 height 10
select select
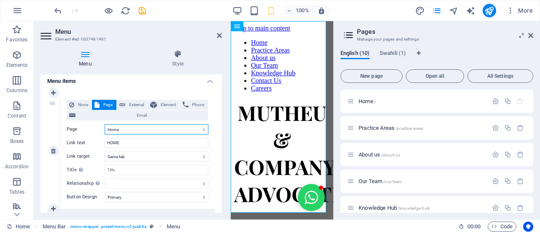
select select
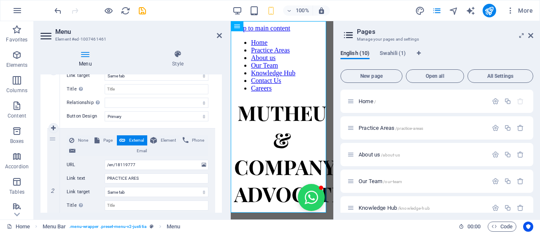
scroll to position [143, 0]
click at [126, 168] on input "/en/18119777" at bounding box center [157, 164] width 104 height 10
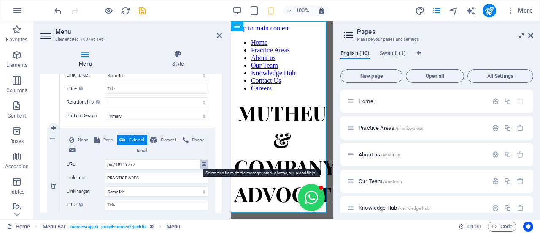
click at [203, 163] on icon at bounding box center [204, 164] width 5 height 9
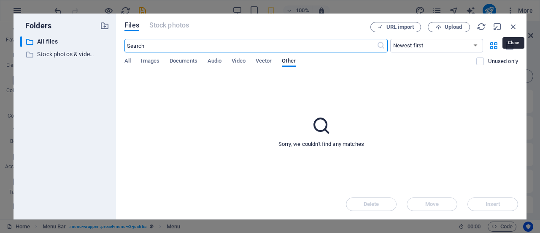
drag, startPoint x: 514, startPoint y: 27, endPoint x: 510, endPoint y: 29, distance: 4.3
click at [514, 27] on icon "button" at bounding box center [513, 26] width 9 height 9
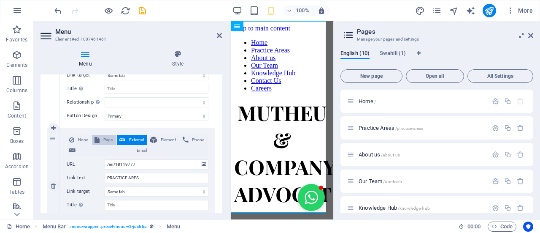
click at [97, 138] on icon at bounding box center [97, 140] width 5 height 10
select select
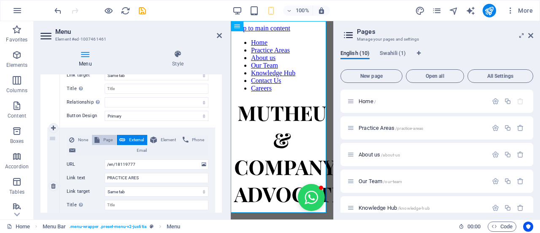
select select
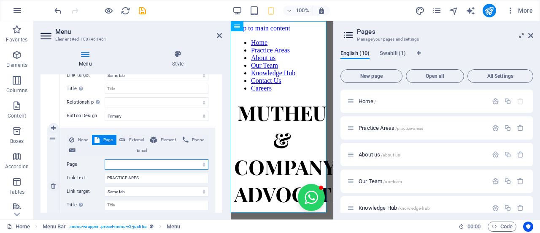
click at [126, 164] on select "Home Practice Areas About us Our Team Knowledge Hub Contact Us Careers Legal No…" at bounding box center [157, 164] width 104 height 10
select select "1"
click at [105, 159] on select "Home Practice Areas About us Our Team Knowledge Hub Contact Us Careers Legal No…" at bounding box center [157, 164] width 104 height 10
select select
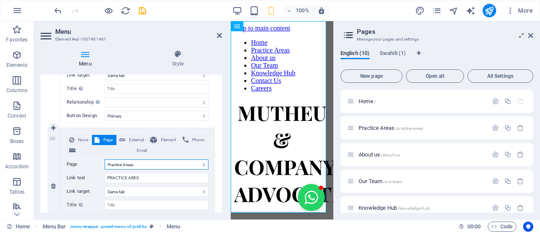
select select
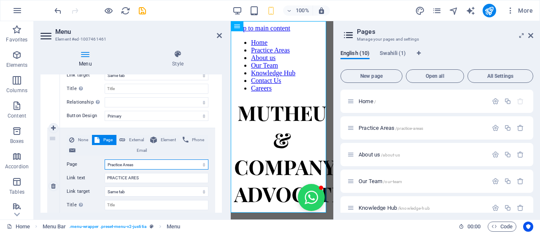
select select
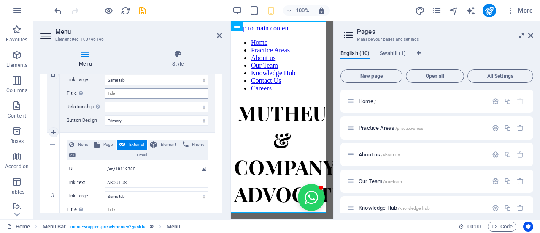
scroll to position [254, 0]
click at [113, 165] on input "/en/18119780" at bounding box center [157, 169] width 104 height 10
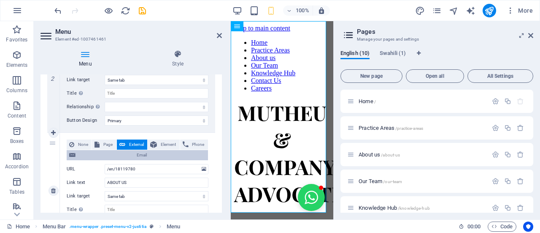
click at [105, 150] on span "Email" at bounding box center [141, 155] width 127 height 10
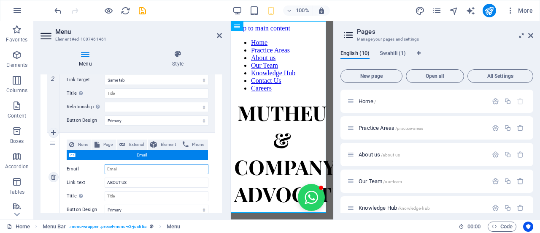
select select
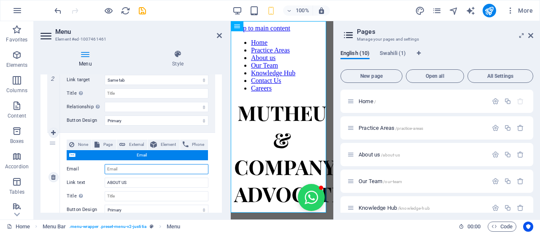
select select
click at [105, 146] on span "Page" at bounding box center [107, 144] width 11 height 10
select select
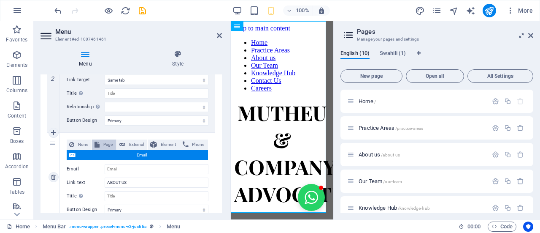
select select
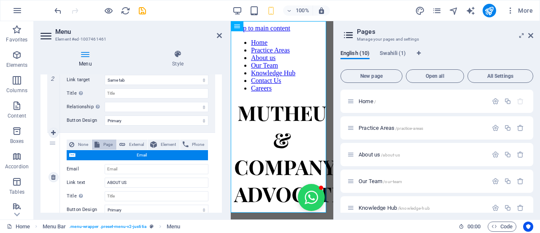
select select
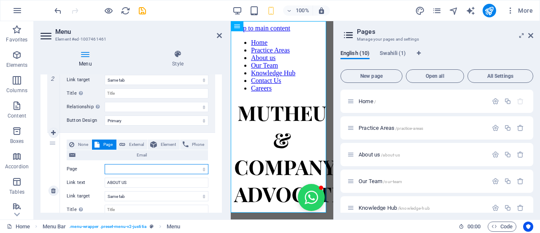
click at [126, 168] on select "Home Practice Areas About us Our Team Knowledge Hub Contact Us Careers Legal No…" at bounding box center [157, 169] width 104 height 10
select select "2"
click at [105, 164] on select "Home Practice Areas About us Our Team Knowledge Hub Contact Us Careers Legal No…" at bounding box center [157, 169] width 104 height 10
select select
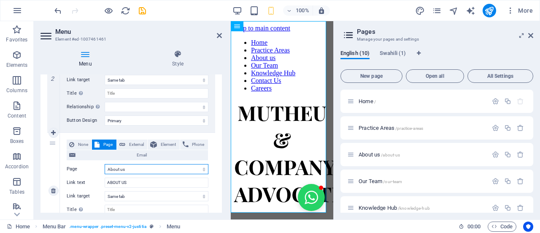
select select
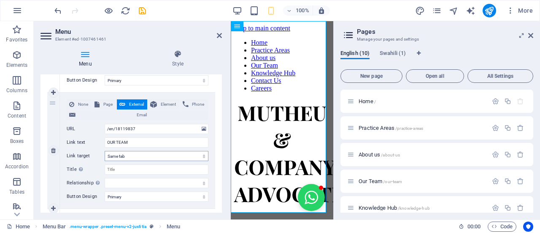
scroll to position [411, 0]
click at [132, 129] on input "/en/18119837" at bounding box center [157, 128] width 104 height 10
click at [104, 97] on div "None Page External Element Phone Email Page Home Practice Areas About us Our Te…" at bounding box center [137, 150] width 155 height 116
click at [104, 103] on span "Page" at bounding box center [107, 104] width 11 height 10
select select
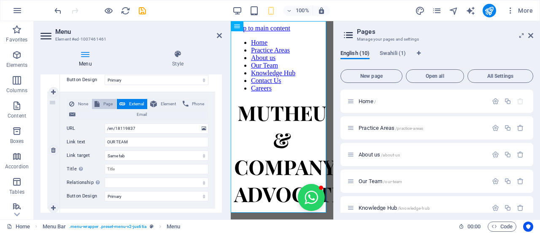
select select
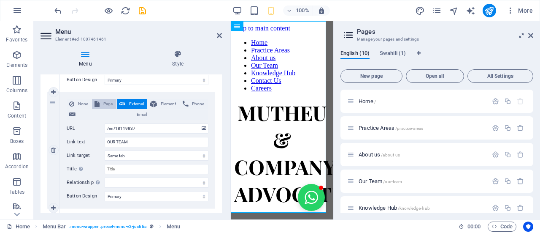
select select
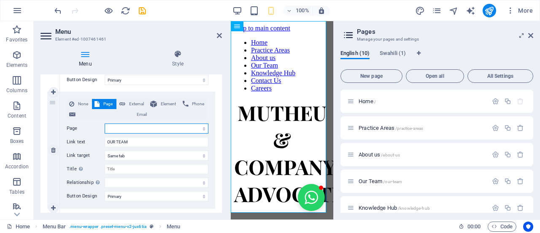
click at [117, 130] on select "Home Practice Areas About us Our Team Knowledge Hub Contact Us Careers Legal No…" at bounding box center [157, 128] width 104 height 10
select select "3"
click at [105, 123] on select "Home Practice Areas About us Our Team Knowledge Hub Contact Us Careers Legal No…" at bounding box center [157, 128] width 104 height 10
select select
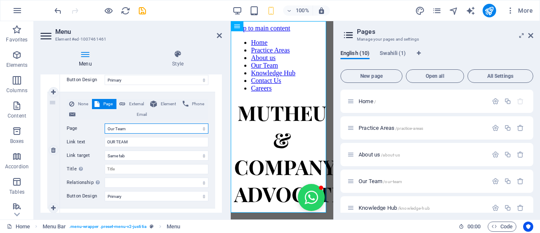
select select
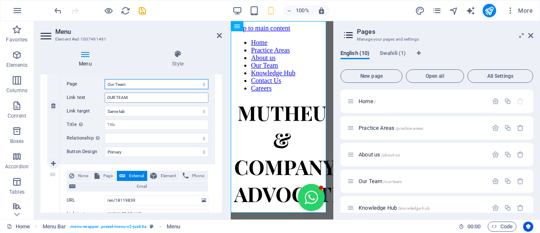
scroll to position [457, 0]
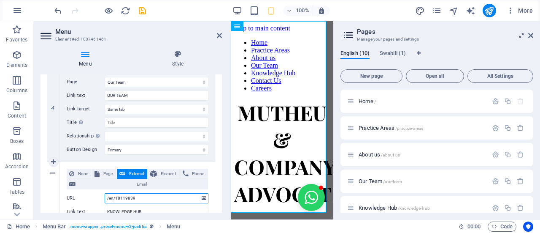
click at [127, 195] on input "/en/18119839" at bounding box center [157, 198] width 104 height 10
click at [109, 173] on span "Page" at bounding box center [107, 173] width 11 height 10
select select
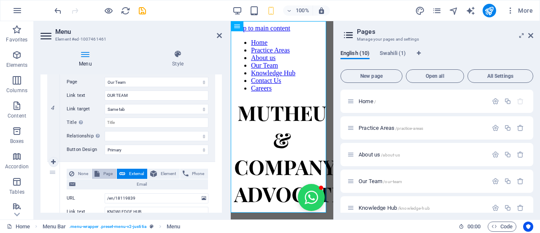
select select
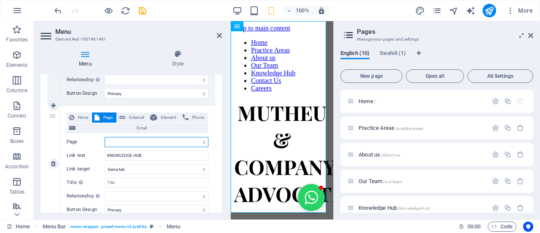
scroll to position [514, 0]
click at [135, 142] on select "Home Practice Areas About us Our Team Knowledge Hub Contact Us Careers Legal No…" at bounding box center [157, 141] width 104 height 10
select select "4"
click at [105, 136] on select "Home Practice Areas About us Our Team Knowledge Hub Contact Us Careers Legal No…" at bounding box center [157, 141] width 104 height 10
select select
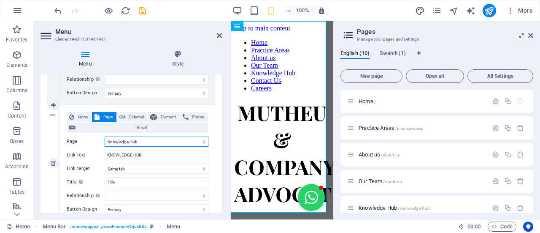
select select
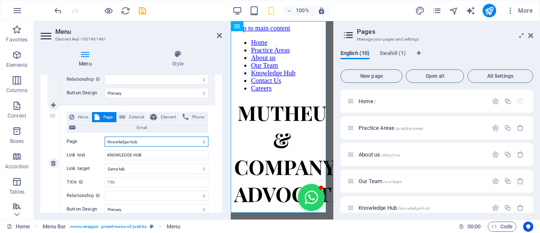
select select
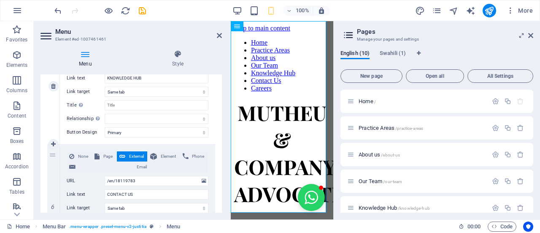
scroll to position [595, 0]
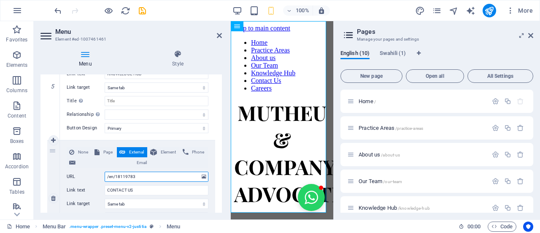
click at [124, 178] on input "/en/18119783" at bounding box center [157, 176] width 104 height 10
click at [107, 153] on span "Page" at bounding box center [107, 152] width 11 height 10
select select
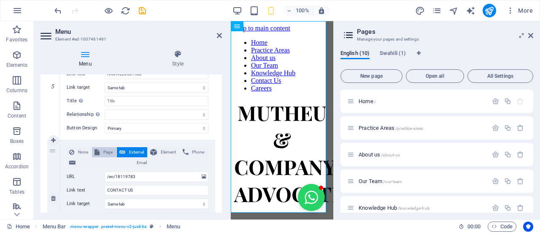
select select
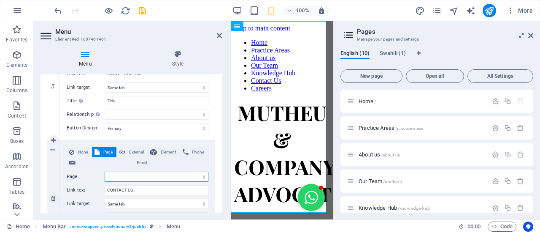
click at [121, 177] on select "Home Practice Areas About us Our Team Knowledge Hub Contact Us Careers Legal No…" at bounding box center [157, 176] width 104 height 10
select select "5"
click at [105, 171] on select "Home Practice Areas About us Our Team Knowledge Hub Contact Us Careers Legal No…" at bounding box center [157, 176] width 104 height 10
select select
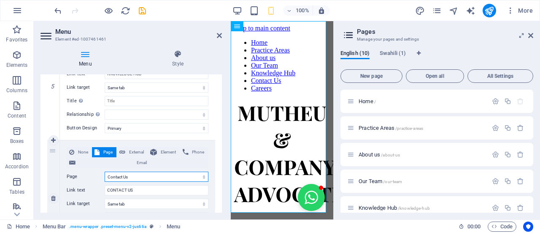
select select
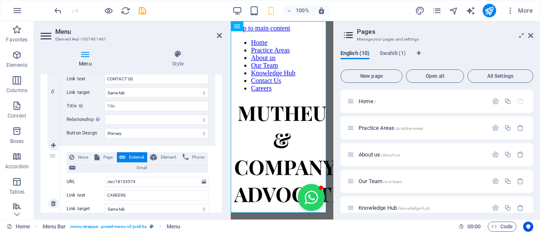
scroll to position [718, 0]
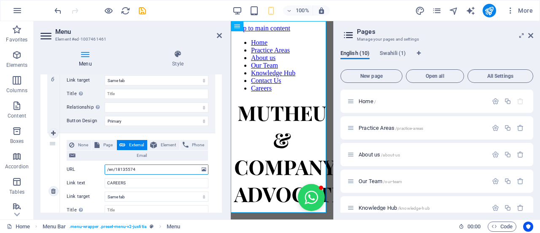
click at [125, 171] on input "/en/18135574" at bounding box center [157, 169] width 104 height 10
click at [111, 142] on span "Page" at bounding box center [107, 145] width 11 height 10
select select
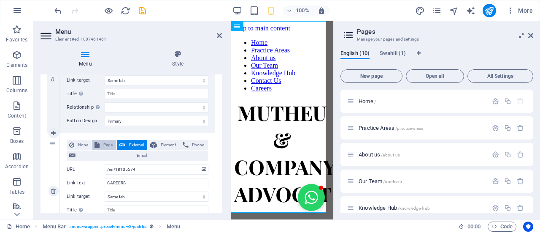
select select
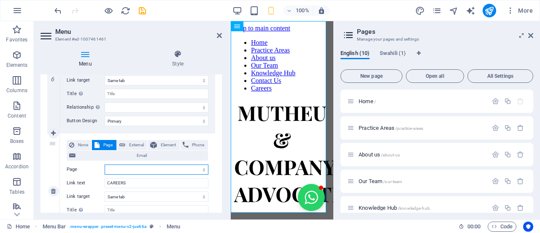
click at [128, 169] on select "Home Practice Areas About us Our Team Knowledge Hub Contact Us Careers Legal No…" at bounding box center [157, 169] width 104 height 10
select select "6"
click at [105, 164] on select "Home Practice Areas About us Our Team Knowledge Hub Contact Us Careers Legal No…" at bounding box center [157, 169] width 104 height 10
select select
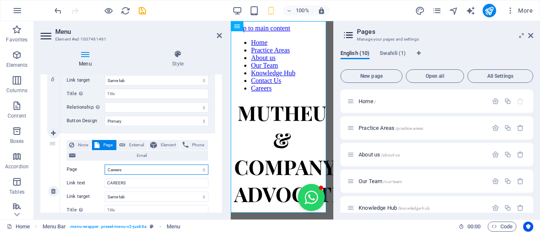
select select
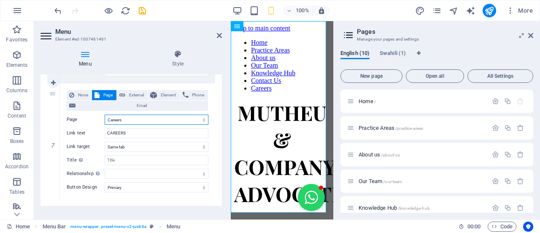
scroll to position [776, 0]
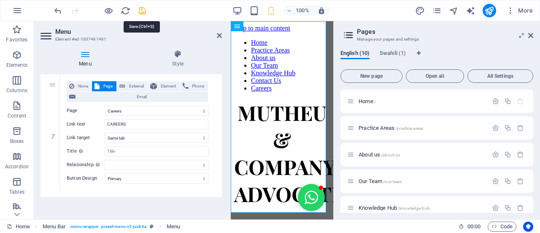
click at [141, 11] on icon "save" at bounding box center [143, 11] width 10 height 10
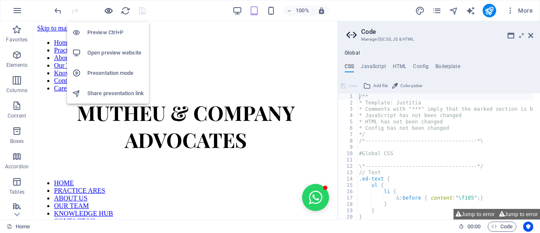
click at [106, 13] on icon "button" at bounding box center [109, 11] width 10 height 10
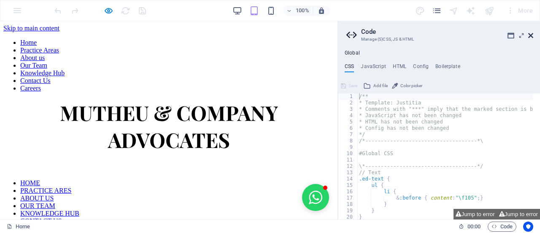
click at [533, 34] on icon at bounding box center [530, 35] width 5 height 7
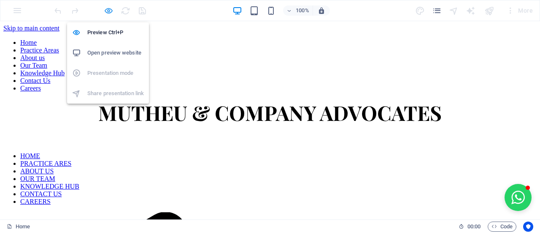
click at [106, 11] on icon "button" at bounding box center [109, 11] width 10 height 10
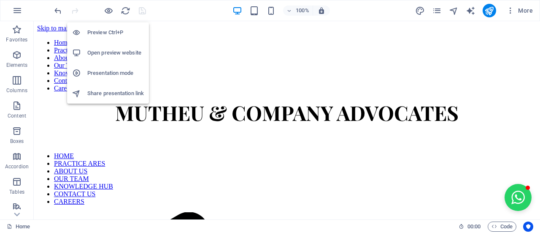
click at [112, 32] on h6 "Preview Ctrl+P" at bounding box center [115, 32] width 57 height 10
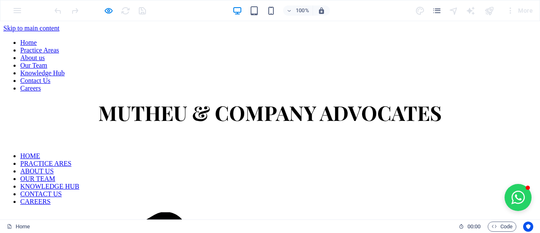
click at [54, 167] on link "ABOUT US" at bounding box center [36, 170] width 33 height 7
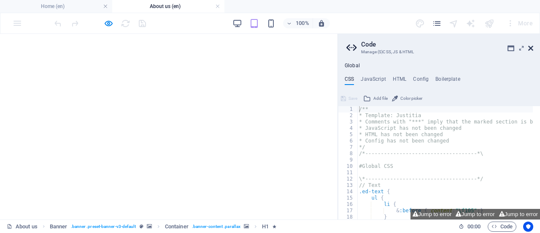
click at [531, 47] on icon at bounding box center [530, 48] width 5 height 7
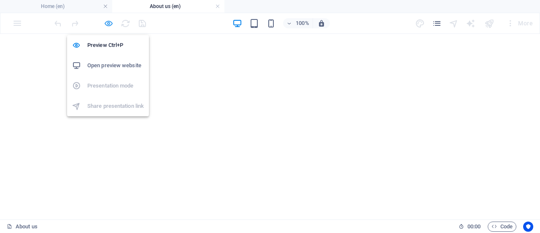
click at [107, 27] on icon "button" at bounding box center [109, 24] width 10 height 10
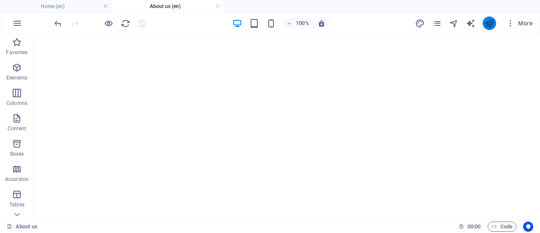
click at [488, 24] on icon "publish" at bounding box center [489, 24] width 10 height 10
